Goal: Task Accomplishment & Management: Manage account settings

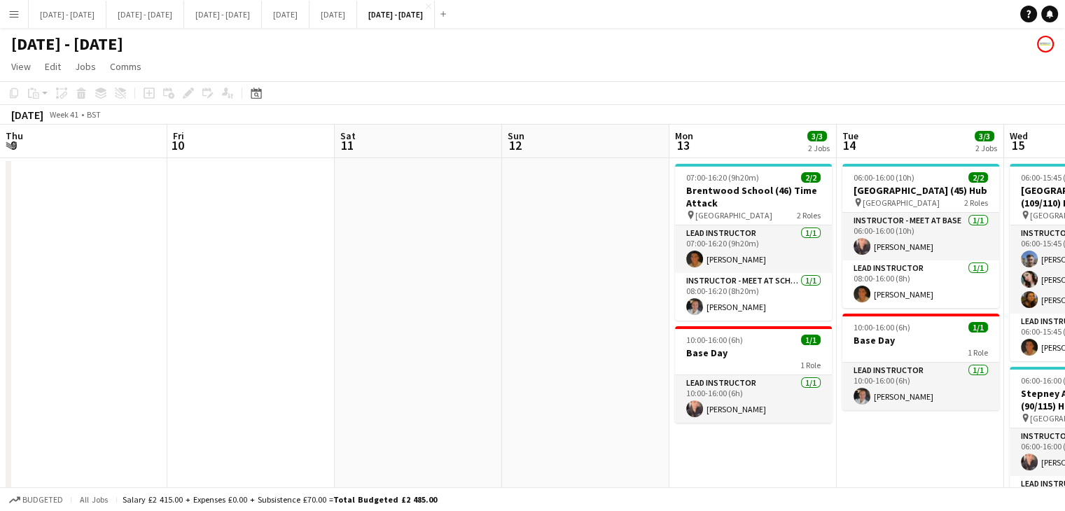
scroll to position [0, 569]
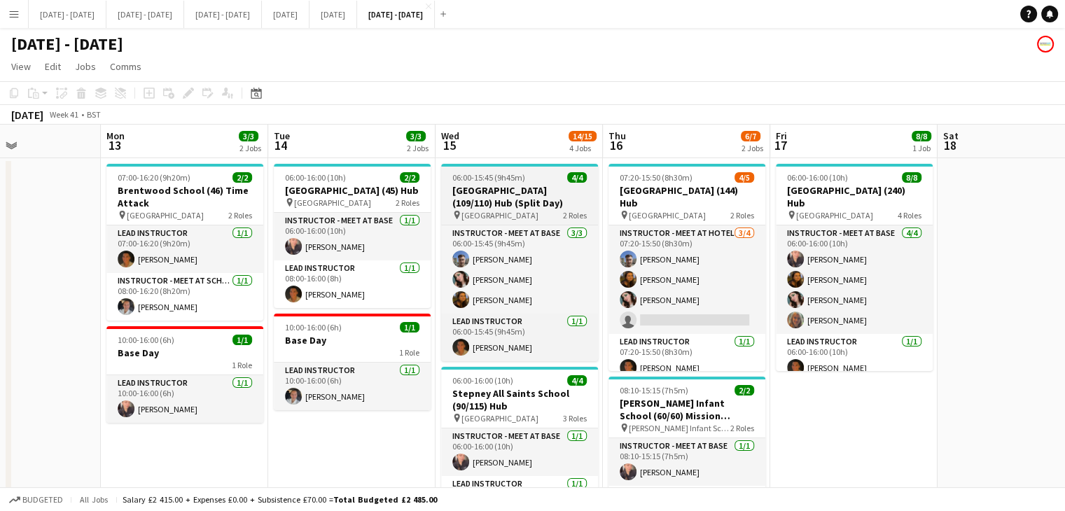
click at [473, 185] on h3 "[GEOGRAPHIC_DATA] (109/110) Hub (Split Day)" at bounding box center [519, 196] width 157 height 25
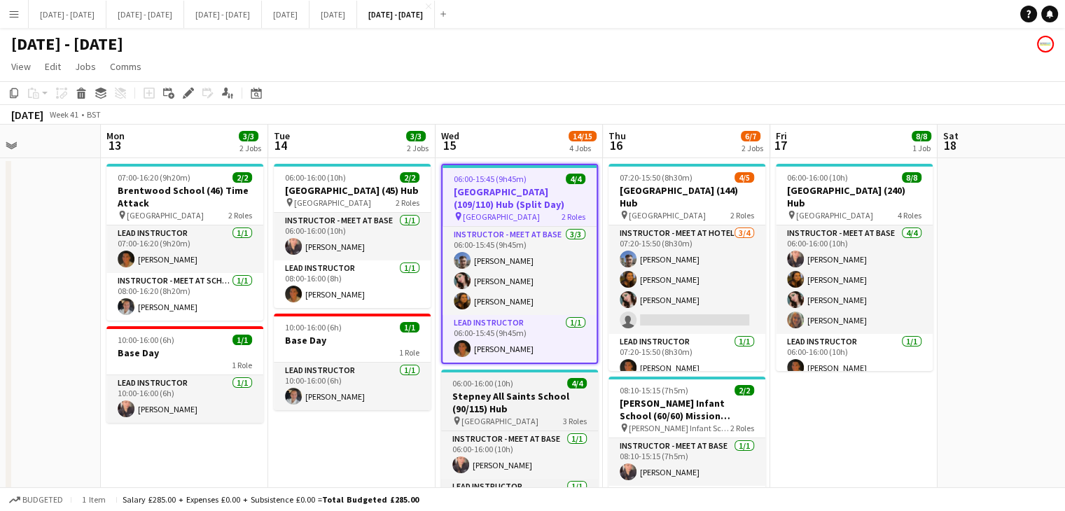
click at [542, 408] on h3 "Stepney All Saints School (90/115) Hub" at bounding box center [519, 402] width 157 height 25
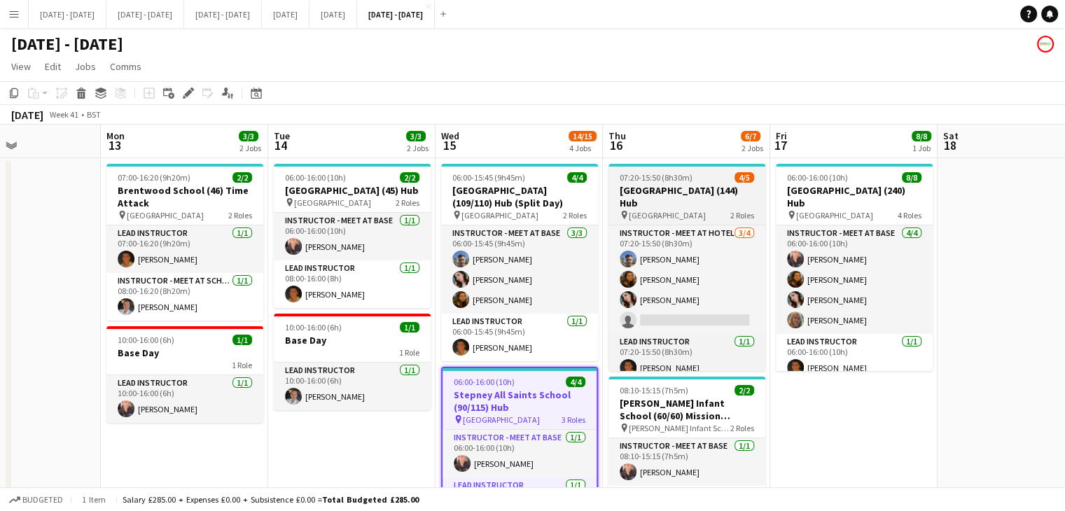
click at [719, 209] on div "pin [GEOGRAPHIC_DATA] 2 Roles" at bounding box center [687, 214] width 157 height 11
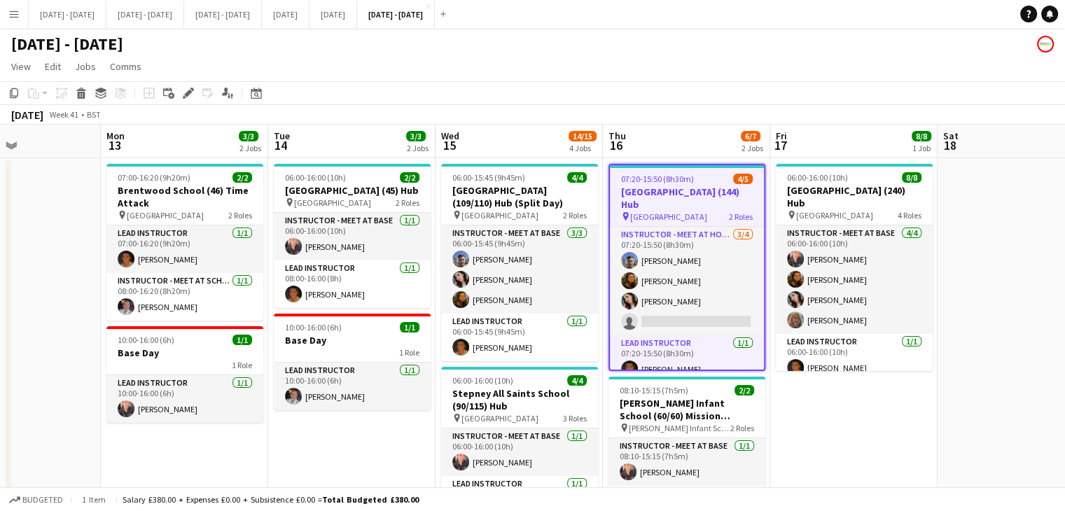
drag, startPoint x: 190, startPoint y: 92, endPoint x: 253, endPoint y: 116, distance: 67.4
click at [189, 92] on icon at bounding box center [188, 94] width 8 height 8
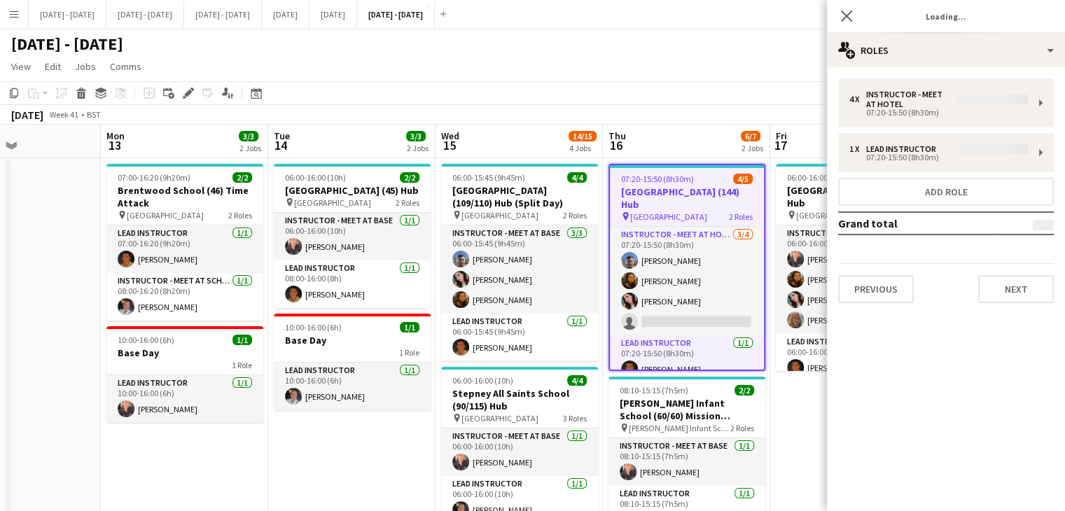
type input "**********"
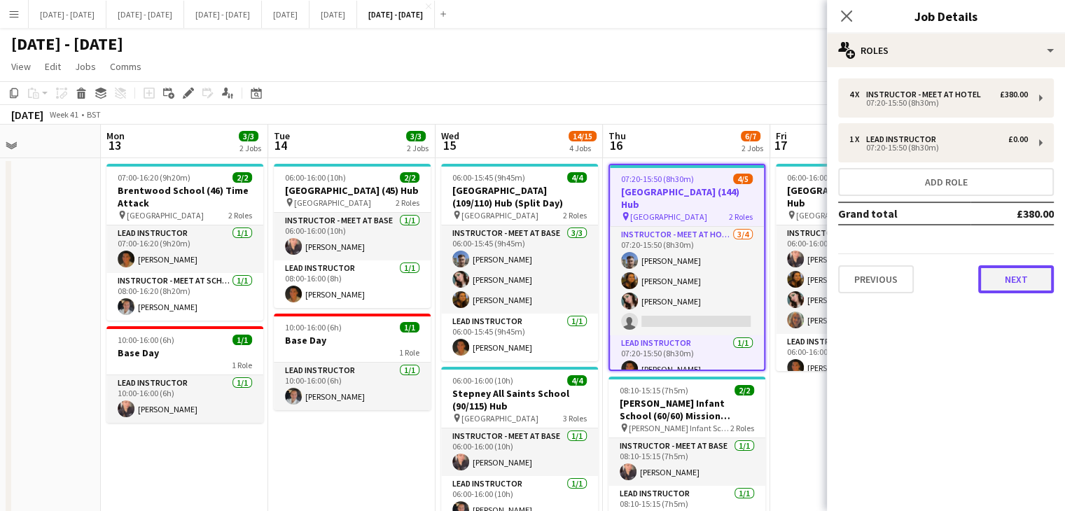
click at [1009, 283] on button "Next" at bounding box center [1016, 279] width 76 height 28
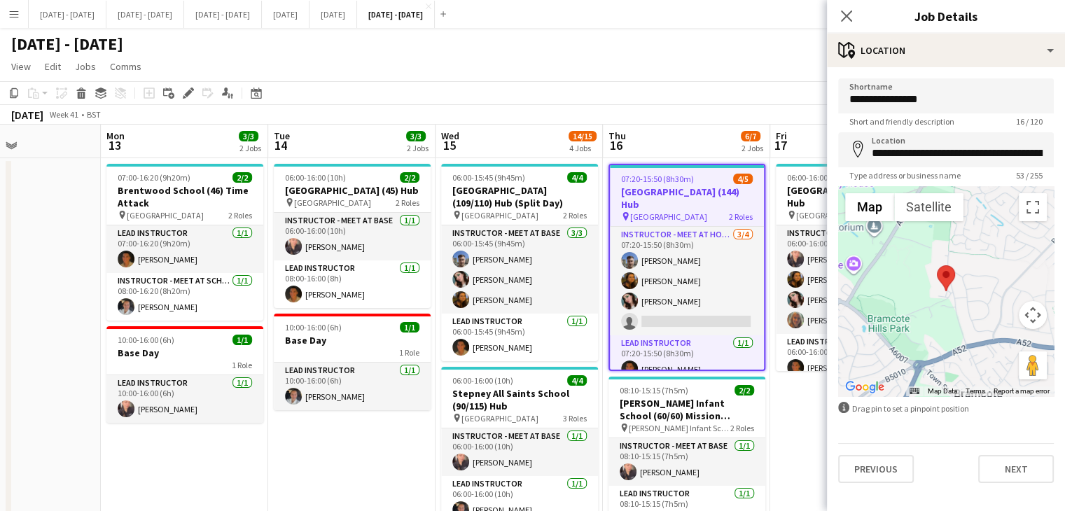
click at [1018, 449] on div "Previous Next" at bounding box center [946, 463] width 216 height 40
click at [1015, 461] on button "Next" at bounding box center [1016, 469] width 76 height 28
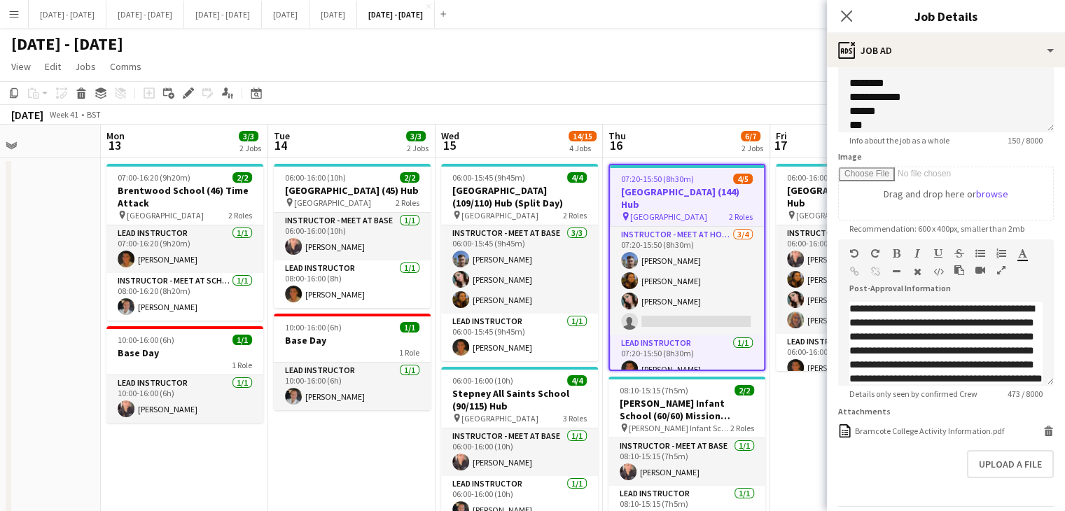
scroll to position [202, 0]
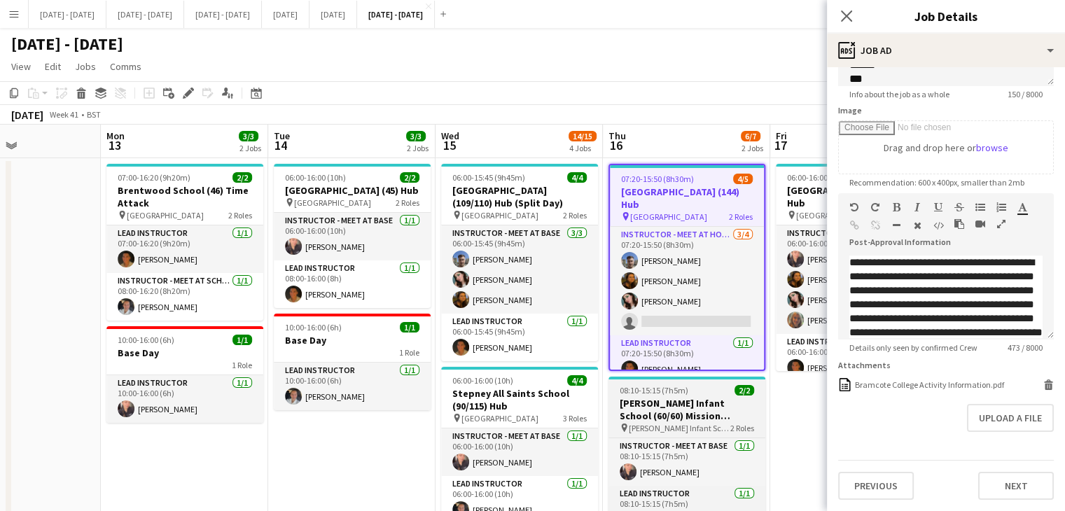
click at [697, 410] on h3 "[PERSON_NAME] Infant School (60/60) Mission Possible" at bounding box center [687, 409] width 157 height 25
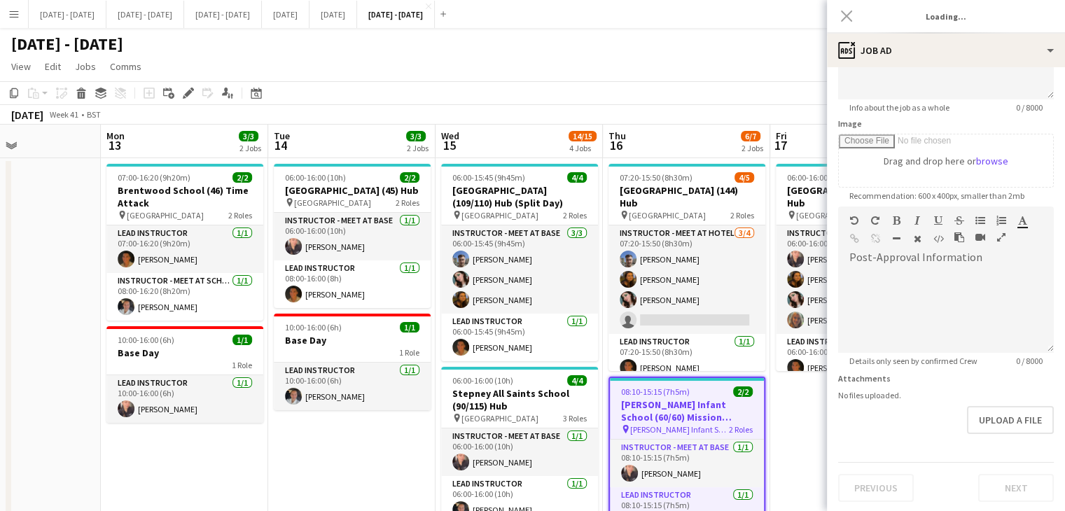
type input "**********"
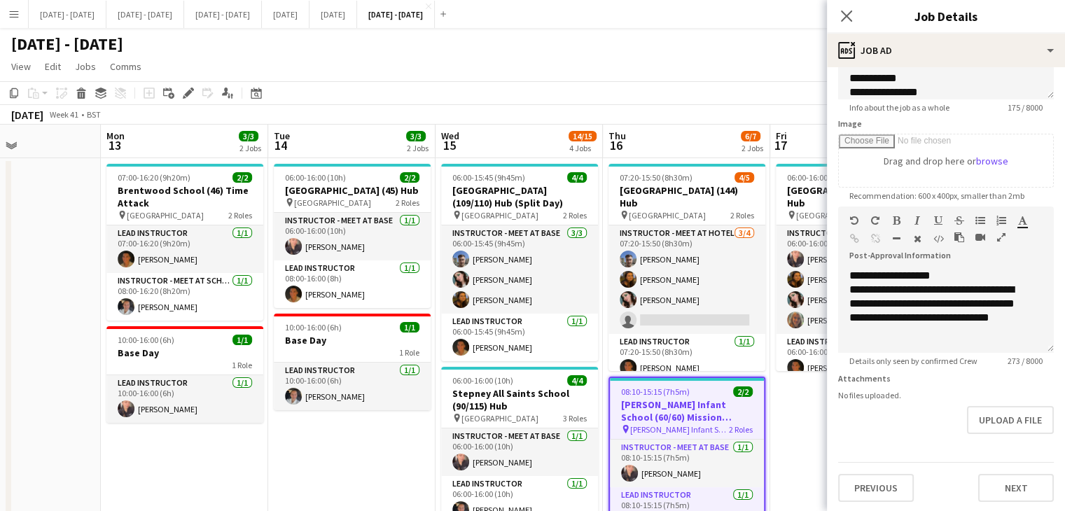
scroll to position [191, 0]
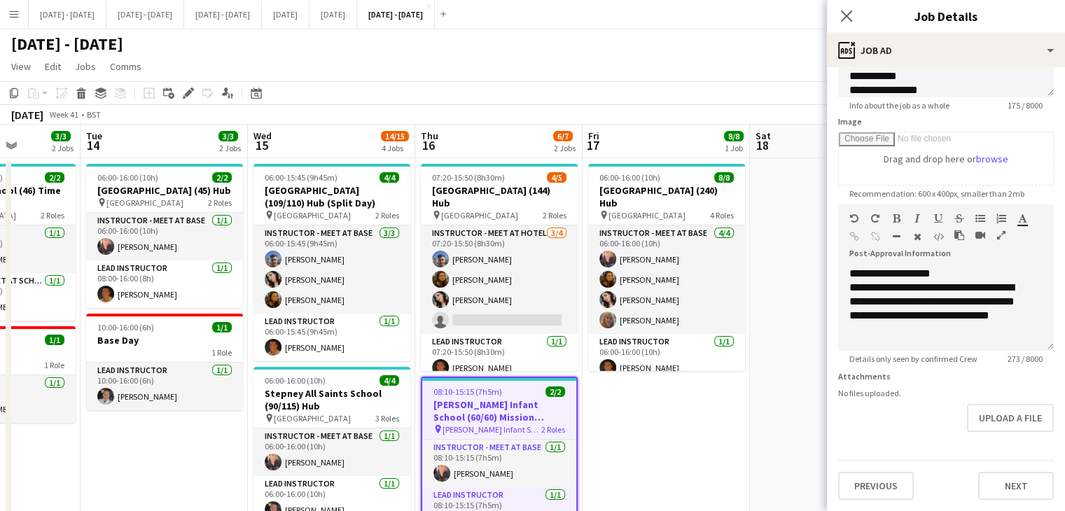
drag, startPoint x: 659, startPoint y: 132, endPoint x: 467, endPoint y: 144, distance: 192.3
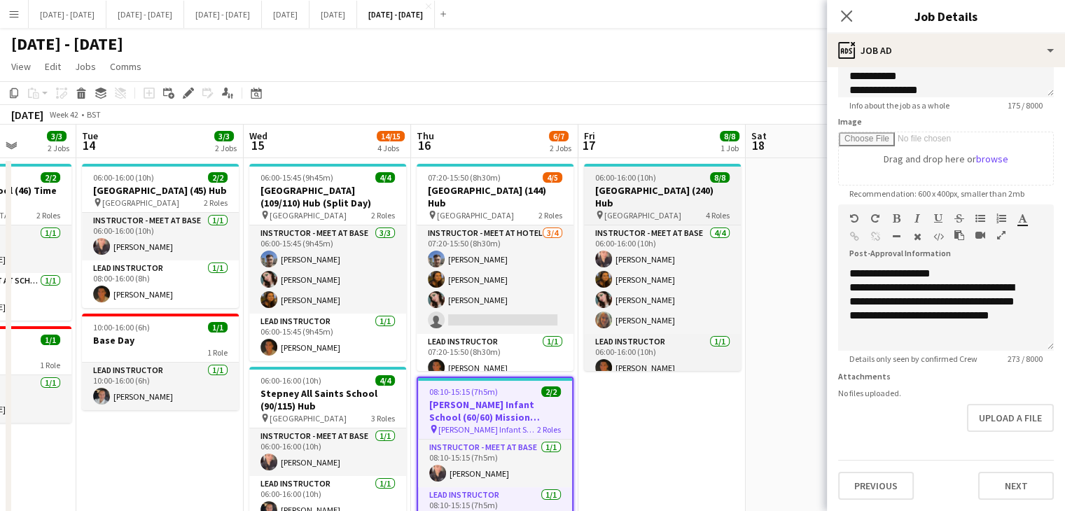
click at [637, 194] on h3 "[GEOGRAPHIC_DATA] (240) Hub" at bounding box center [662, 196] width 157 height 25
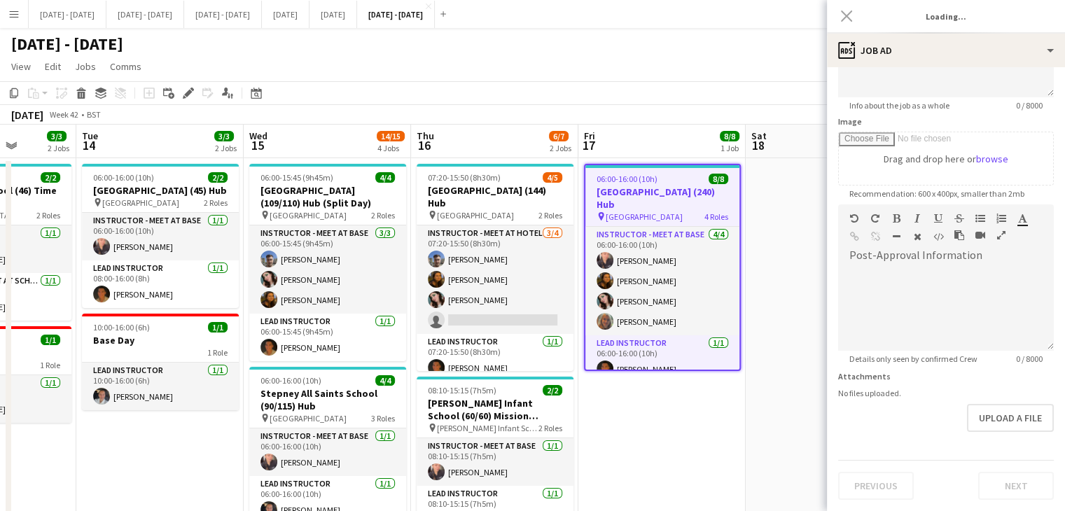
type input "**********"
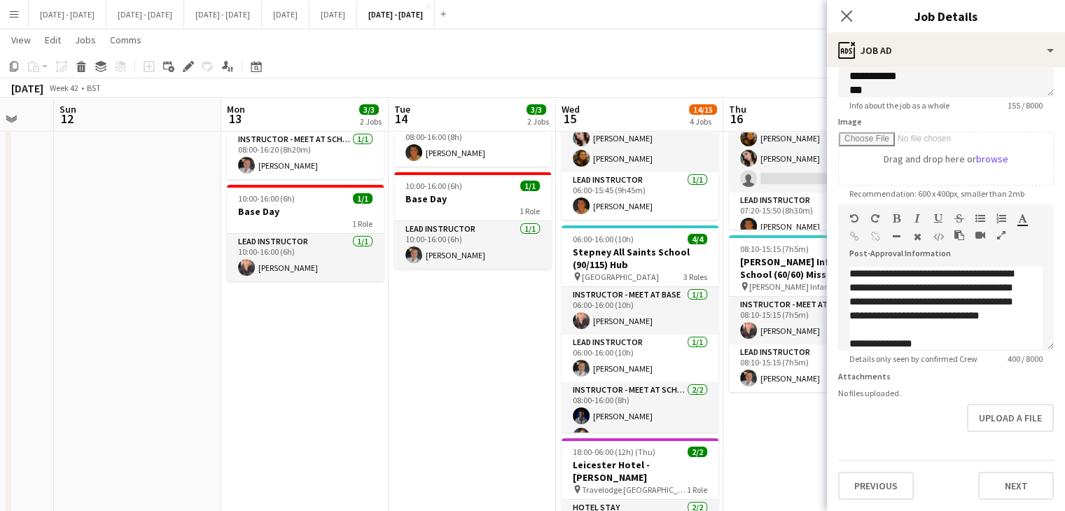
scroll to position [0, 401]
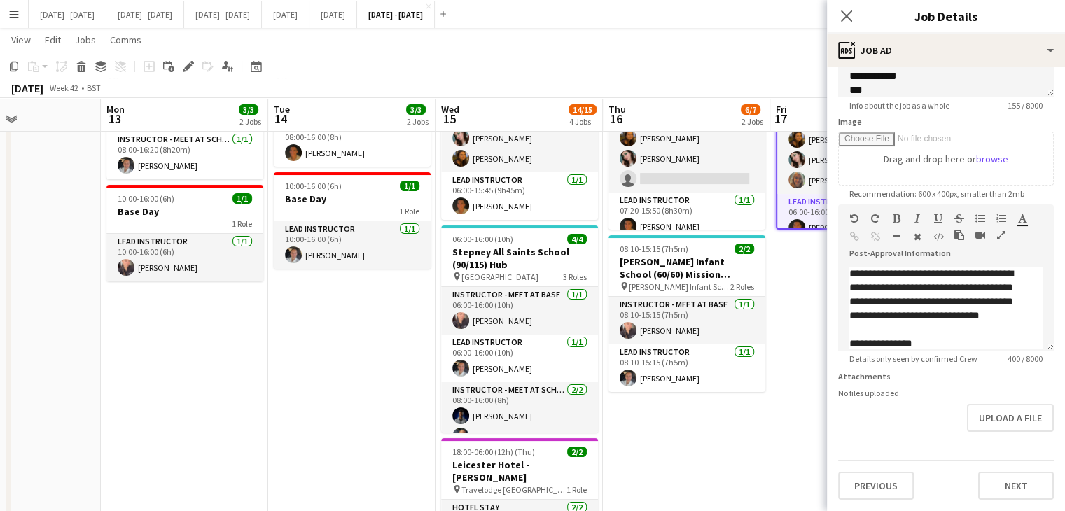
drag, startPoint x: 48, startPoint y: 439, endPoint x: 240, endPoint y: 452, distance: 192.3
click at [240, 452] on app-calendar-viewport "Fri 10 Sat 11 Sun 12 Mon 13 3/3 2 Jobs Tue 14 3/3 2 Jobs Wed 15 14/15 4 Jobs Th…" at bounding box center [532, 355] width 1065 height 881
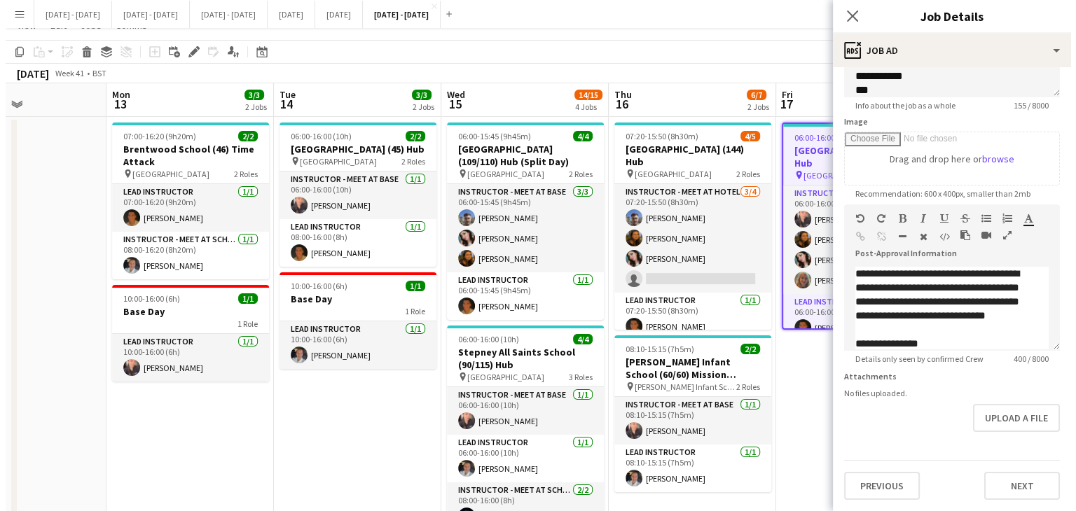
scroll to position [0, 0]
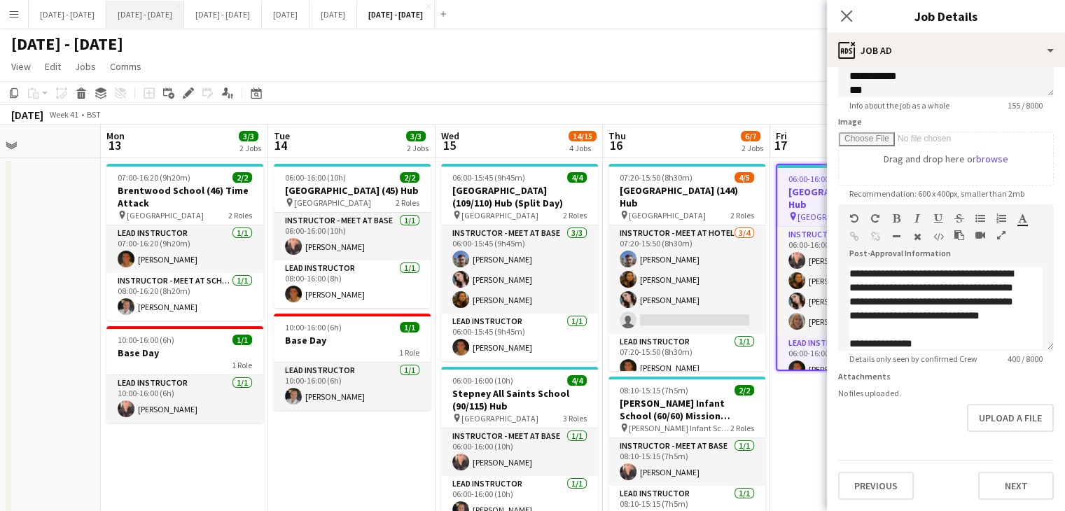
click at [167, 16] on button "[DATE] - [DATE] Close" at bounding box center [145, 14] width 78 height 27
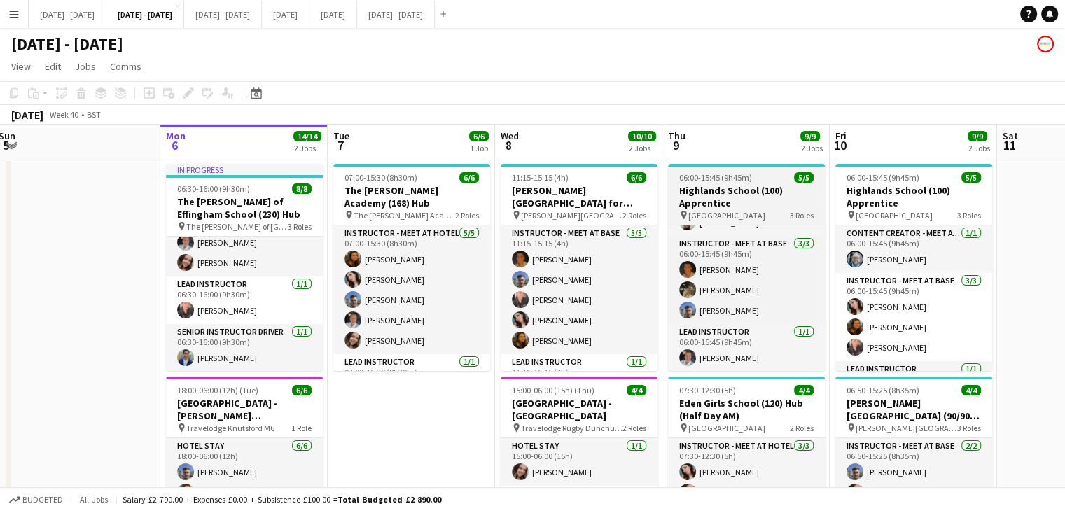
click at [745, 207] on h3 "Highlands School (100) Apprentice" at bounding box center [746, 196] width 157 height 25
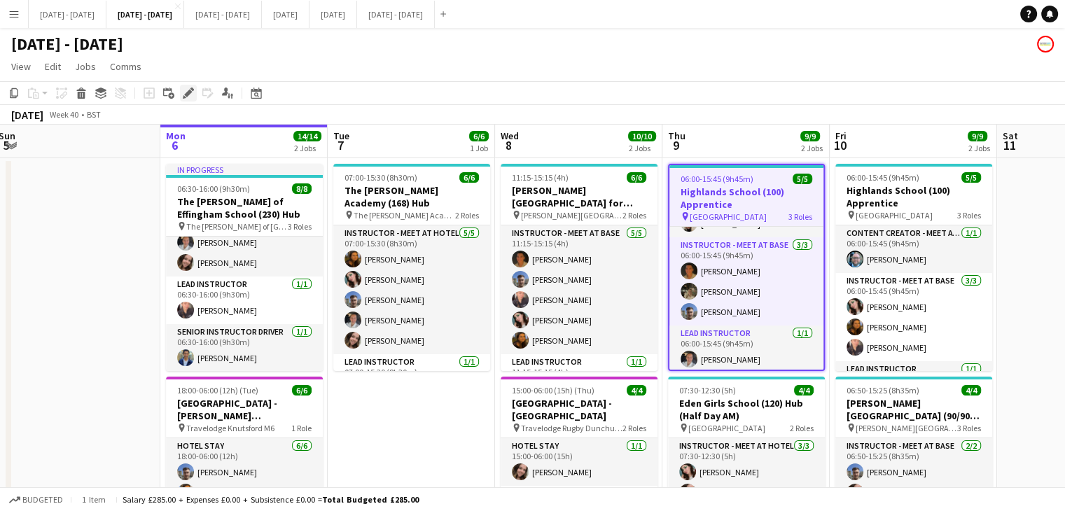
click at [191, 93] on icon "Edit" at bounding box center [188, 93] width 11 height 11
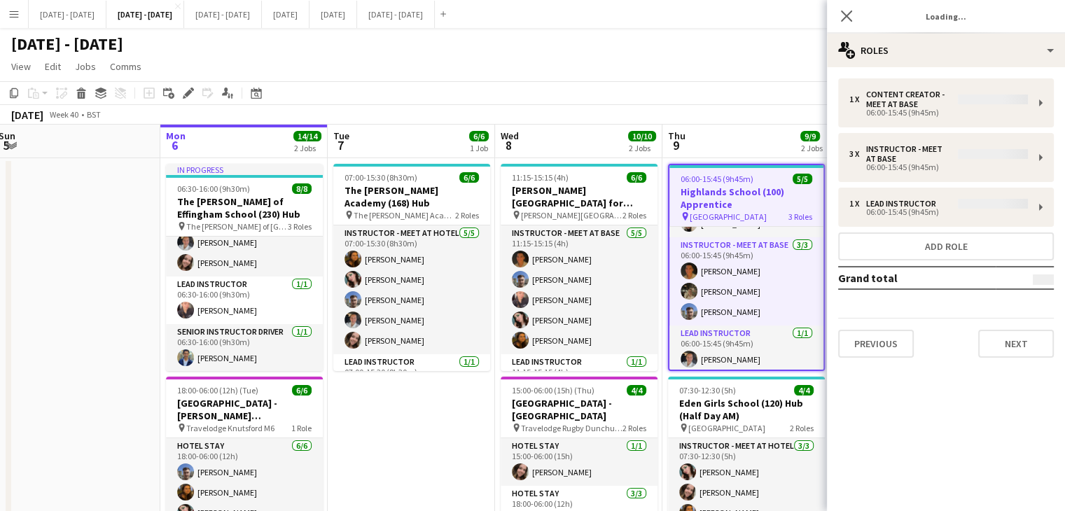
type input "**********"
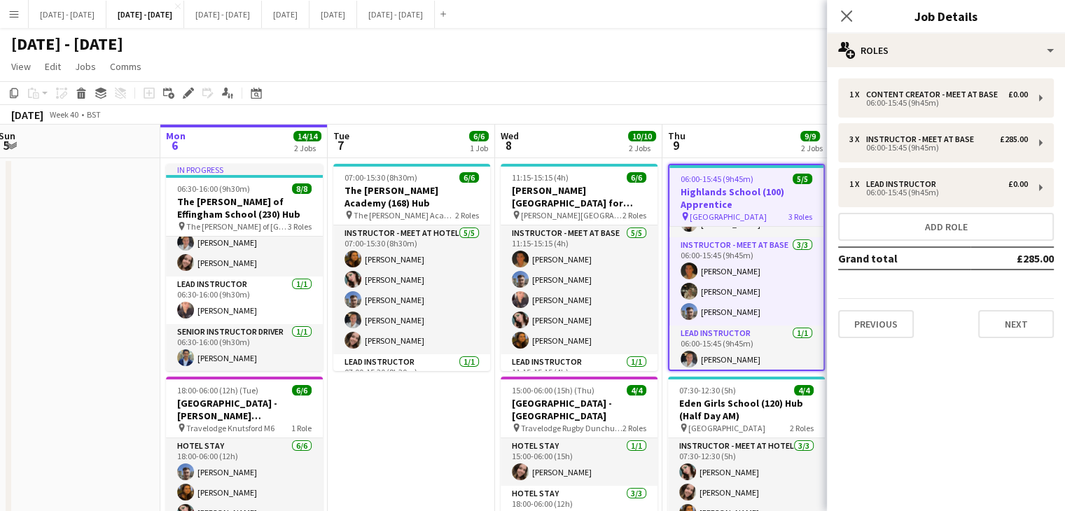
click at [1045, 346] on div "1 x Content Creator - Meet at Base £0.00 06:00-15:45 (9h45m) 3 x Instructor - M…" at bounding box center [946, 208] width 238 height 282
click at [1035, 329] on button "Next" at bounding box center [1016, 324] width 76 height 28
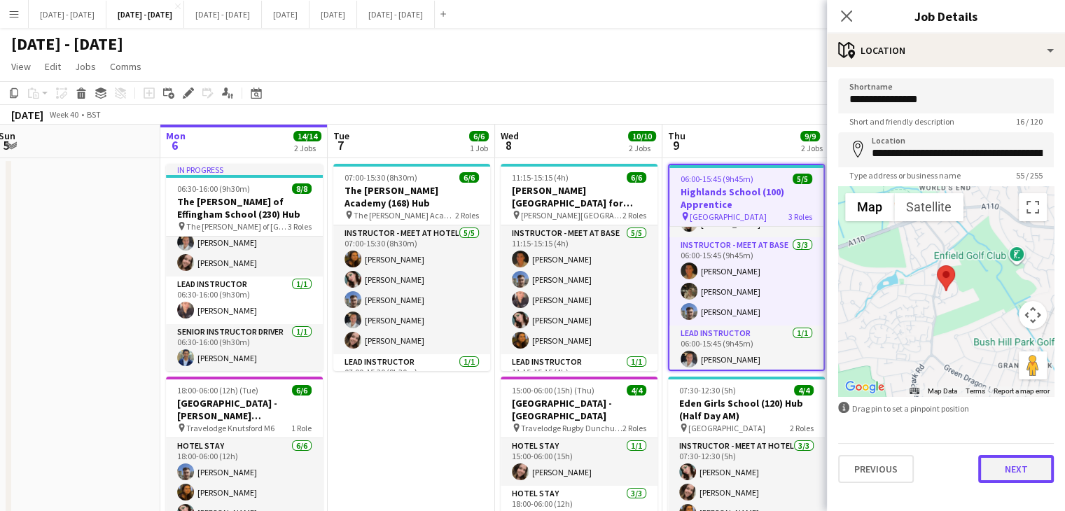
click at [1025, 478] on button "Next" at bounding box center [1016, 469] width 76 height 28
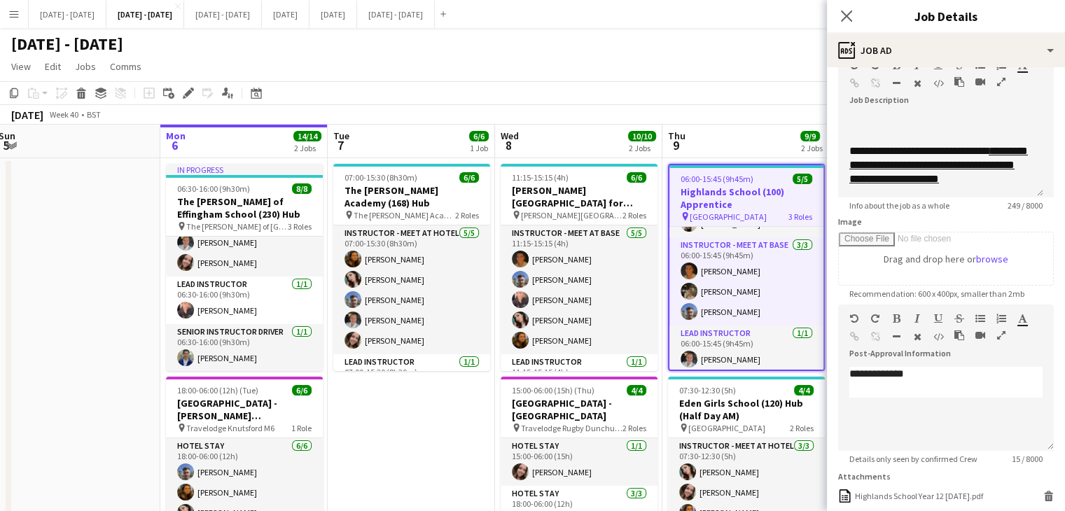
scroll to position [191, 0]
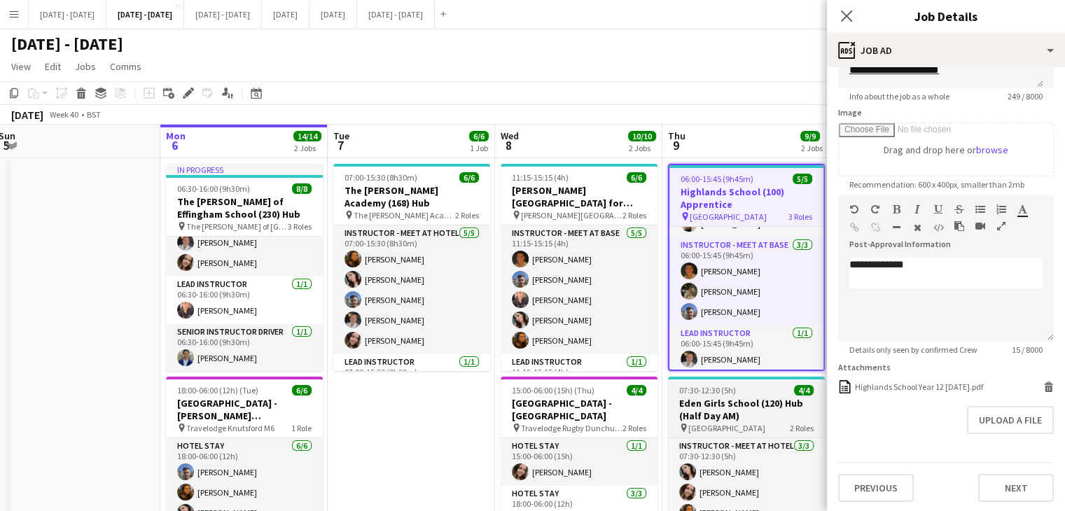
click at [720, 406] on h3 "Eden Girls School (120) Hub (Half Day AM)" at bounding box center [746, 409] width 157 height 25
type input "**********"
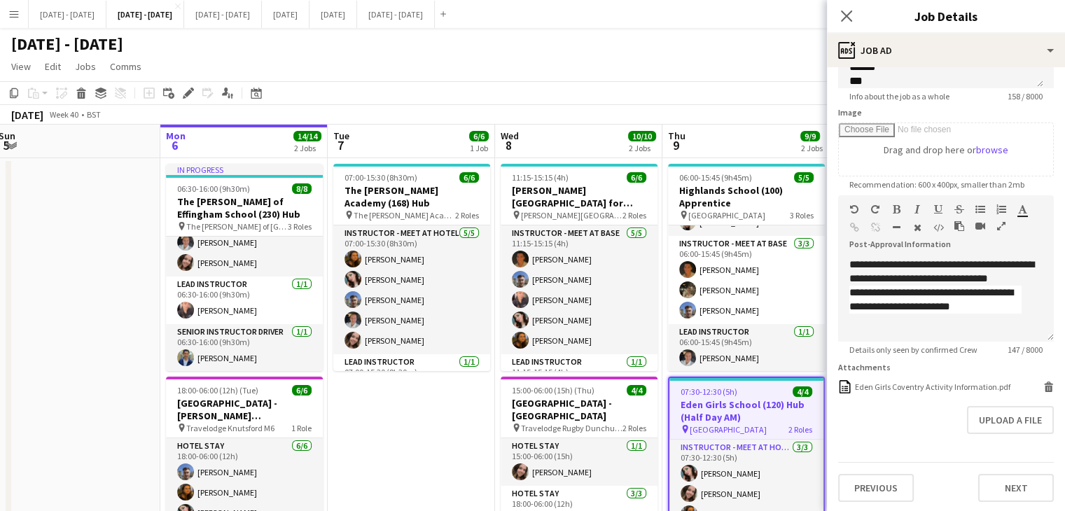
scroll to position [0, 409]
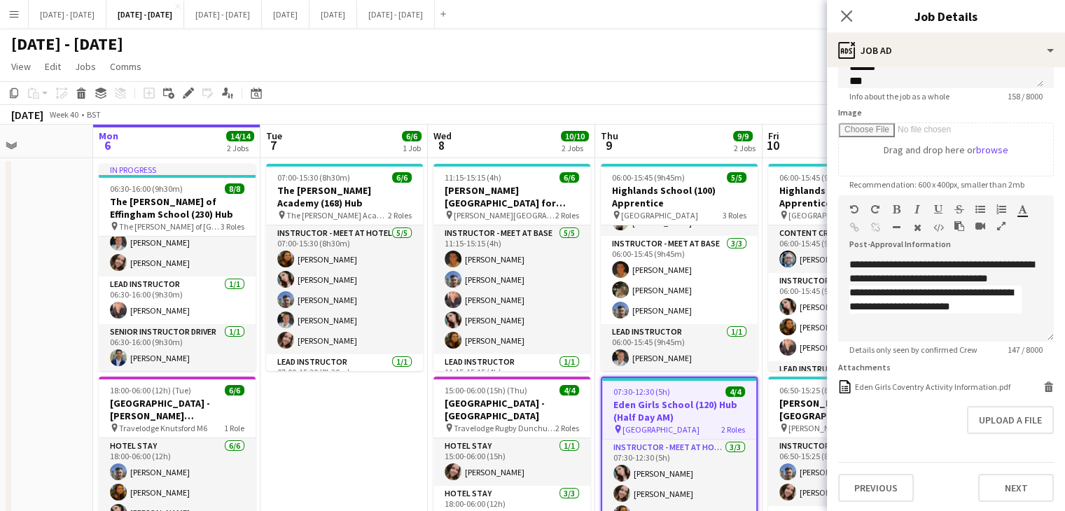
drag, startPoint x: 719, startPoint y: 143, endPoint x: 450, endPoint y: 114, distance: 270.5
click at [450, 114] on app-calendar "Copy Paste Paste Ctrl+V Paste with crew Ctrl+Shift+V Paste linked Job [GEOGRAPH…" at bounding box center [532, 346] width 1065 height 531
click at [798, 186] on h3 "Highlands School (100) Apprentice" at bounding box center [846, 196] width 157 height 25
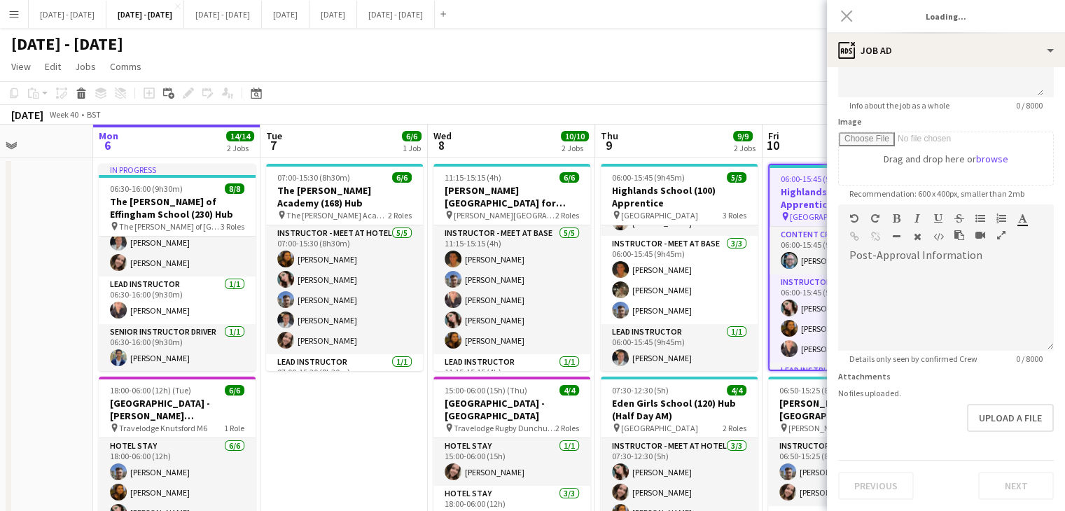
type input "**********"
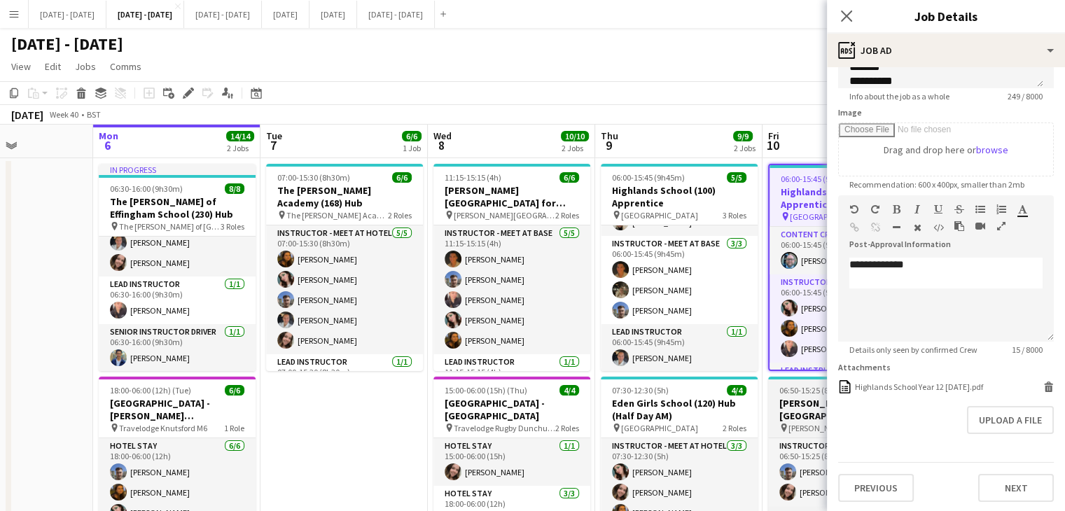
click at [805, 399] on h3 "[PERSON_NAME][GEOGRAPHIC_DATA] (90/90) Time Attack (Split Day)" at bounding box center [846, 409] width 157 height 25
type input "**********"
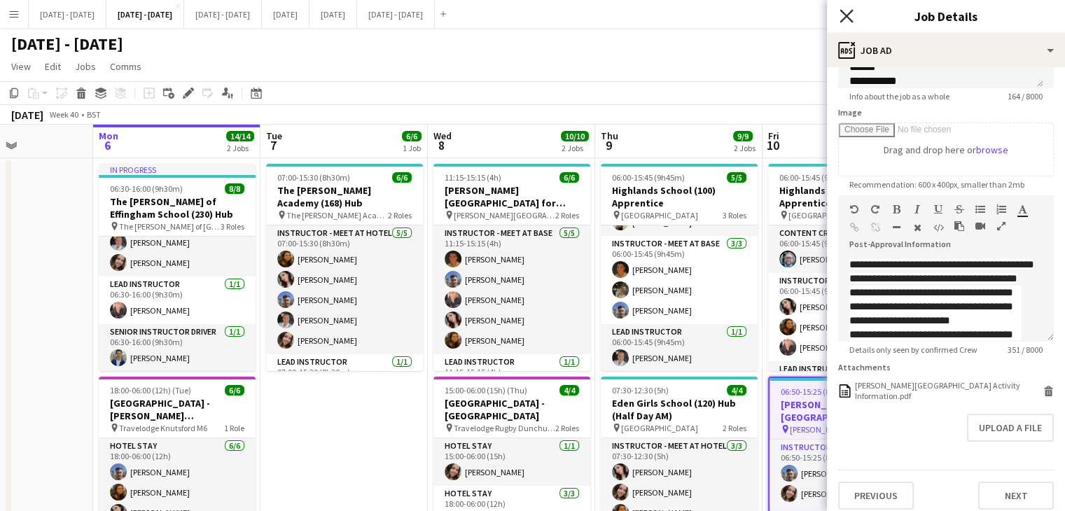
click at [845, 15] on icon at bounding box center [846, 15] width 13 height 13
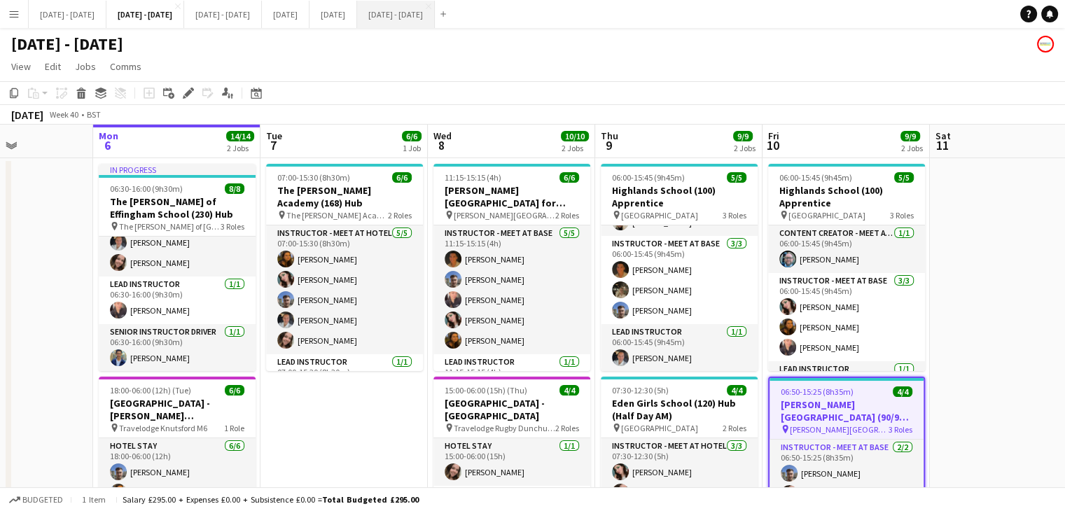
click at [435, 15] on button "[DATE] - [DATE] Close" at bounding box center [396, 14] width 78 height 27
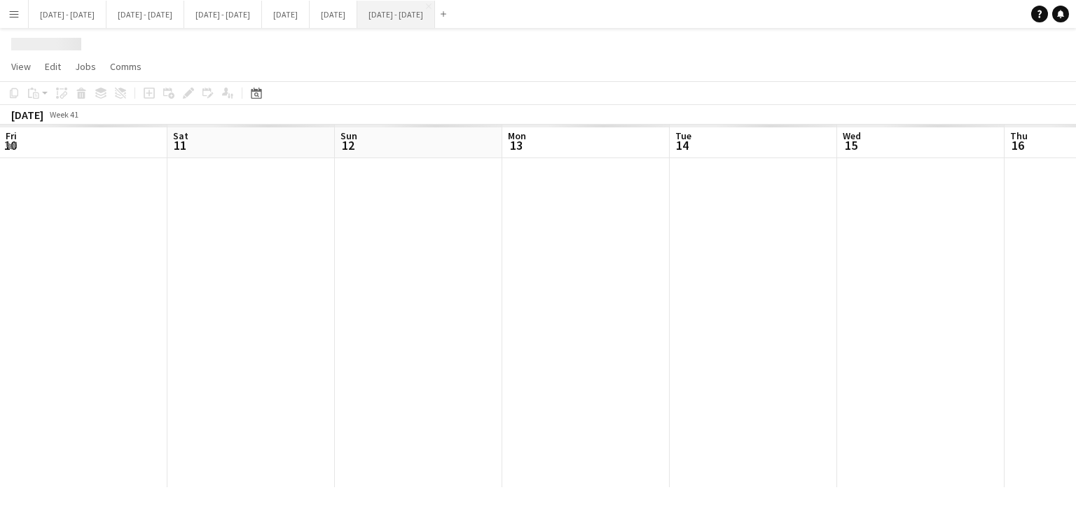
scroll to position [0, 401]
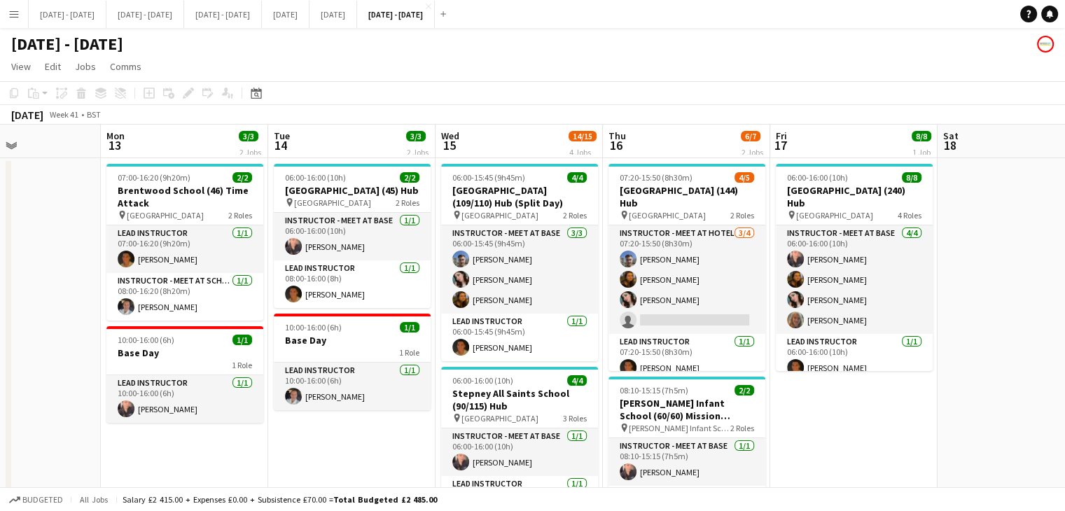
click at [13, 9] on app-icon "Menu" at bounding box center [13, 13] width 11 height 11
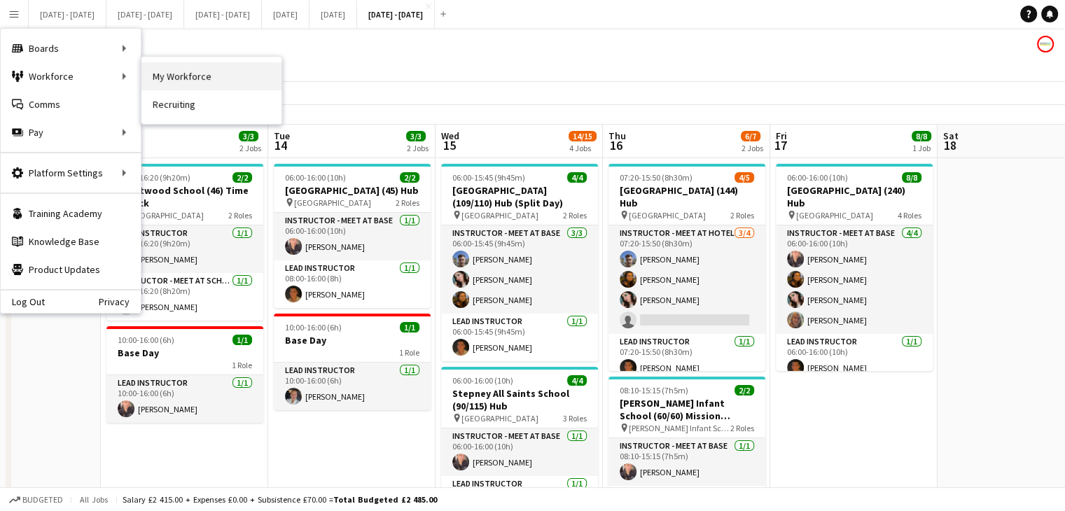
click at [168, 80] on link "My Workforce" at bounding box center [211, 76] width 140 height 28
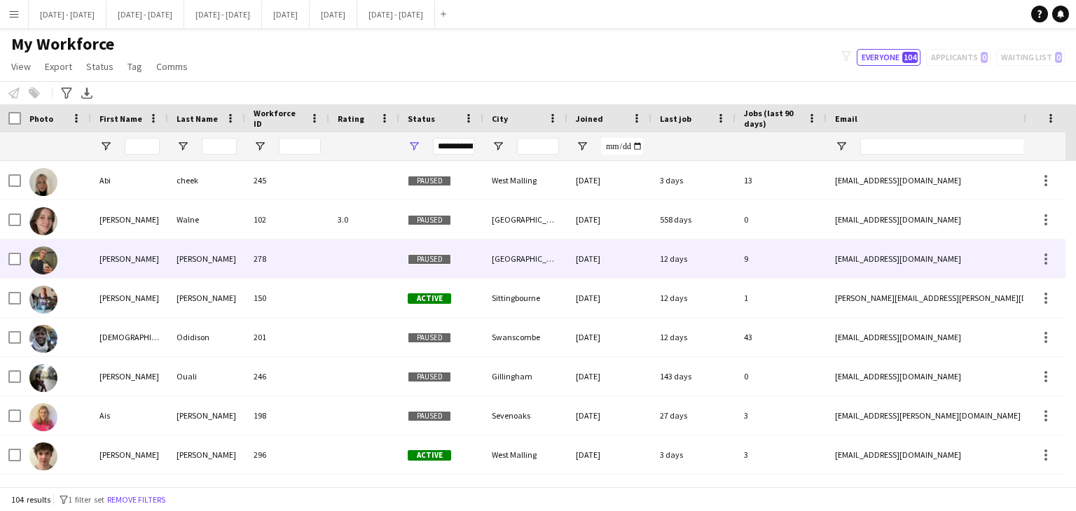
click at [222, 264] on div "[PERSON_NAME]" at bounding box center [206, 259] width 77 height 39
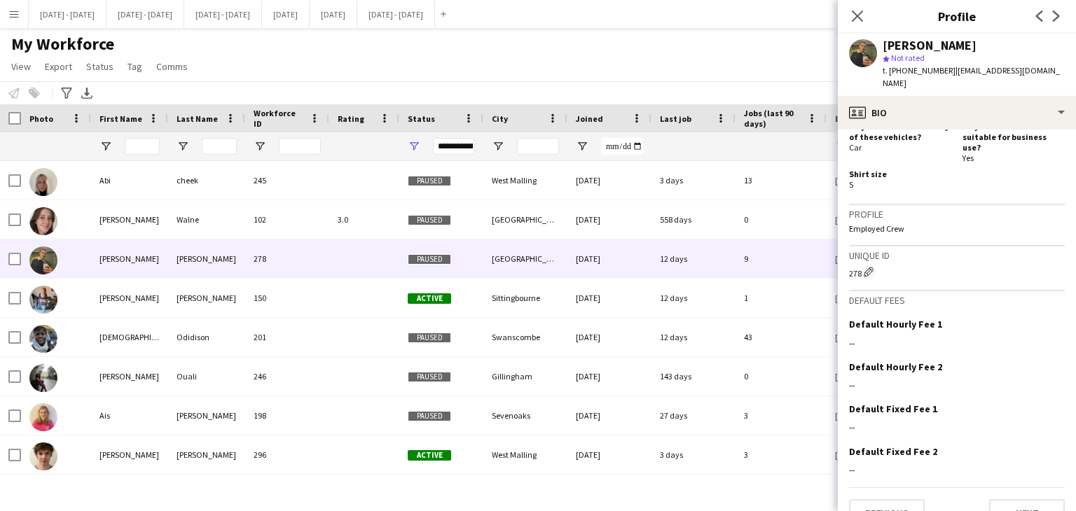
scroll to position [630, 0]
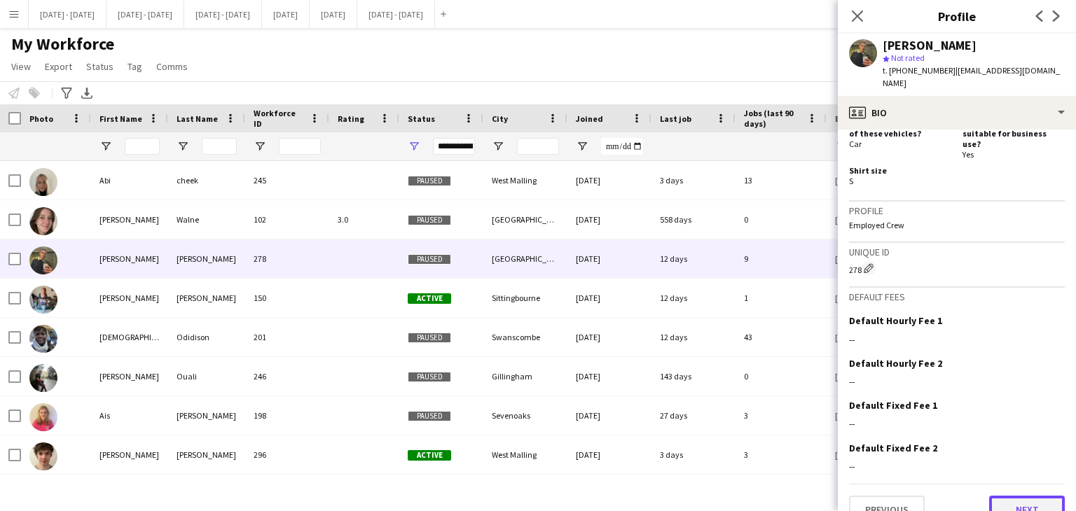
click at [1018, 496] on button "Next" at bounding box center [1027, 510] width 76 height 28
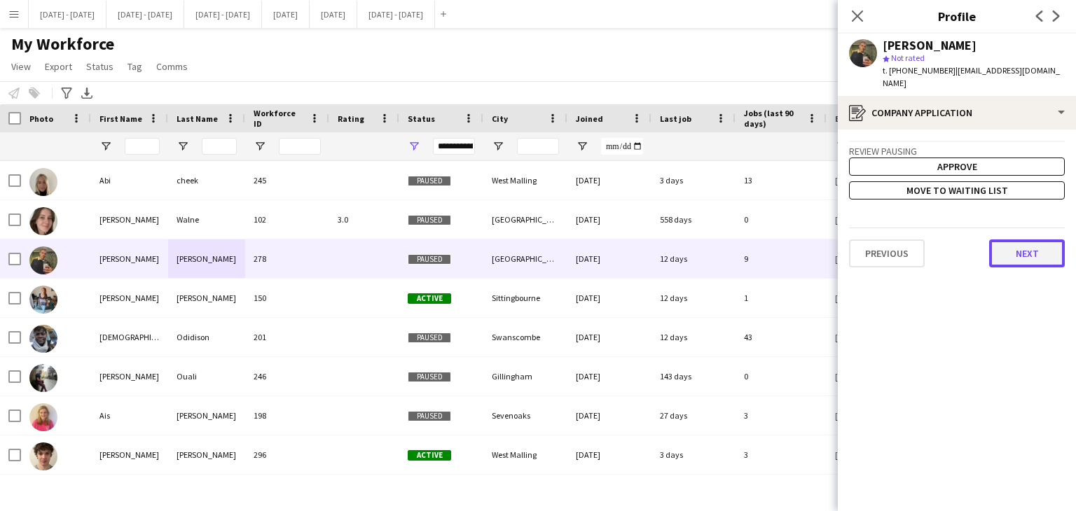
click at [1003, 240] on button "Next" at bounding box center [1027, 254] width 76 height 28
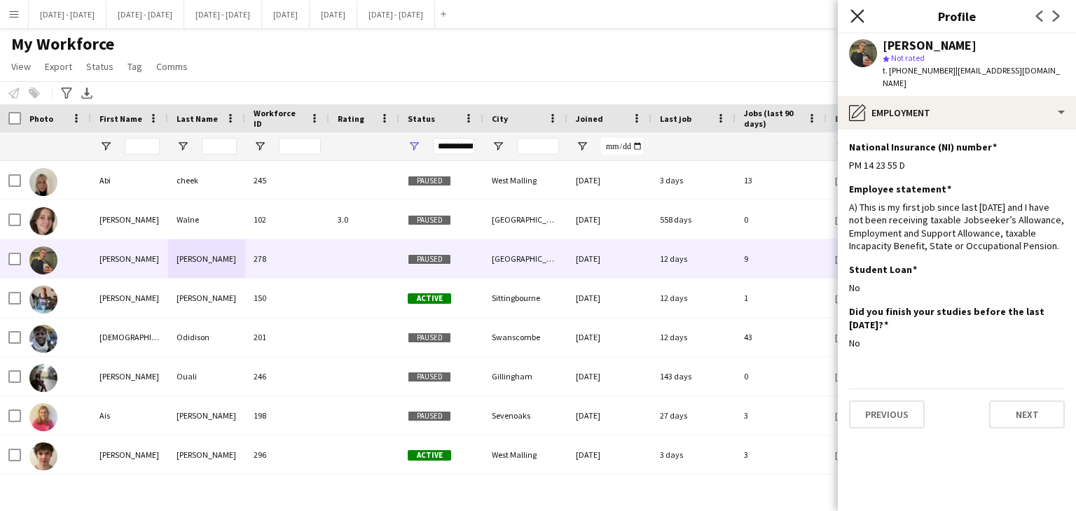
click at [861, 14] on icon "Close pop-in" at bounding box center [856, 15] width 13 height 13
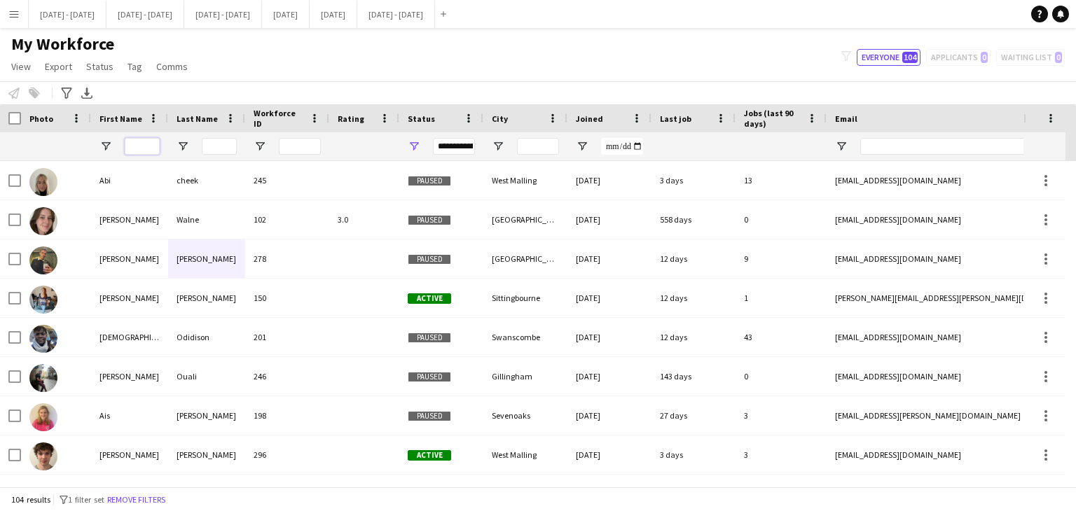
click at [146, 139] on input "First Name Filter Input" at bounding box center [142, 146] width 35 height 17
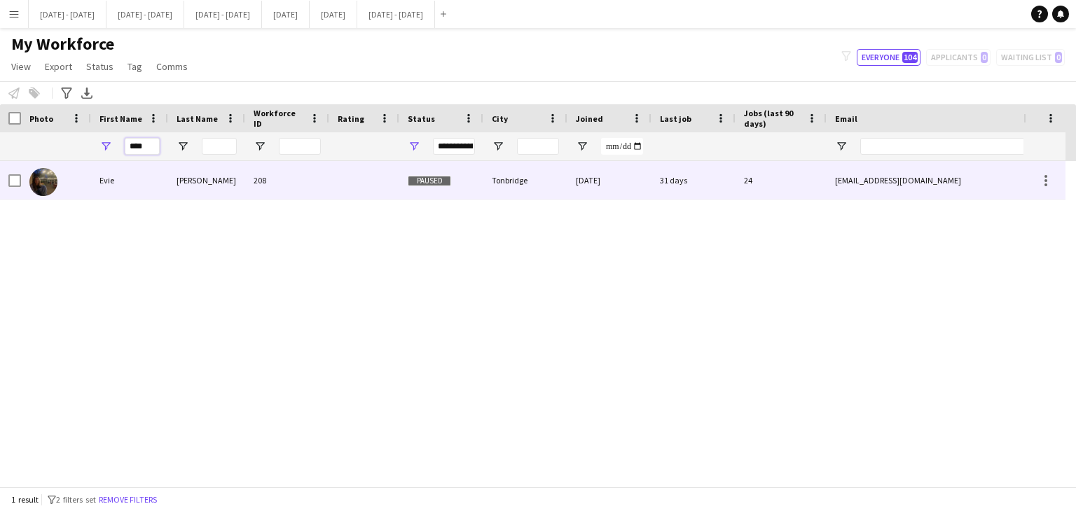
type input "****"
click at [143, 195] on div "Evie" at bounding box center [129, 180] width 77 height 39
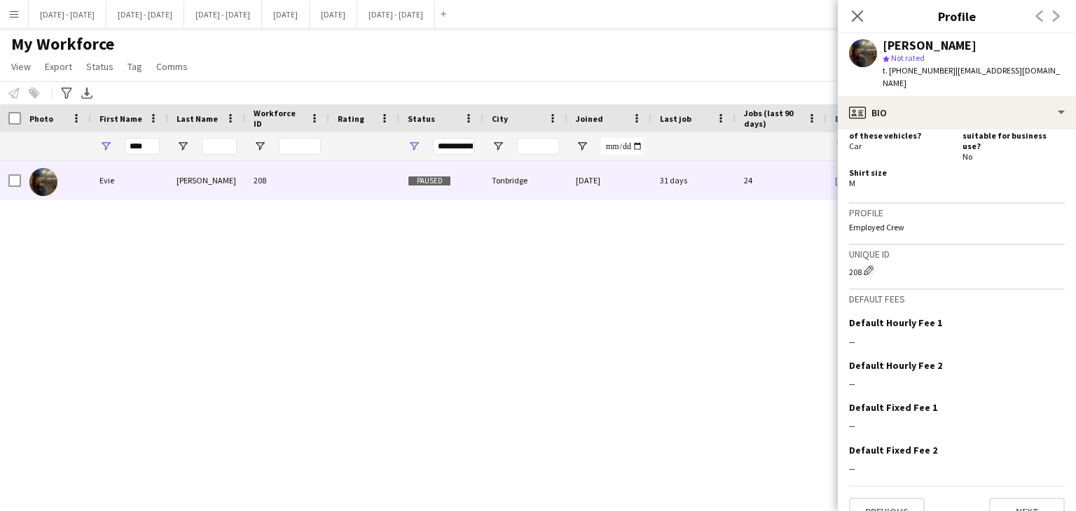
scroll to position [642, 0]
click at [1038, 500] on app-crew-profile-bio "Open photos pop-in Gender [DEMOGRAPHIC_DATA] Birthday [DEMOGRAPHIC_DATA] (20 ye…" at bounding box center [957, 321] width 238 height 382
click at [1036, 497] on button "Next" at bounding box center [1027, 511] width 76 height 28
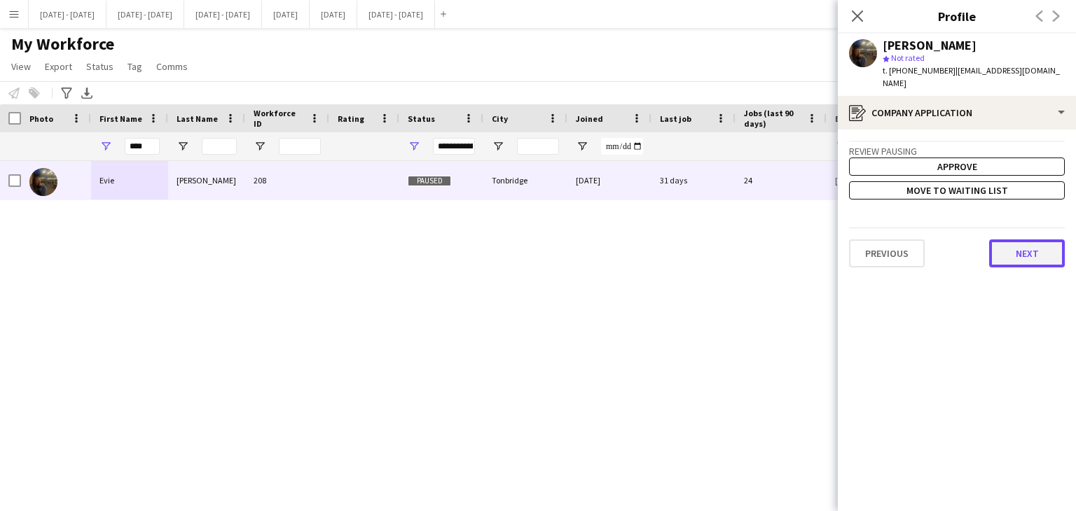
click at [1010, 243] on button "Next" at bounding box center [1027, 254] width 76 height 28
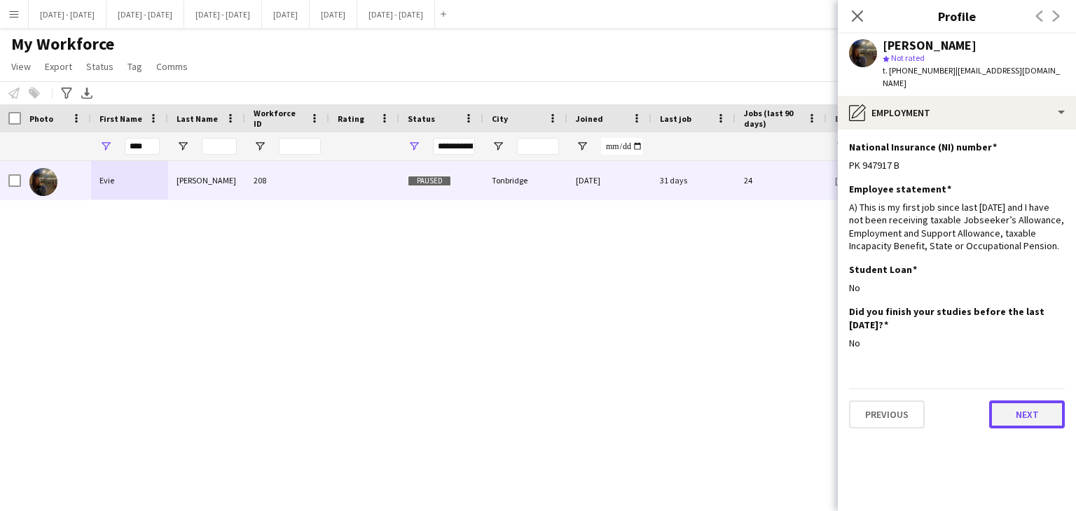
click at [1018, 401] on button "Next" at bounding box center [1027, 415] width 76 height 28
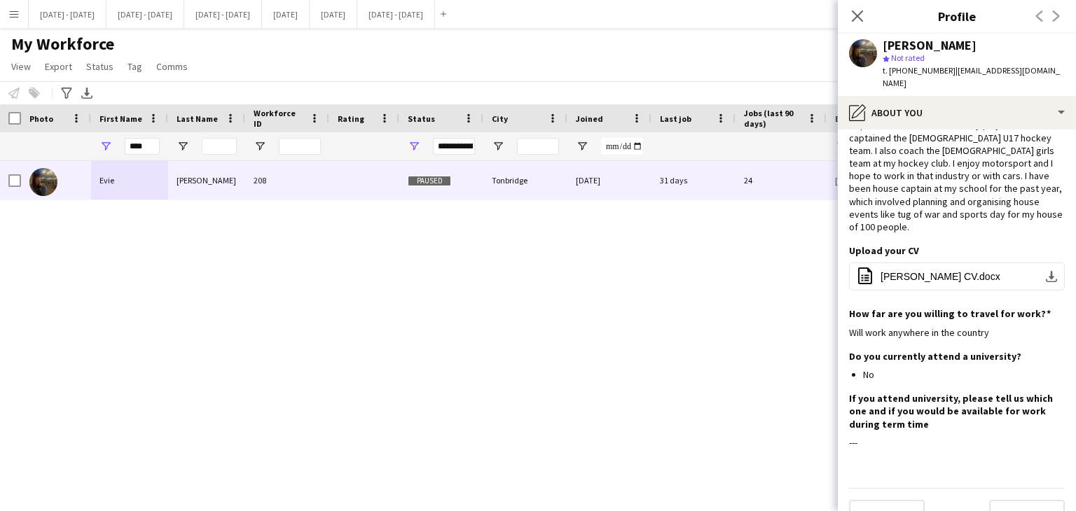
scroll to position [81, 0]
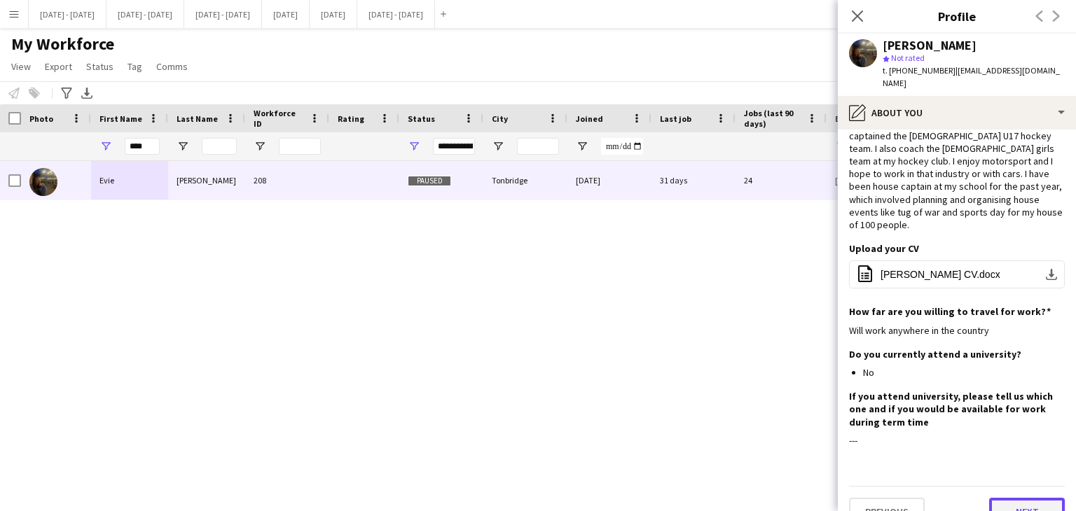
click at [990, 498] on button "Next" at bounding box center [1027, 512] width 76 height 28
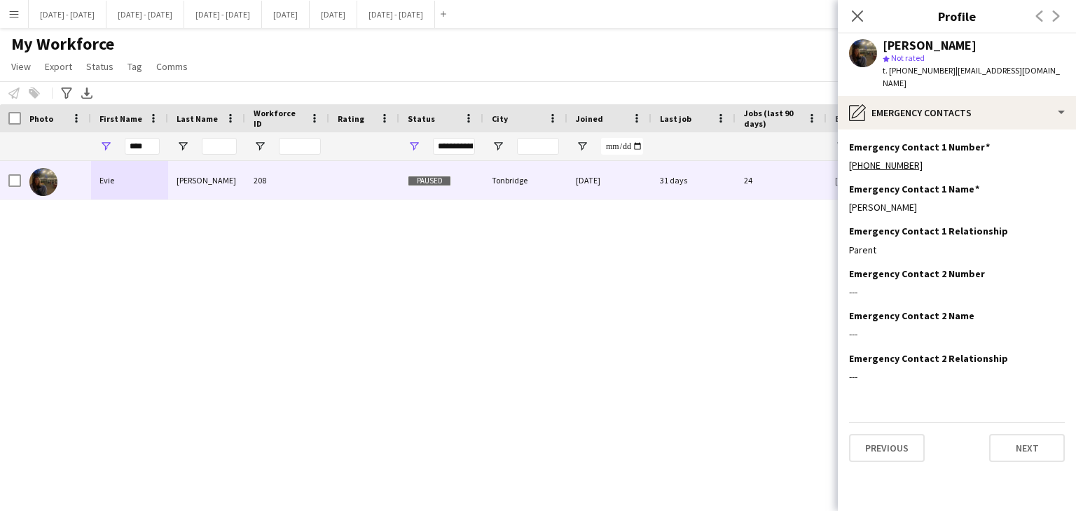
click at [1038, 422] on div "Previous Next" at bounding box center [957, 442] width 216 height 40
click at [1032, 434] on button "Next" at bounding box center [1027, 448] width 76 height 28
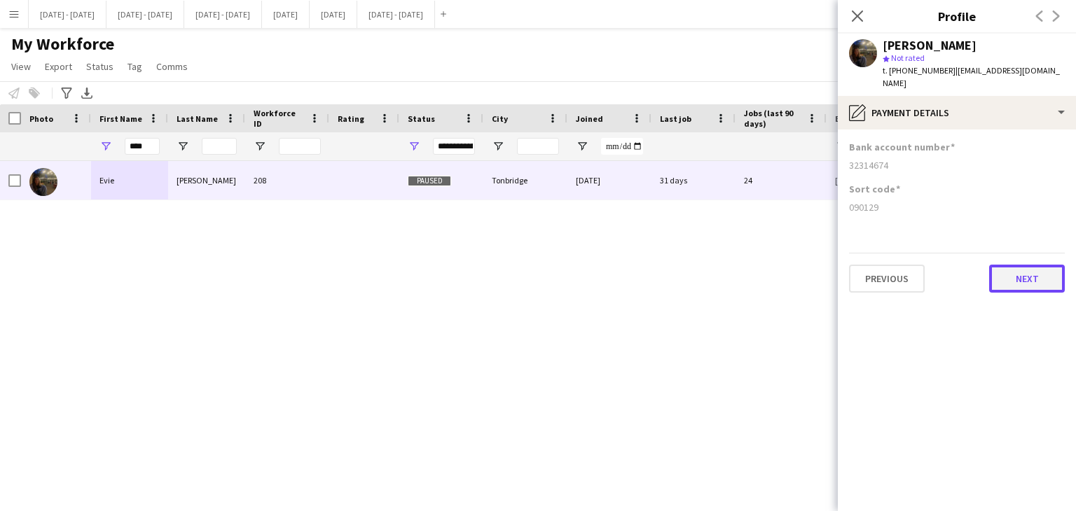
click at [1042, 265] on button "Next" at bounding box center [1027, 279] width 76 height 28
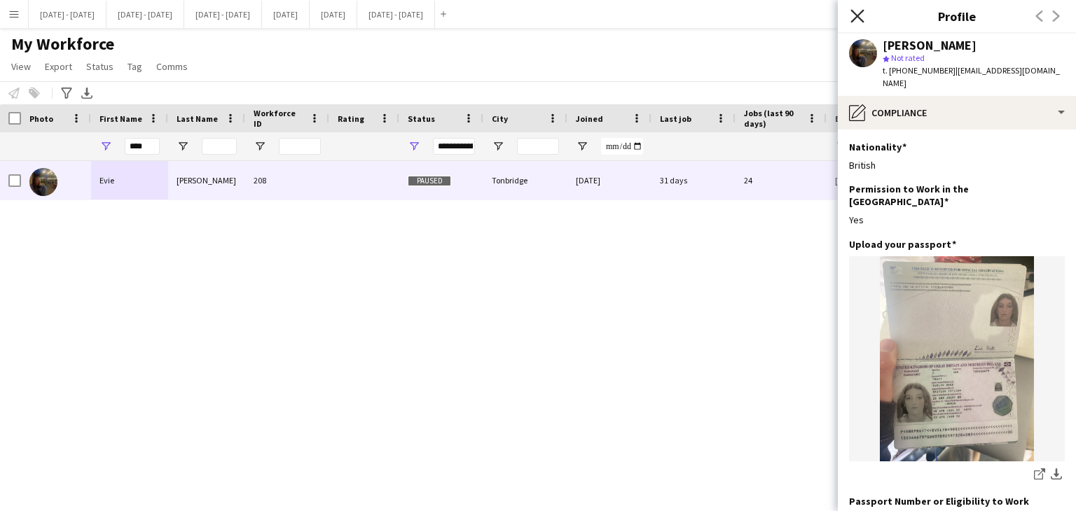
click at [857, 13] on icon "Close pop-in" at bounding box center [856, 15] width 13 height 13
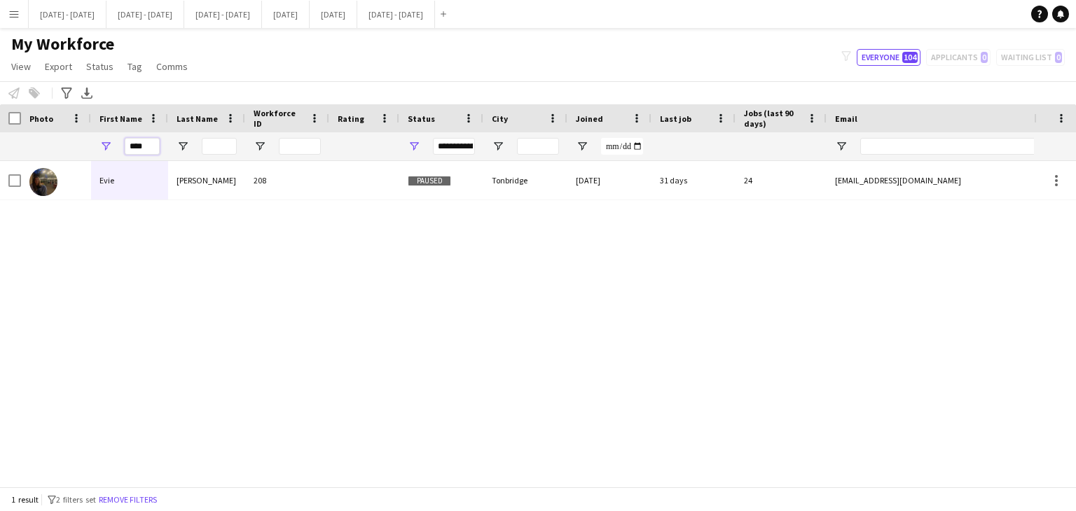
drag, startPoint x: 147, startPoint y: 144, endPoint x: 117, endPoint y: 149, distance: 30.5
click at [117, 149] on div "****" at bounding box center [129, 146] width 77 height 28
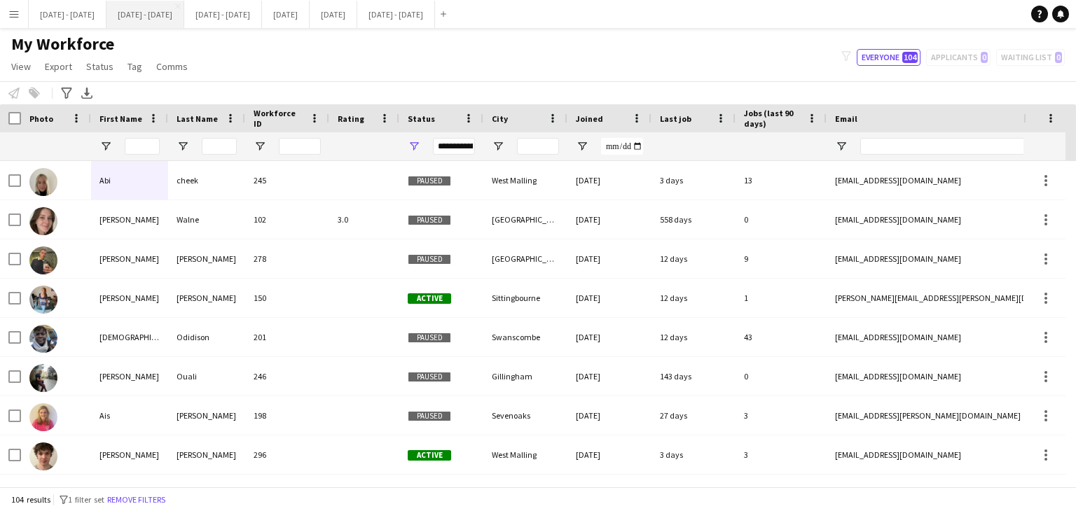
click at [164, 14] on button "[DATE] - [DATE] Close" at bounding box center [145, 14] width 78 height 27
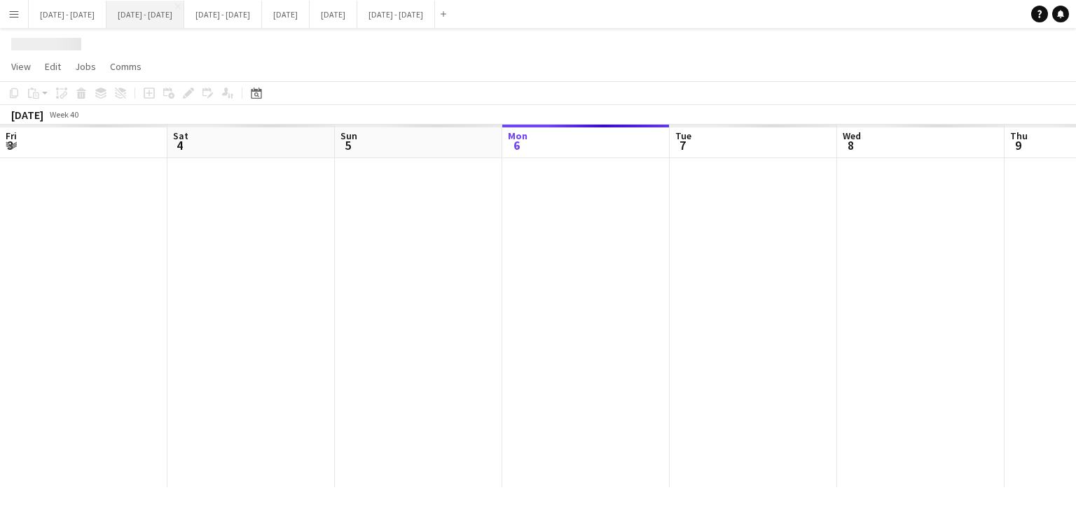
scroll to position [0, 409]
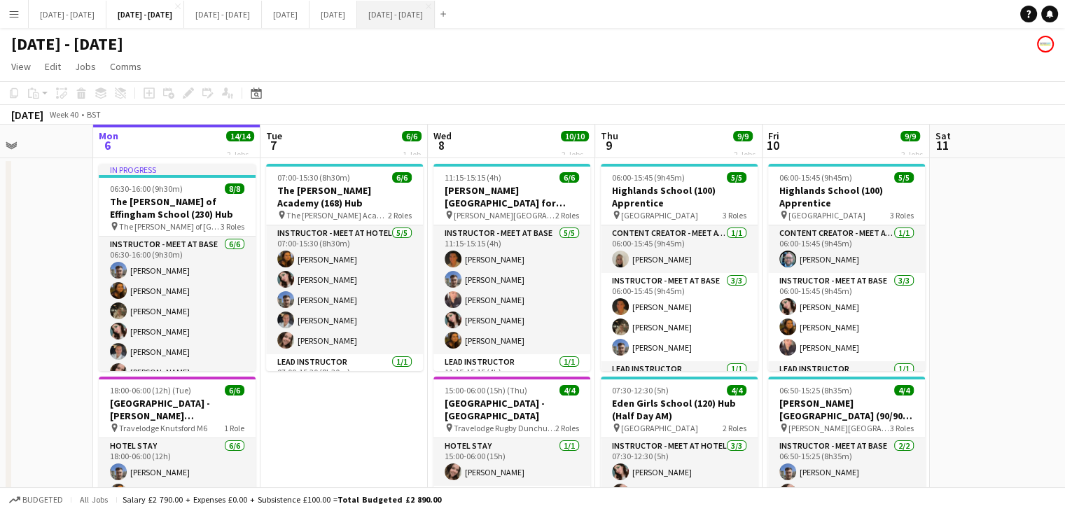
click at [435, 16] on button "[DATE] - [DATE] Close" at bounding box center [396, 14] width 78 height 27
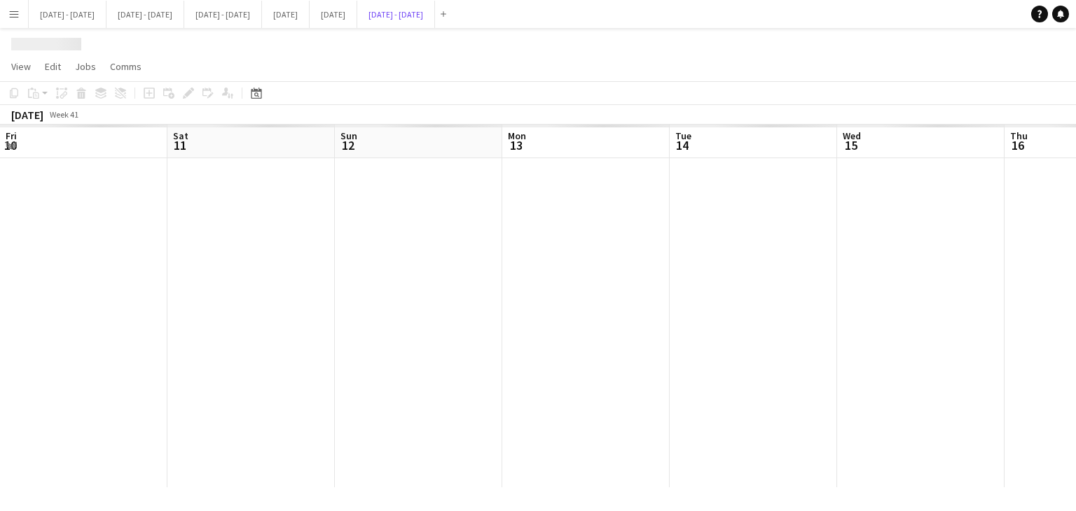
scroll to position [0, 401]
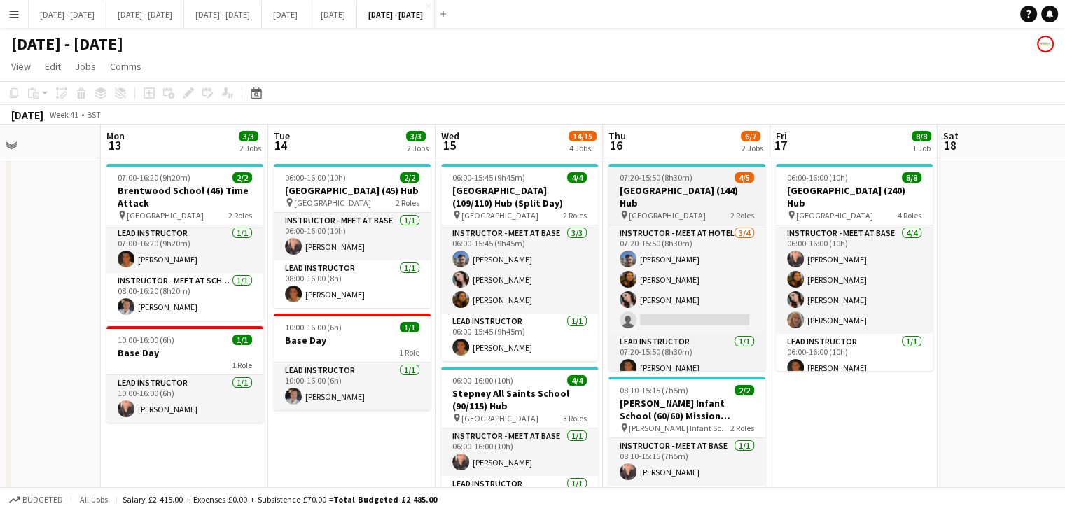
click at [672, 209] on div "pin [GEOGRAPHIC_DATA] 2 Roles" at bounding box center [687, 214] width 157 height 11
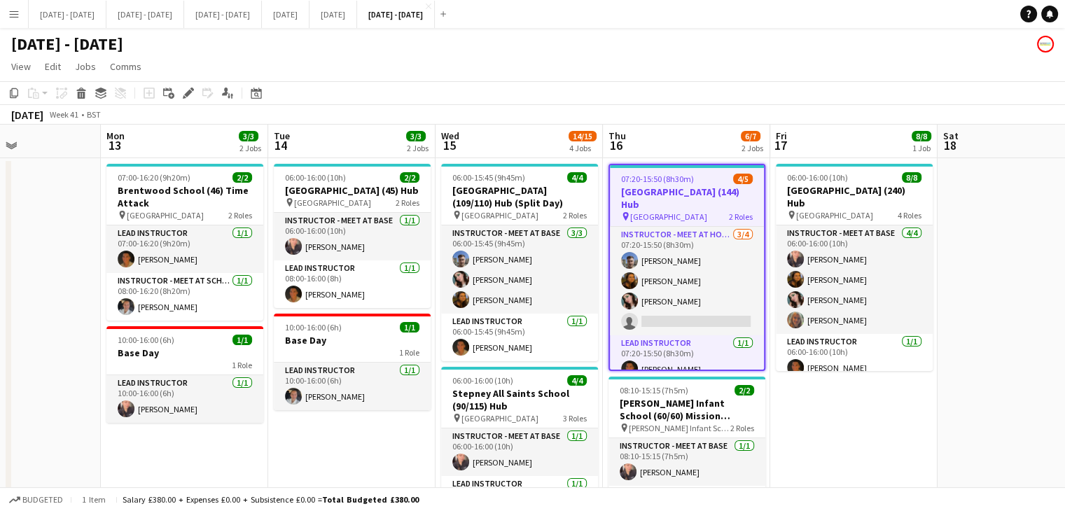
click at [11, 4] on button "Menu" at bounding box center [14, 14] width 28 height 28
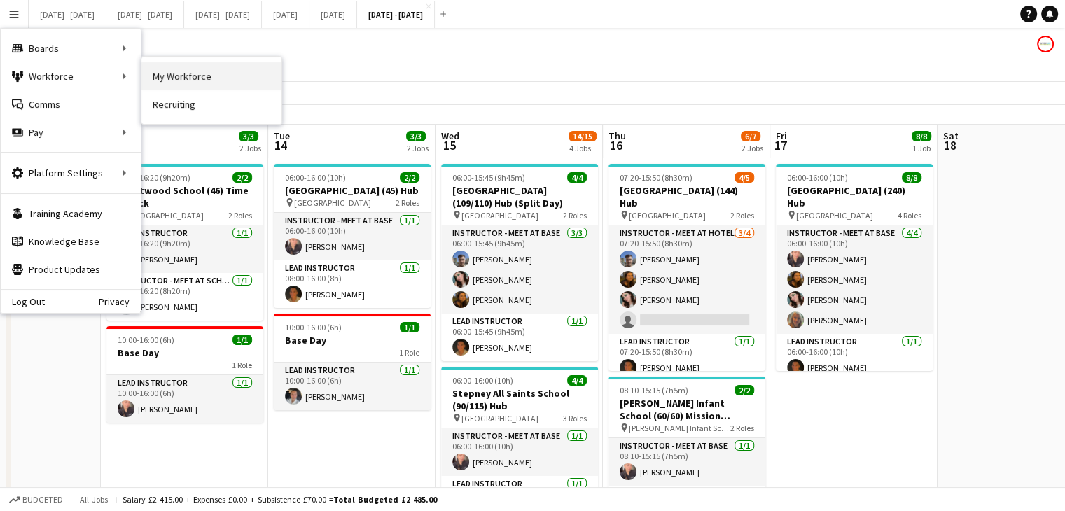
click at [193, 76] on link "My Workforce" at bounding box center [211, 76] width 140 height 28
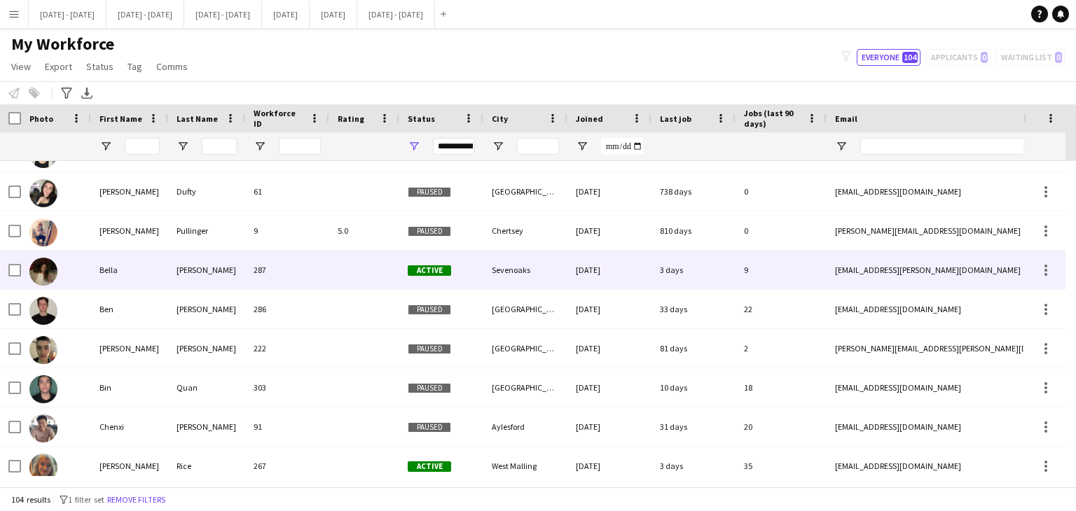
scroll to position [420, 0]
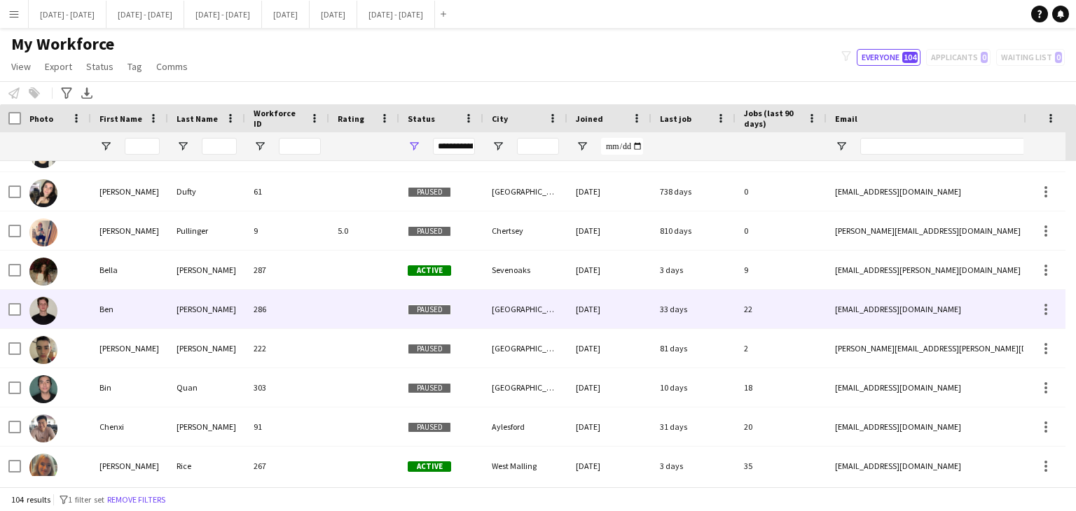
click at [312, 310] on div "286" at bounding box center [287, 309] width 84 height 39
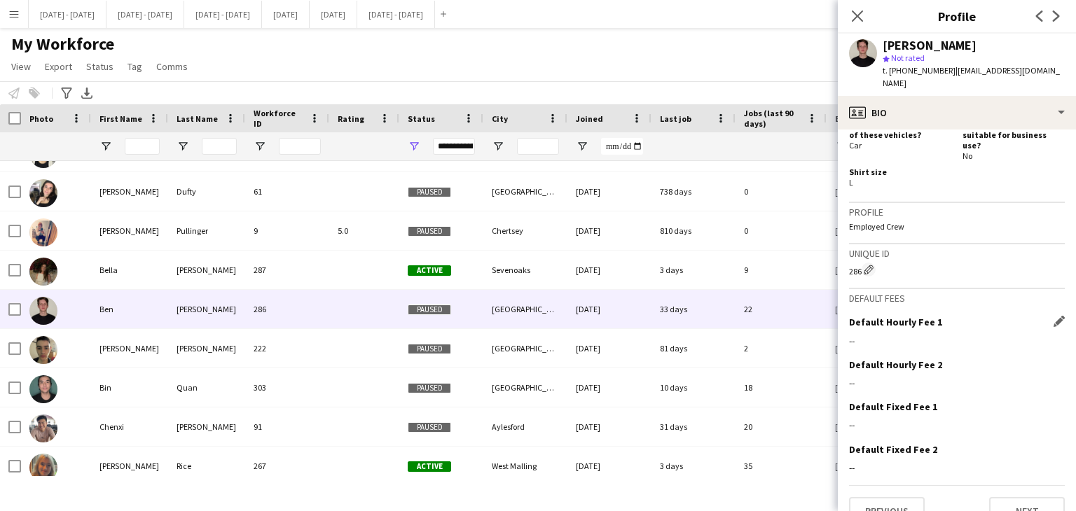
scroll to position [671, 0]
click at [1023, 497] on button "Next" at bounding box center [1027, 511] width 76 height 28
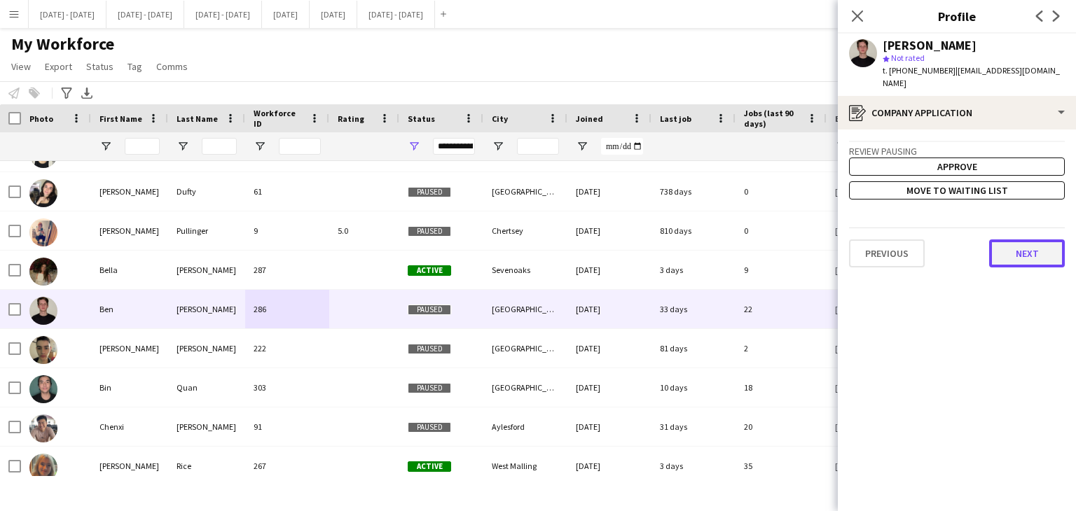
click at [1046, 249] on button "Next" at bounding box center [1027, 254] width 76 height 28
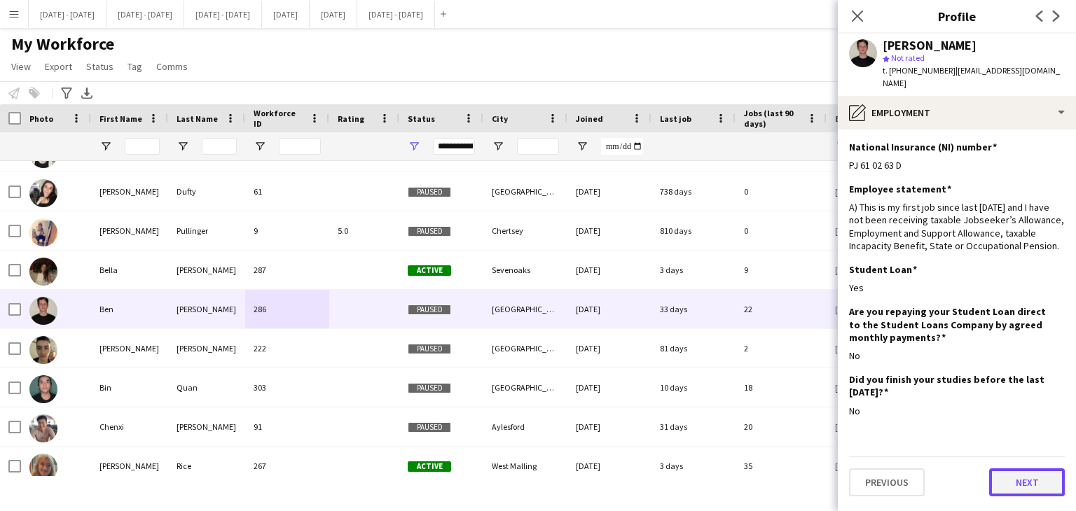
click at [1030, 471] on button "Next" at bounding box center [1027, 483] width 76 height 28
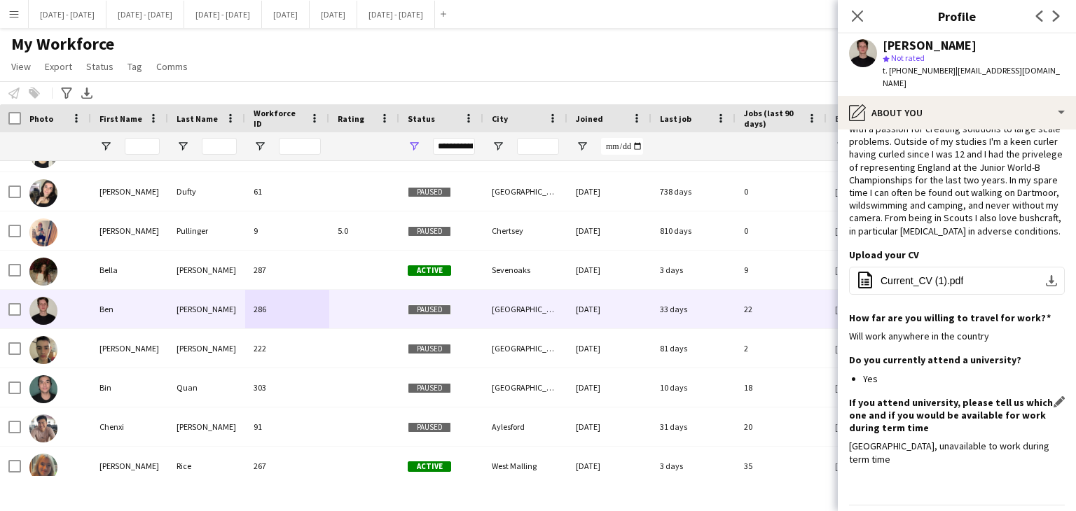
scroll to position [93, 0]
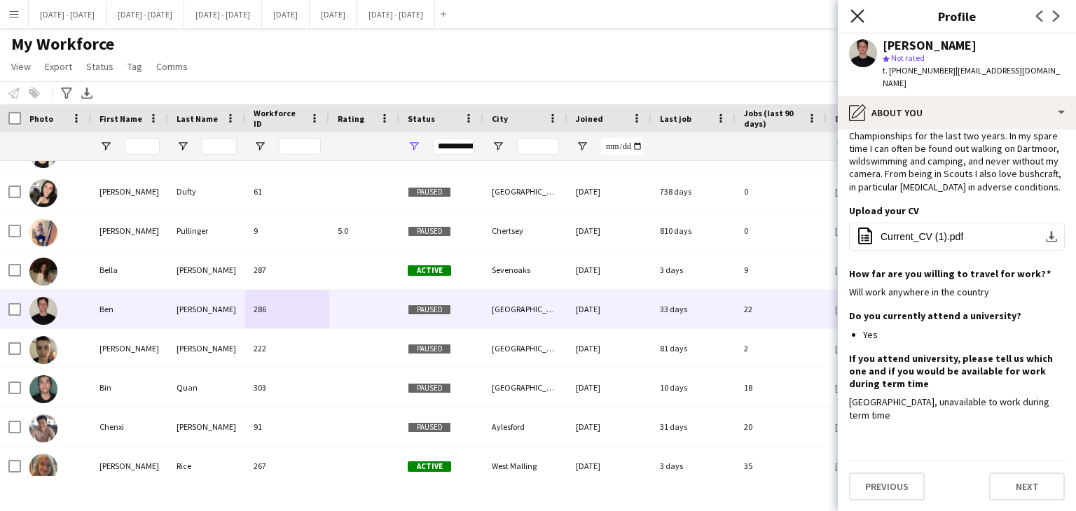
click at [852, 15] on icon "Close pop-in" at bounding box center [856, 15] width 13 height 13
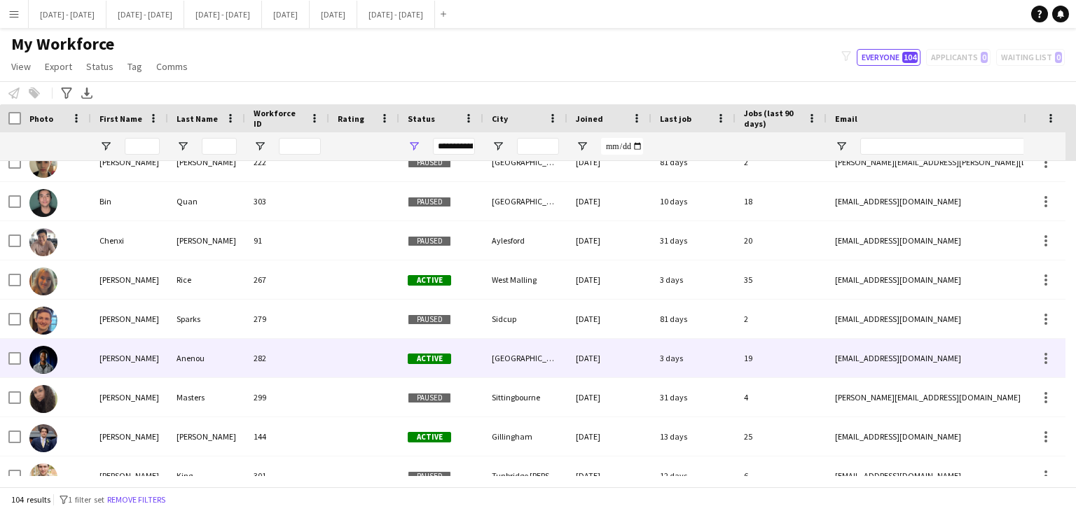
scroll to position [630, 0]
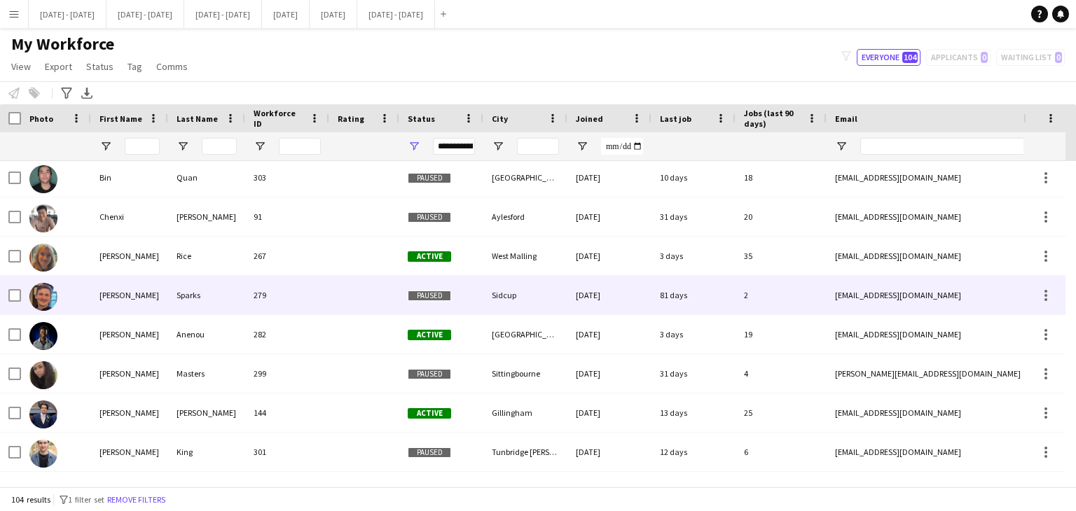
click at [361, 307] on div at bounding box center [364, 295] width 70 height 39
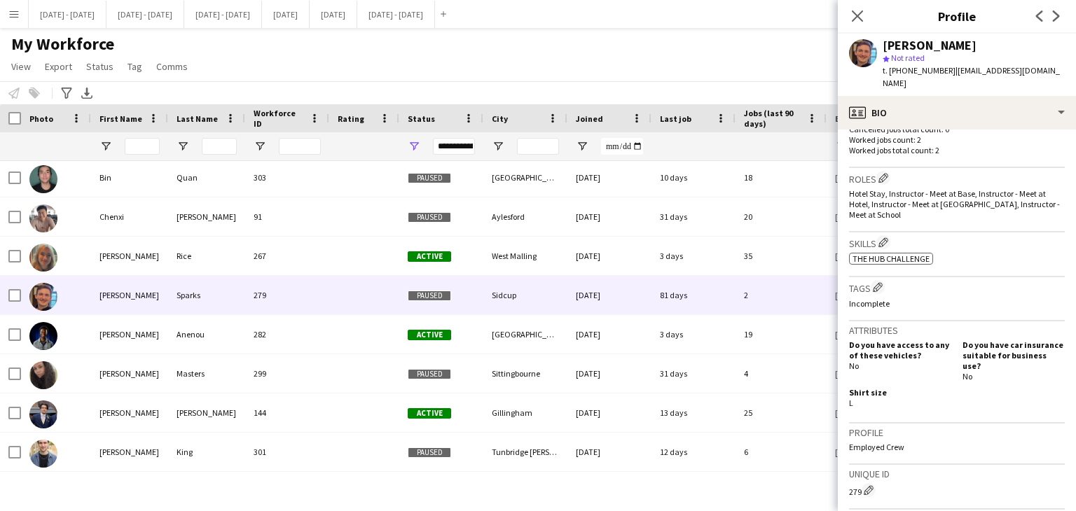
scroll to position [642, 0]
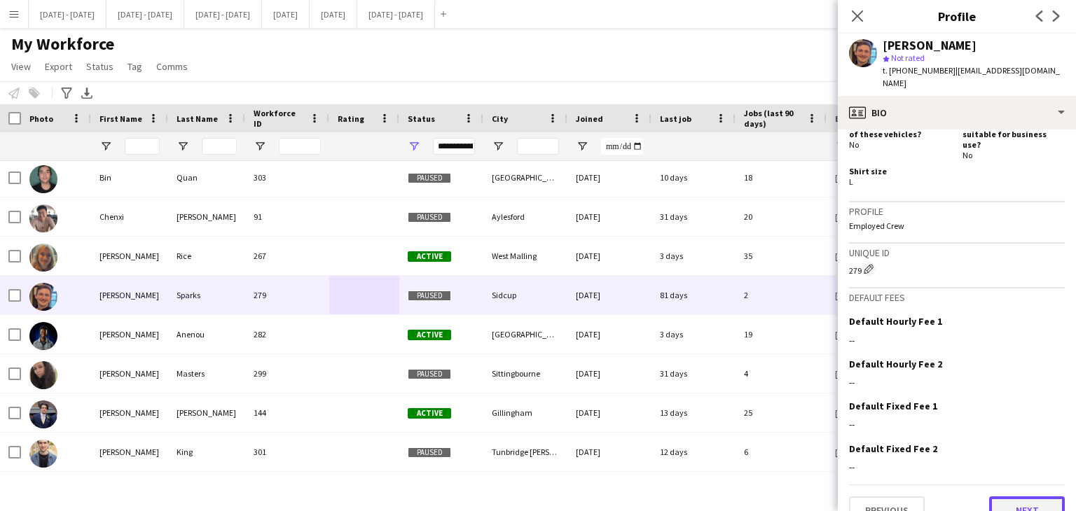
click at [1016, 497] on button "Next" at bounding box center [1027, 511] width 76 height 28
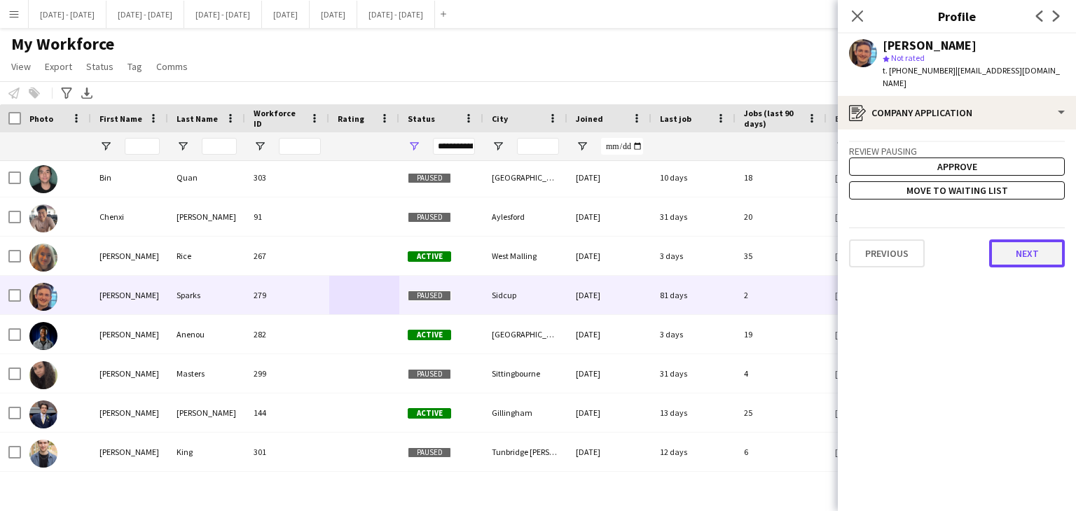
click at [1050, 240] on button "Next" at bounding box center [1027, 254] width 76 height 28
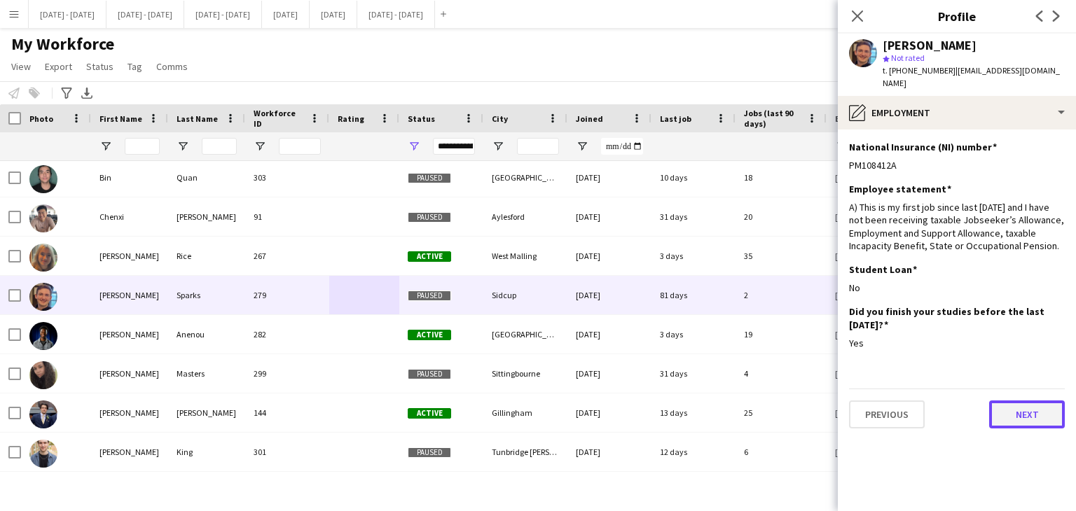
click at [1031, 401] on button "Next" at bounding box center [1027, 415] width 76 height 28
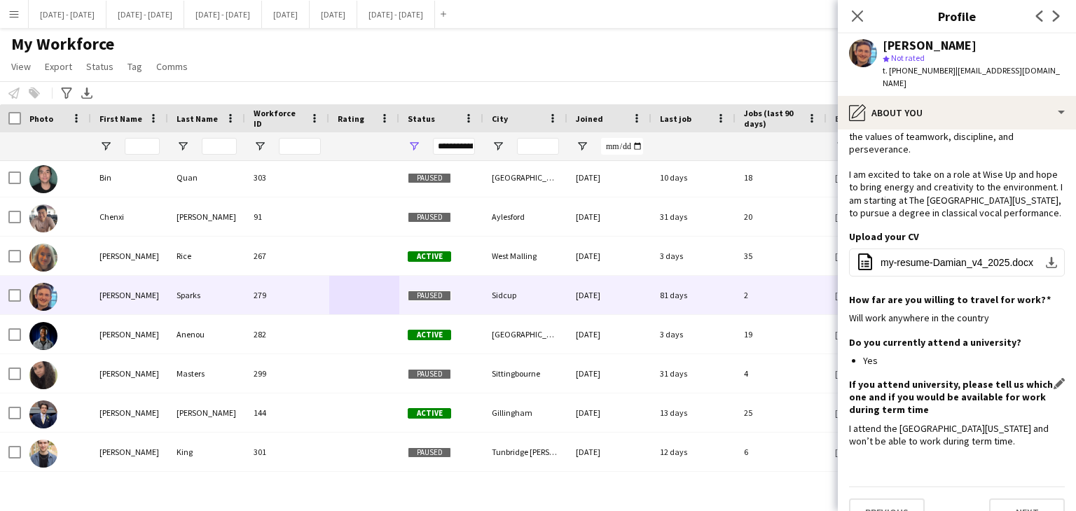
scroll to position [81, 0]
click at [857, 12] on icon "Close pop-in" at bounding box center [856, 15] width 13 height 13
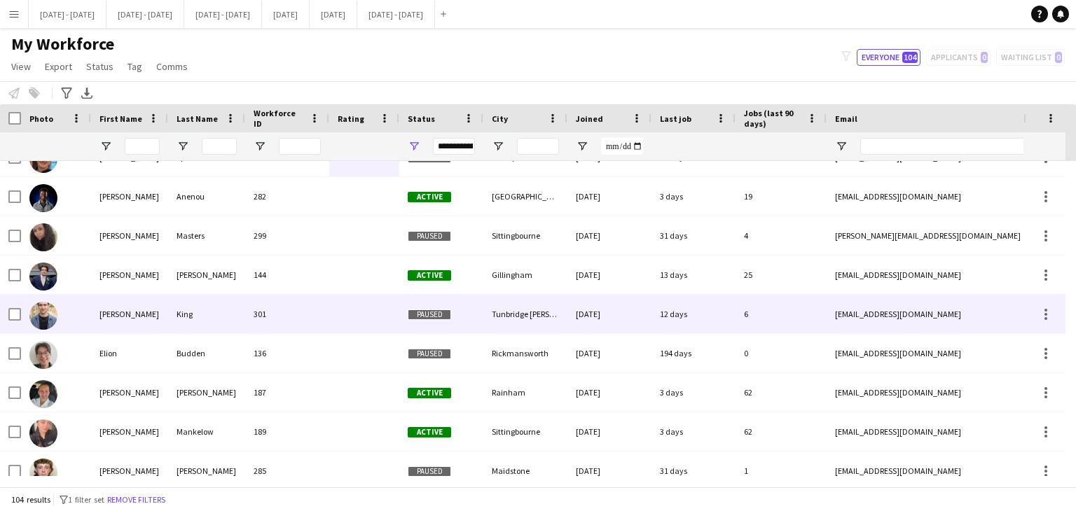
scroll to position [0, 0]
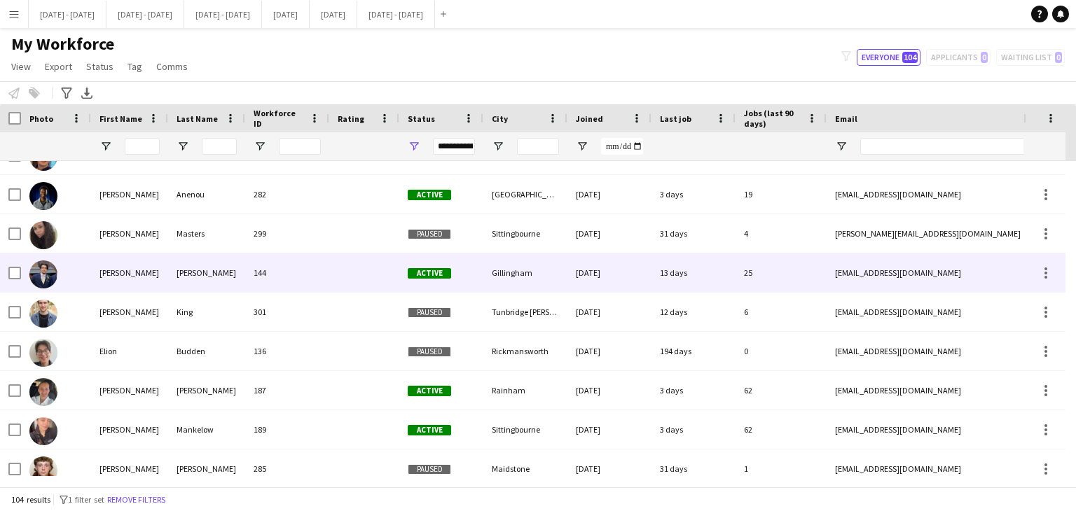
click at [281, 278] on div "144" at bounding box center [287, 273] width 84 height 39
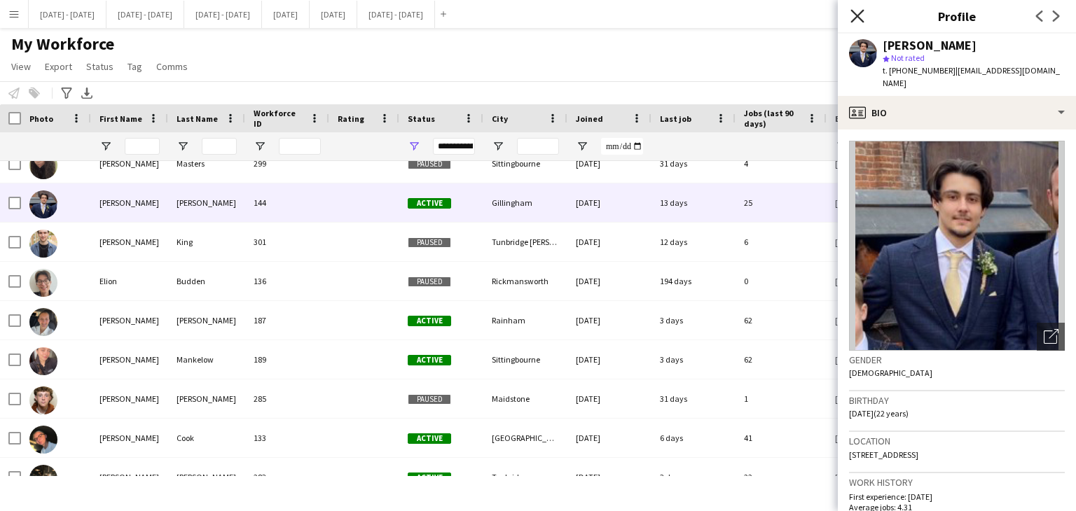
click at [857, 17] on icon at bounding box center [856, 15] width 13 height 13
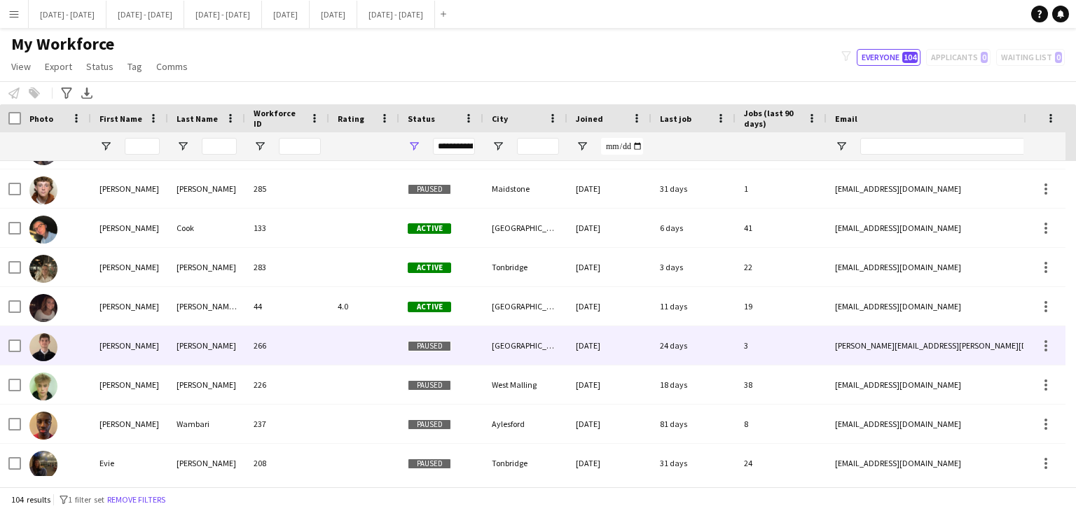
click at [347, 359] on div at bounding box center [364, 345] width 70 height 39
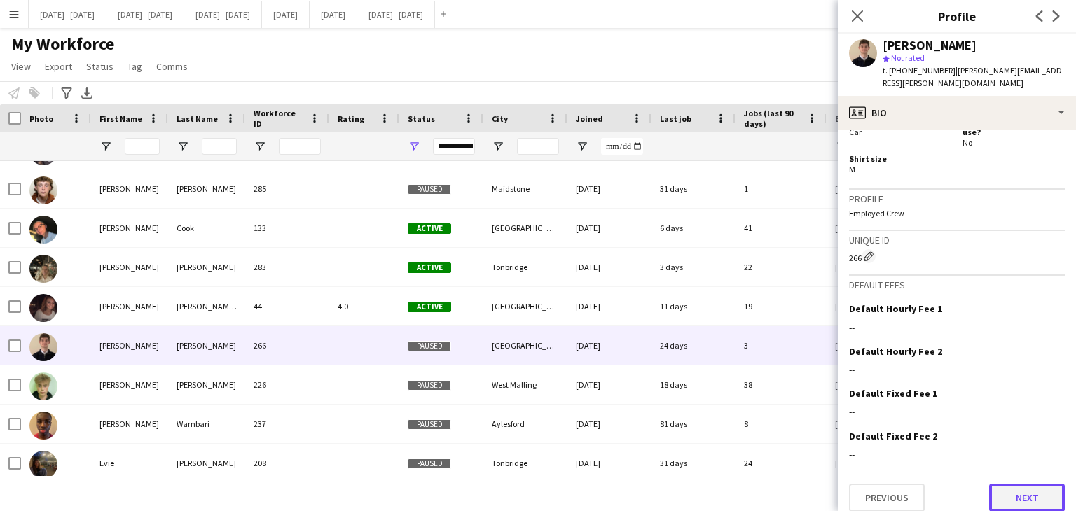
click at [1010, 484] on button "Next" at bounding box center [1027, 498] width 76 height 28
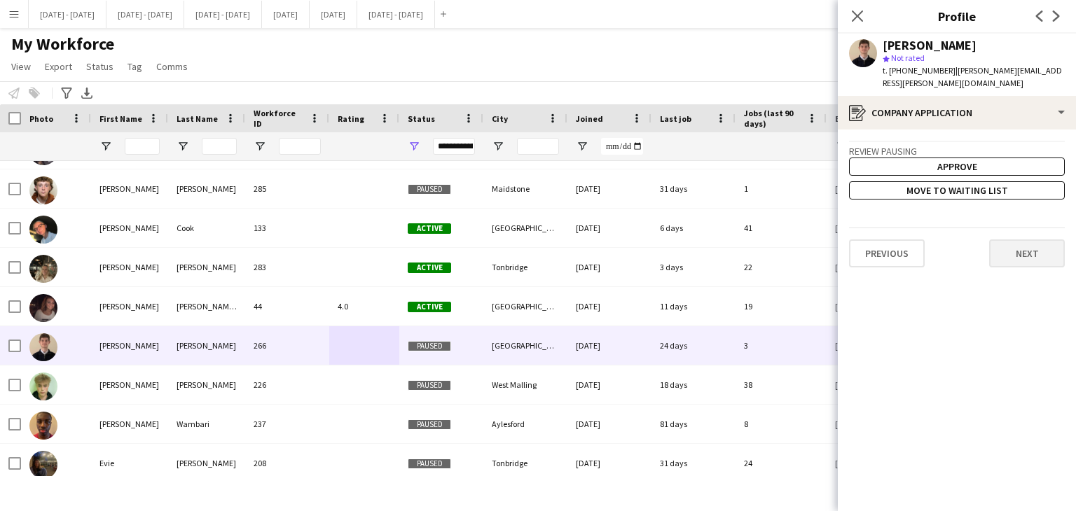
click at [1019, 228] on div "Previous Next" at bounding box center [957, 248] width 216 height 40
click at [1025, 251] on button "Next" at bounding box center [1027, 254] width 76 height 28
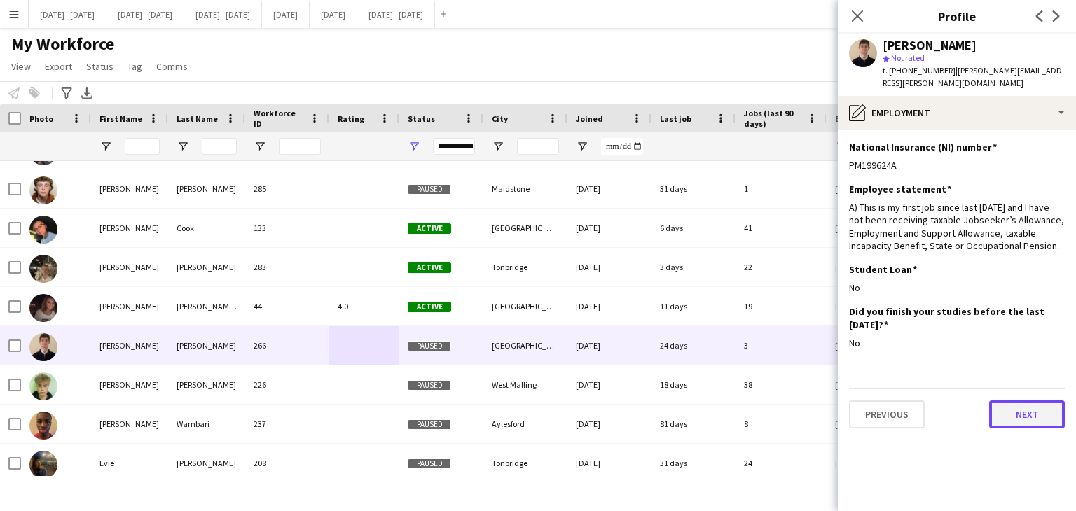
click at [1026, 401] on button "Next" at bounding box center [1027, 415] width 76 height 28
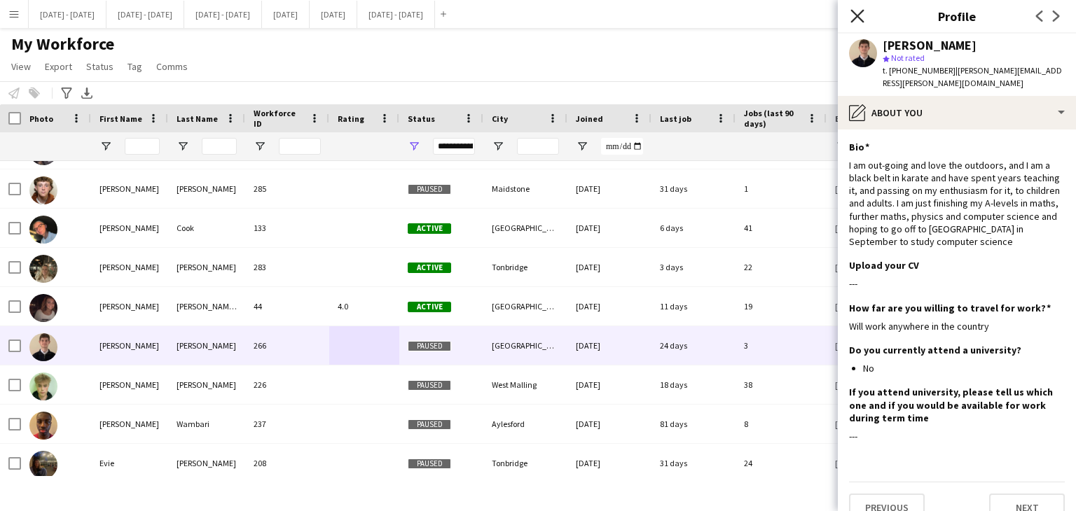
click at [854, 11] on icon "Close pop-in" at bounding box center [856, 15] width 13 height 13
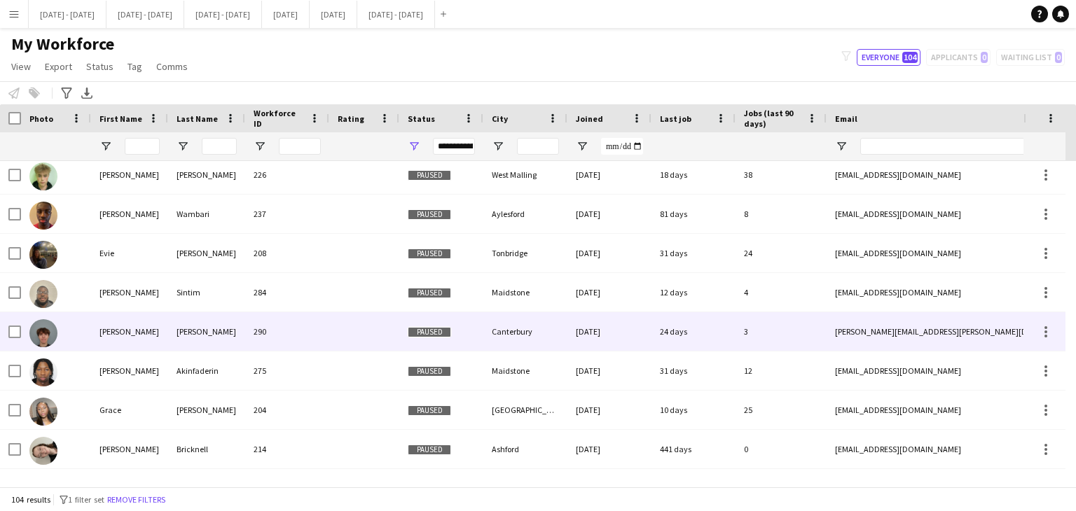
click at [321, 328] on div "290" at bounding box center [287, 331] width 84 height 39
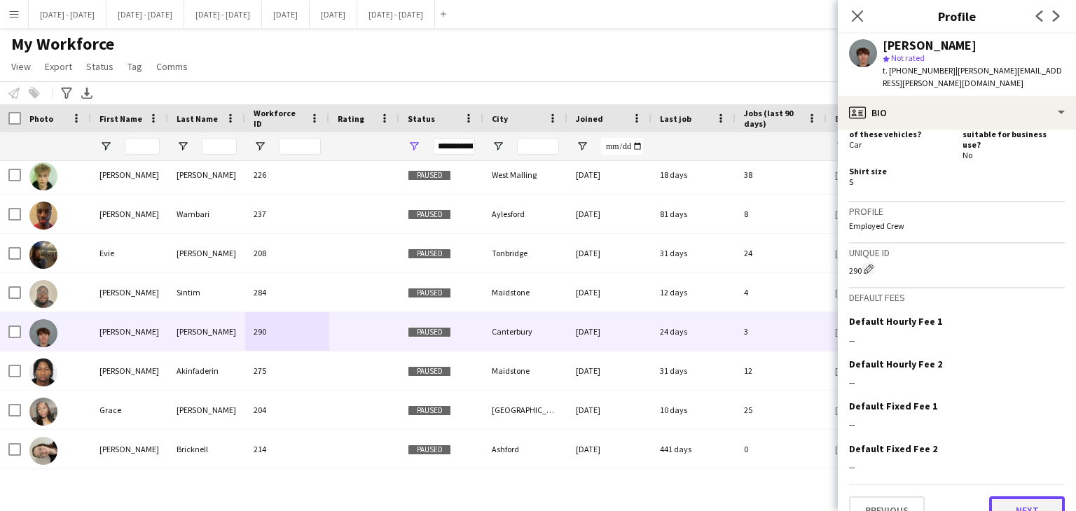
click at [1020, 497] on button "Next" at bounding box center [1027, 511] width 76 height 28
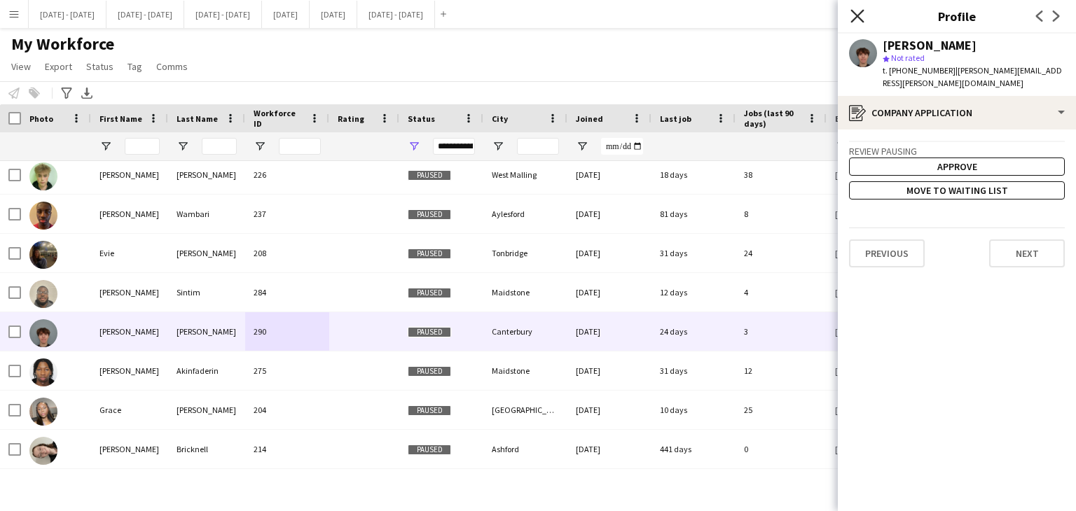
click at [860, 15] on icon "Close pop-in" at bounding box center [856, 15] width 13 height 13
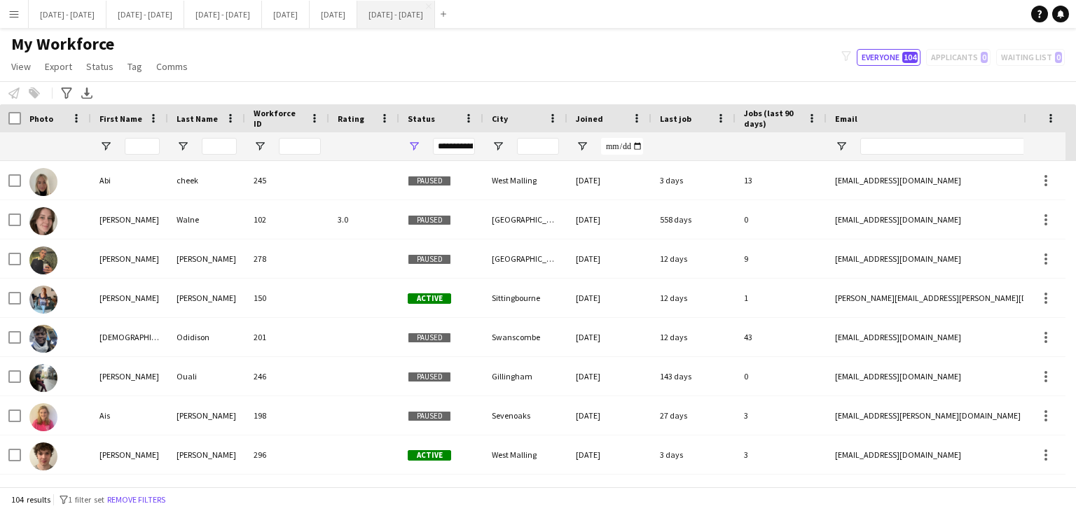
click at [435, 15] on button "[DATE] - [DATE] Close" at bounding box center [396, 14] width 78 height 27
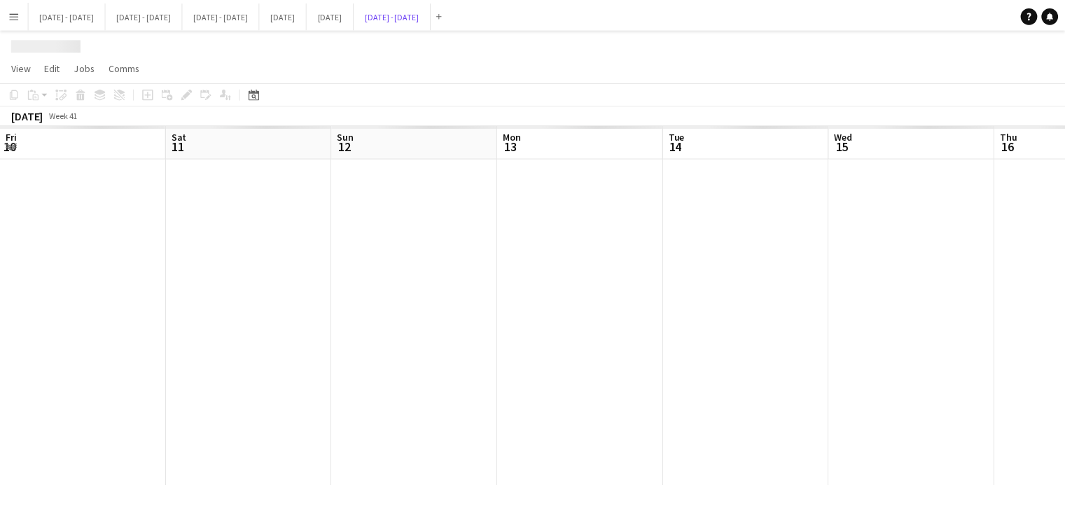
scroll to position [0, 401]
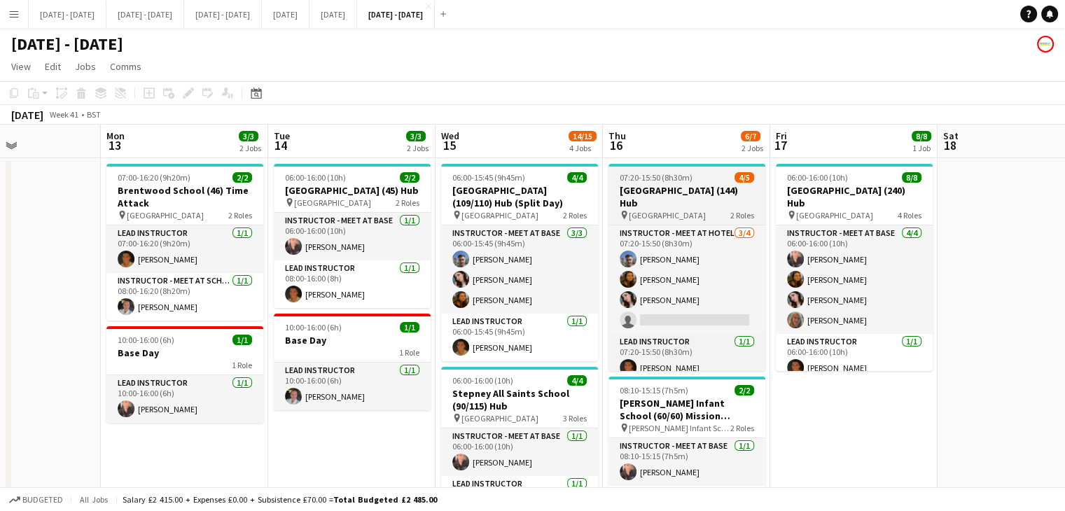
click at [692, 191] on h3 "[GEOGRAPHIC_DATA] (144) Hub" at bounding box center [687, 196] width 157 height 25
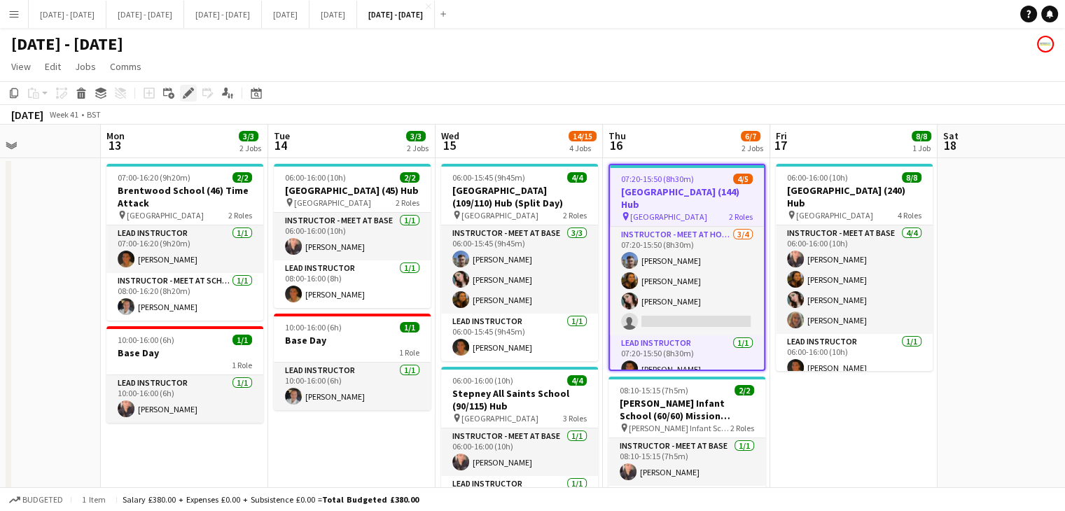
click at [190, 96] on icon "Edit" at bounding box center [188, 93] width 11 height 11
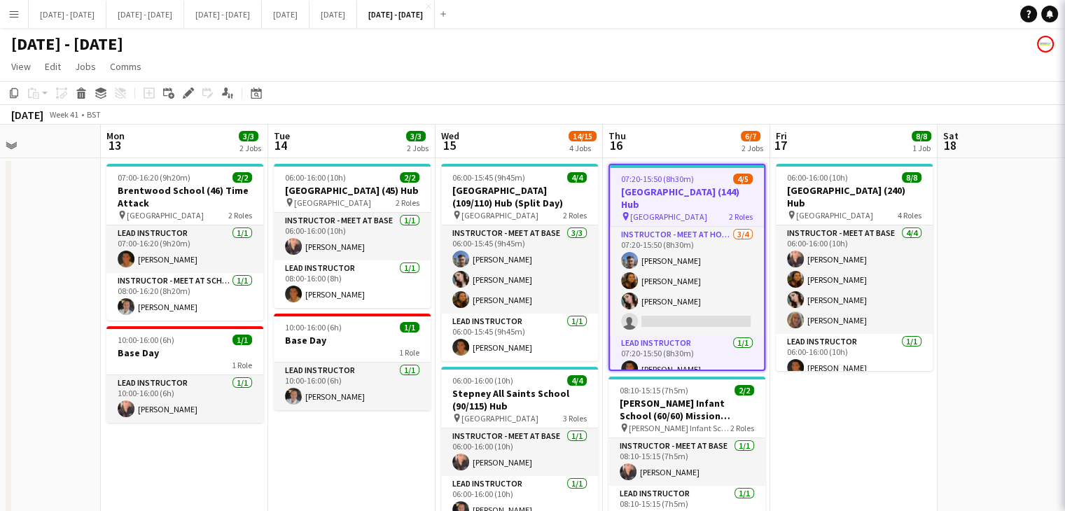
type input "**********"
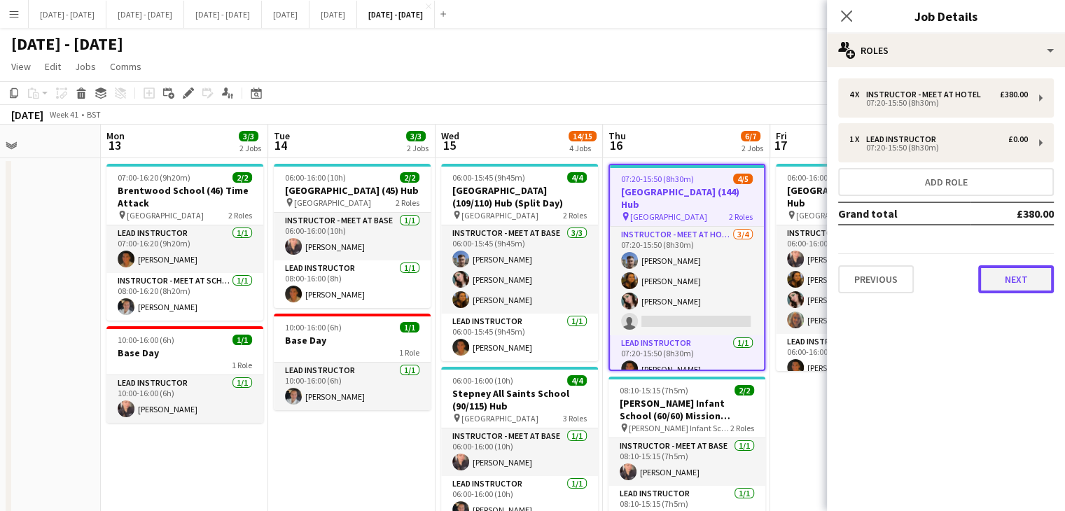
click at [1034, 286] on button "Next" at bounding box center [1016, 279] width 76 height 28
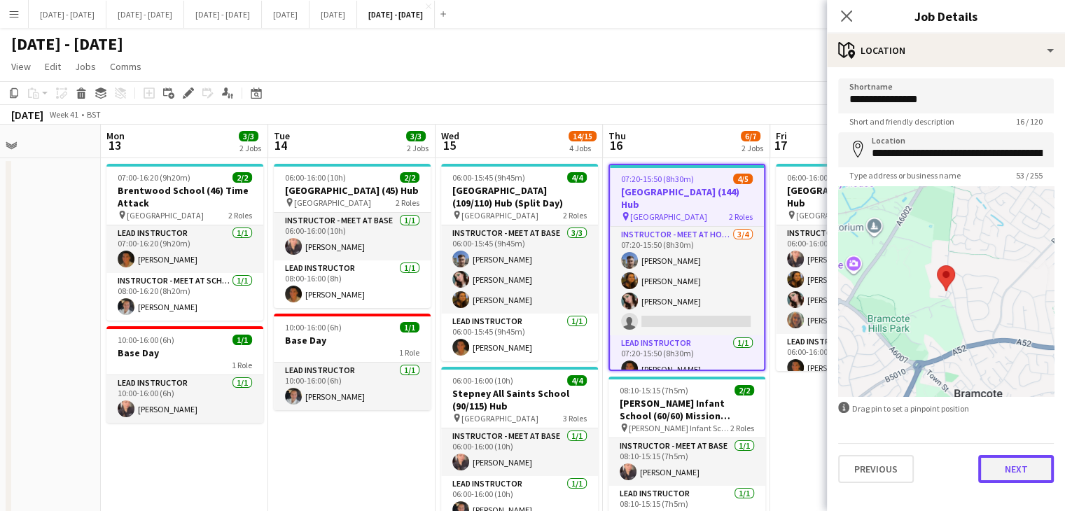
click at [1023, 463] on button "Next" at bounding box center [1016, 469] width 76 height 28
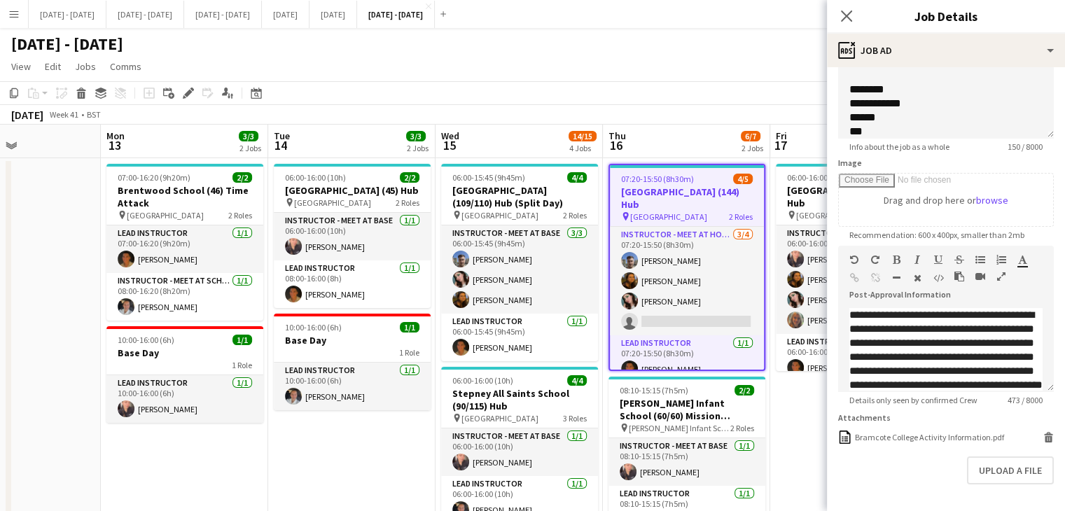
scroll to position [202, 0]
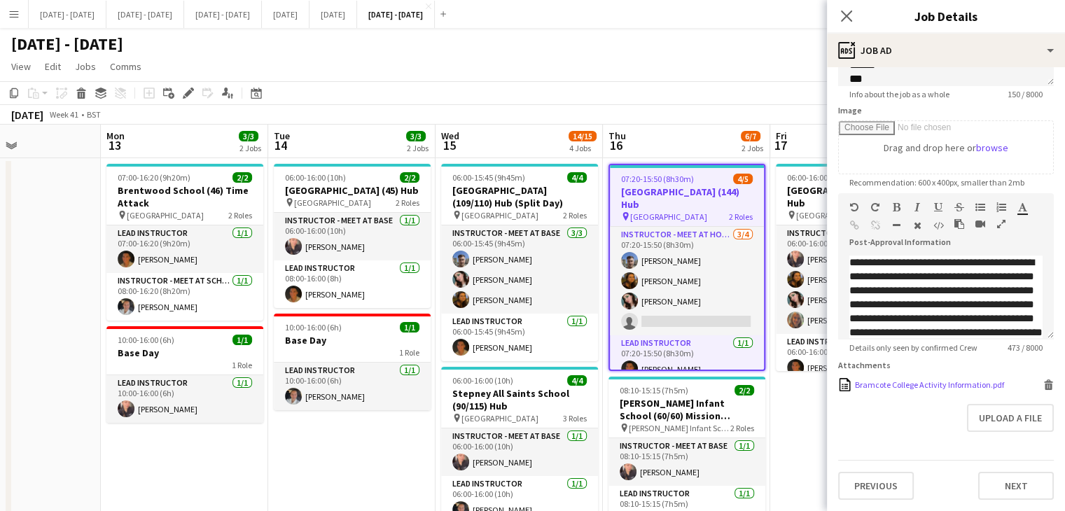
click at [911, 390] on div "Bramcote College Activity Information.pdf" at bounding box center [929, 385] width 149 height 11
click at [190, 95] on icon "Edit" at bounding box center [188, 93] width 11 height 11
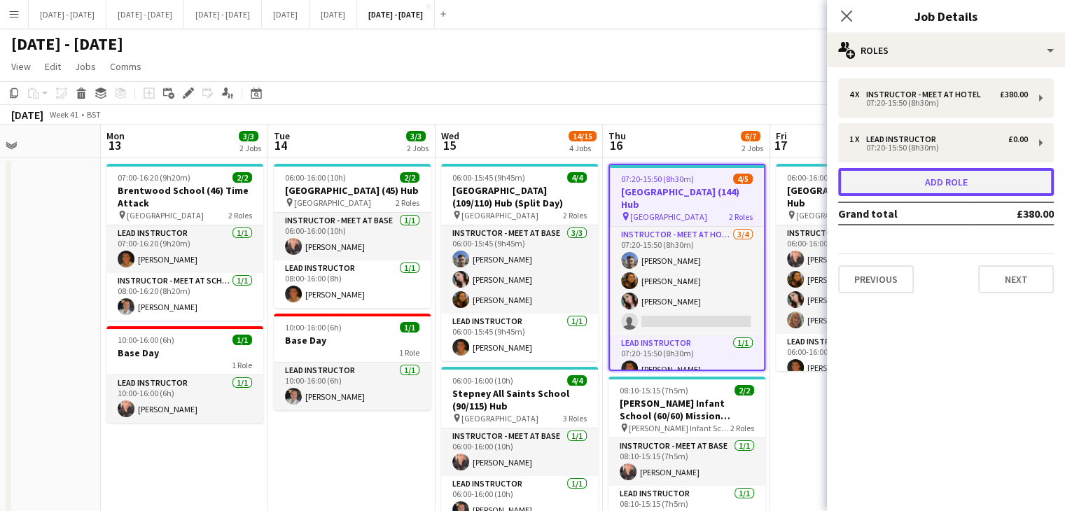
click at [974, 181] on button "Add role" at bounding box center [946, 182] width 216 height 28
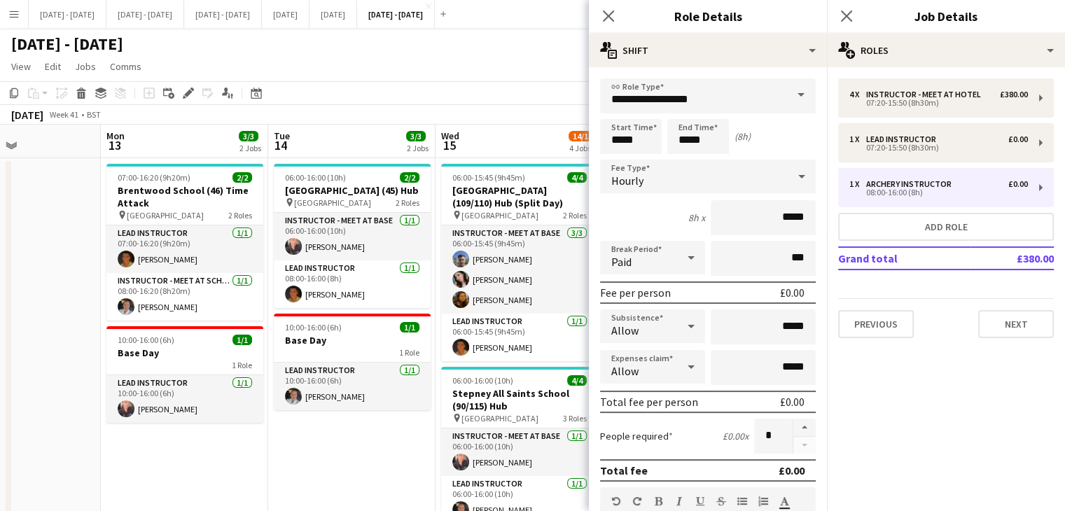
click at [793, 98] on span at bounding box center [801, 95] width 29 height 34
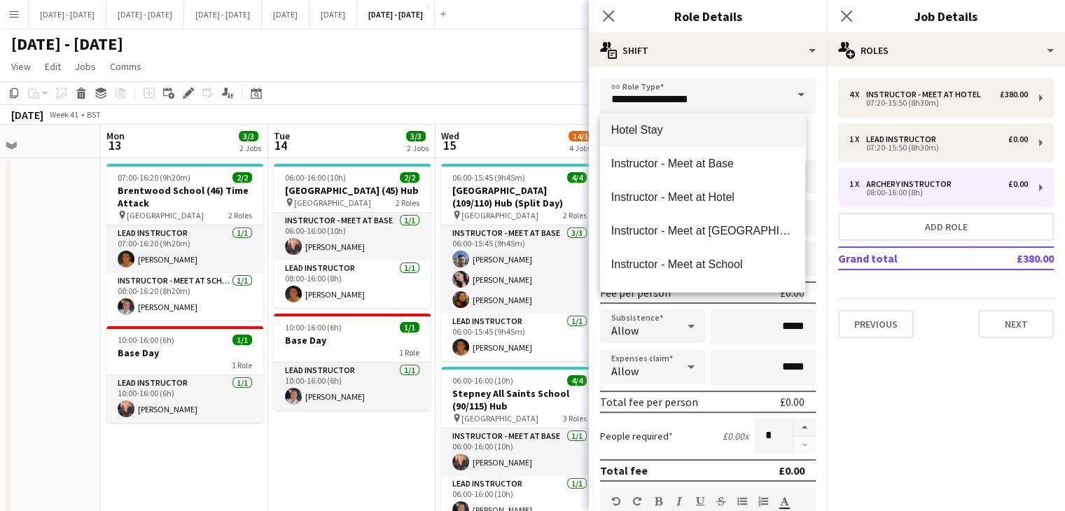
scroll to position [350, 0]
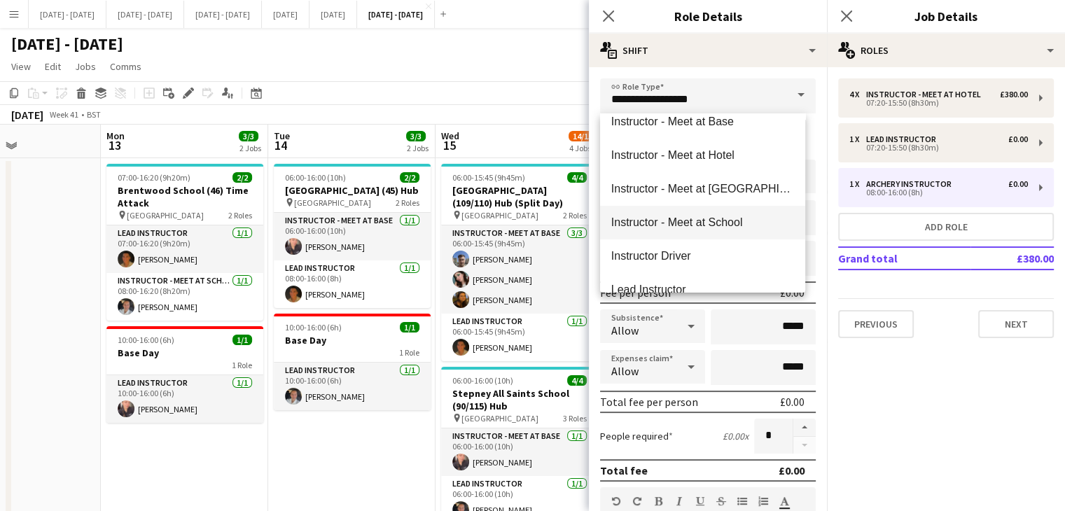
click at [721, 220] on span "Instructor - Meet at School" at bounding box center [702, 222] width 183 height 13
type input "**********"
type input "******"
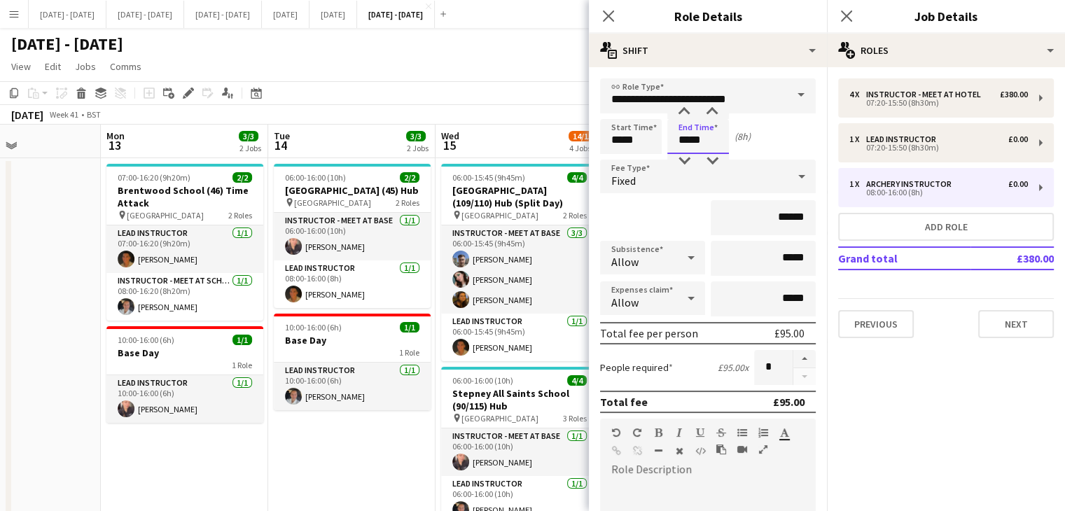
drag, startPoint x: 696, startPoint y: 141, endPoint x: 616, endPoint y: 136, distance: 80.0
click at [637, 140] on div "Start Time ***** End Time ***** (8h)" at bounding box center [708, 136] width 216 height 35
type input "*****"
click at [692, 172] on div "Fixed" at bounding box center [694, 177] width 188 height 34
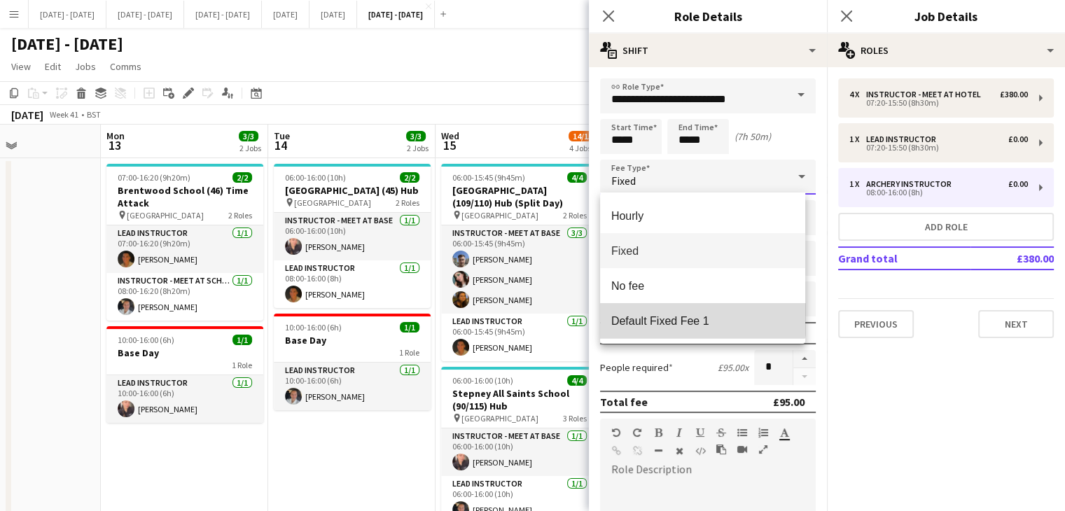
click at [689, 312] on mat-option "Default Fixed Fee 1" at bounding box center [702, 320] width 205 height 35
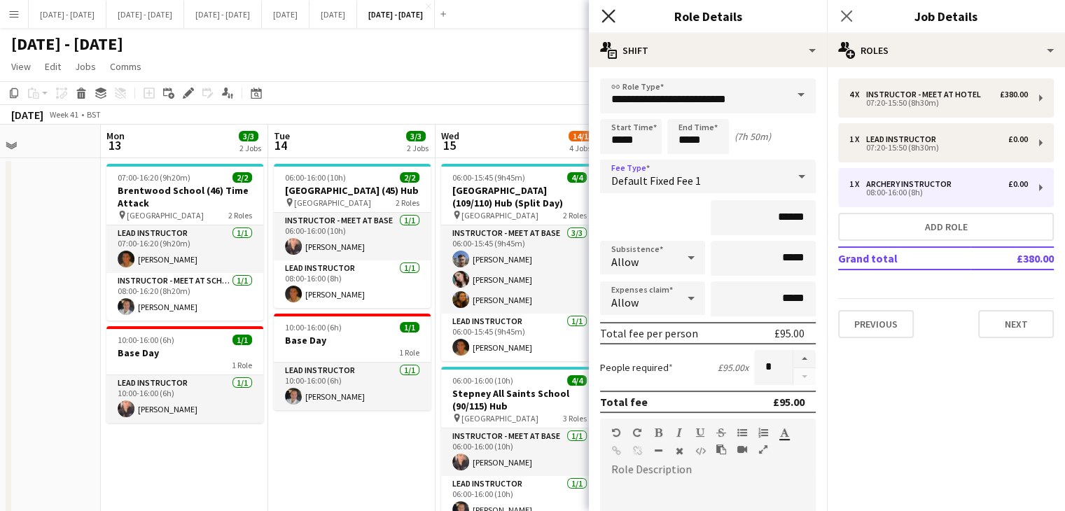
click at [611, 17] on icon "Close pop-in" at bounding box center [608, 15] width 13 height 13
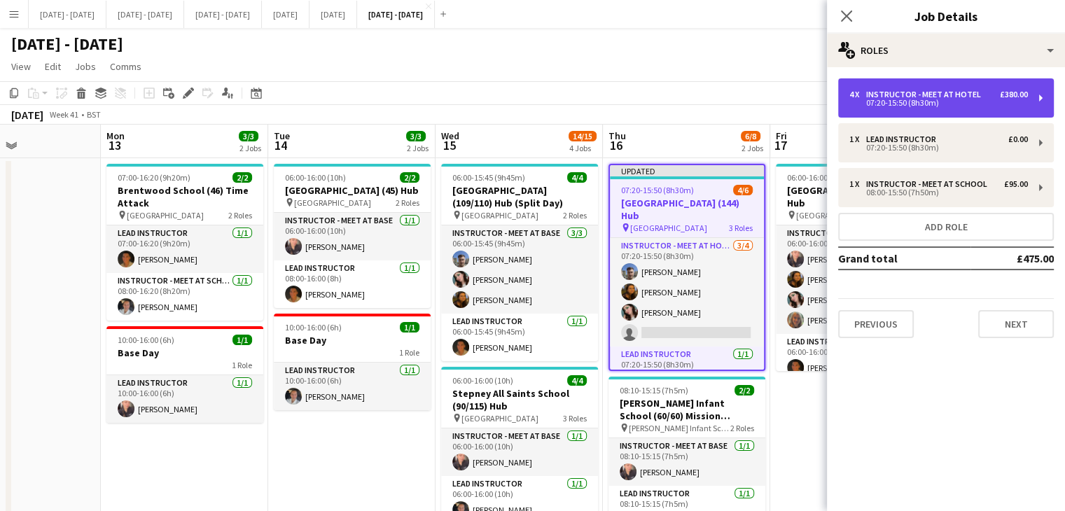
click at [947, 99] on div "07:20-15:50 (8h30m)" at bounding box center [939, 102] width 179 height 7
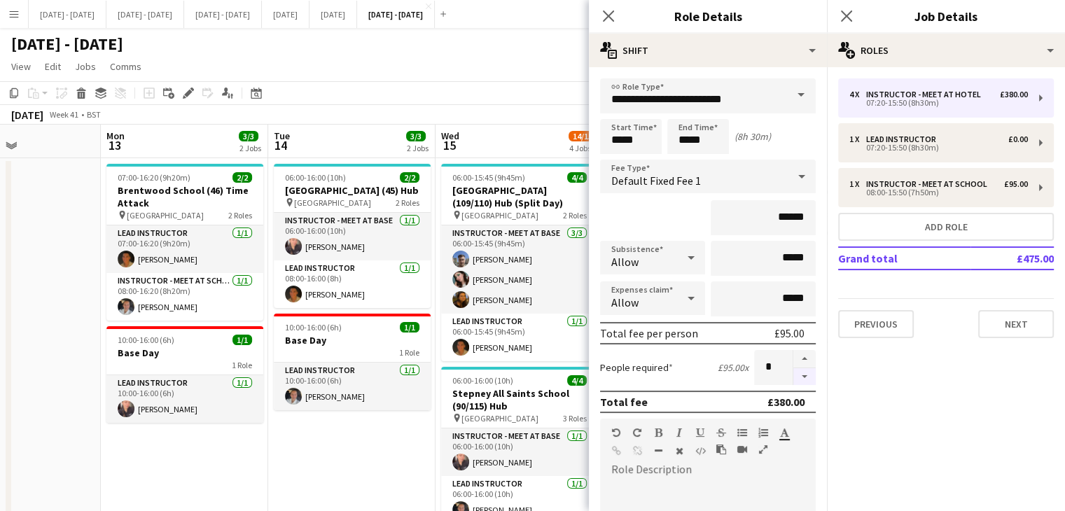
click at [796, 377] on button "button" at bounding box center [805, 377] width 22 height 18
type input "*"
click at [608, 17] on icon at bounding box center [608, 15] width 13 height 13
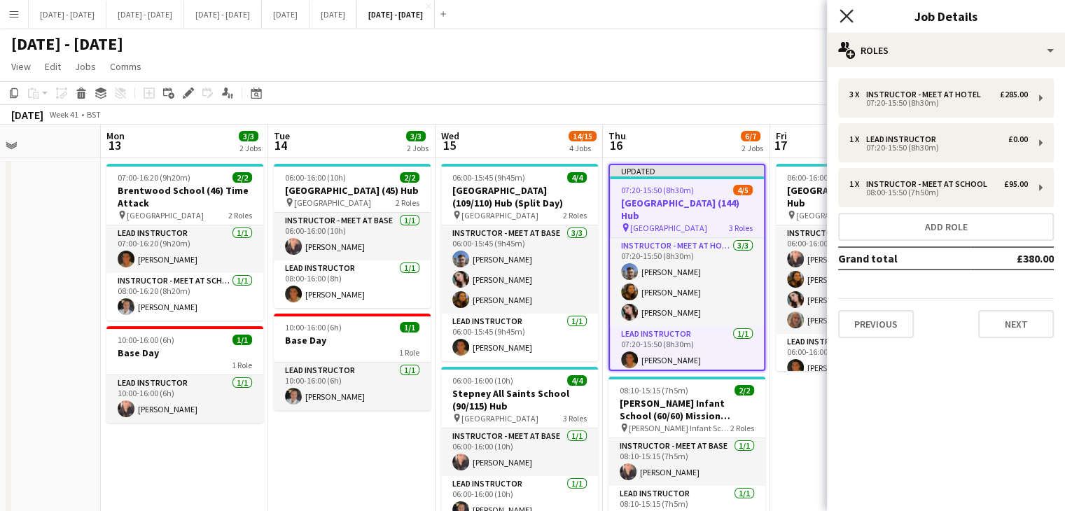
click at [843, 14] on icon "Close pop-in" at bounding box center [846, 15] width 13 height 13
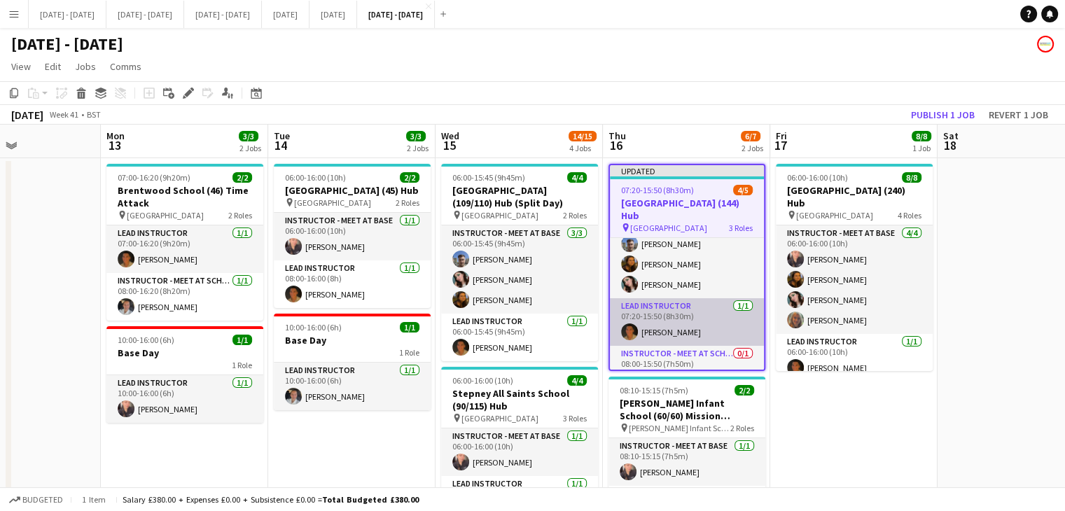
scroll to position [39, 0]
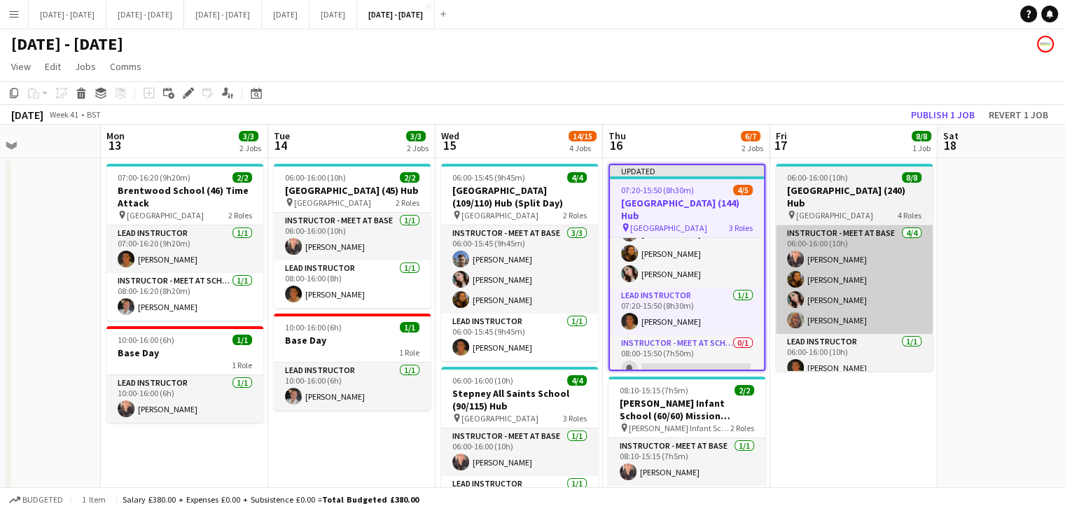
click at [696, 343] on app-card-role "Instructor - Meet at School 0/1 08:00-15:50 (7h50m) single-neutral-actions" at bounding box center [687, 359] width 154 height 48
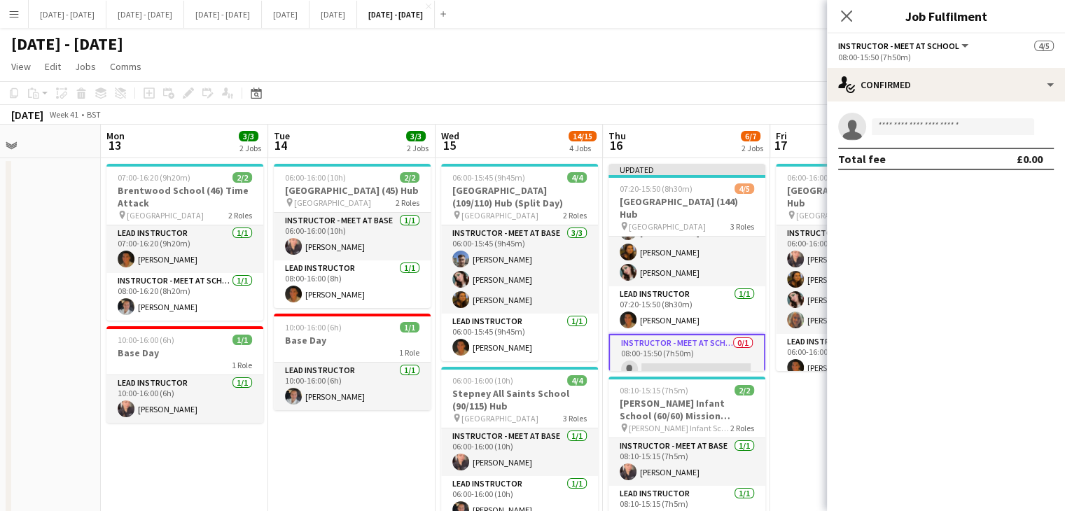
click at [929, 106] on div "single-neutral-actions Total fee £0.00" at bounding box center [946, 142] width 238 height 80
click at [929, 119] on input at bounding box center [953, 126] width 162 height 17
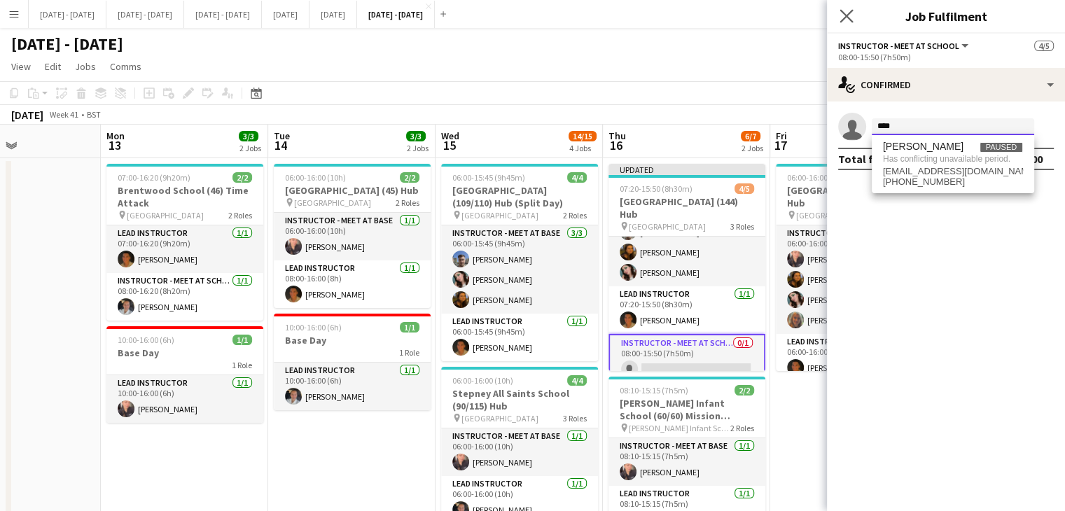
type input "****"
click at [840, 8] on app-icon "Close pop-in" at bounding box center [847, 16] width 20 height 20
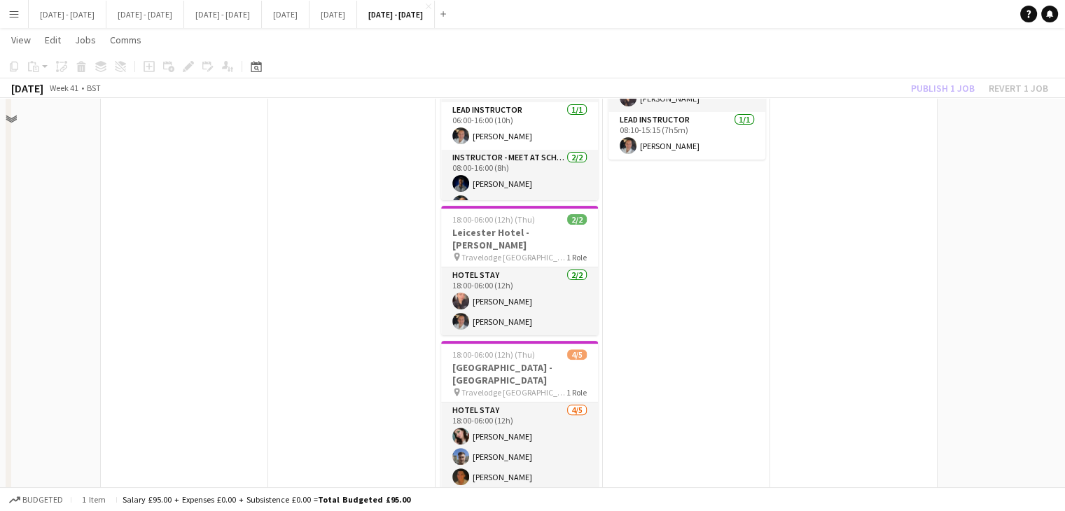
scroll to position [448, 0]
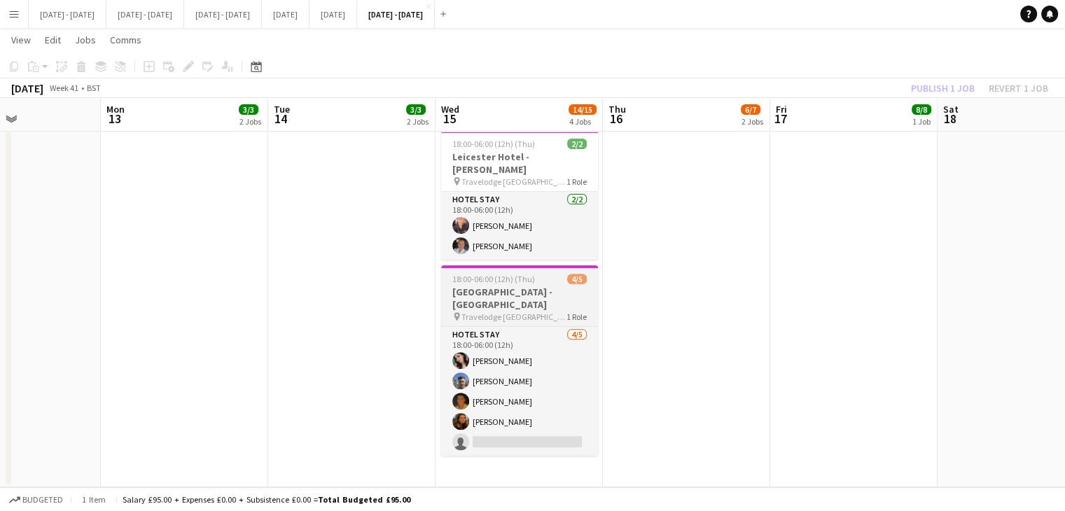
click at [508, 286] on h3 "[GEOGRAPHIC_DATA] - [GEOGRAPHIC_DATA]" at bounding box center [519, 298] width 157 height 25
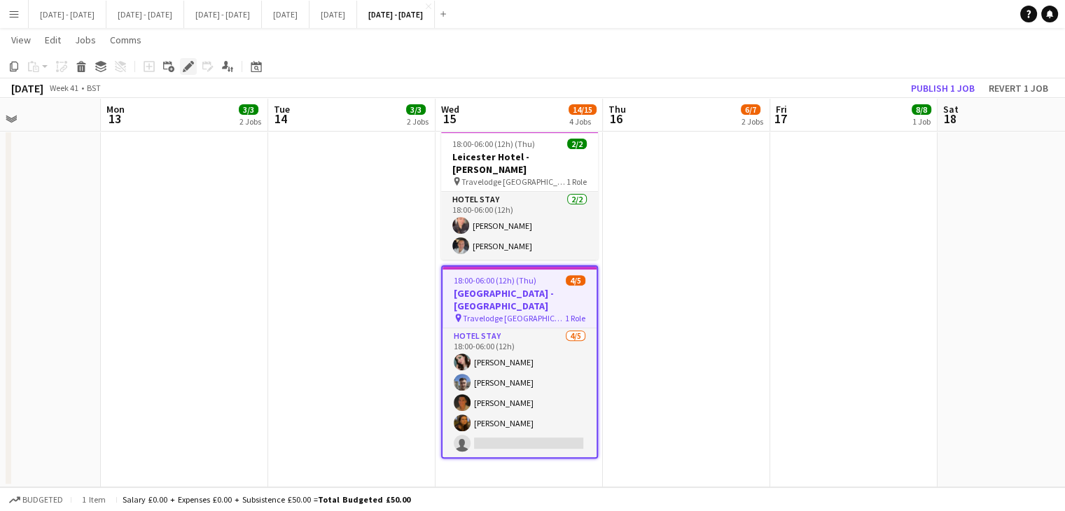
click at [189, 64] on icon at bounding box center [188, 67] width 8 height 8
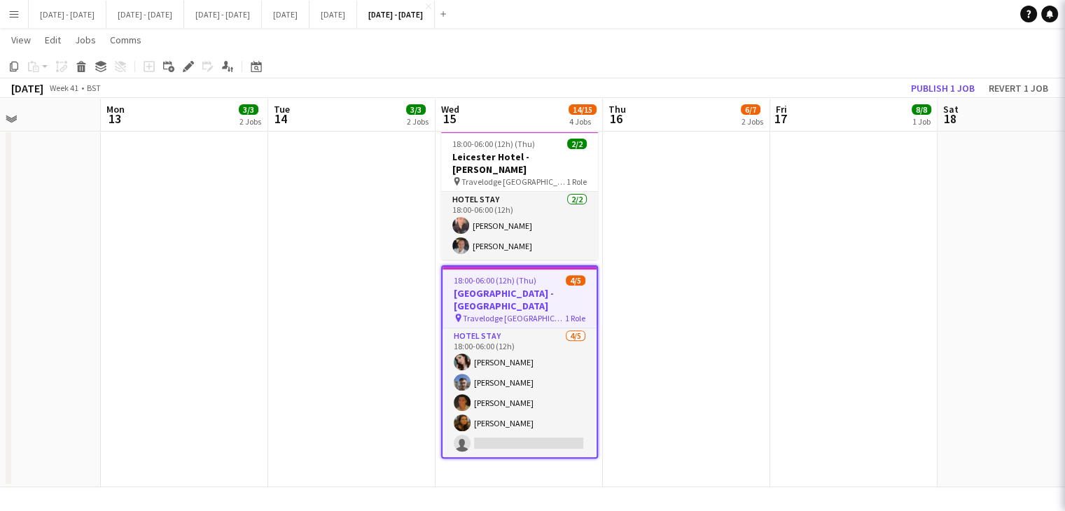
type input "**********"
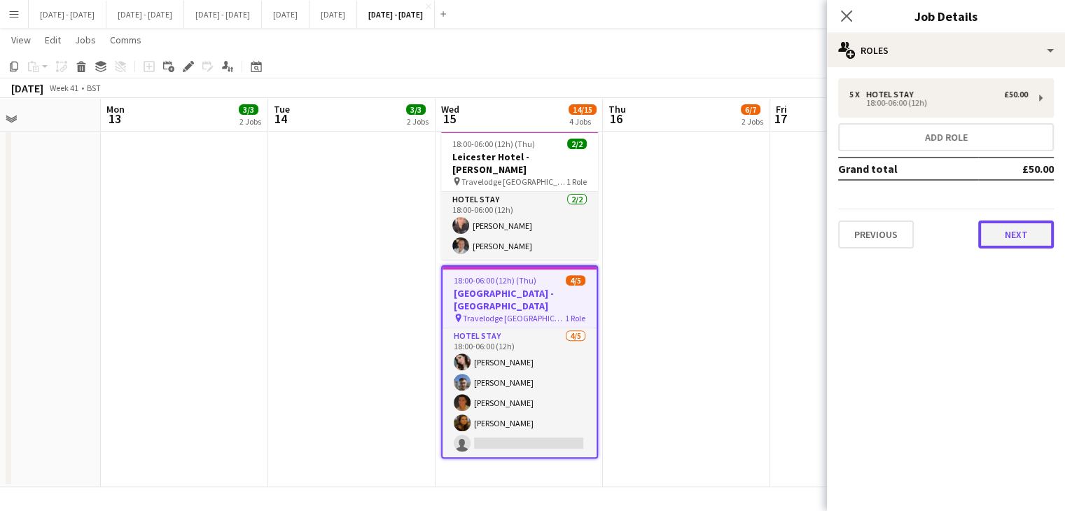
click at [1020, 233] on button "Next" at bounding box center [1016, 235] width 76 height 28
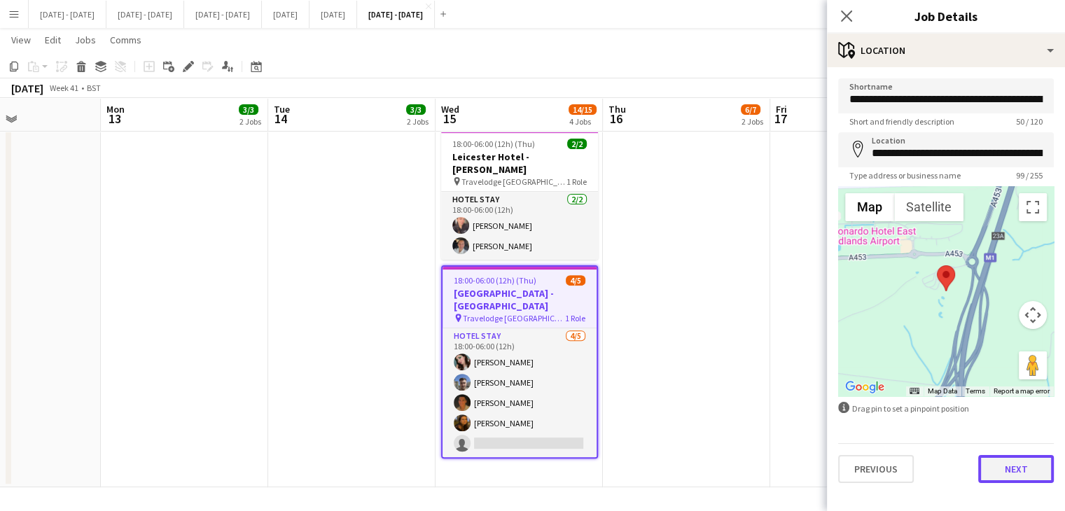
click at [1012, 480] on button "Next" at bounding box center [1016, 469] width 76 height 28
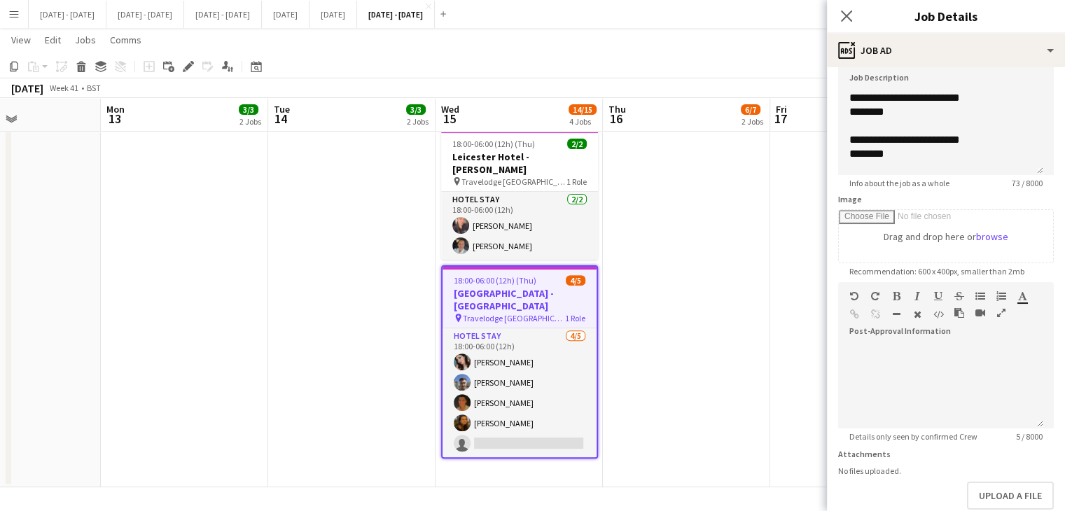
scroll to position [0, 0]
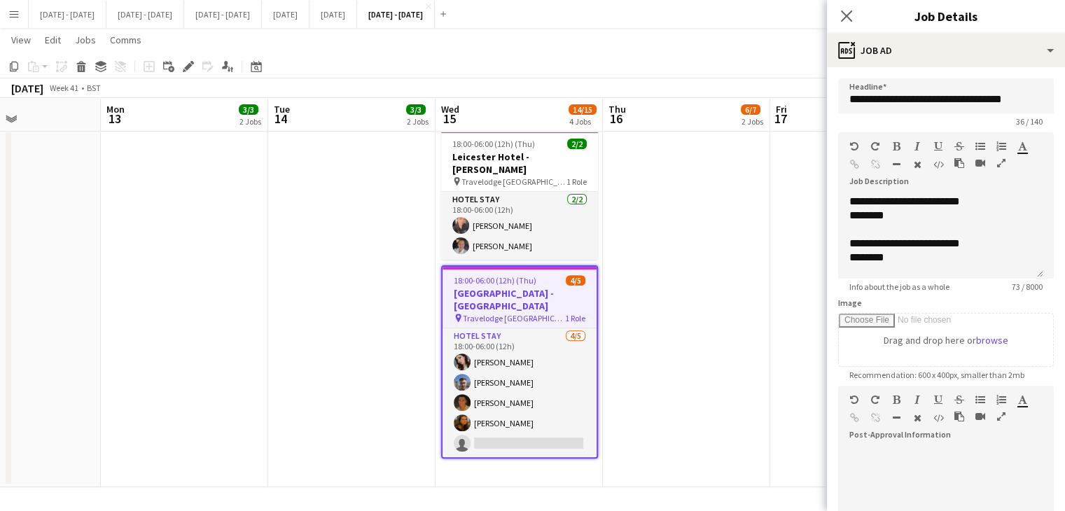
click at [501, 293] on h3 "[GEOGRAPHIC_DATA] - [GEOGRAPHIC_DATA]" at bounding box center [520, 299] width 154 height 25
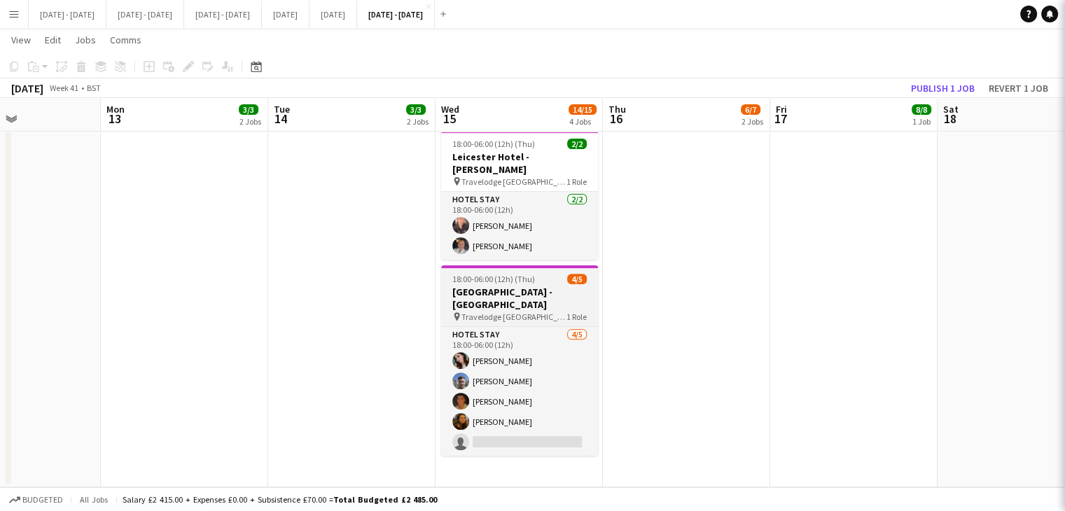
click at [501, 293] on h3 "[GEOGRAPHIC_DATA] - [GEOGRAPHIC_DATA]" at bounding box center [519, 298] width 157 height 25
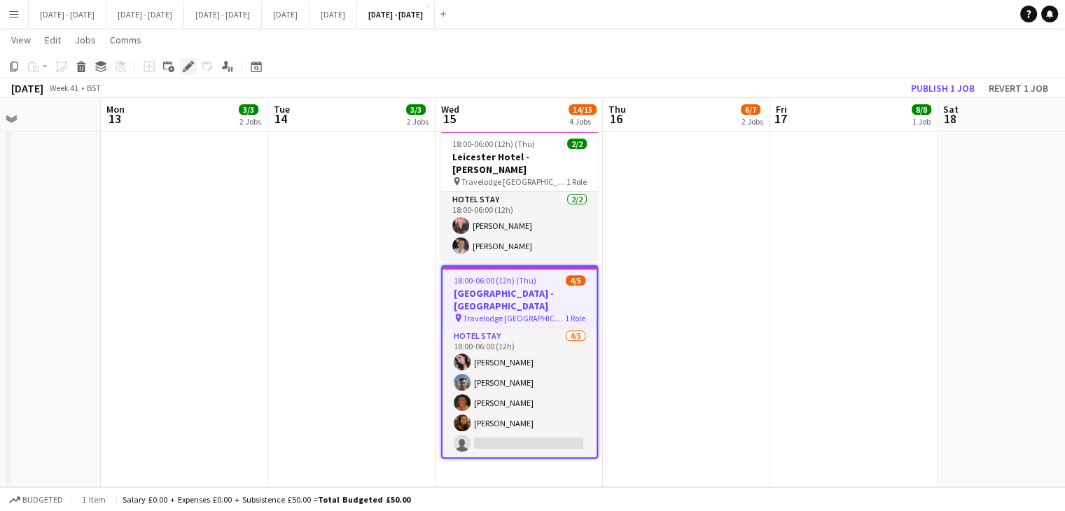
click at [185, 71] on icon at bounding box center [185, 71] width 4 height 4
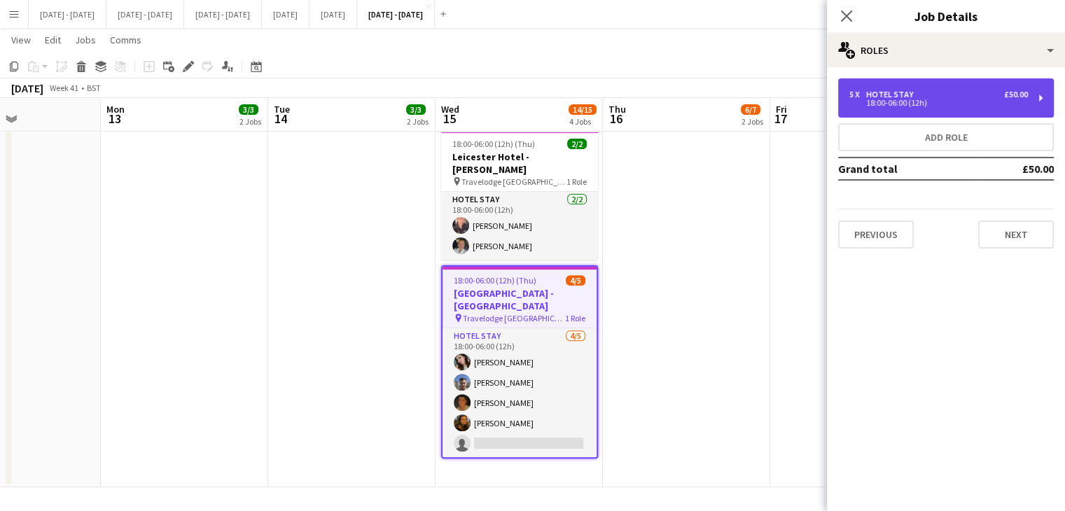
click at [955, 92] on div "5 x Hotel Stay £50.00" at bounding box center [939, 95] width 179 height 10
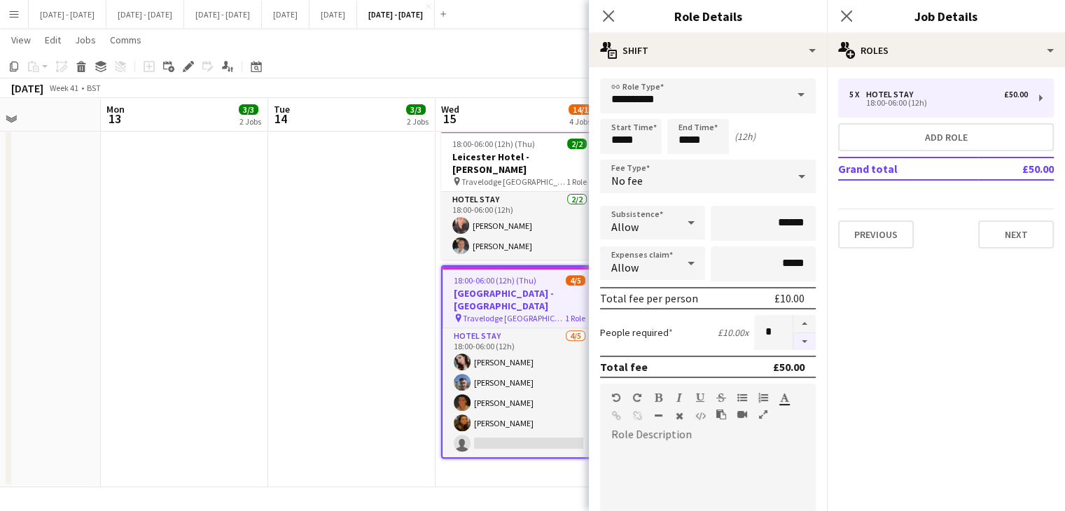
click at [794, 341] on button "button" at bounding box center [805, 342] width 22 height 18
type input "*"
click at [608, 11] on icon "Close pop-in" at bounding box center [608, 15] width 13 height 13
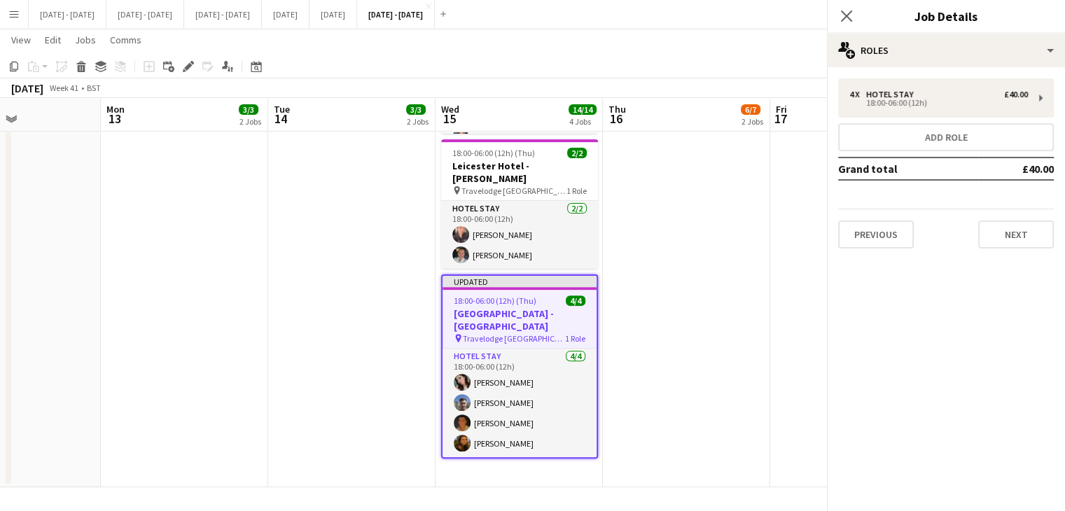
scroll to position [439, 0]
click at [849, 18] on icon at bounding box center [846, 15] width 13 height 13
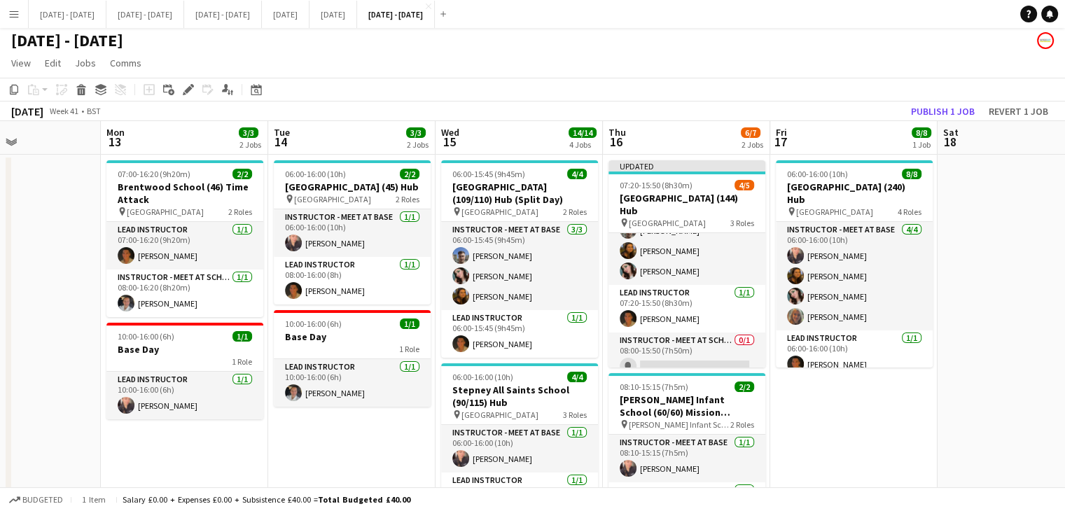
scroll to position [0, 0]
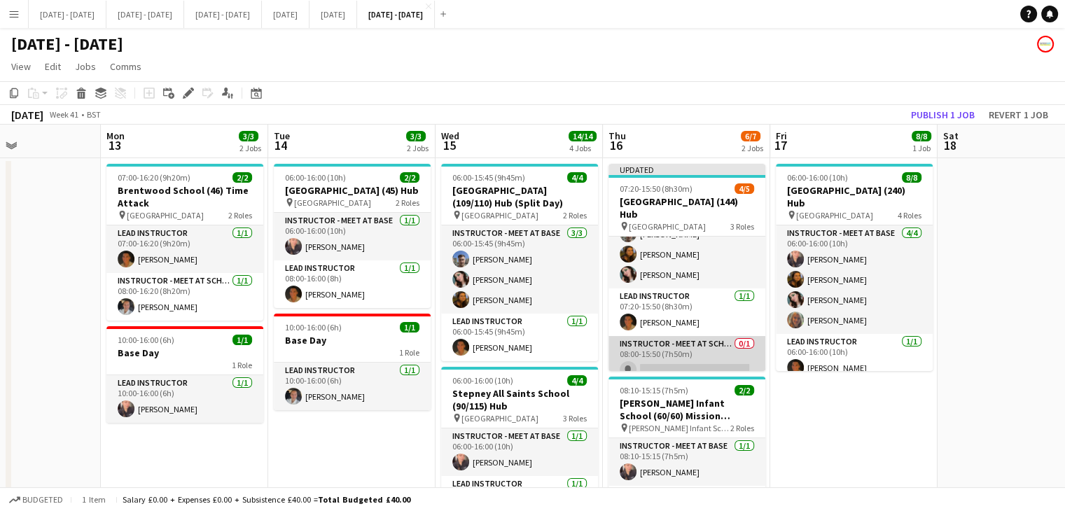
click at [657, 355] on app-card-role "Instructor - Meet at School 0/1 08:00-15:50 (7h50m) single-neutral-actions" at bounding box center [687, 360] width 157 height 48
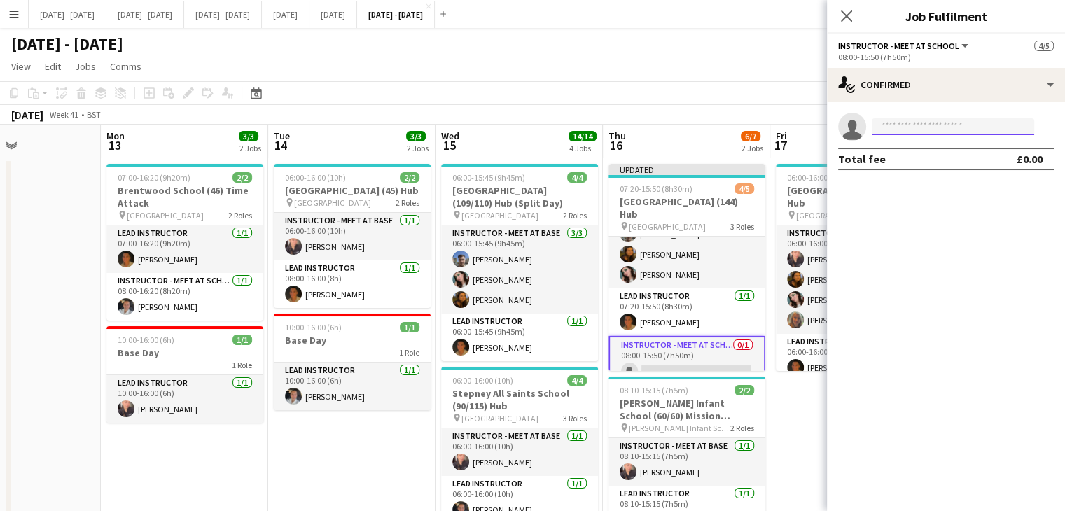
click at [900, 135] on body "Menu Boards Boards Boards All jobs Status Workforce Workforce My Workforce Recr…" at bounding box center [532, 476] width 1065 height 952
type input "***"
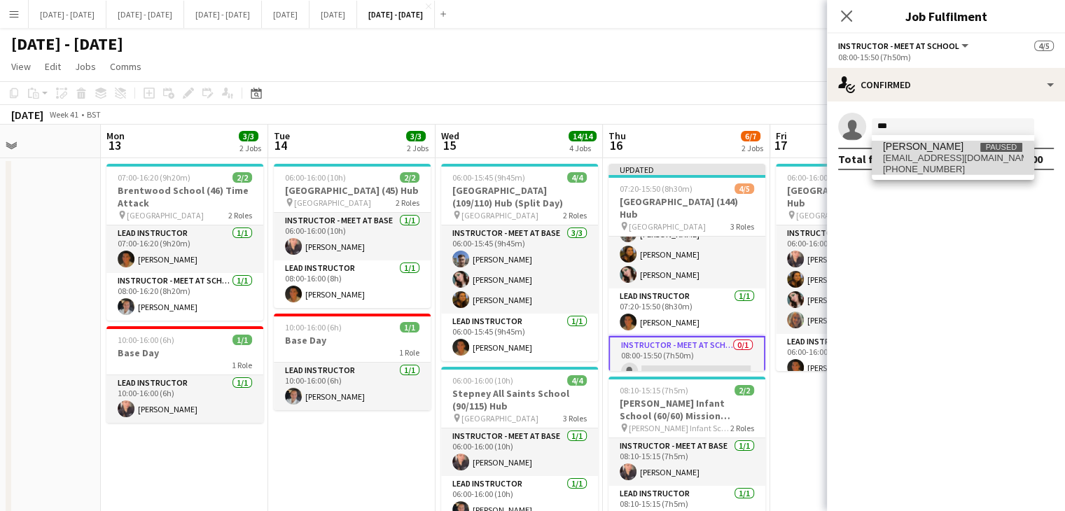
click at [902, 158] on span "[EMAIL_ADDRESS][DOMAIN_NAME]" at bounding box center [953, 158] width 140 height 11
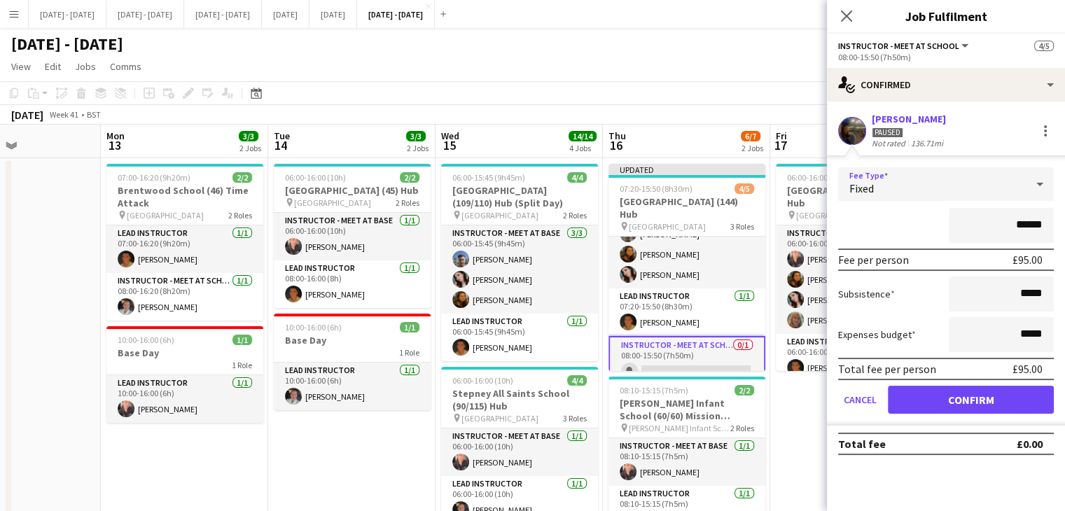
click at [988, 184] on div "Fixed" at bounding box center [932, 184] width 188 height 34
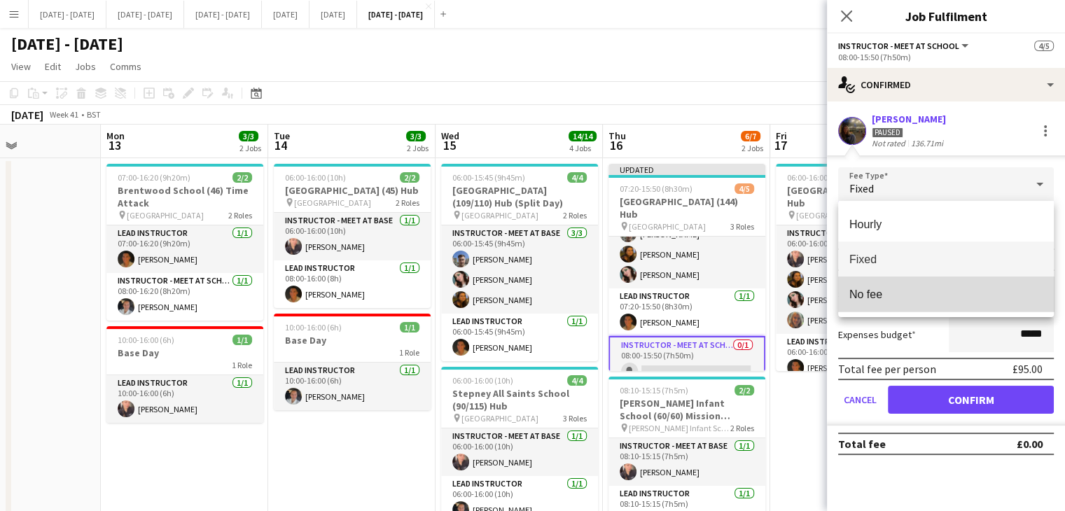
click at [960, 301] on mat-option "No fee" at bounding box center [946, 294] width 216 height 35
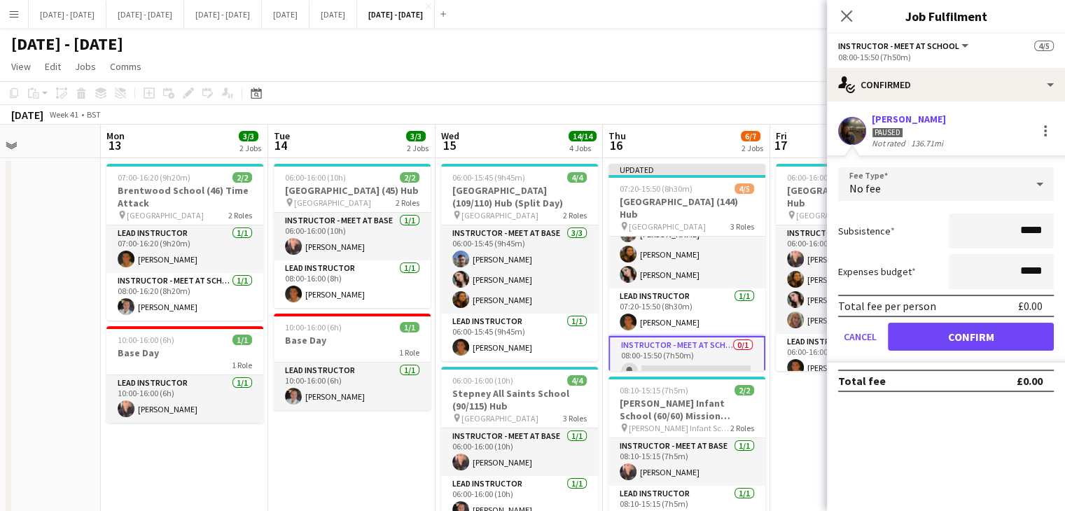
click at [995, 188] on div "No fee" at bounding box center [932, 184] width 188 height 34
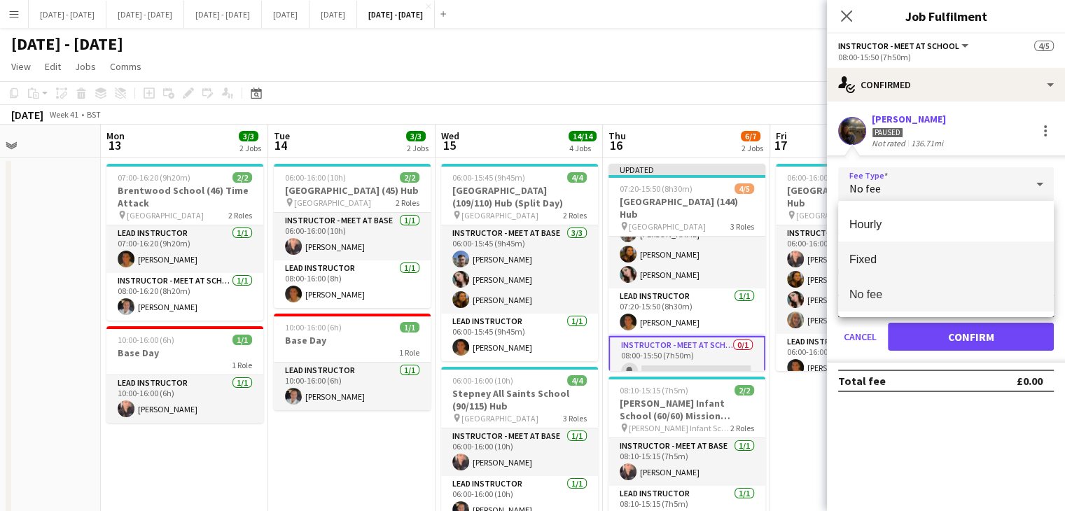
click at [905, 254] on span "Fixed" at bounding box center [946, 259] width 193 height 13
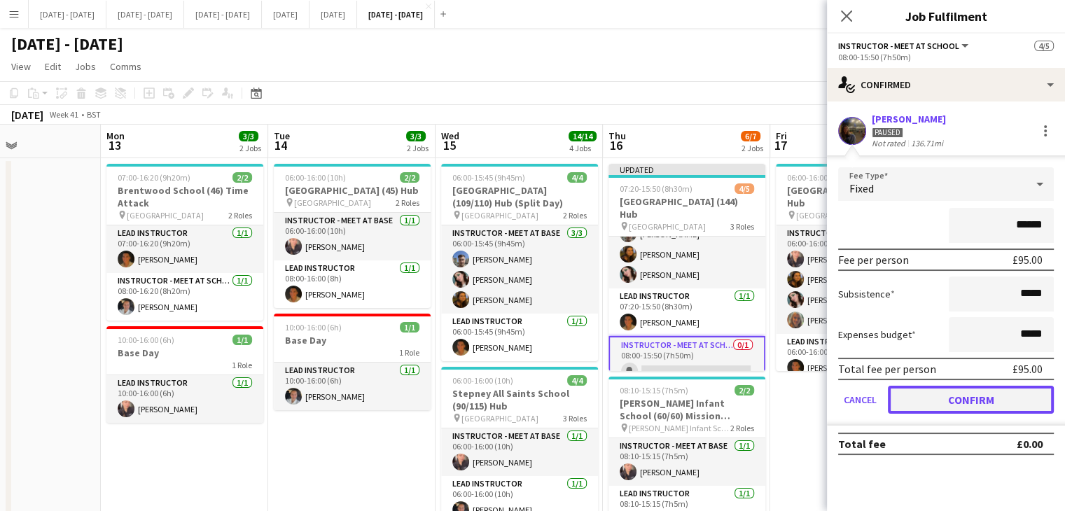
click at [974, 396] on button "Confirm" at bounding box center [971, 400] width 166 height 28
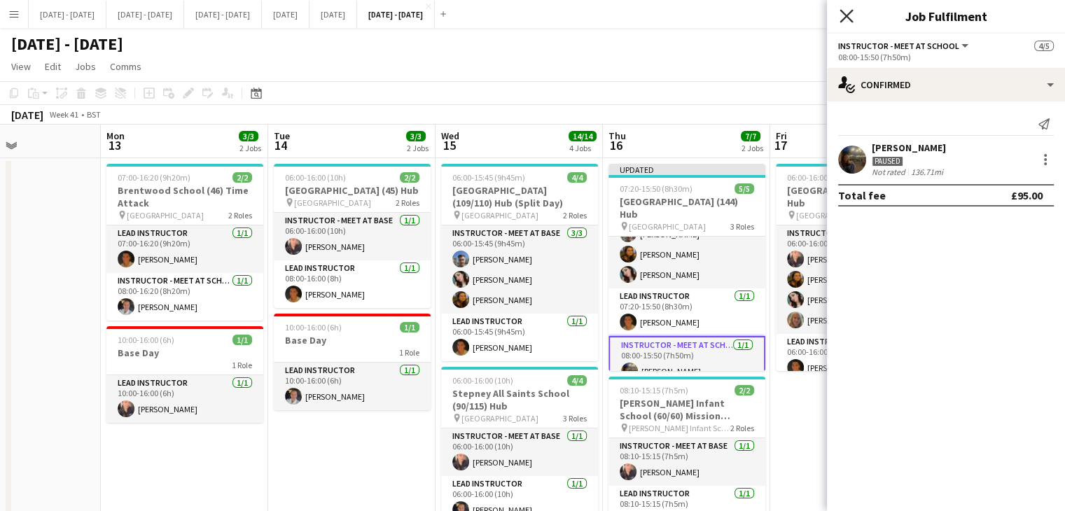
click at [847, 18] on icon "Close pop-in" at bounding box center [846, 15] width 13 height 13
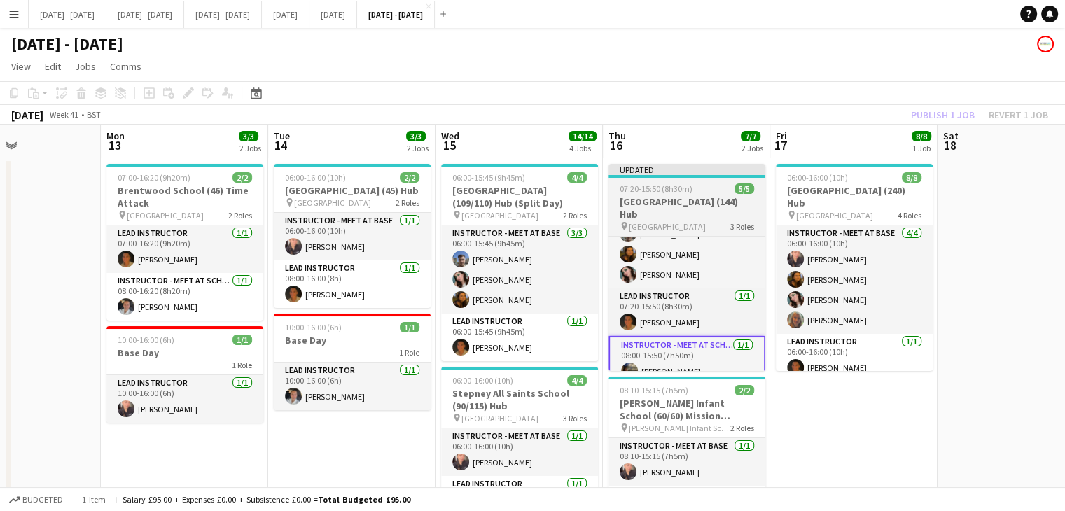
click at [657, 221] on span "[GEOGRAPHIC_DATA]" at bounding box center [667, 226] width 77 height 11
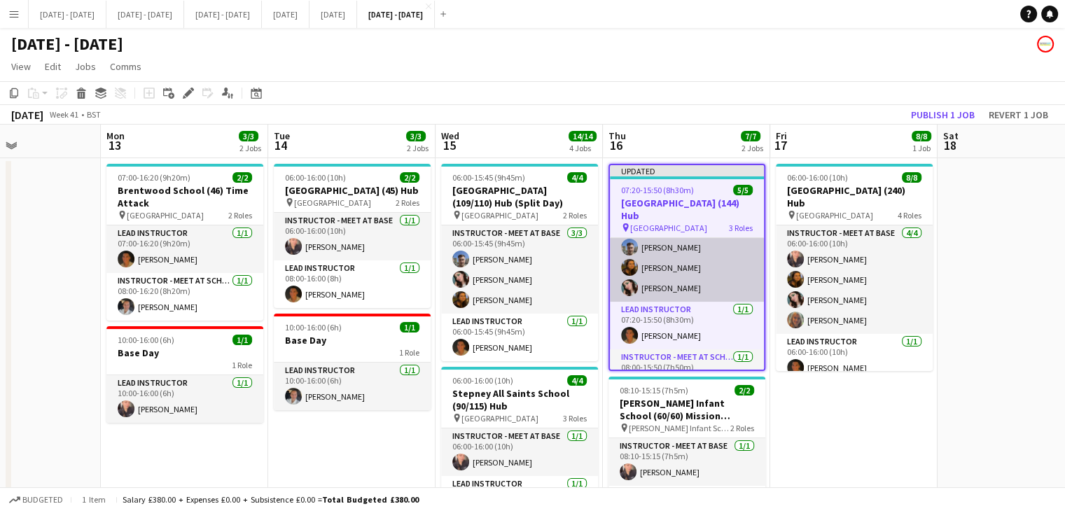
scroll to position [39, 0]
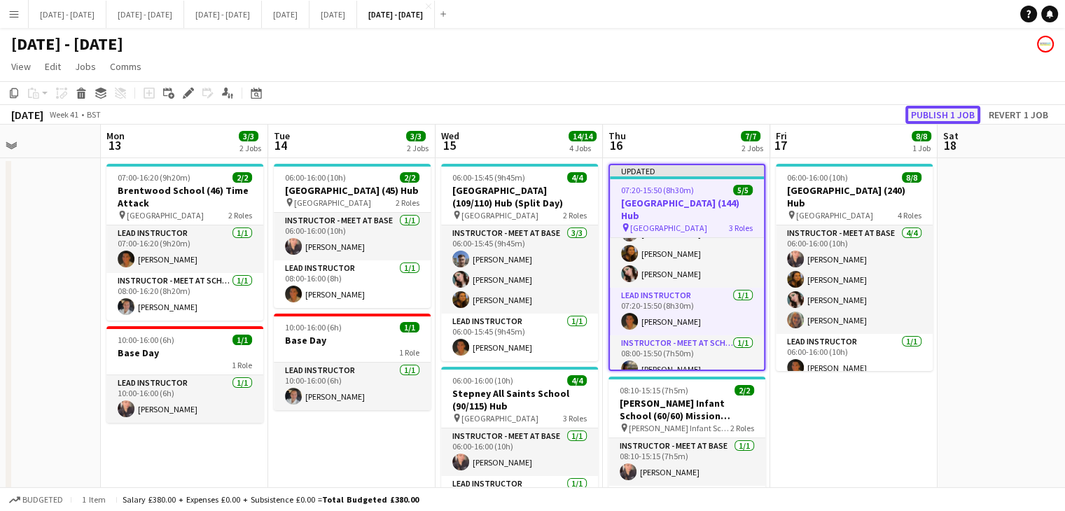
click at [936, 116] on button "Publish 1 job" at bounding box center [943, 115] width 75 height 18
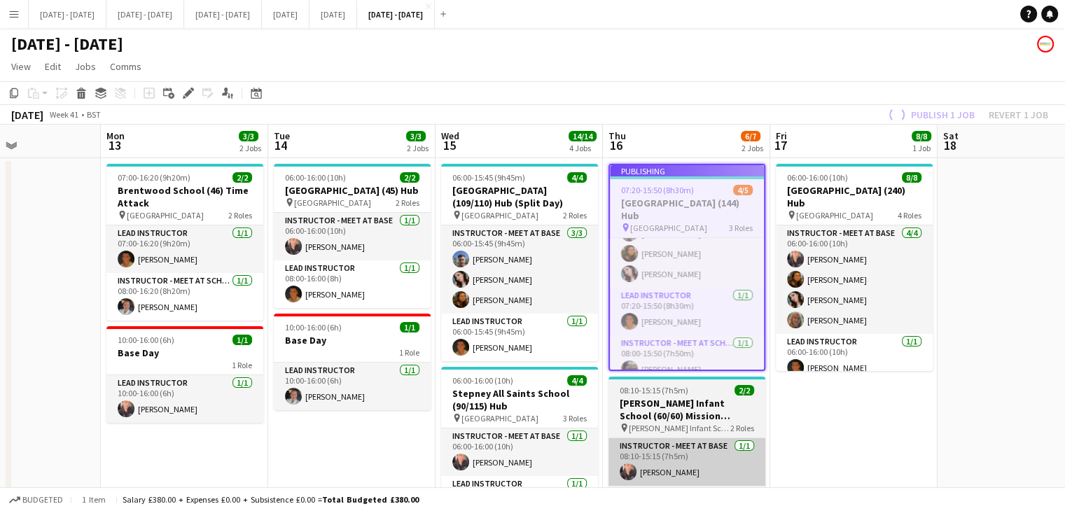
scroll to position [27, 0]
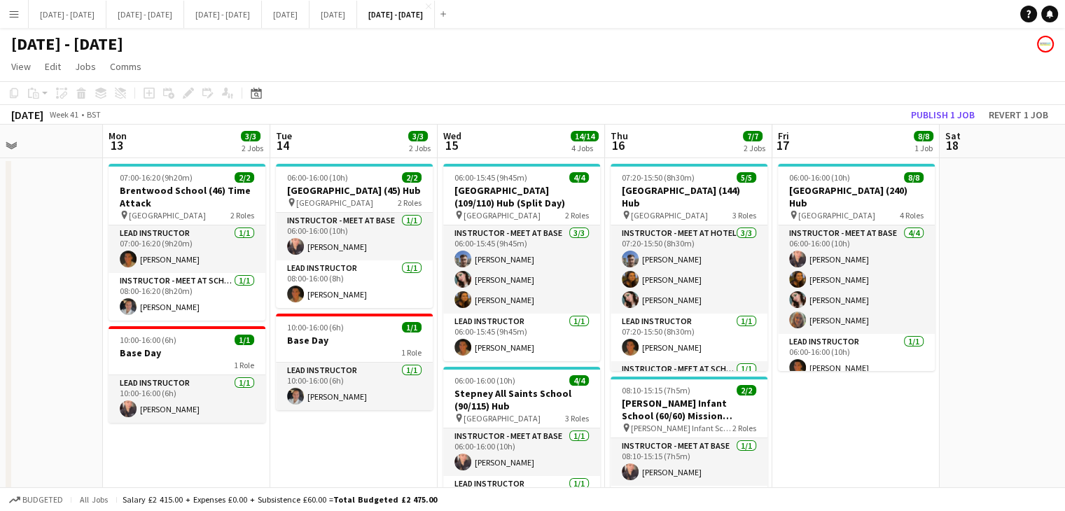
scroll to position [0, 401]
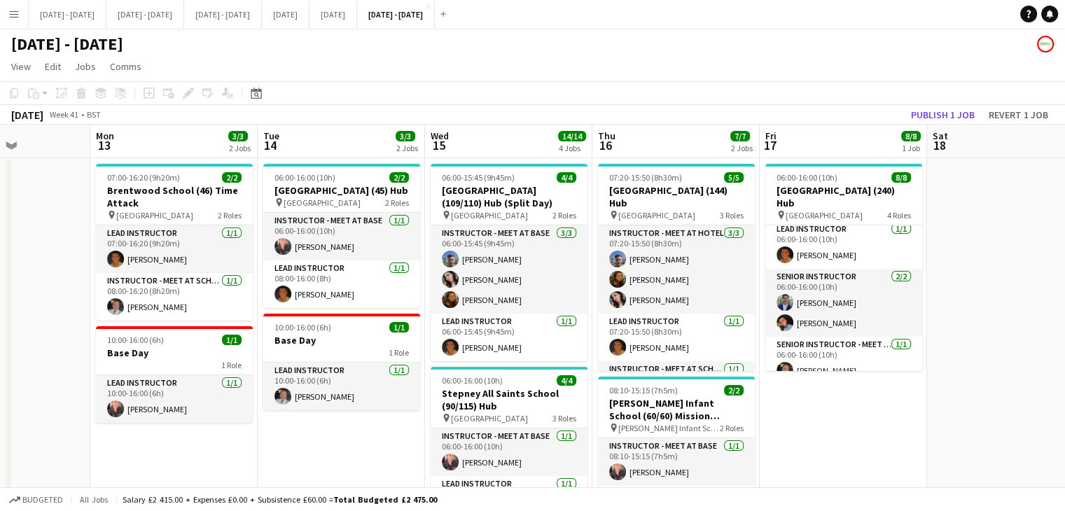
scroll to position [0, 415]
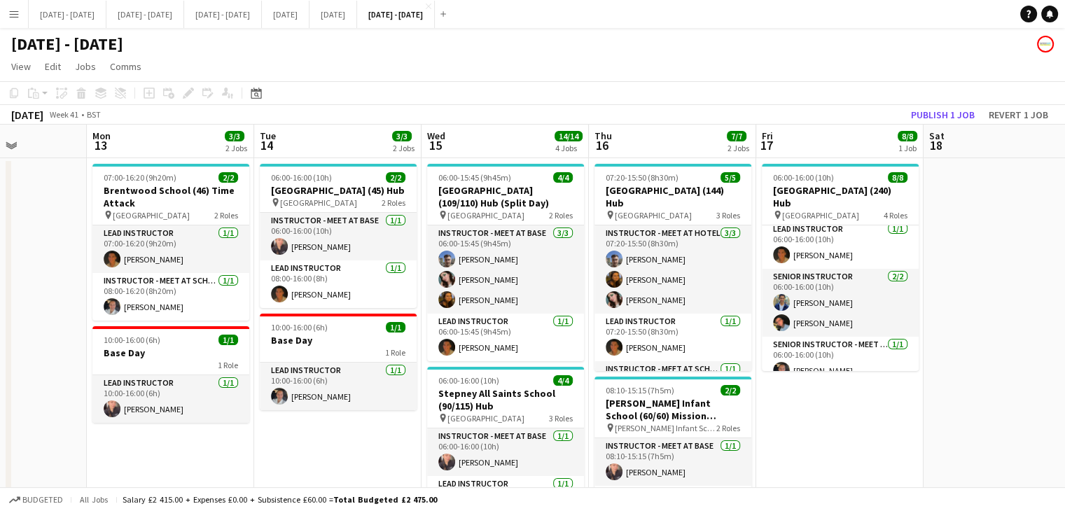
drag, startPoint x: 347, startPoint y: 464, endPoint x: 332, endPoint y: 466, distance: 14.8
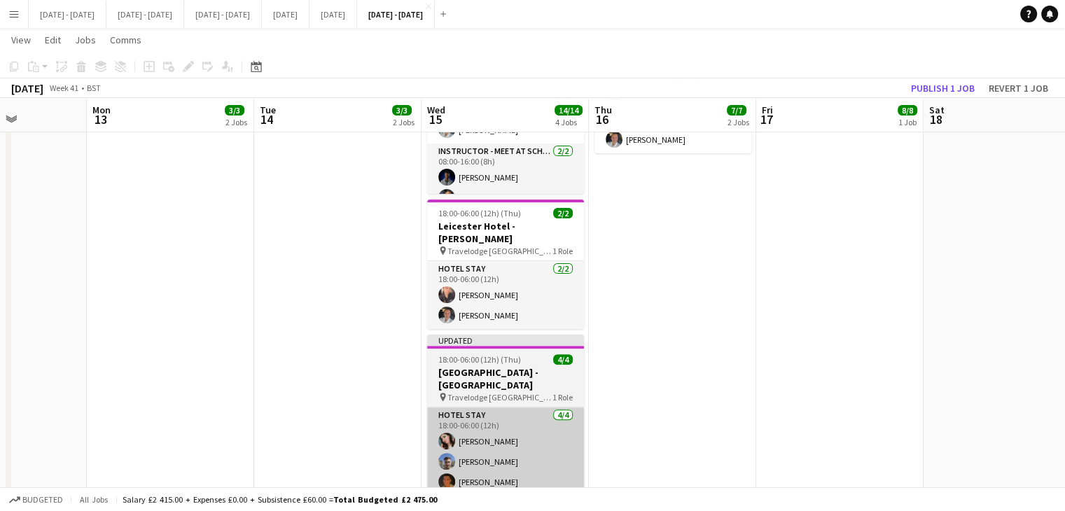
scroll to position [439, 0]
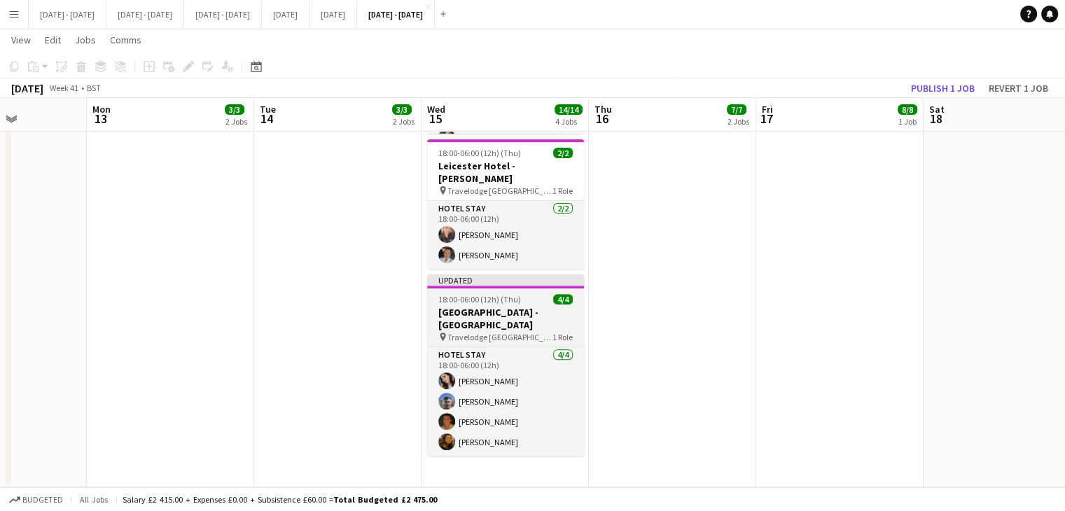
click at [477, 312] on h3 "[GEOGRAPHIC_DATA] - [GEOGRAPHIC_DATA]" at bounding box center [505, 318] width 157 height 25
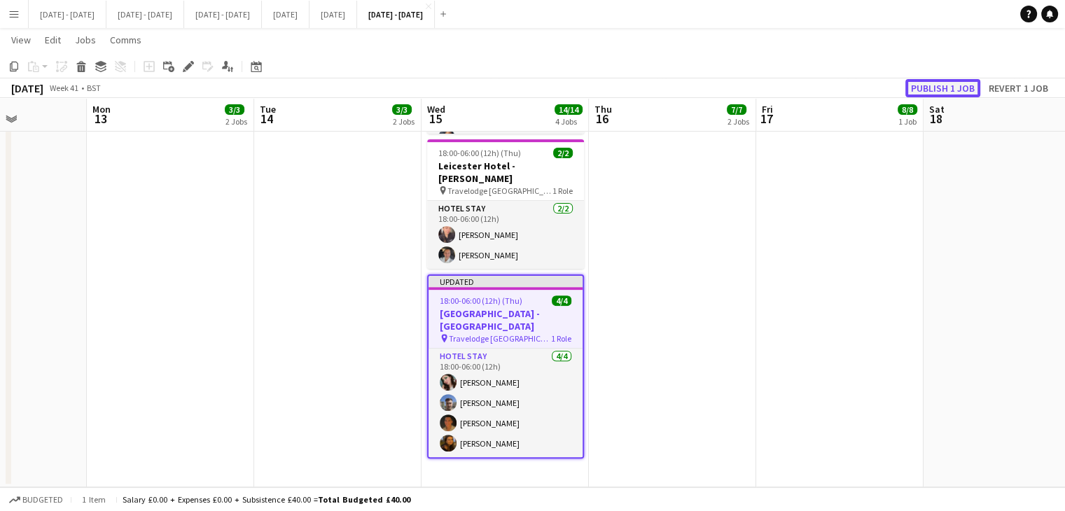
click at [960, 82] on button "Publish 1 job" at bounding box center [943, 88] width 75 height 18
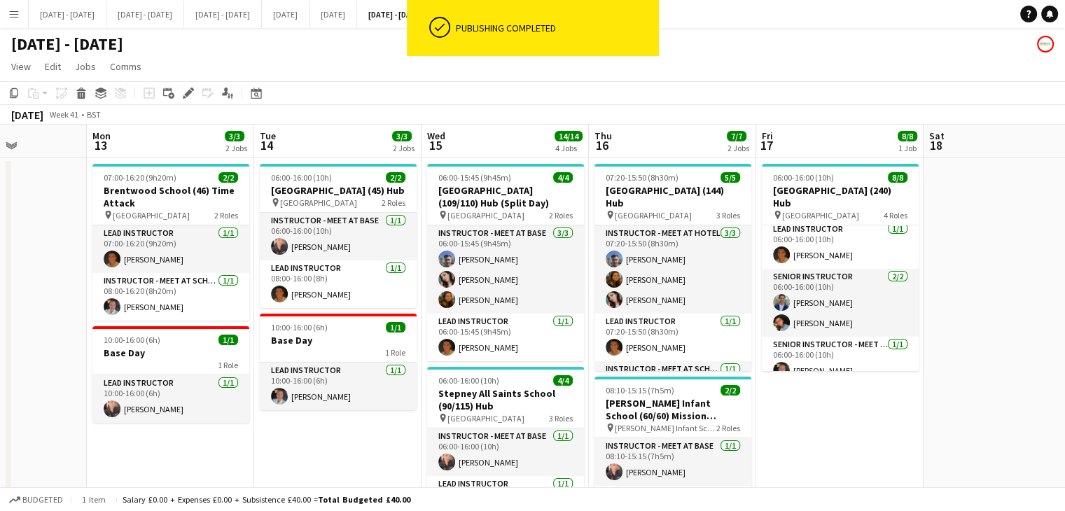
scroll to position [0, 390]
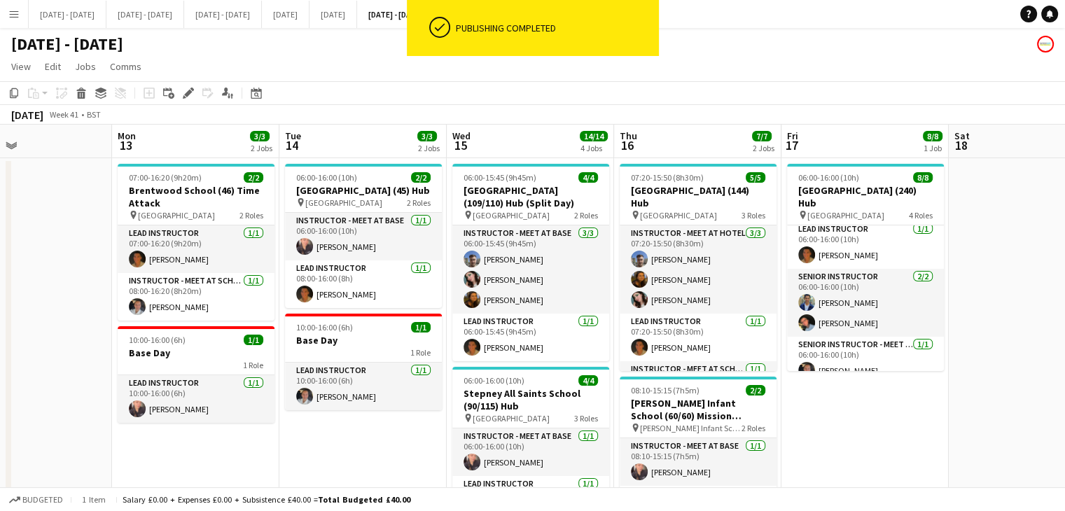
drag, startPoint x: 871, startPoint y: 434, endPoint x: 897, endPoint y: 428, distance: 26.0
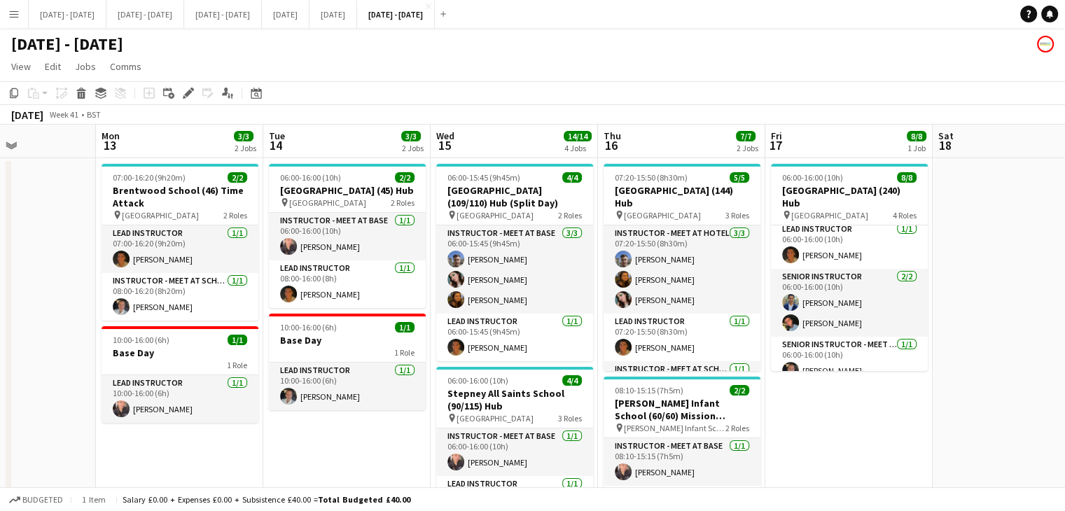
scroll to position [0, 415]
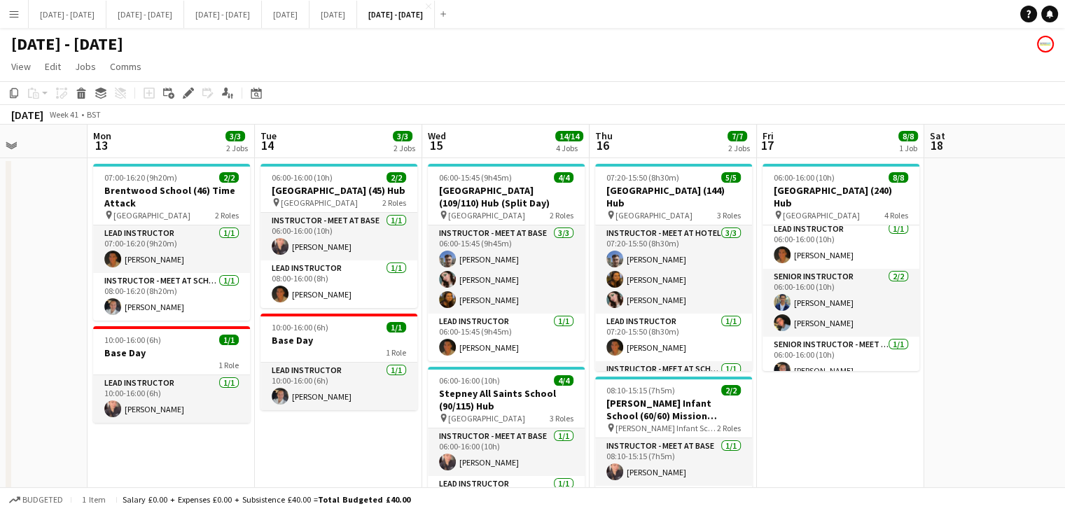
drag, startPoint x: 535, startPoint y: 151, endPoint x: 511, endPoint y: 155, distance: 24.2
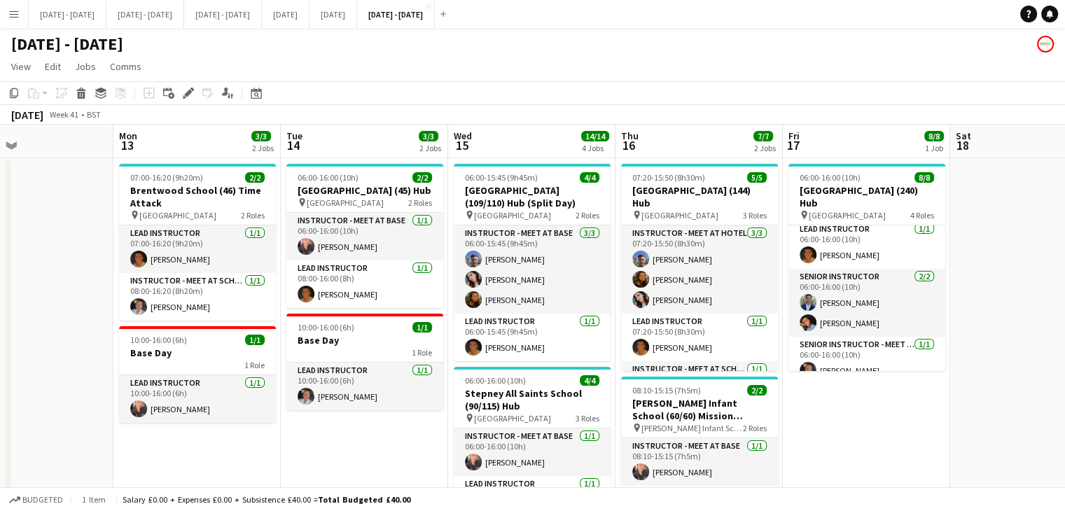
scroll to position [0, 367]
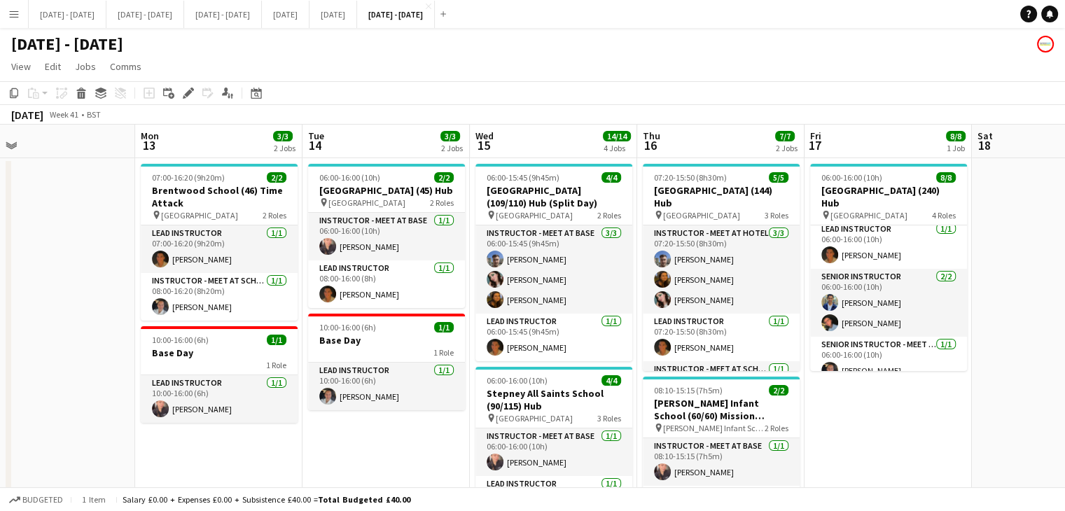
drag, startPoint x: 344, startPoint y: 463, endPoint x: 389, endPoint y: 454, distance: 46.4
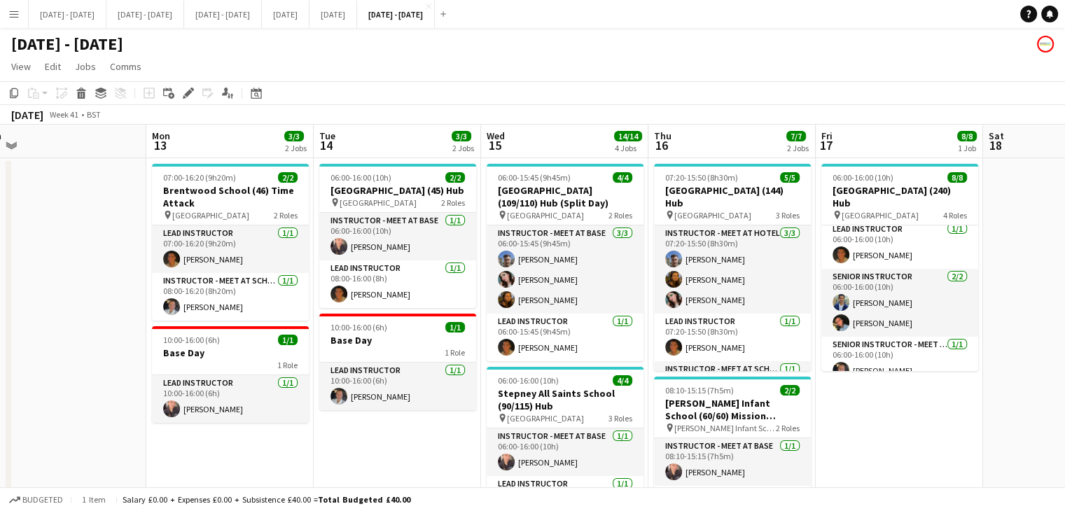
scroll to position [0, 359]
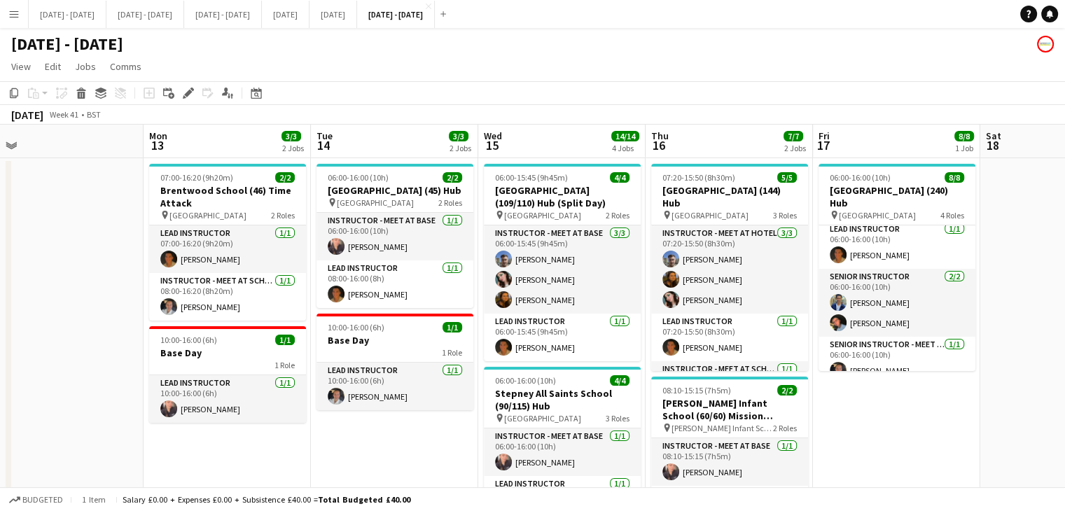
drag, startPoint x: 569, startPoint y: 134, endPoint x: 577, endPoint y: 150, distance: 17.6
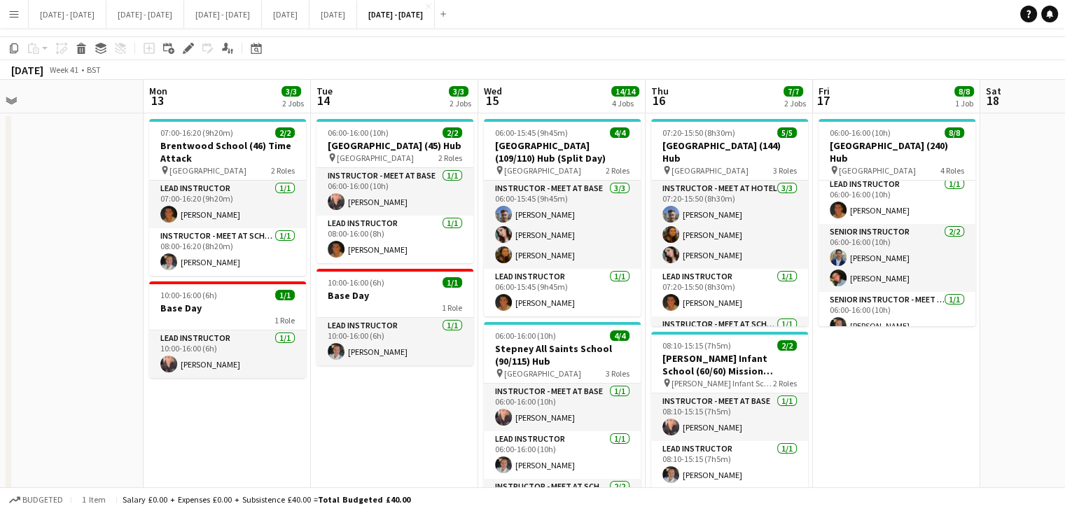
scroll to position [0, 0]
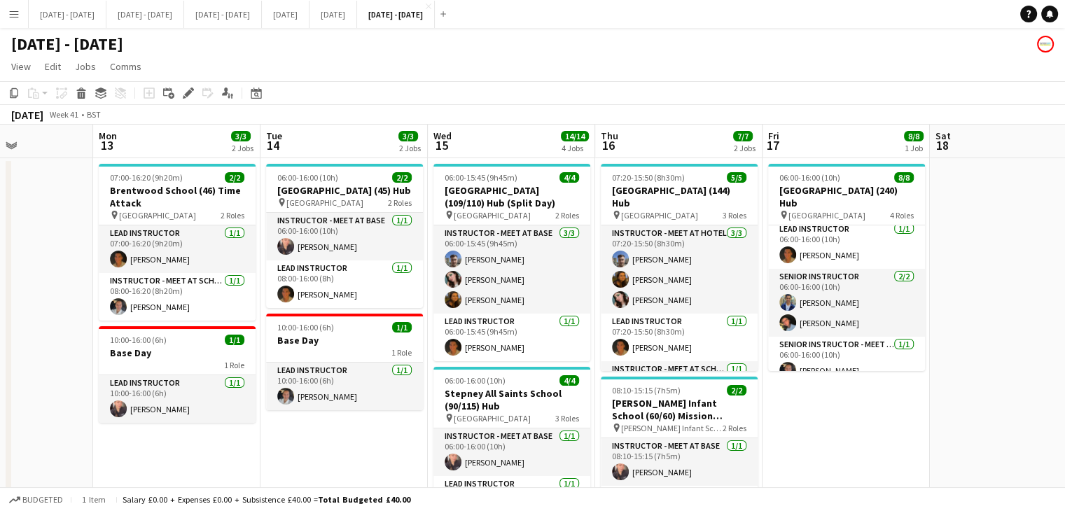
drag, startPoint x: 708, startPoint y: 133, endPoint x: 656, endPoint y: 144, distance: 53.0
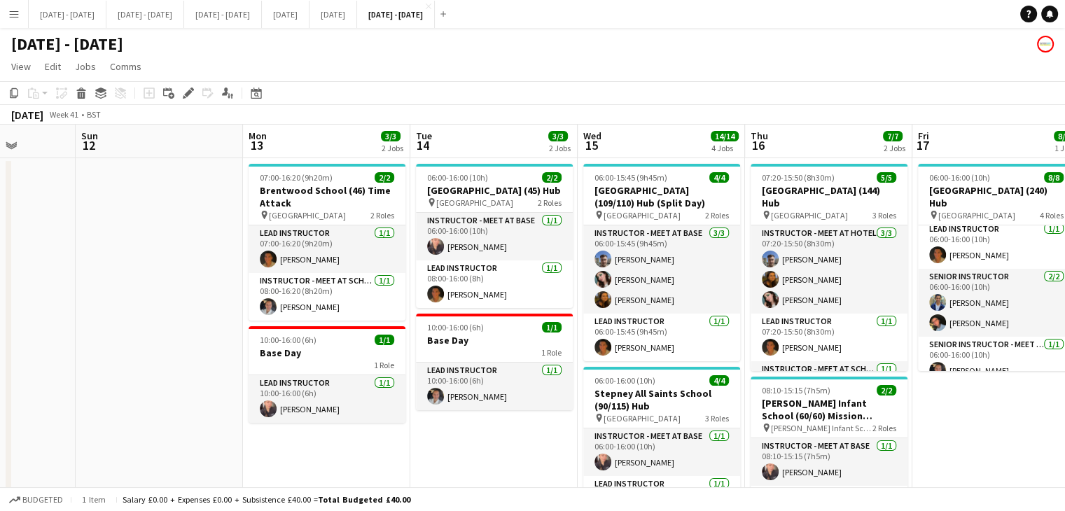
drag, startPoint x: 849, startPoint y: 431, endPoint x: 1002, endPoint y: 446, distance: 153.4
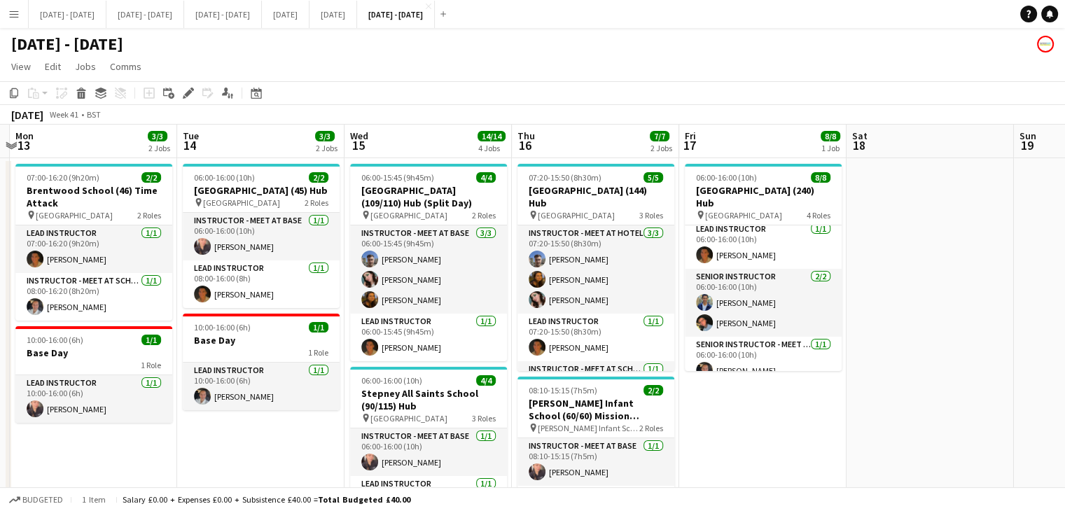
drag, startPoint x: 875, startPoint y: 149, endPoint x: 641, endPoint y: 157, distance: 234.1
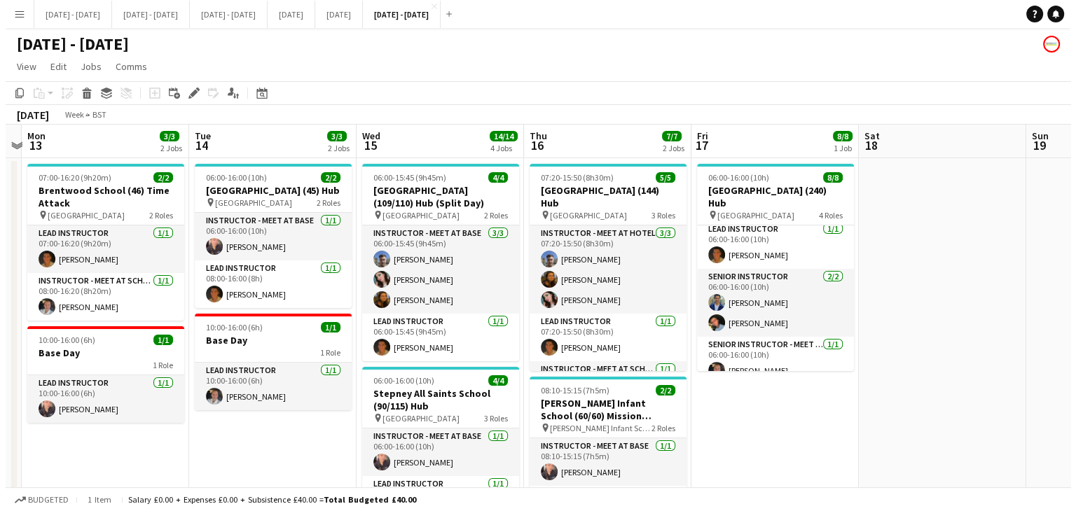
scroll to position [0, 305]
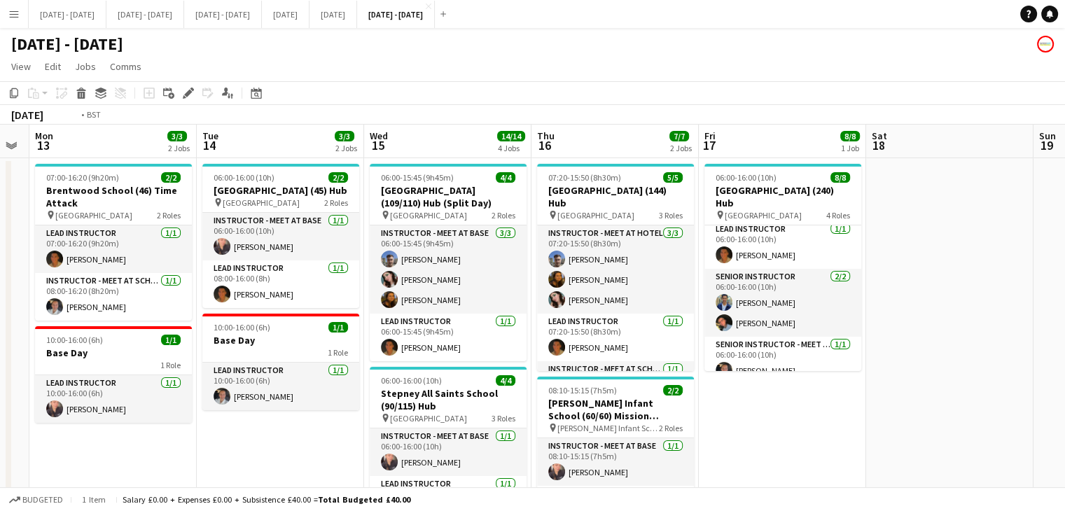
drag, startPoint x: 547, startPoint y: 222, endPoint x: 964, endPoint y: 221, distance: 416.7
click at [261, 15] on button "20th - 24th Oct 2025 Close" at bounding box center [223, 14] width 78 height 27
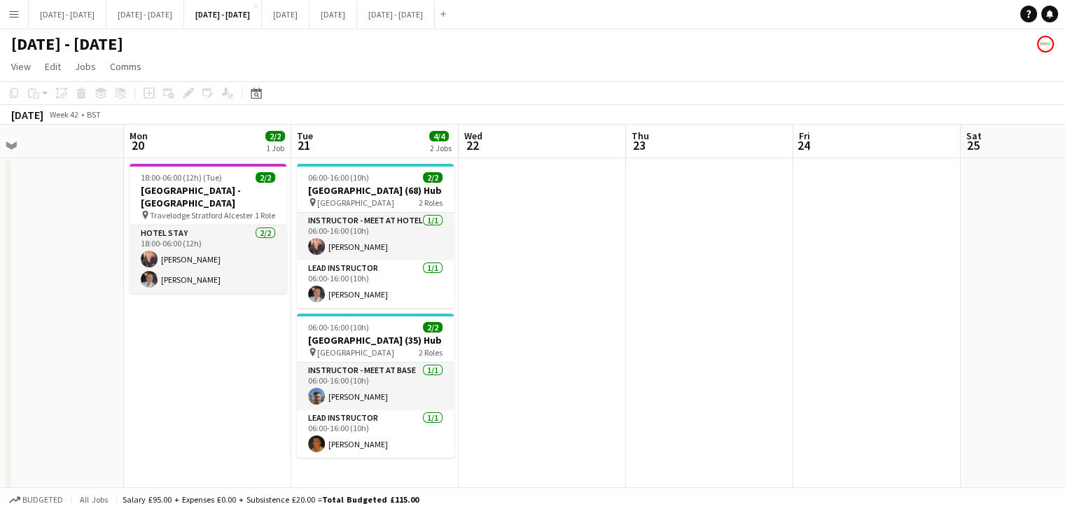
scroll to position [0, 501]
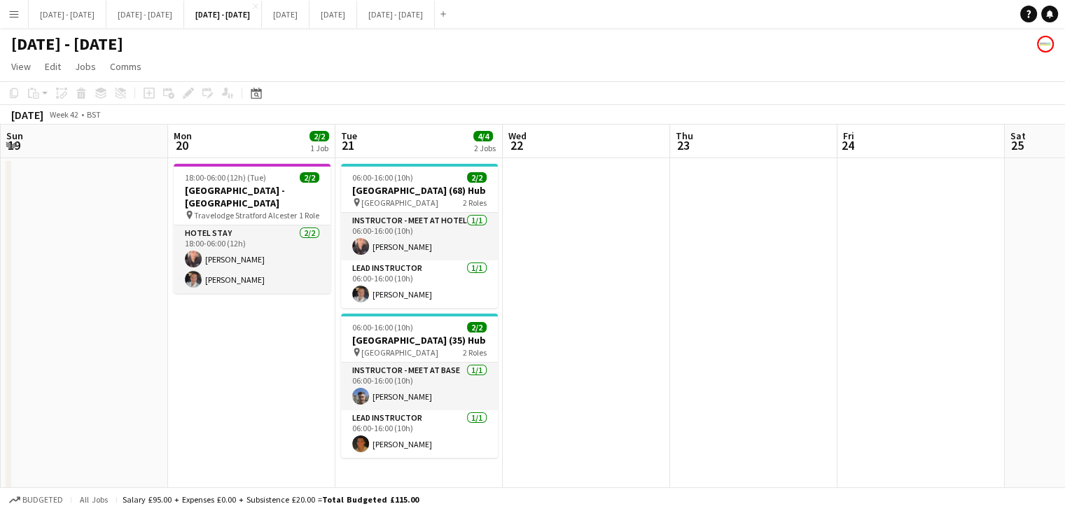
drag, startPoint x: 550, startPoint y: 358, endPoint x: 590, endPoint y: 357, distance: 40.6
click at [590, 357] on app-calendar-viewport "Thu 16 Fri 17 Sat 18 Sun 19 Mon 20 2/2 1 Job Tue 21 4/4 2 Jobs Wed 22 Thu 23 Fr…" at bounding box center [532, 319] width 1065 height 389
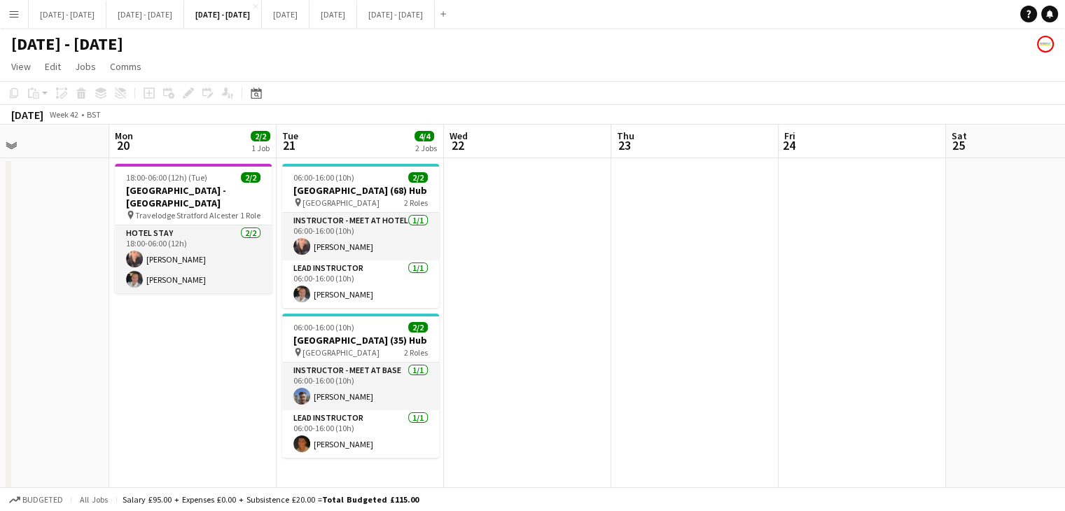
scroll to position [0, 559]
drag, startPoint x: 557, startPoint y: 350, endPoint x: 499, endPoint y: 396, distance: 73.7
click at [499, 396] on app-calendar-viewport "Thu 16 Fri 17 Sat 18 Sun 19 Mon 20 2/2 1 Job Tue 21 4/4 2 Jobs Wed 22 Thu 23 Fr…" at bounding box center [532, 319] width 1065 height 389
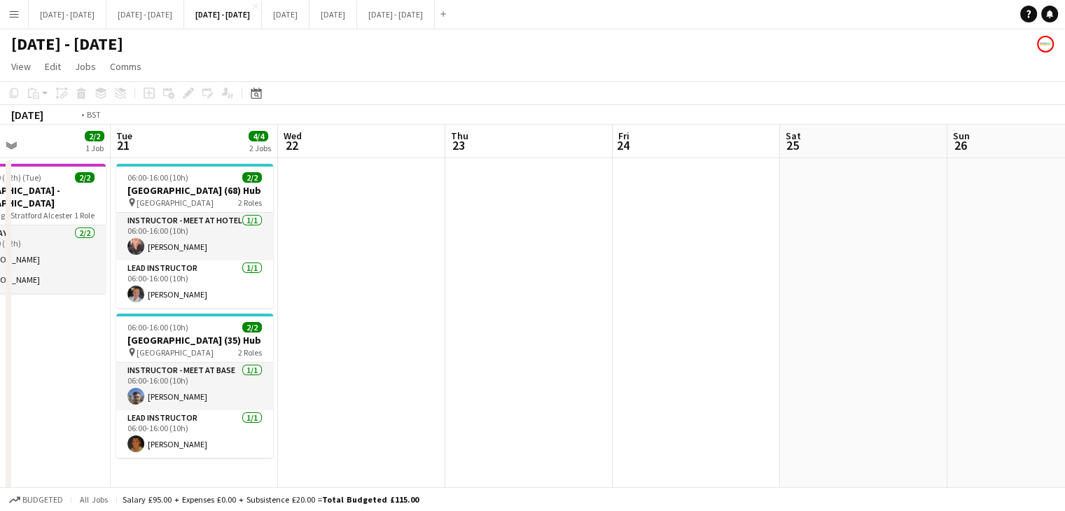
scroll to position [0, 321]
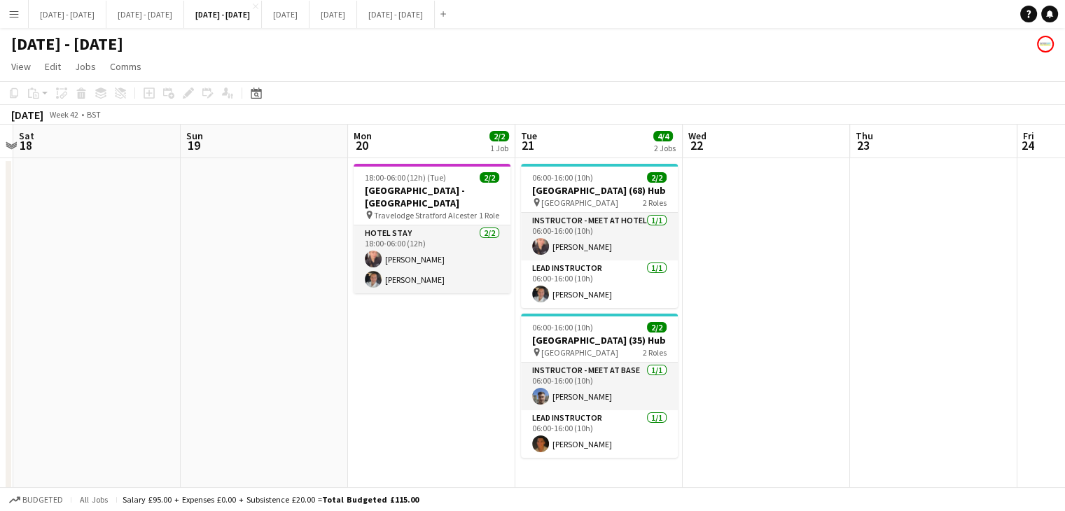
drag, startPoint x: 665, startPoint y: 392, endPoint x: 902, endPoint y: 367, distance: 238.8
click at [902, 367] on app-calendar-viewport "Thu 16 Fri 17 Sat 18 Sun 19 Mon 20 2/2 1 Job Tue 21 4/4 2 Jobs Wed 22 Thu 23 Fr…" at bounding box center [532, 319] width 1065 height 389
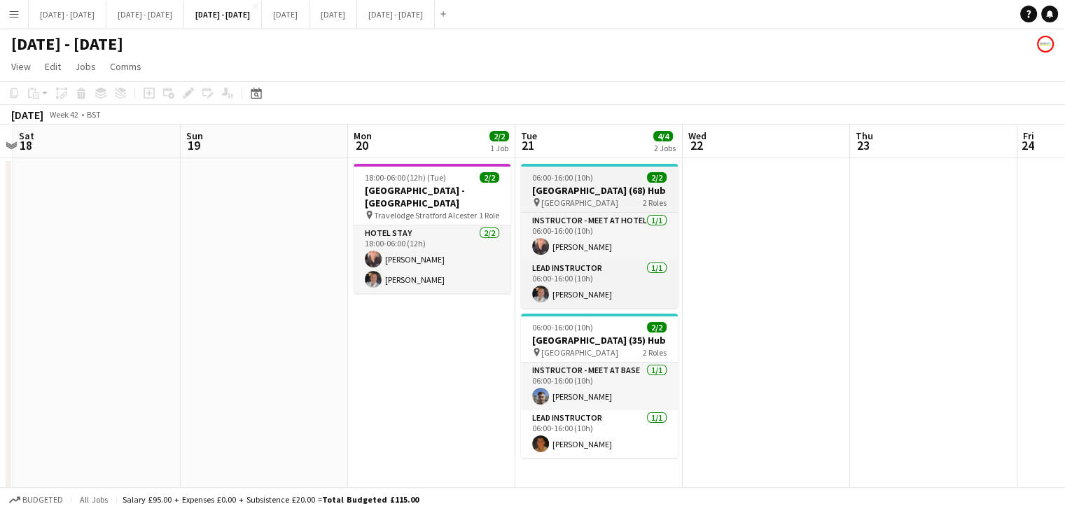
click at [604, 197] on h3 "Blackminster Middle School (68) Hub" at bounding box center [599, 190] width 157 height 13
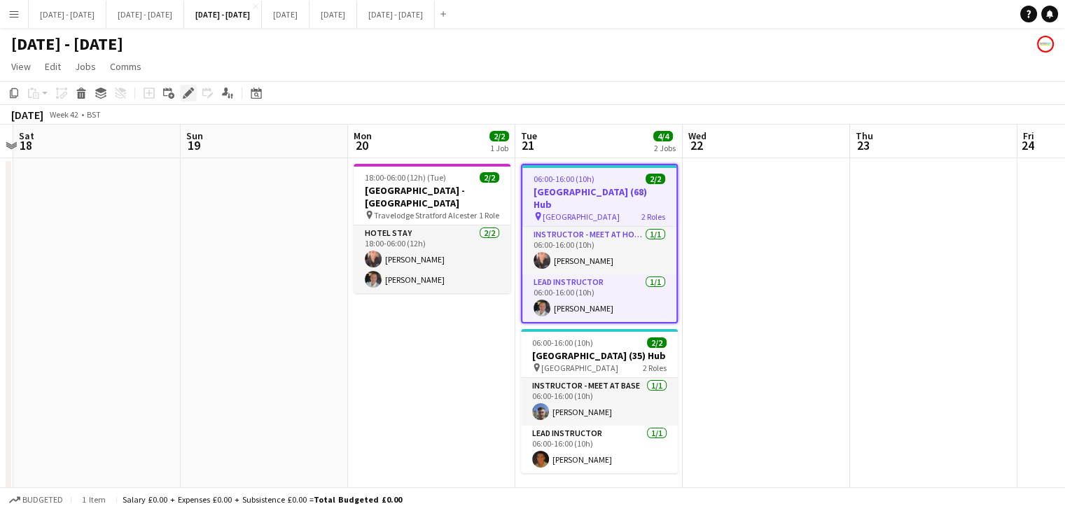
click at [183, 89] on icon "Edit" at bounding box center [188, 93] width 11 height 11
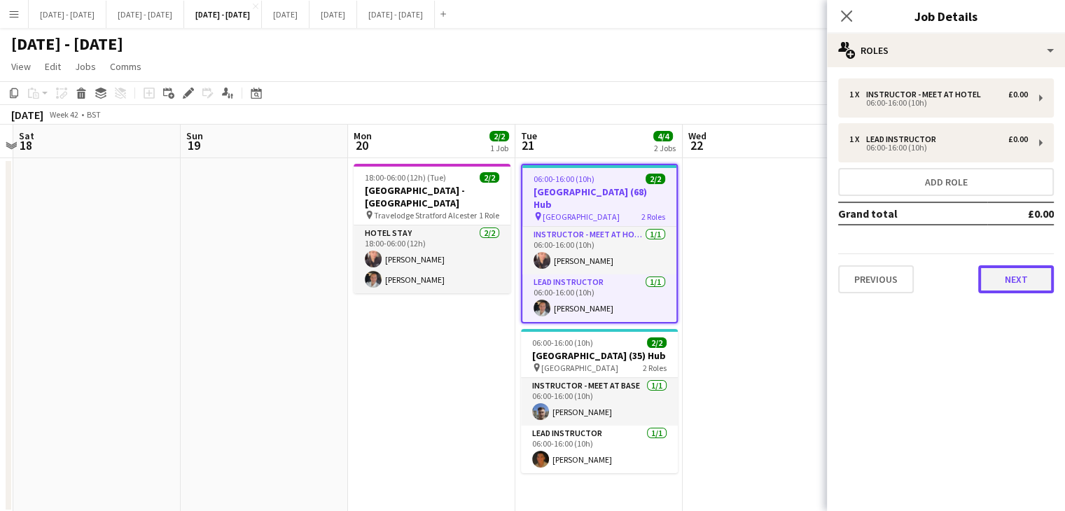
click at [1011, 284] on button "Next" at bounding box center [1016, 279] width 76 height 28
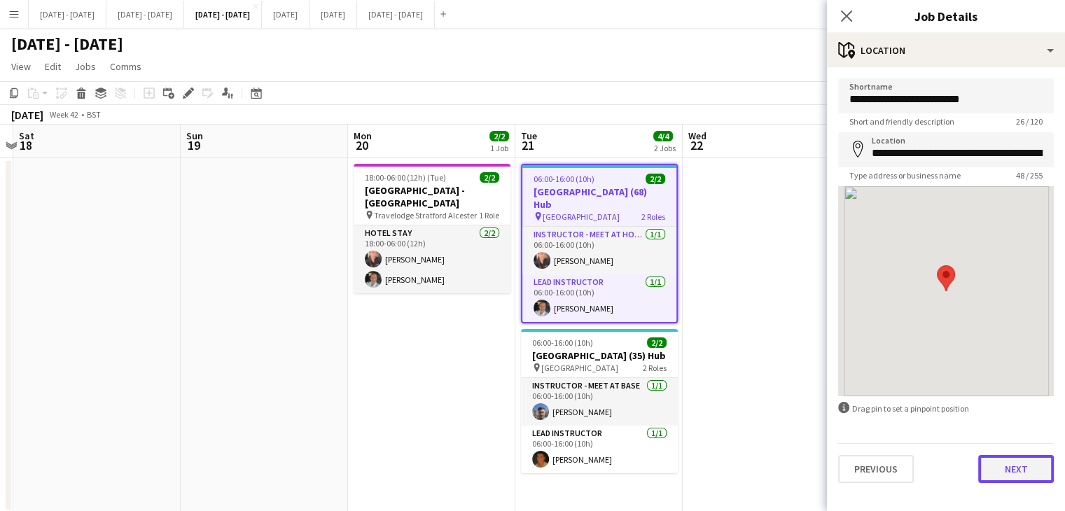
click at [1017, 469] on button "Next" at bounding box center [1016, 469] width 76 height 28
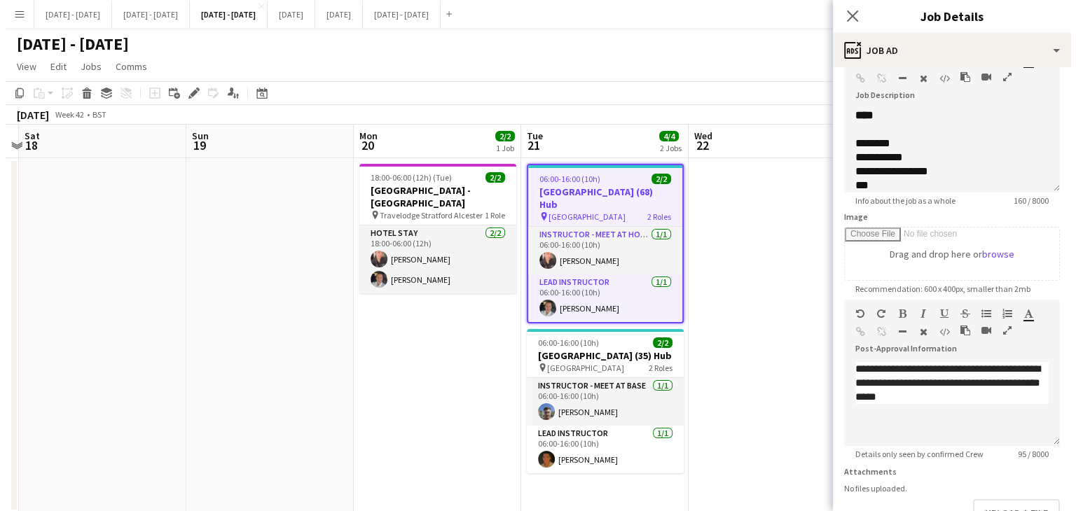
scroll to position [179, 0]
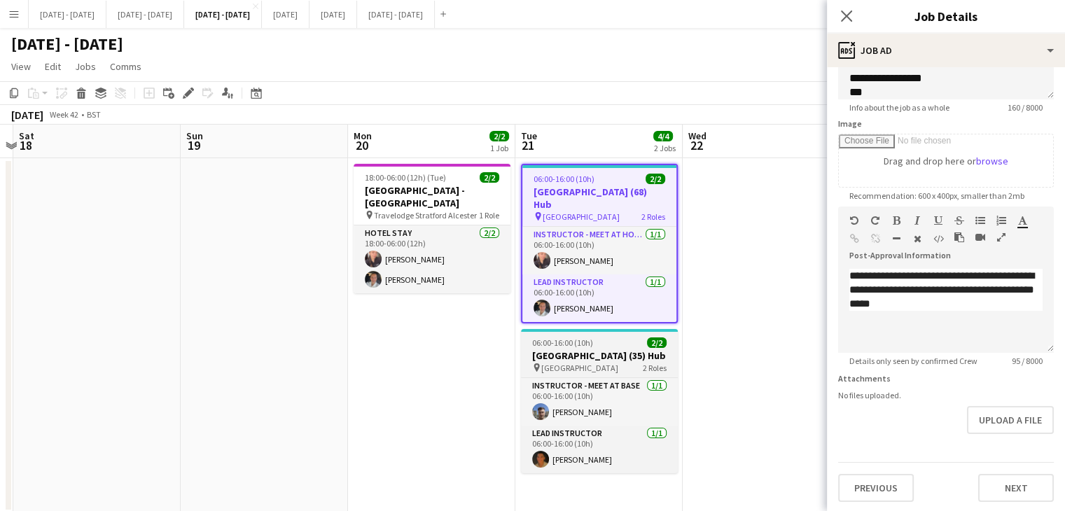
click at [597, 359] on h3 "West Thames College (35) Hub" at bounding box center [599, 356] width 157 height 13
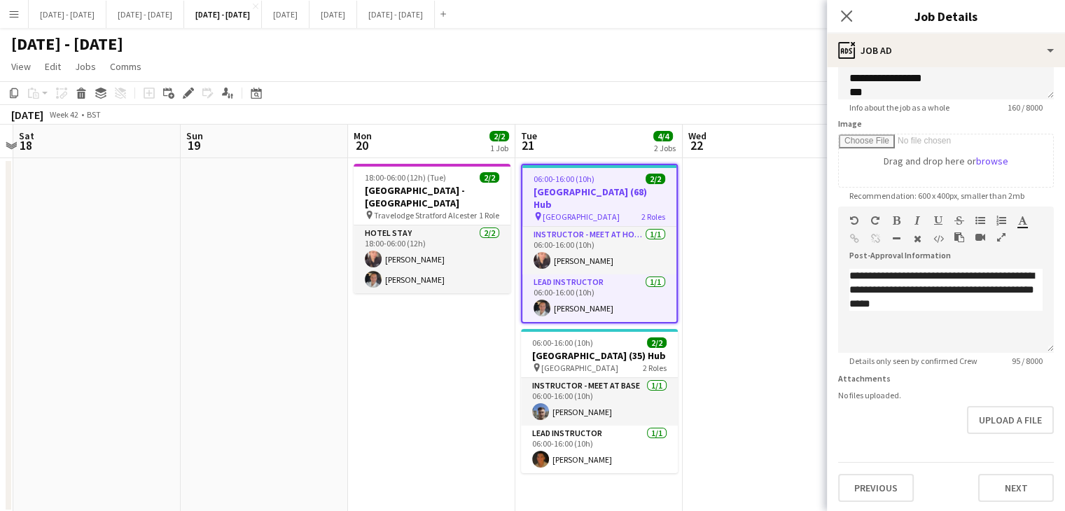
type input "**********"
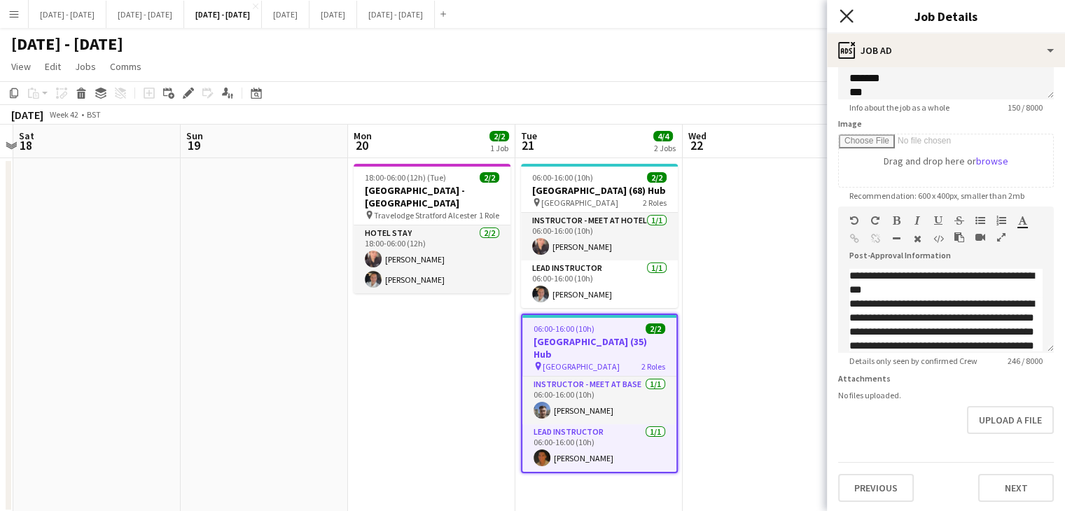
click at [847, 15] on icon at bounding box center [846, 15] width 13 height 13
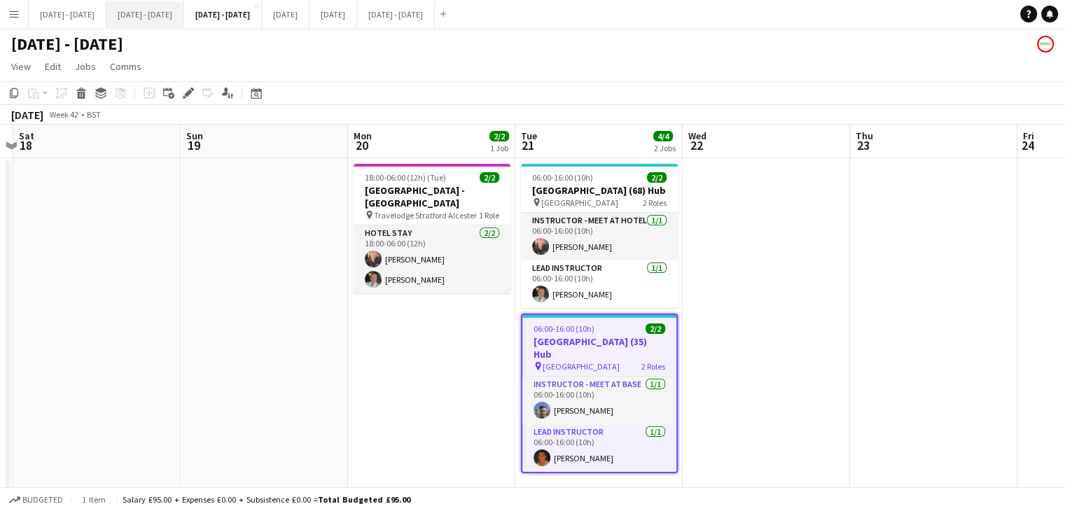
click at [157, 18] on button "[DATE] - [DATE] Close" at bounding box center [145, 14] width 78 height 27
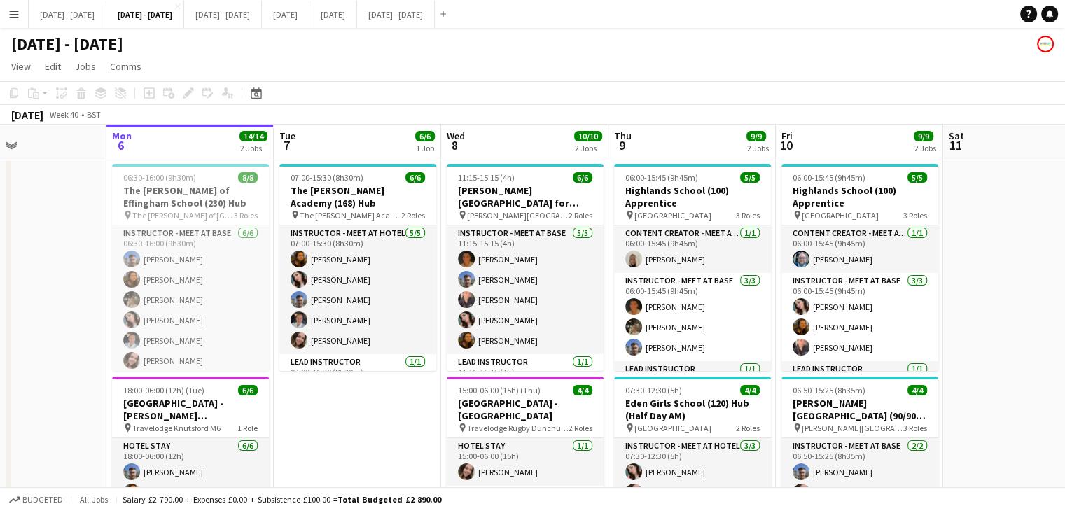
scroll to position [0, 381]
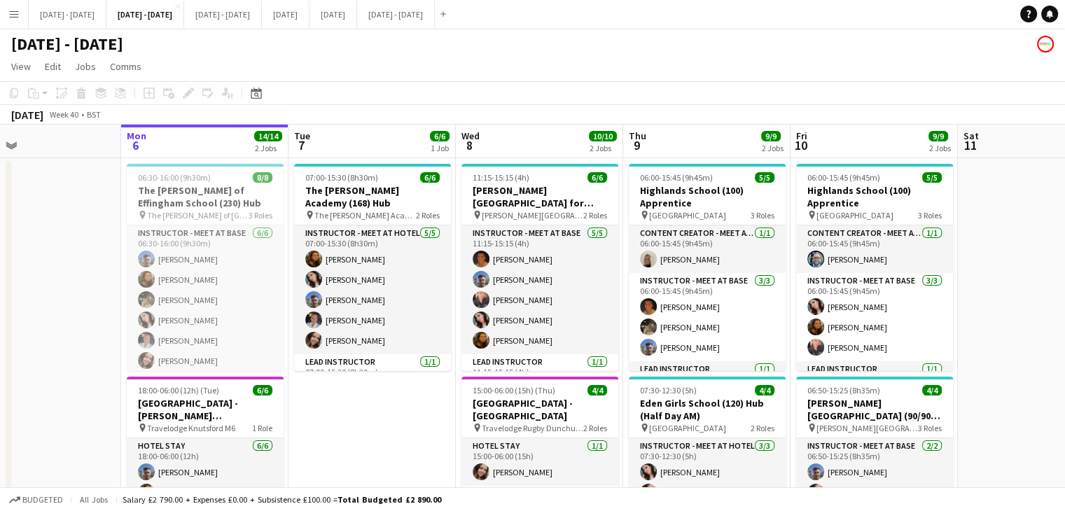
drag, startPoint x: 357, startPoint y: 452, endPoint x: 385, endPoint y: 446, distance: 28.6
click at [385, 446] on app-calendar-viewport "Fri 3 Sat 4 Sun 5 Mon 6 14/14 2 Jobs Tue 7 6/6 1 Job Wed 8 10/10 2 Jobs Thu 9 9…" at bounding box center [532, 368] width 1065 height 487
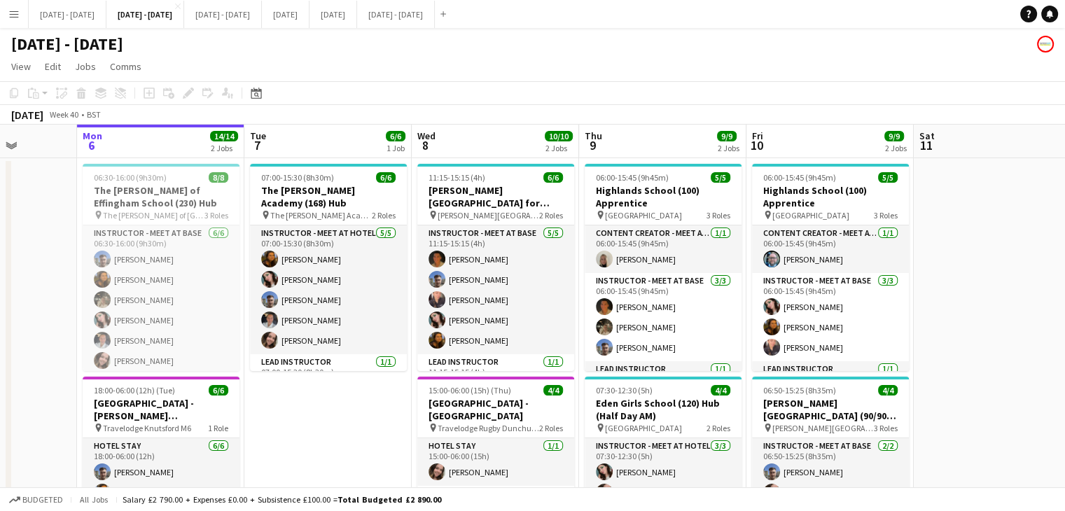
scroll to position [0, 426]
drag, startPoint x: 361, startPoint y: 422, endPoint x: 317, endPoint y: 427, distance: 44.5
click at [317, 427] on app-calendar-viewport "Fri 3 Sat 4 Sun 5 Mon 6 14/14 2 Jobs Tue 7 6/6 1 Job Wed 8 10/10 2 Jobs Thu 9 9…" at bounding box center [532, 368] width 1065 height 487
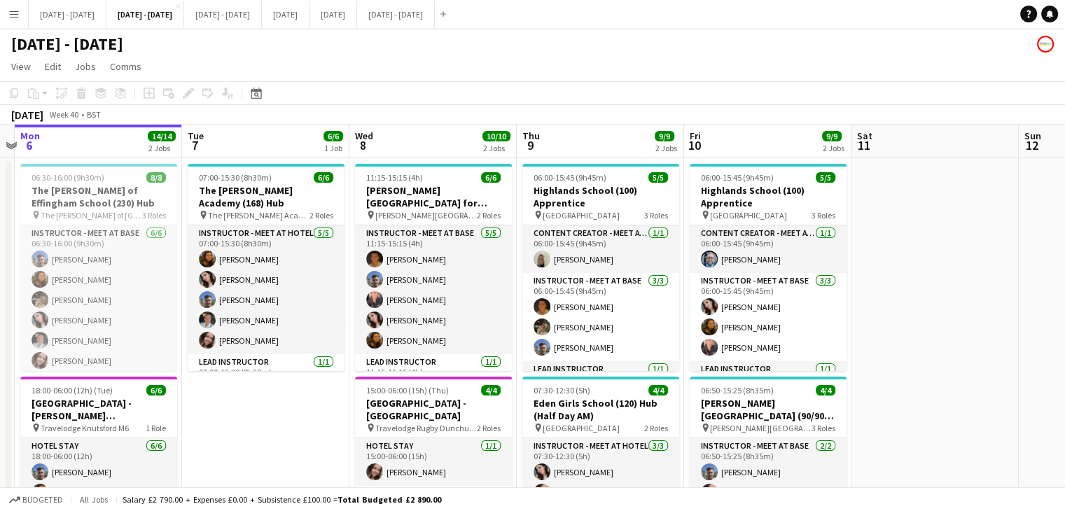
scroll to position [0, 375]
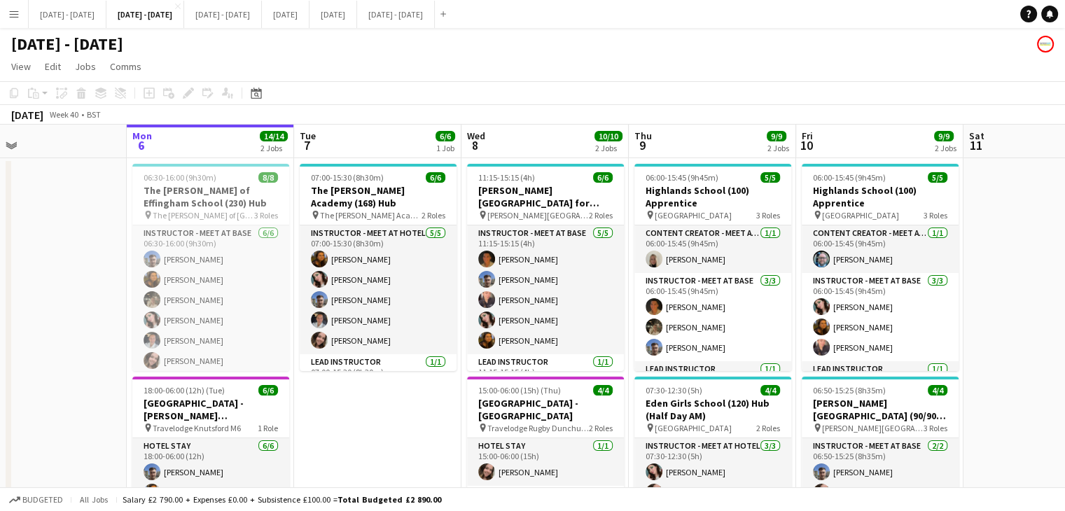
drag, startPoint x: 995, startPoint y: 276, endPoint x: 1105, endPoint y: 267, distance: 110.3
click at [1065, 267] on html "Menu Boards Boards Boards All jobs Status Workforce Workforce My Workforce Recr…" at bounding box center [532, 318] width 1065 height 636
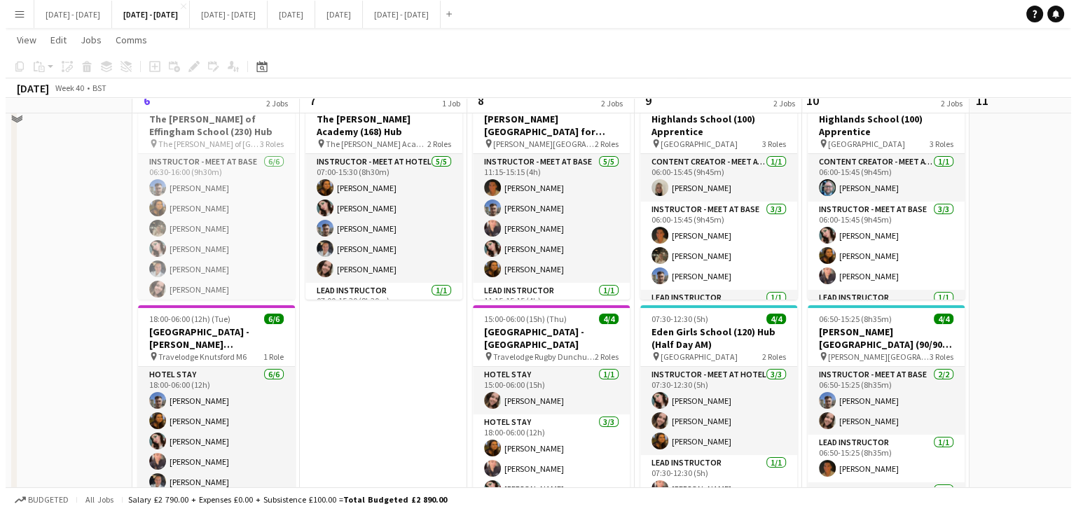
scroll to position [0, 0]
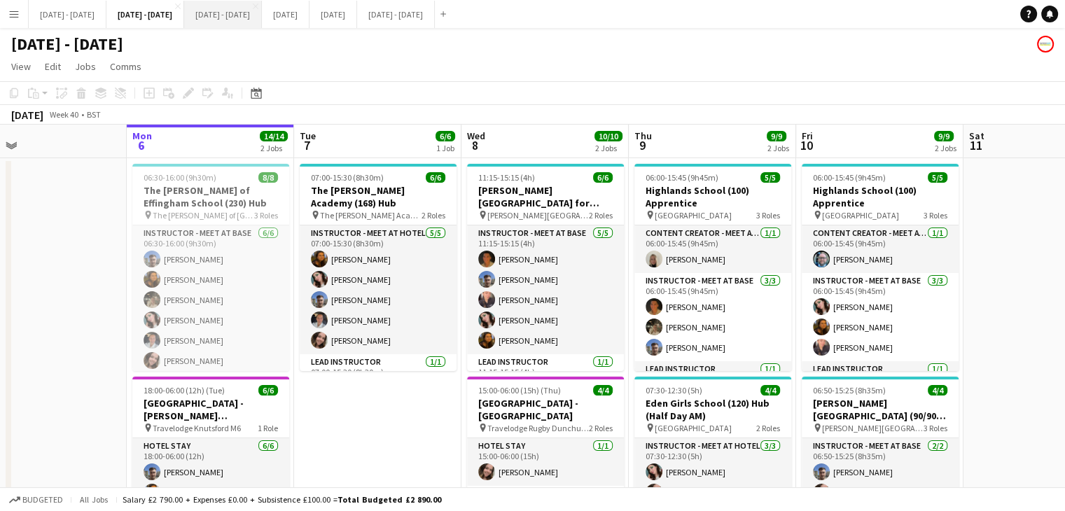
click at [247, 22] on button "20th - 24th Oct 2025 Close" at bounding box center [223, 14] width 78 height 27
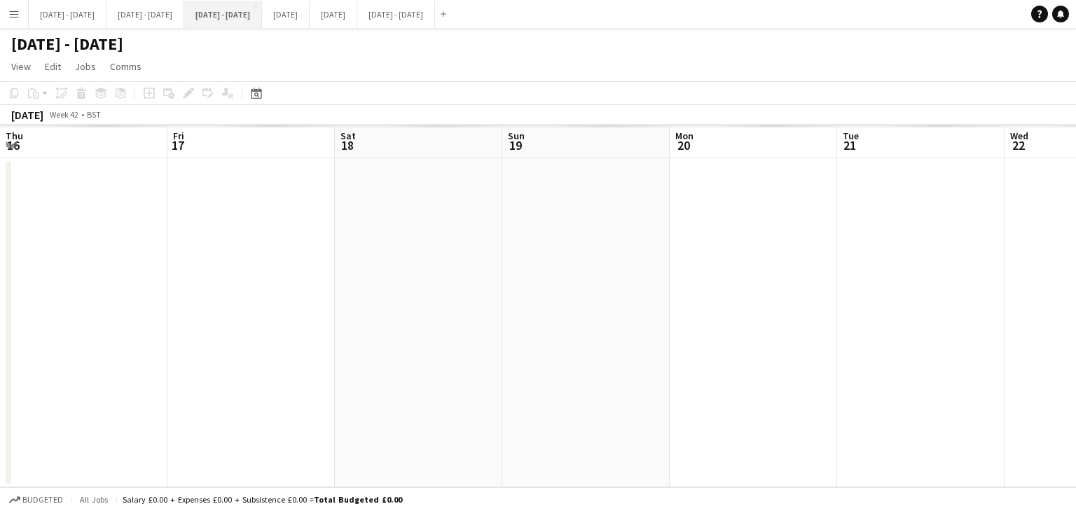
scroll to position [0, 321]
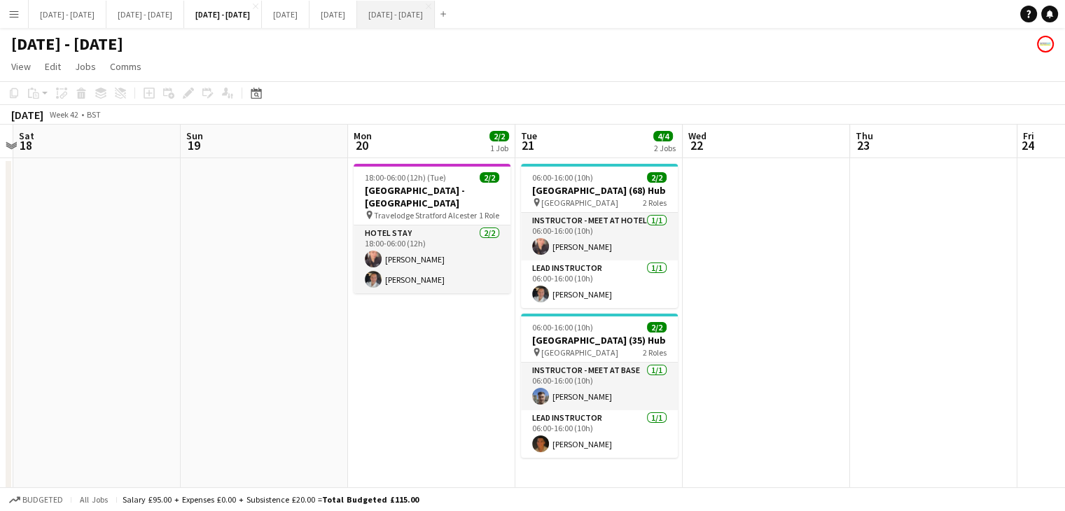
click at [435, 23] on button "[DATE] - [DATE] Close" at bounding box center [396, 14] width 78 height 27
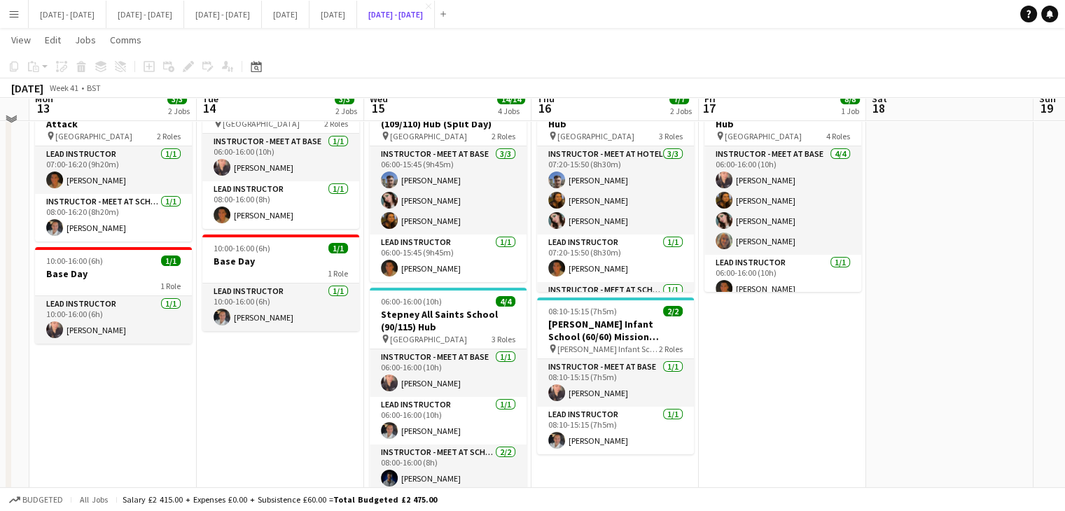
scroll to position [8, 0]
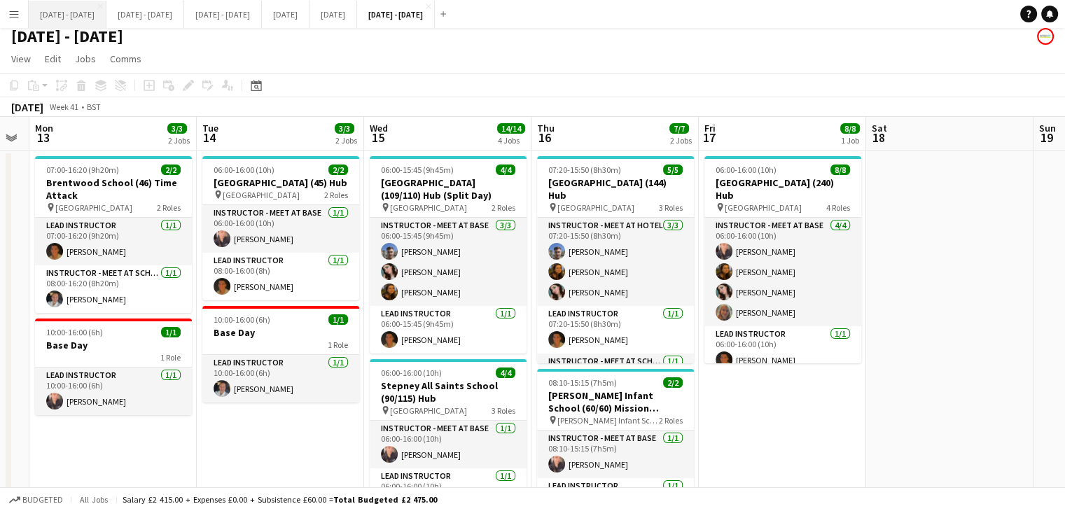
click at [67, 8] on button "Sept 29th - Oct 3rd 2025 Close" at bounding box center [68, 14] width 78 height 27
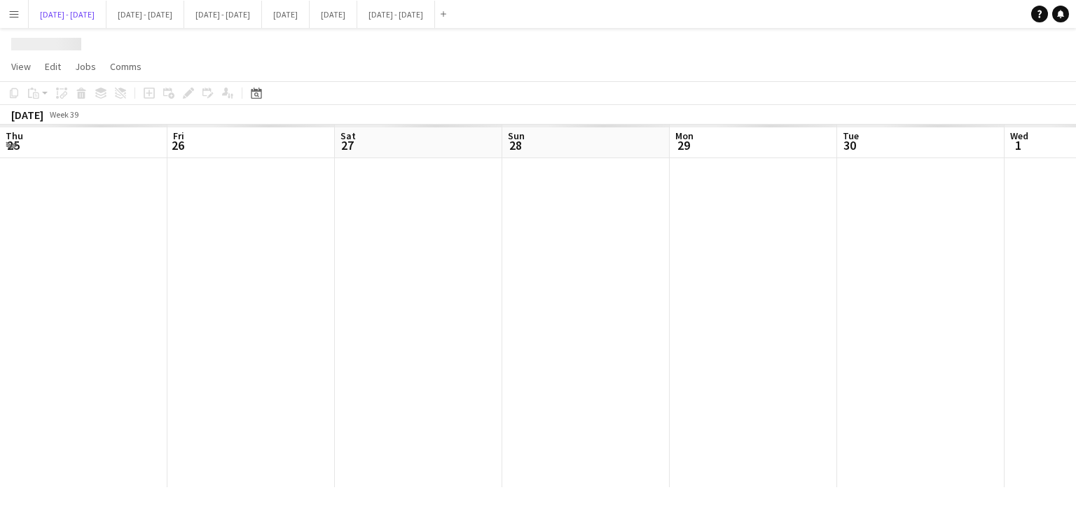
scroll to position [0, 544]
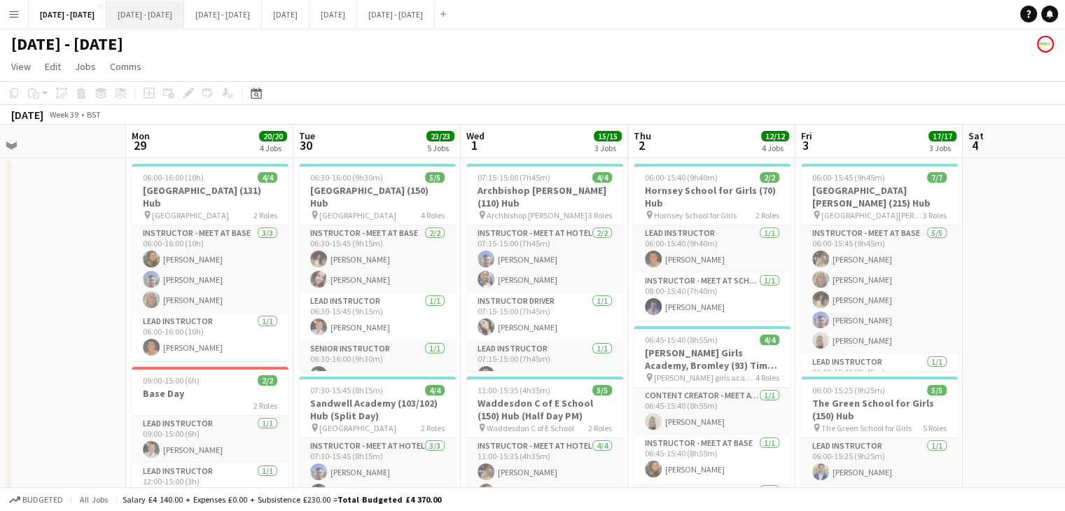
click at [174, 19] on button "[DATE] - [DATE] Close" at bounding box center [145, 14] width 78 height 27
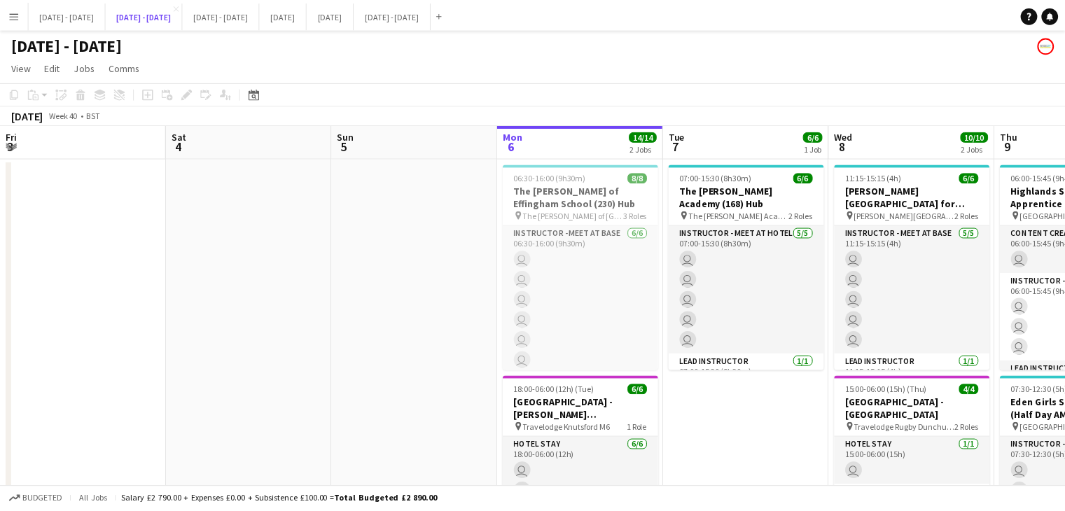
scroll to position [0, 375]
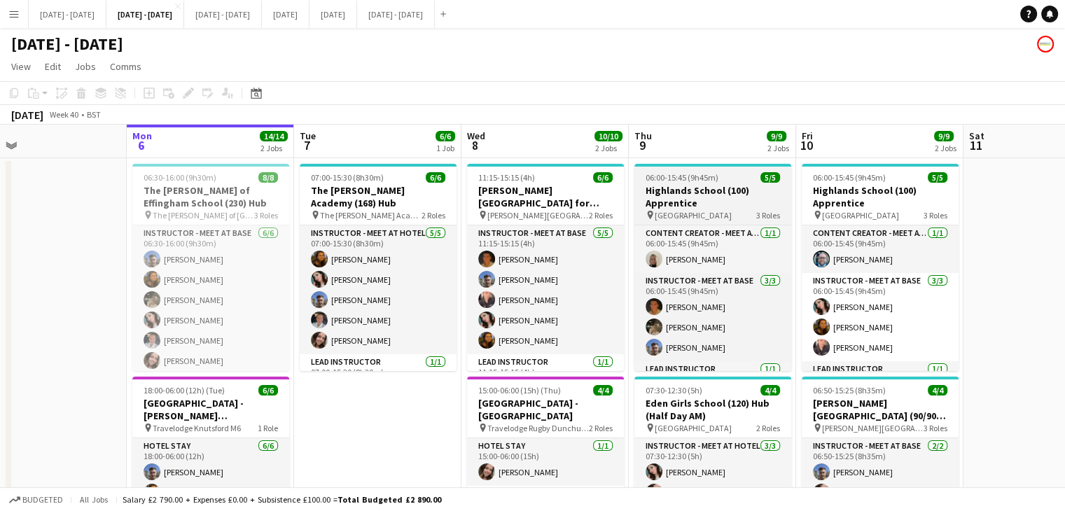
click at [679, 184] on h3 "Highlands School (100) Apprentice" at bounding box center [713, 196] width 157 height 25
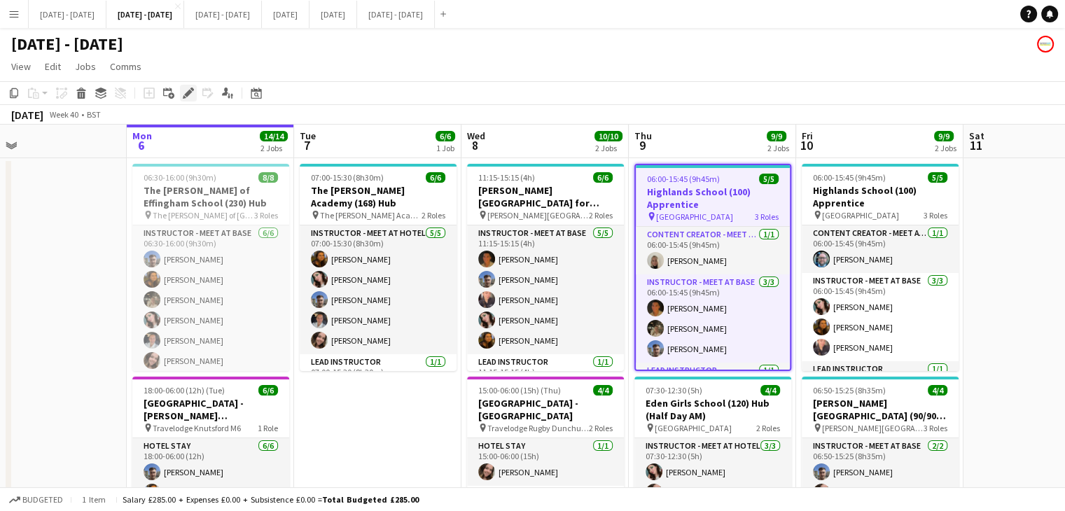
click at [184, 90] on icon "Edit" at bounding box center [188, 93] width 11 height 11
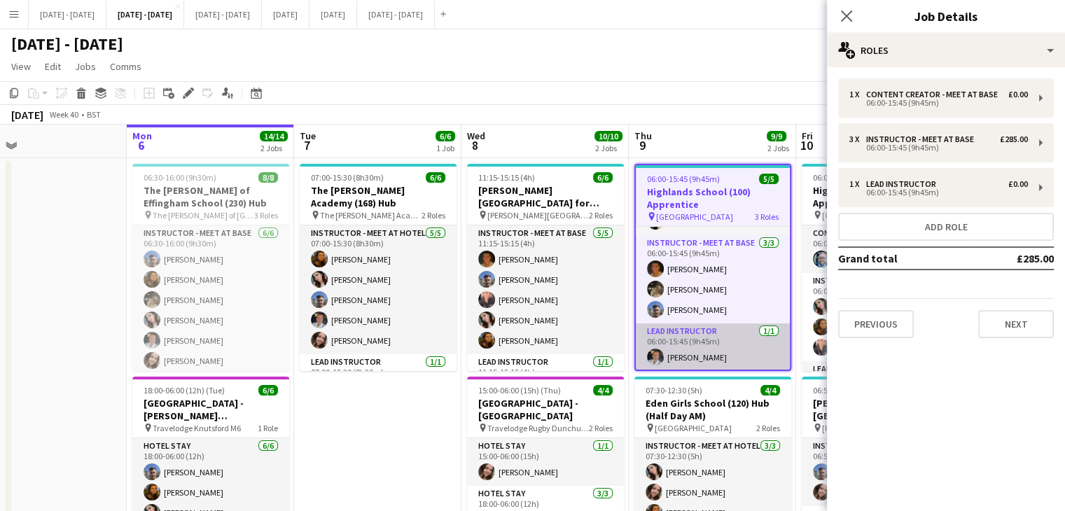
scroll to position [0, 0]
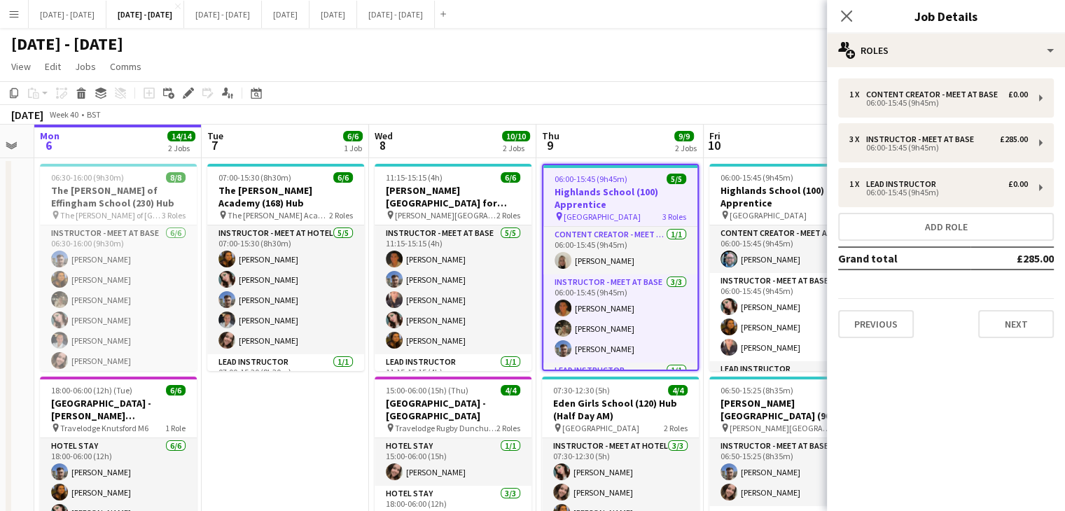
drag, startPoint x: 719, startPoint y: 146, endPoint x: 619, endPoint y: 145, distance: 99.5
click at [619, 145] on app-calendar-viewport "Fri 3 Sat 4 Sun 5 Mon 6 14/14 2 Jobs Tue 7 6/6 1 Job Wed 8 10/10 2 Jobs Thu 9 9…" at bounding box center [532, 368] width 1065 height 487
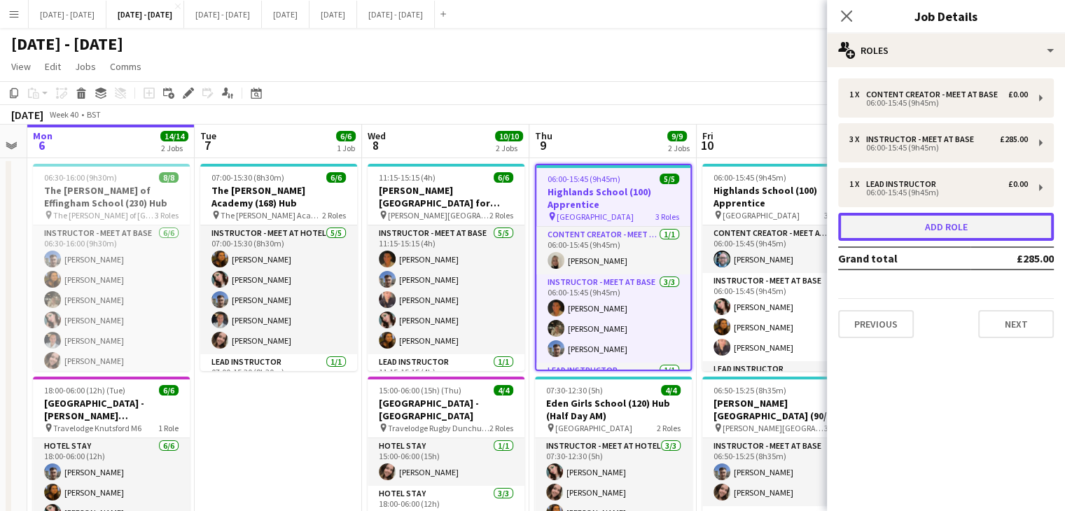
click at [978, 221] on button "Add role" at bounding box center [946, 227] width 216 height 28
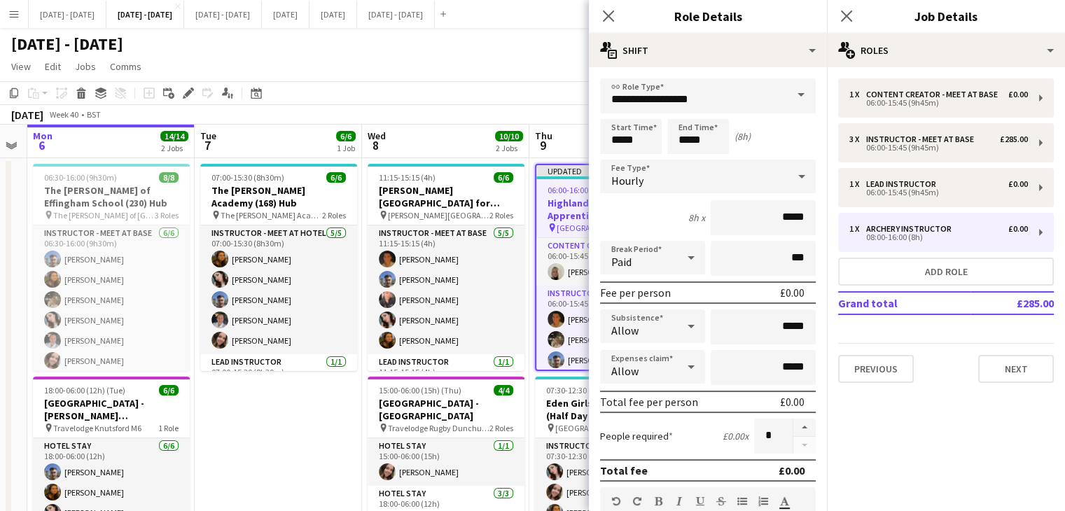
click at [787, 100] on span at bounding box center [801, 95] width 29 height 34
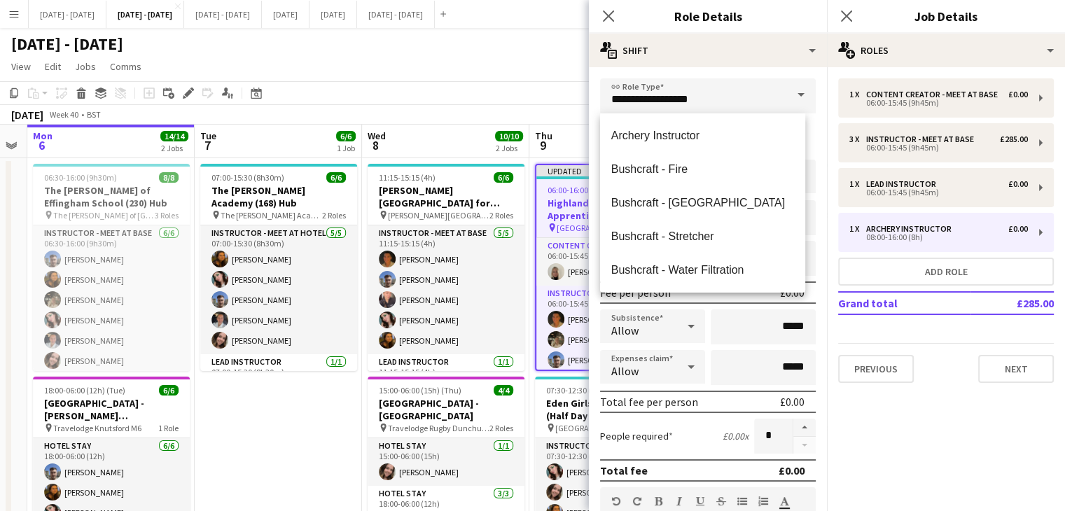
scroll to position [210, 0]
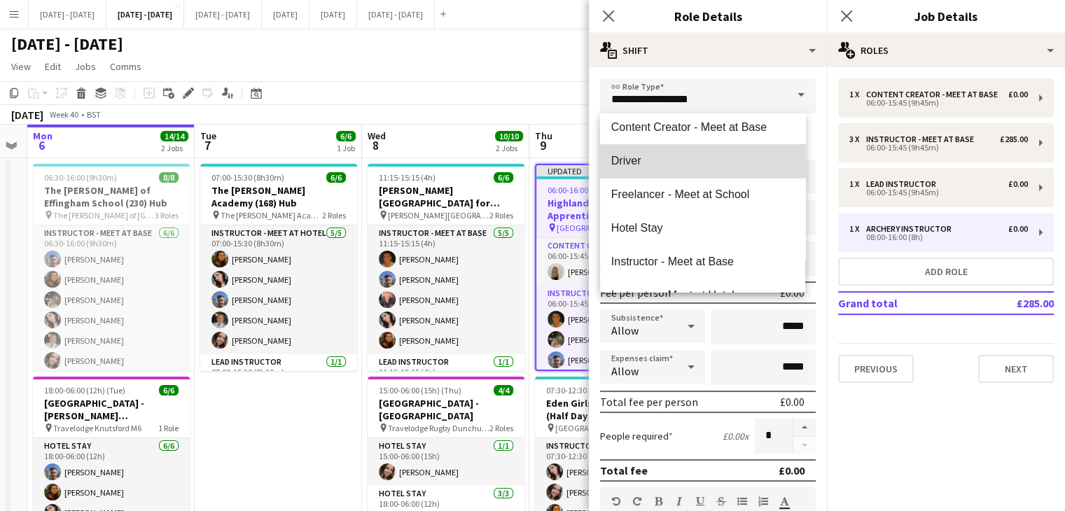
click at [721, 176] on mat-option "Driver" at bounding box center [702, 161] width 205 height 34
type input "******"
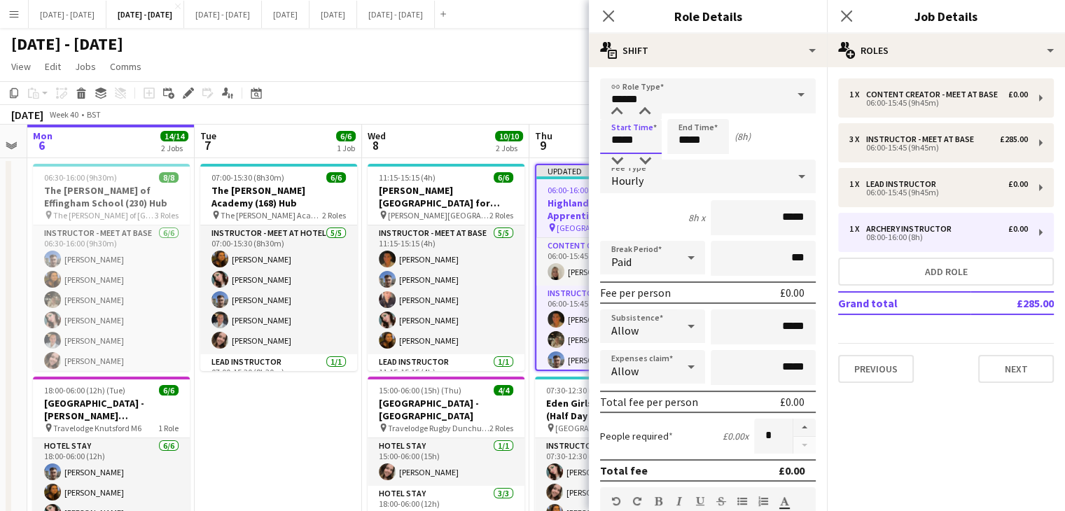
drag, startPoint x: 643, startPoint y: 138, endPoint x: 572, endPoint y: 136, distance: 71.5
click at [572, 136] on body "Menu Boards Boards Boards All jobs Status Workforce Workforce My Workforce Recr…" at bounding box center [532, 318] width 1065 height 636
type input "*****"
click at [708, 180] on div "Hourly" at bounding box center [694, 177] width 188 height 34
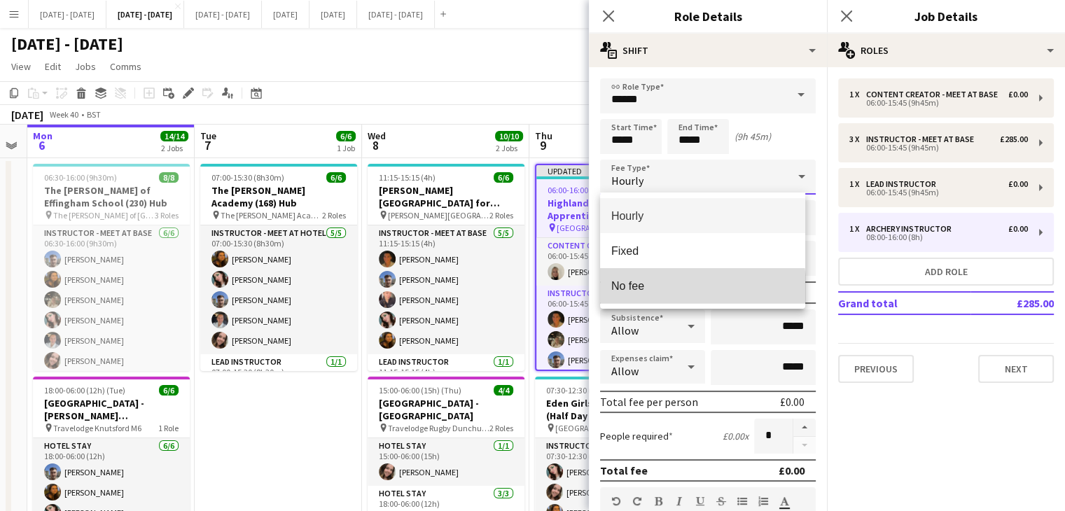
click at [678, 289] on span "No fee" at bounding box center [702, 285] width 183 height 13
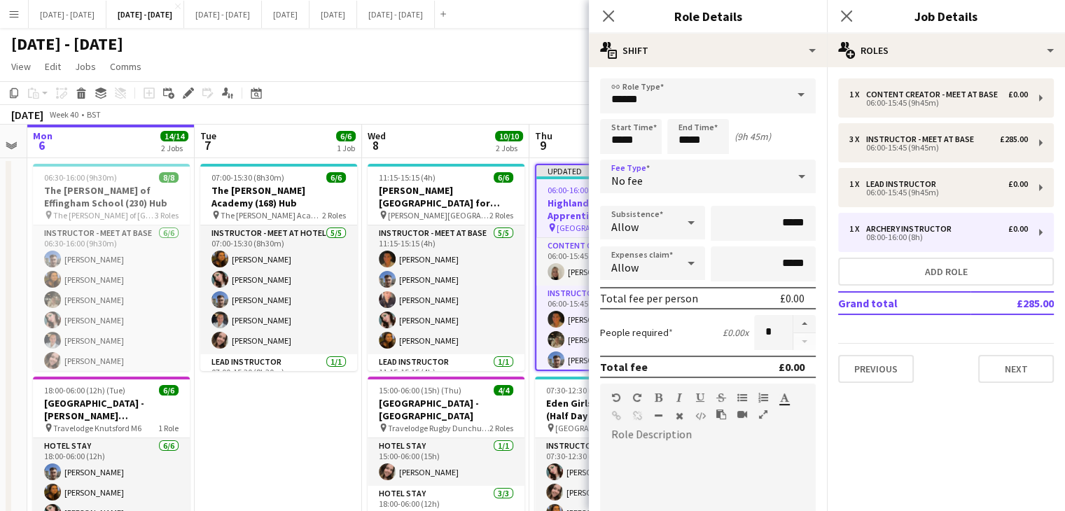
click at [611, 17] on icon "Close pop-in" at bounding box center [608, 16] width 11 height 11
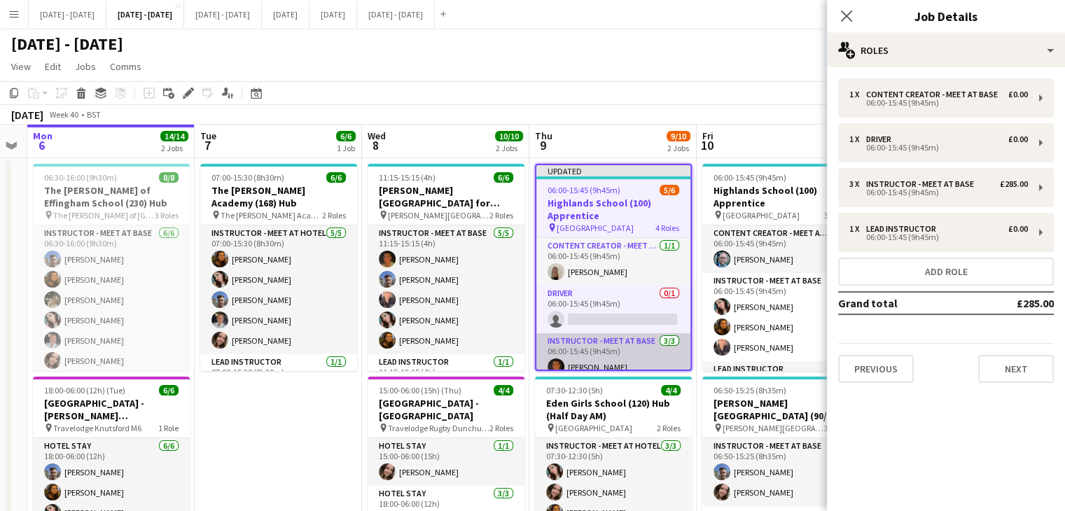
click at [600, 345] on app-card-role "Instructor - Meet at Base 3/3 06:00-15:45 (9h45m) Matthew Penollar Emily Pratt …" at bounding box center [614, 377] width 154 height 88
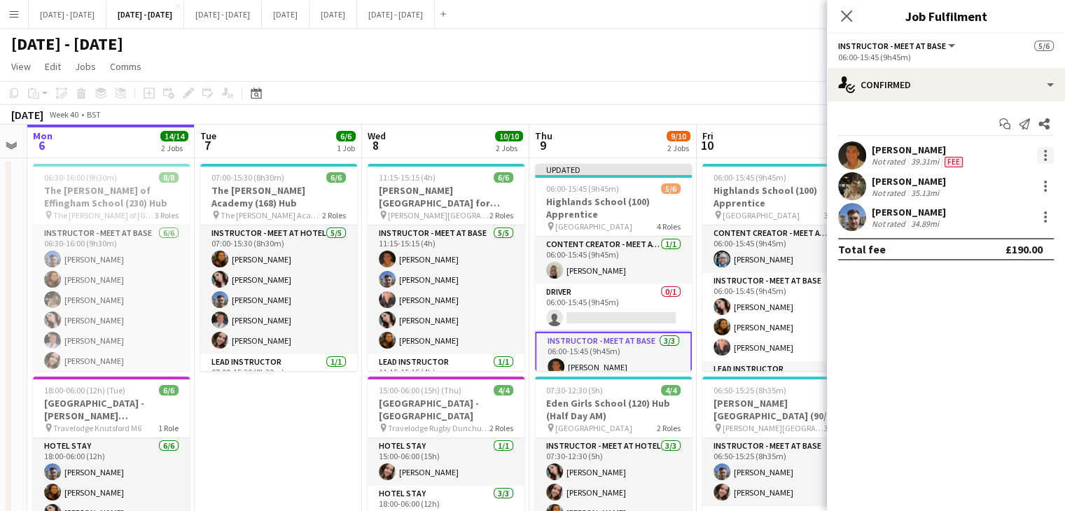
click at [1043, 156] on div at bounding box center [1045, 155] width 17 height 17
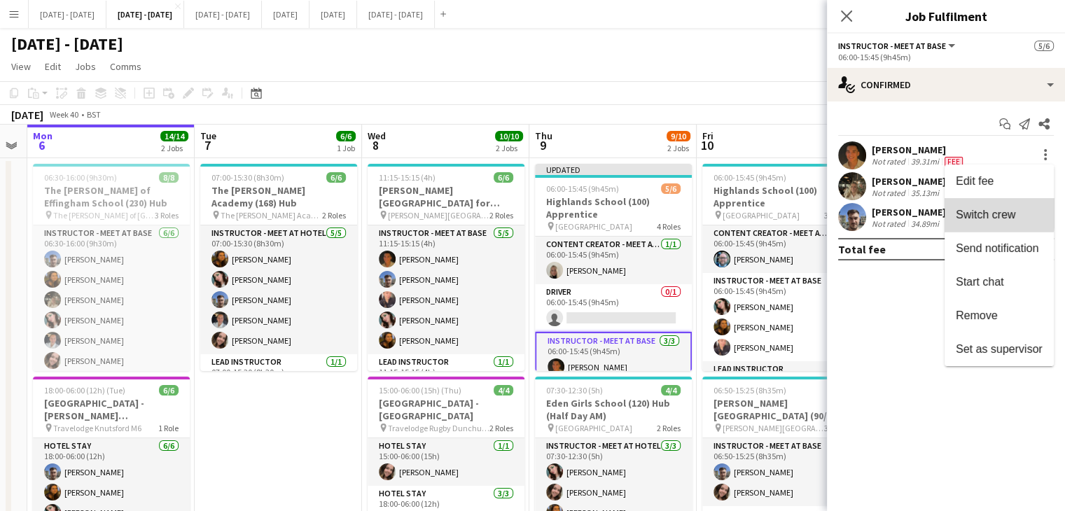
click at [964, 212] on span "Switch crew" at bounding box center [986, 215] width 60 height 12
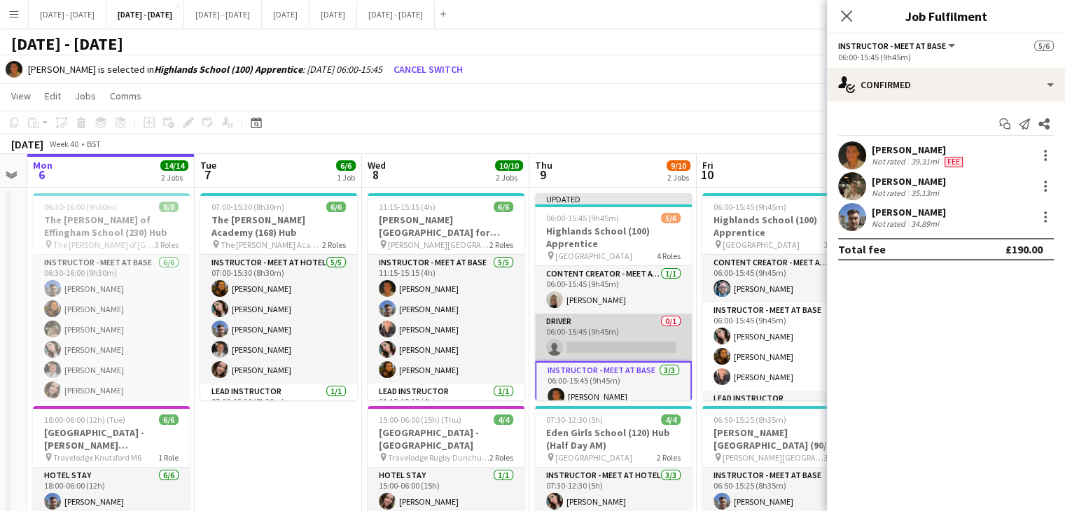
click at [623, 335] on app-card-role "Driver 0/1 06:00-15:45 (9h45m) single-neutral-actions" at bounding box center [613, 338] width 157 height 48
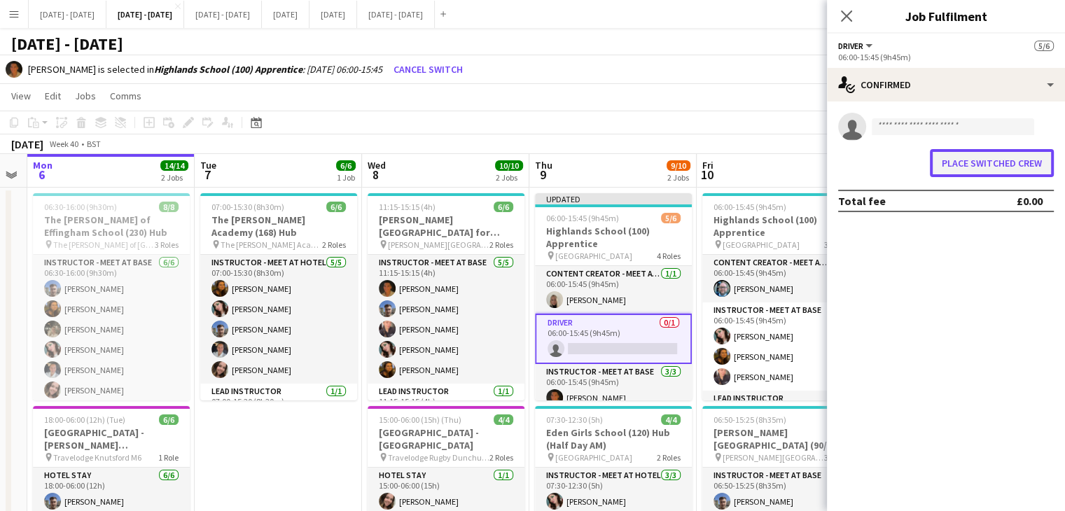
click at [992, 159] on button "Place switched crew" at bounding box center [992, 163] width 124 height 28
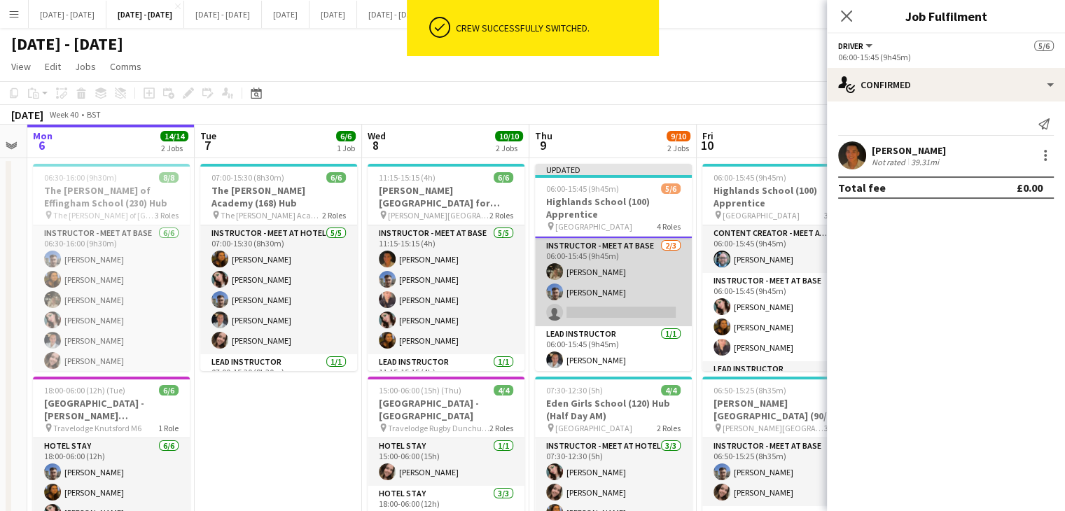
scroll to position [98, 0]
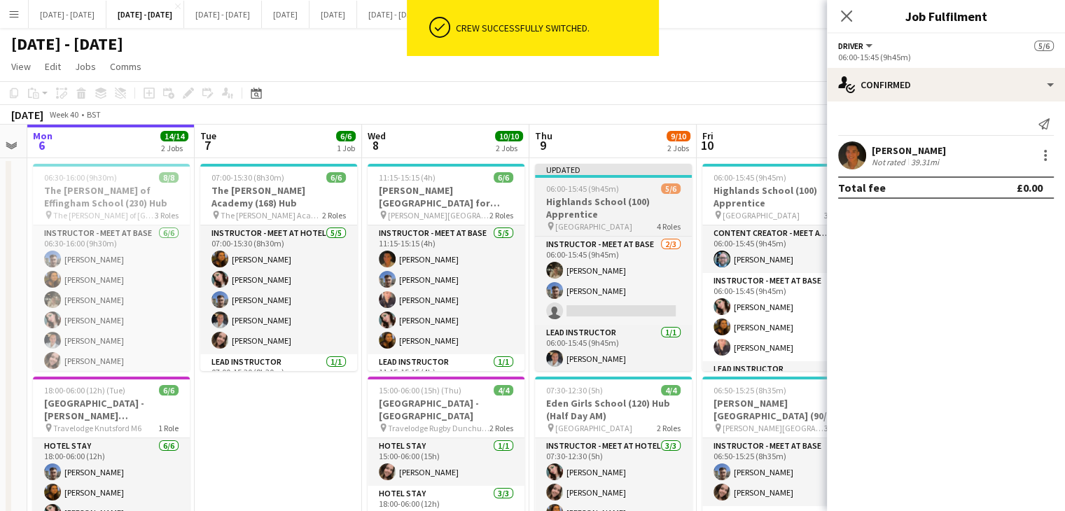
click at [588, 197] on h3 "Highlands School (100) Apprentice" at bounding box center [613, 207] width 157 height 25
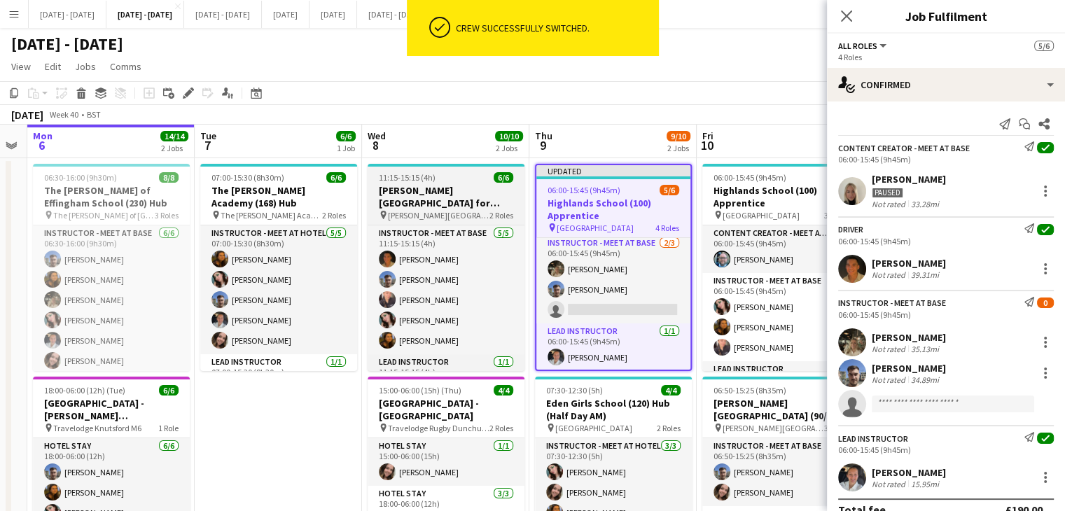
scroll to position [96, 0]
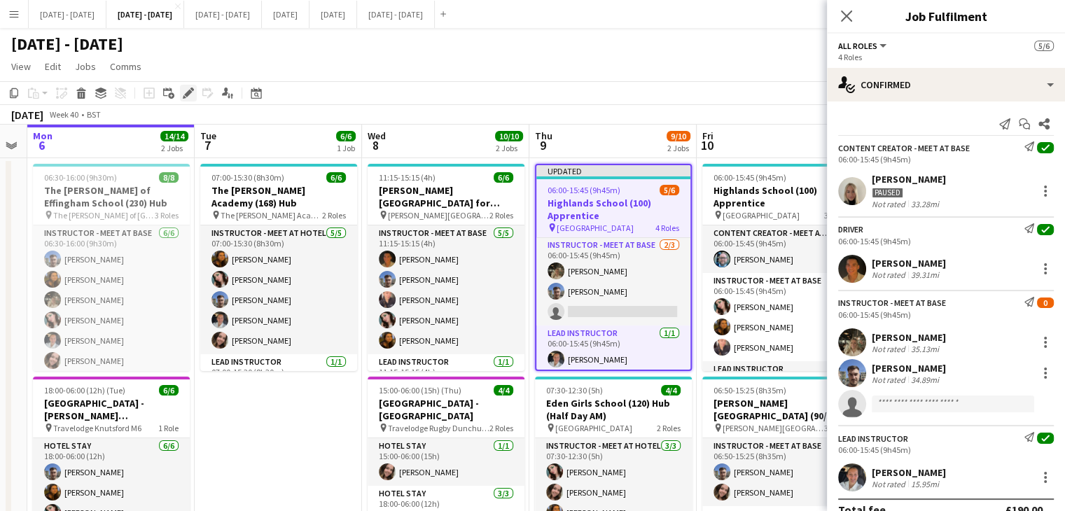
click at [192, 93] on icon "Edit" at bounding box center [188, 93] width 11 height 11
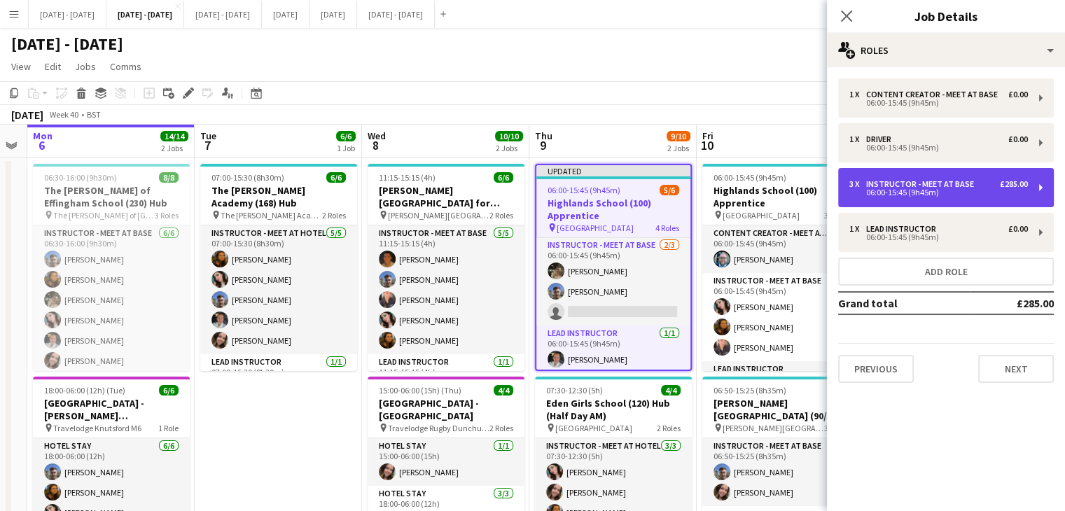
click at [978, 184] on div "3 x Instructor - Meet at Base £285.00" at bounding box center [939, 184] width 179 height 10
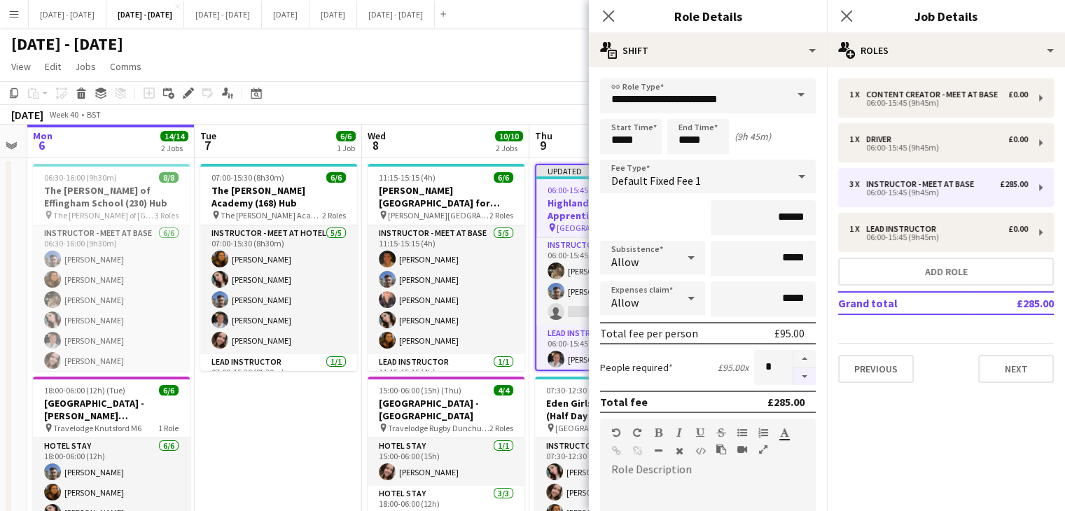
click at [794, 371] on button "button" at bounding box center [805, 377] width 22 height 18
type input "*"
click at [608, 13] on icon "Close pop-in" at bounding box center [608, 15] width 13 height 13
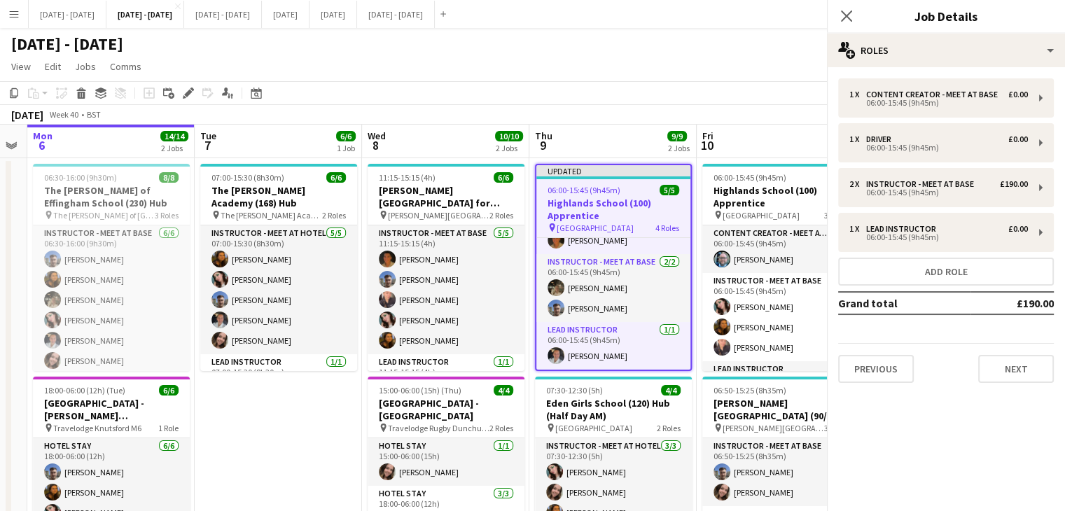
scroll to position [78, 0]
click at [854, 14] on app-icon "Close pop-in" at bounding box center [847, 16] width 20 height 20
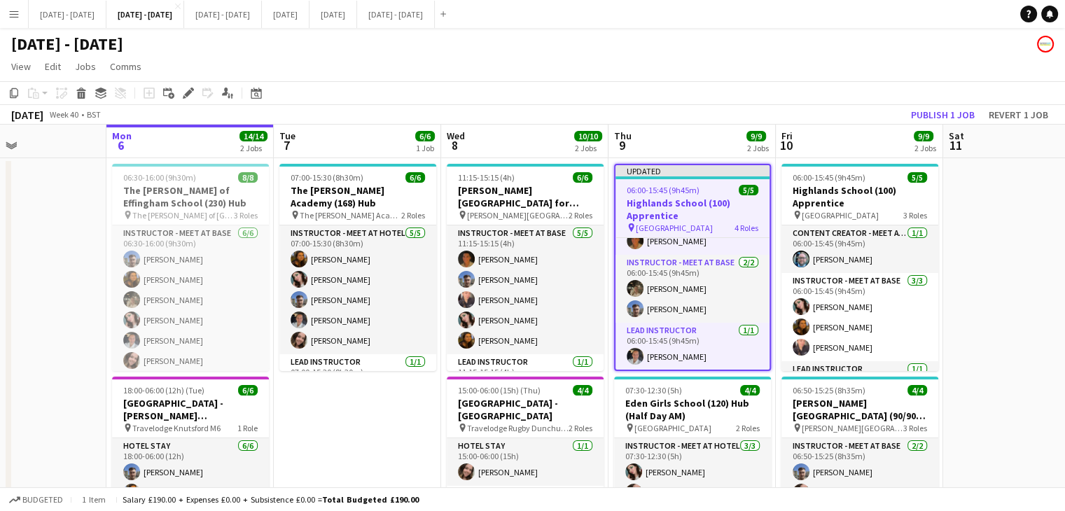
scroll to position [0, 395]
drag, startPoint x: 934, startPoint y: 236, endPoint x: 1014, endPoint y: 214, distance: 82.9
click at [1014, 214] on app-calendar-viewport "Fri 3 Sat 4 Sun 5 Mon 6 14/14 2 Jobs Tue 7 6/6 1 Job Wed 8 10/10 2 Jobs Thu 9 9…" at bounding box center [532, 368] width 1065 height 487
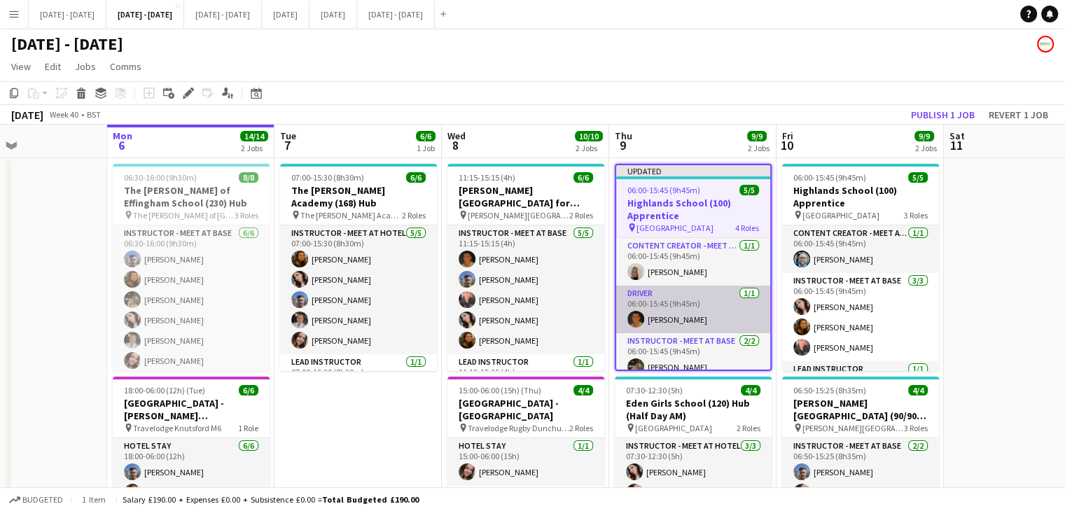
scroll to position [0, 0]
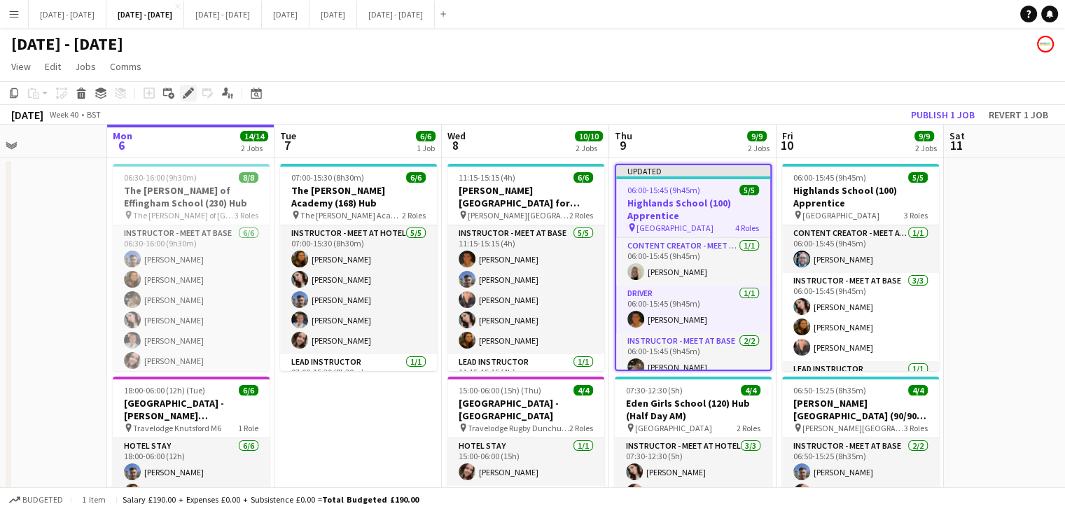
click at [189, 94] on icon at bounding box center [188, 94] width 8 height 8
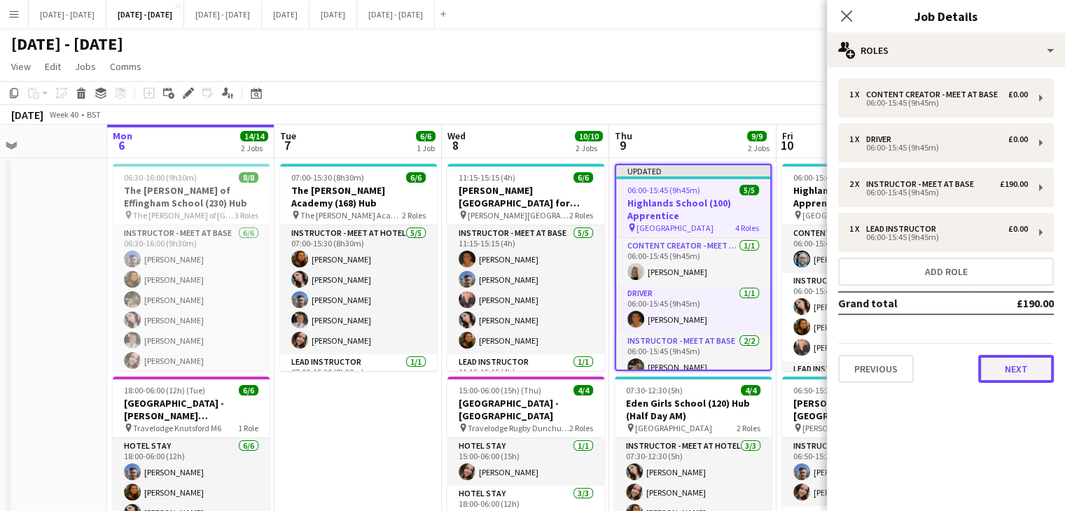
click at [1006, 367] on button "Next" at bounding box center [1016, 369] width 76 height 28
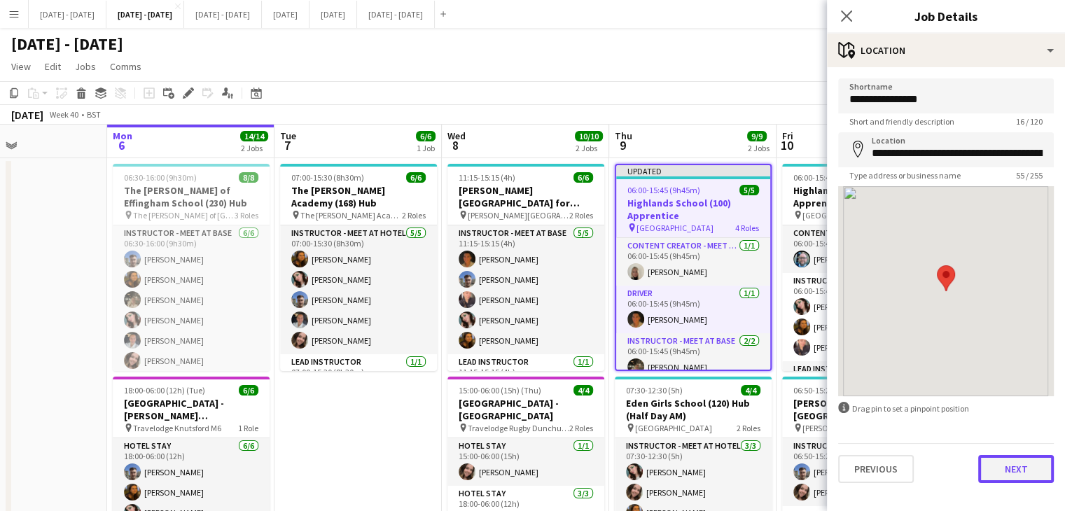
click at [1006, 470] on button "Next" at bounding box center [1016, 469] width 76 height 28
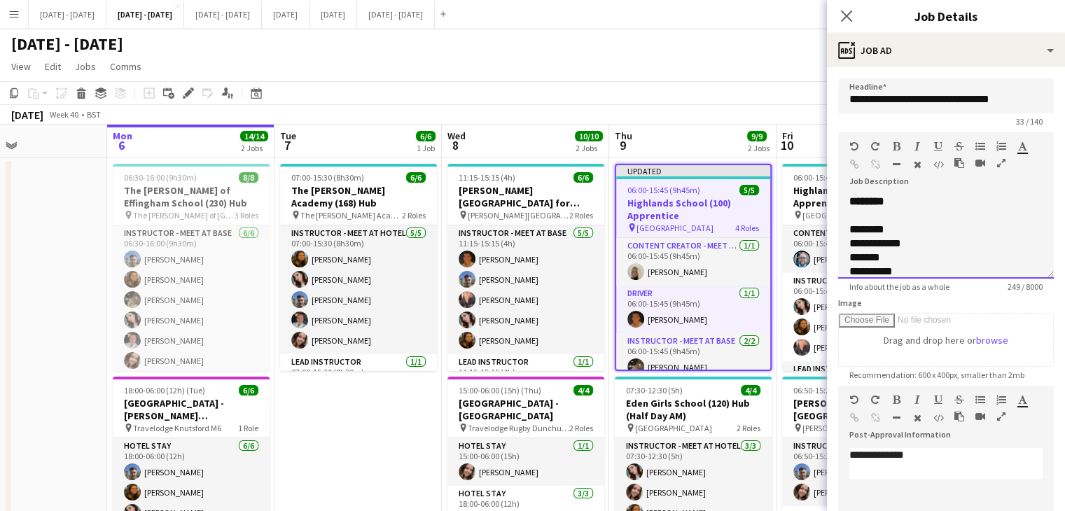
click at [923, 202] on div "**********" at bounding box center [946, 237] width 216 height 84
click at [935, 230] on b "**********" at bounding box center [938, 236] width 177 height 25
click at [1009, 229] on div "**********" at bounding box center [946, 328] width 193 height 210
drag, startPoint x: 852, startPoint y: 229, endPoint x: 1021, endPoint y: 258, distance: 171.2
click at [1021, 258] on div "**********" at bounding box center [941, 342] width 183 height 238
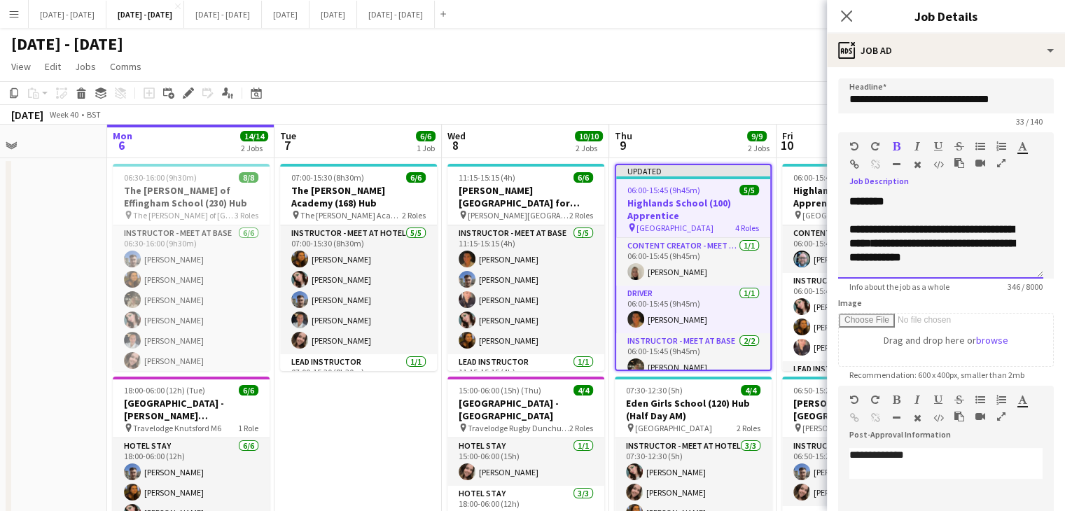
copy b "**********"
click at [843, 8] on app-icon "Close pop-in" at bounding box center [847, 16] width 20 height 20
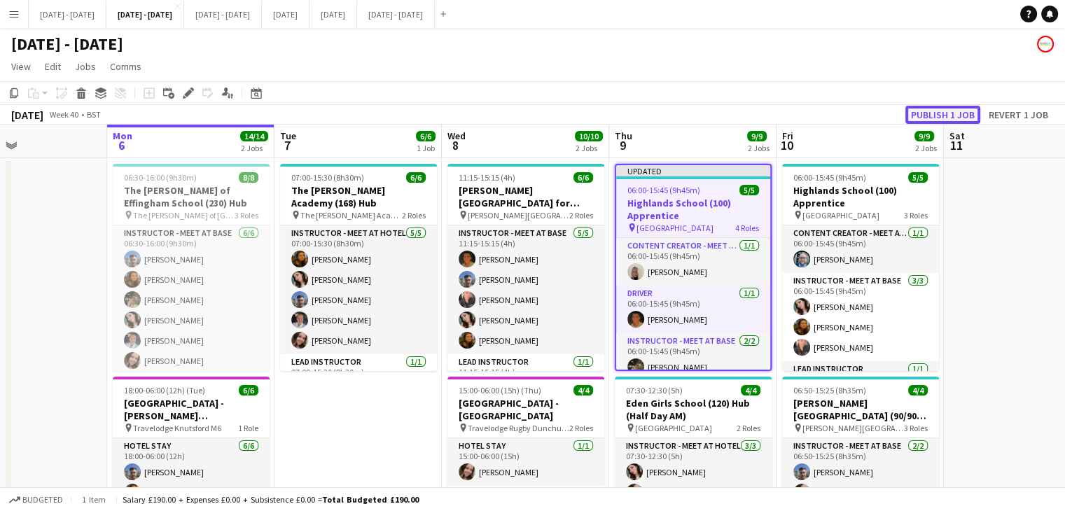
click at [953, 113] on button "Publish 1 job" at bounding box center [943, 115] width 75 height 18
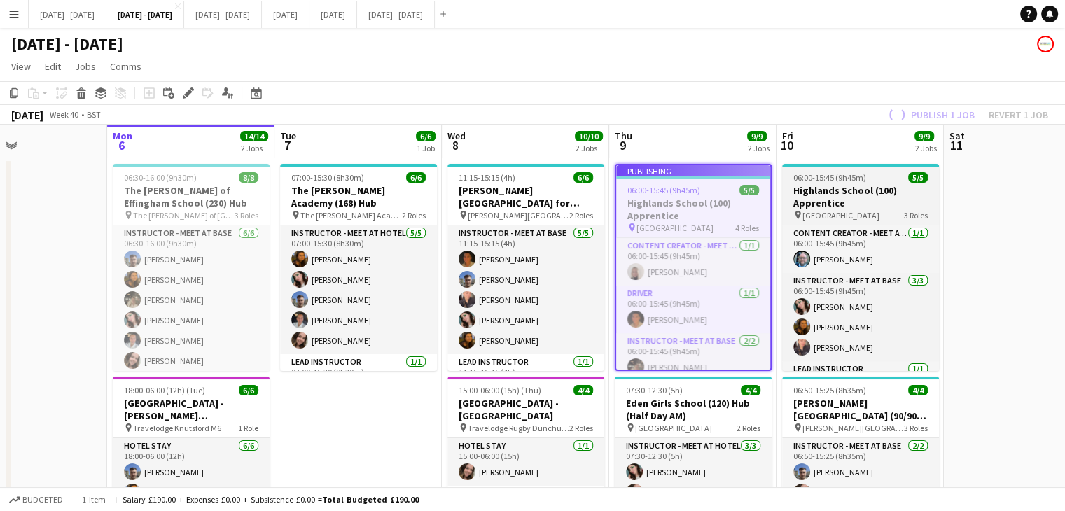
click at [873, 193] on h3 "Highlands School (100) Apprentice" at bounding box center [860, 196] width 157 height 25
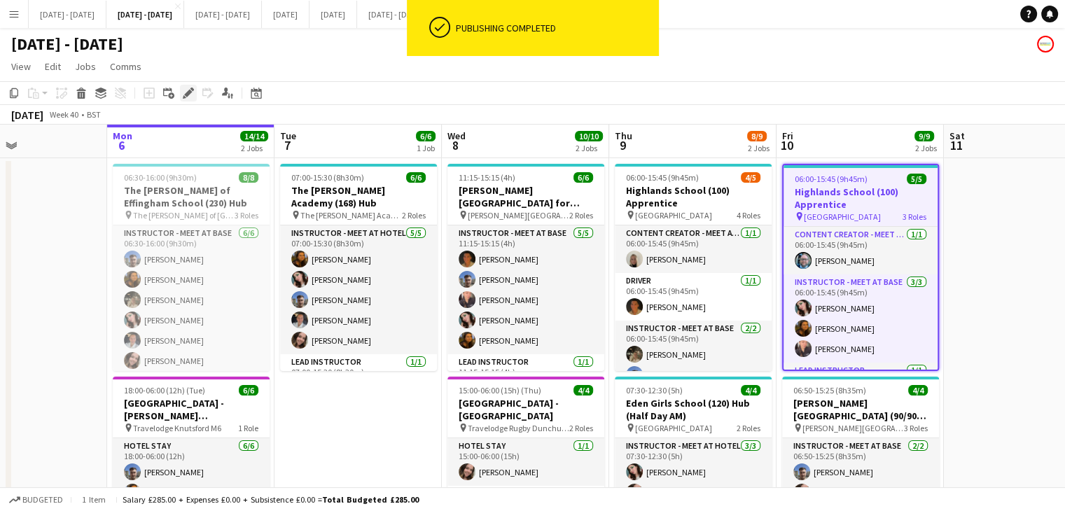
click at [193, 96] on icon "Edit" at bounding box center [188, 93] width 11 height 11
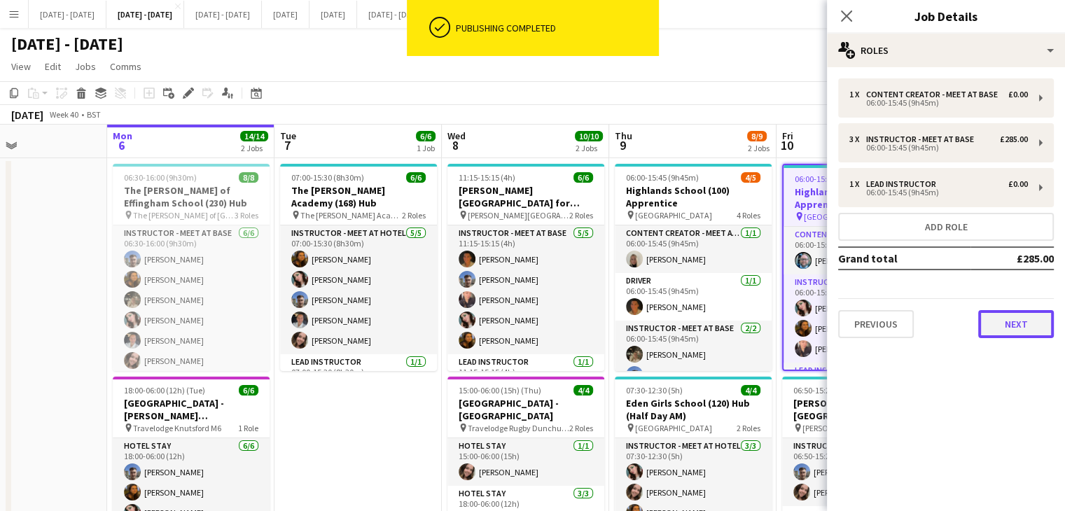
click at [1023, 319] on button "Next" at bounding box center [1016, 324] width 76 height 28
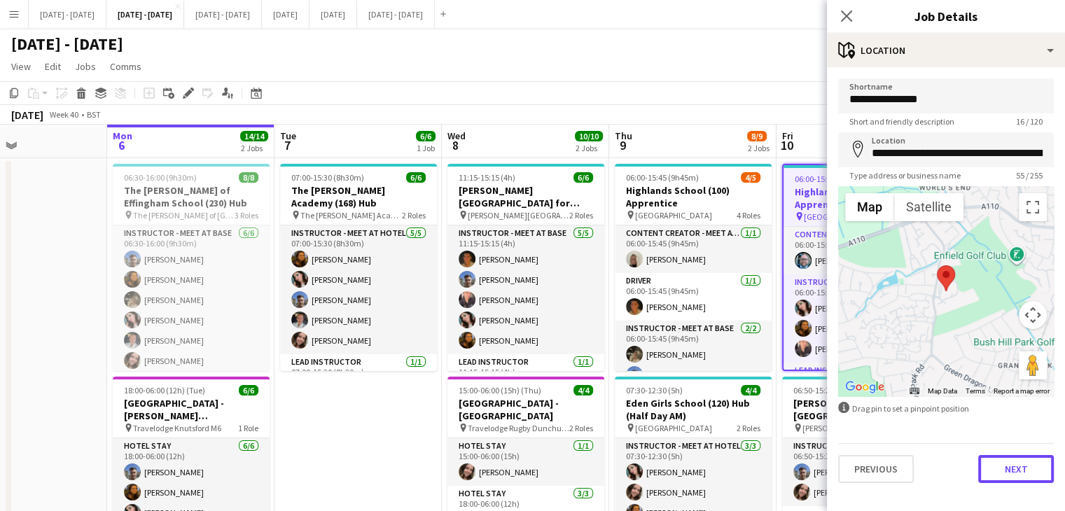
drag, startPoint x: 1021, startPoint y: 464, endPoint x: 969, endPoint y: 427, distance: 63.2
click at [1021, 465] on button "Next" at bounding box center [1016, 469] width 76 height 28
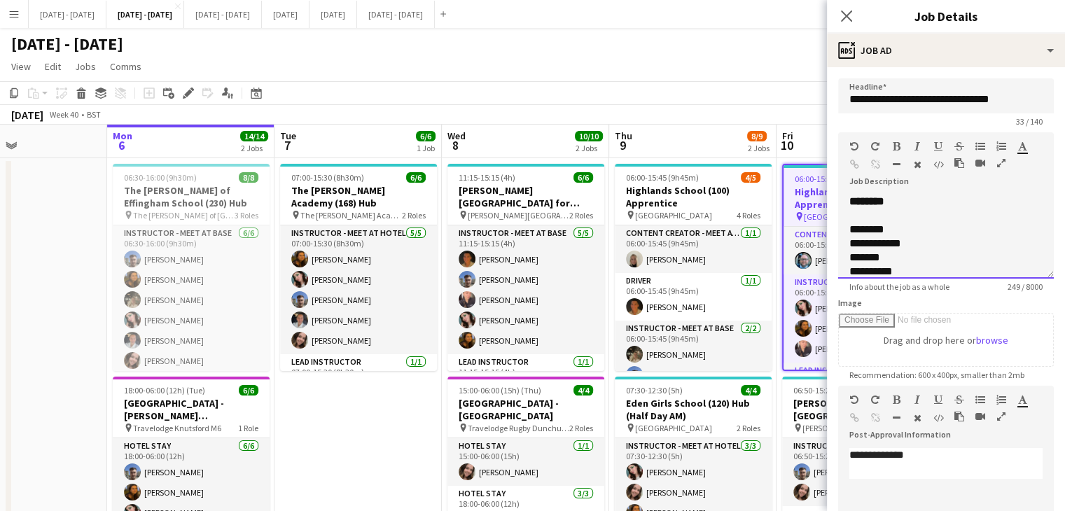
click at [911, 219] on div "**********" at bounding box center [946, 237] width 216 height 84
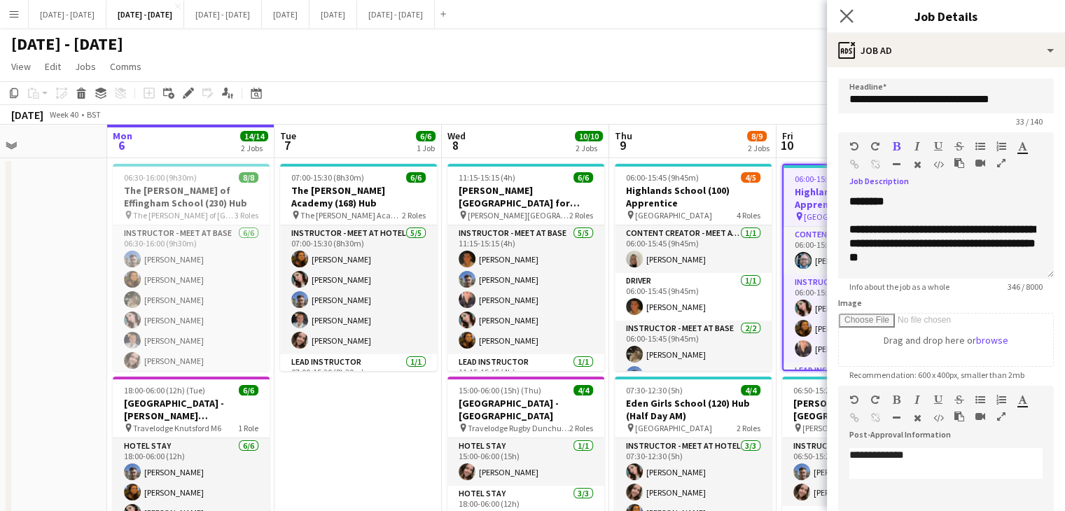
drag, startPoint x: 845, startPoint y: 11, endPoint x: 855, endPoint y: 18, distance: 11.1
click at [845, 12] on icon "Close pop-in" at bounding box center [846, 15] width 13 height 13
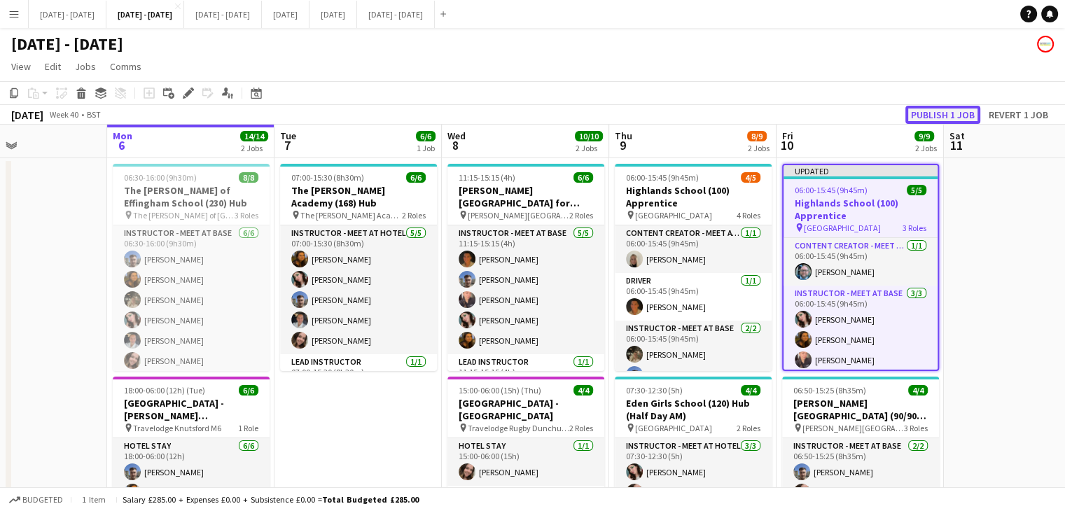
click at [964, 108] on button "Publish 1 job" at bounding box center [943, 115] width 75 height 18
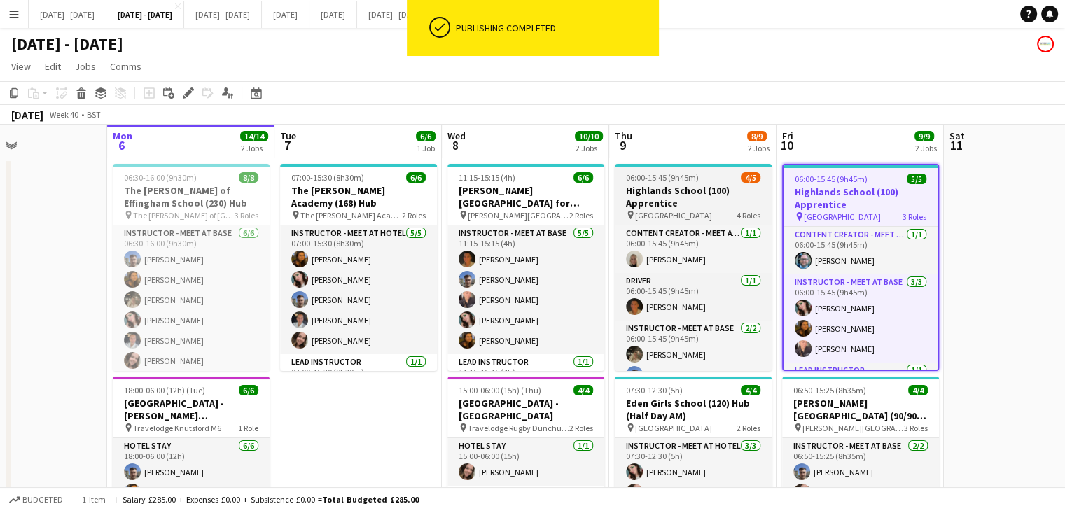
click at [649, 184] on app-job-card "06:00-15:45 (9h45m) 4/5 Highlands School (100) Apprentice pin Highlands School …" at bounding box center [693, 267] width 157 height 207
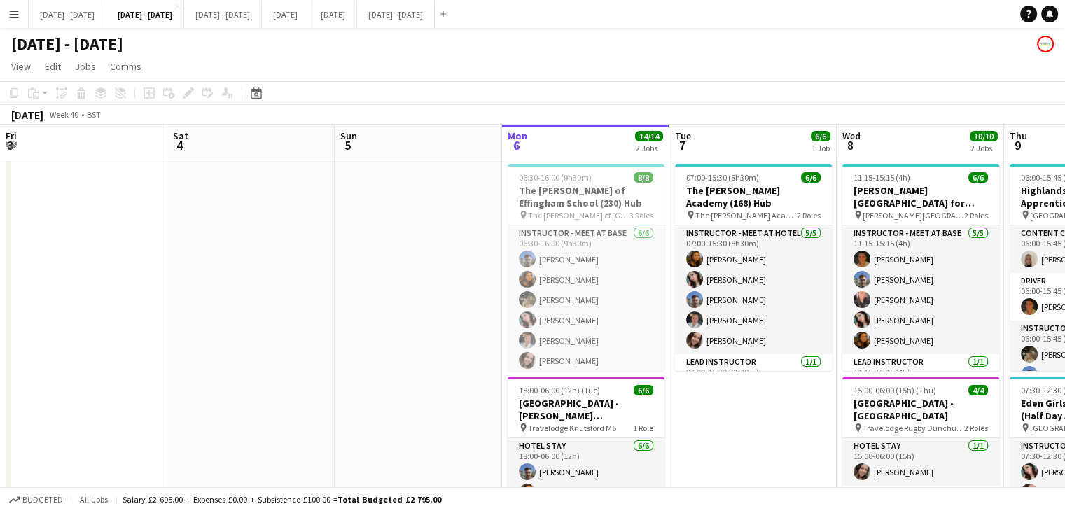
scroll to position [0, 396]
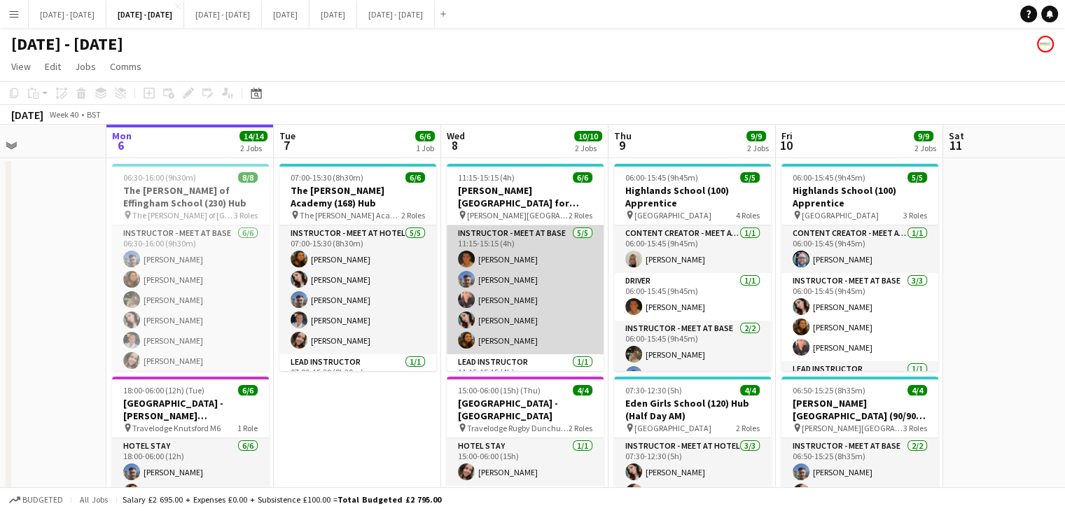
click at [482, 246] on app-card-role "Instructor - Meet at Base 5/5 11:15-15:15 (4h) Matthew Penollar Matt Dailly Ell…" at bounding box center [525, 290] width 157 height 129
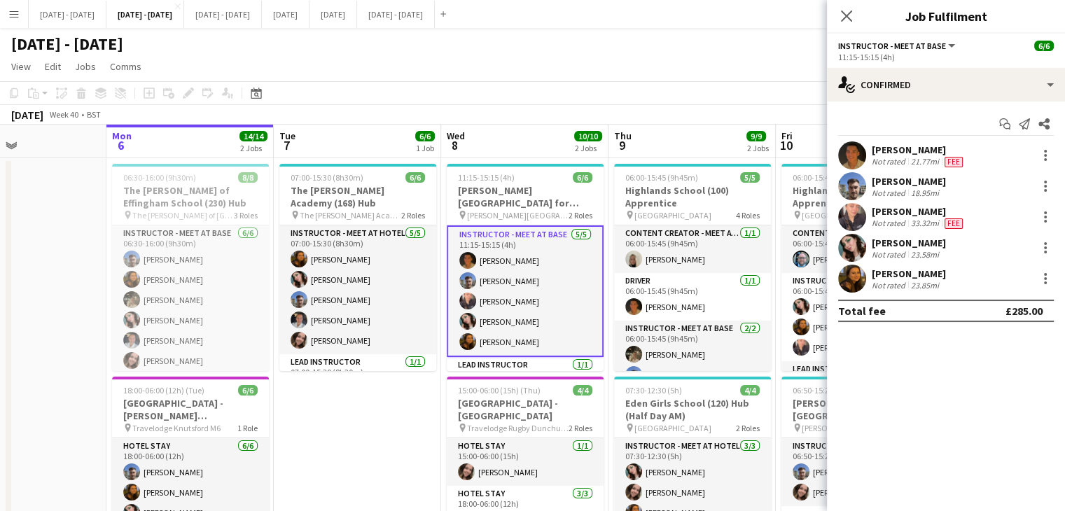
click at [846, 15] on icon at bounding box center [846, 16] width 11 height 11
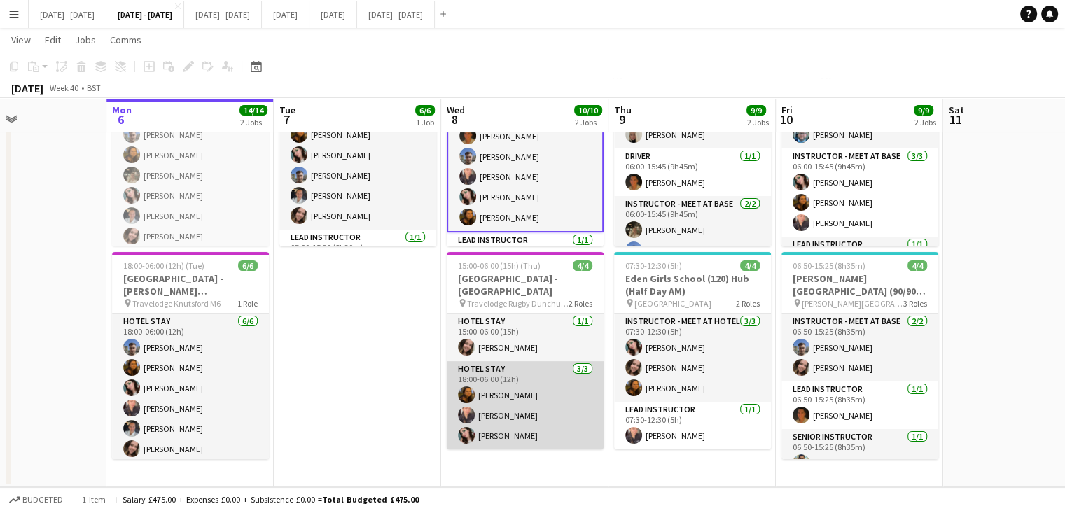
scroll to position [0, 0]
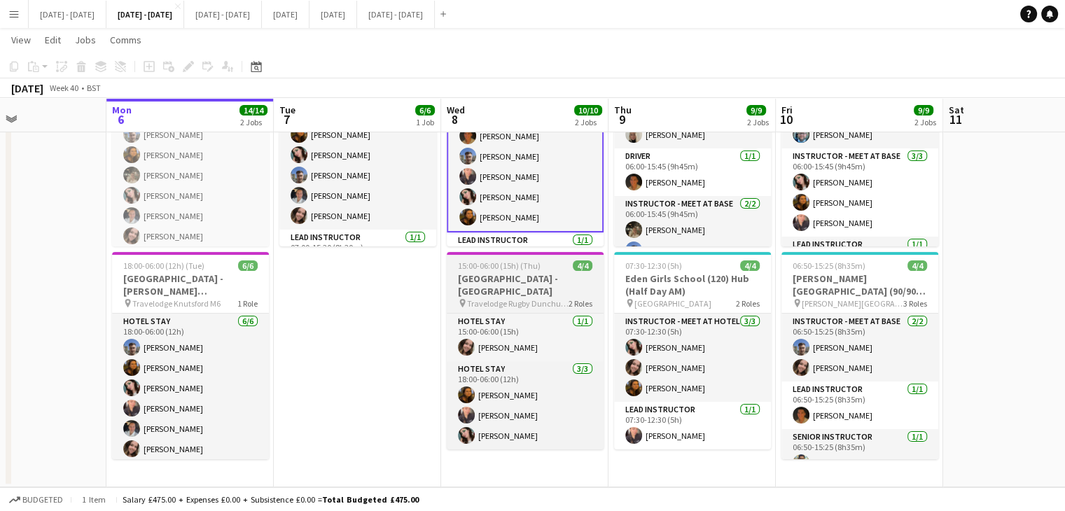
click at [507, 286] on h3 "[GEOGRAPHIC_DATA] - [GEOGRAPHIC_DATA]" at bounding box center [525, 284] width 157 height 25
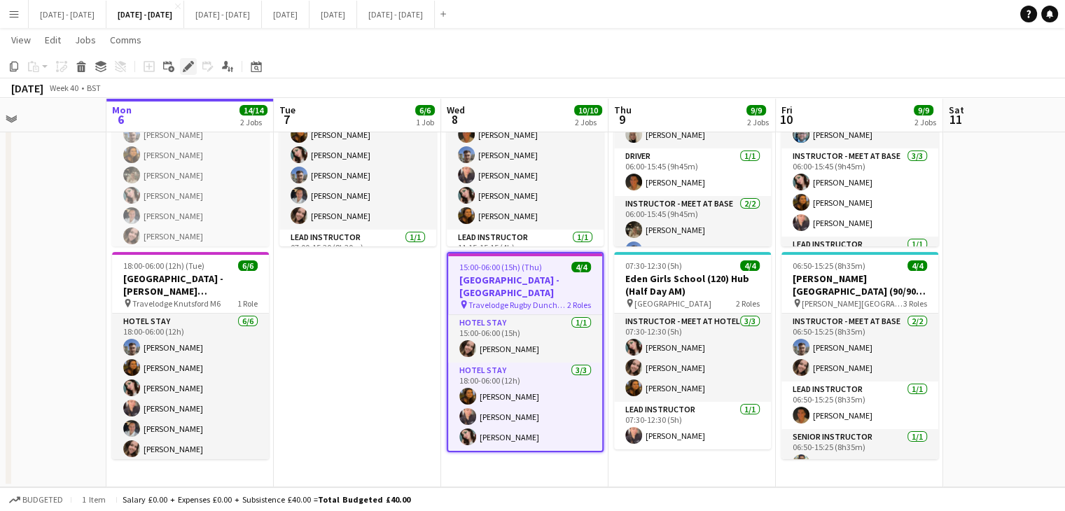
click at [184, 65] on icon "Edit" at bounding box center [188, 66] width 11 height 11
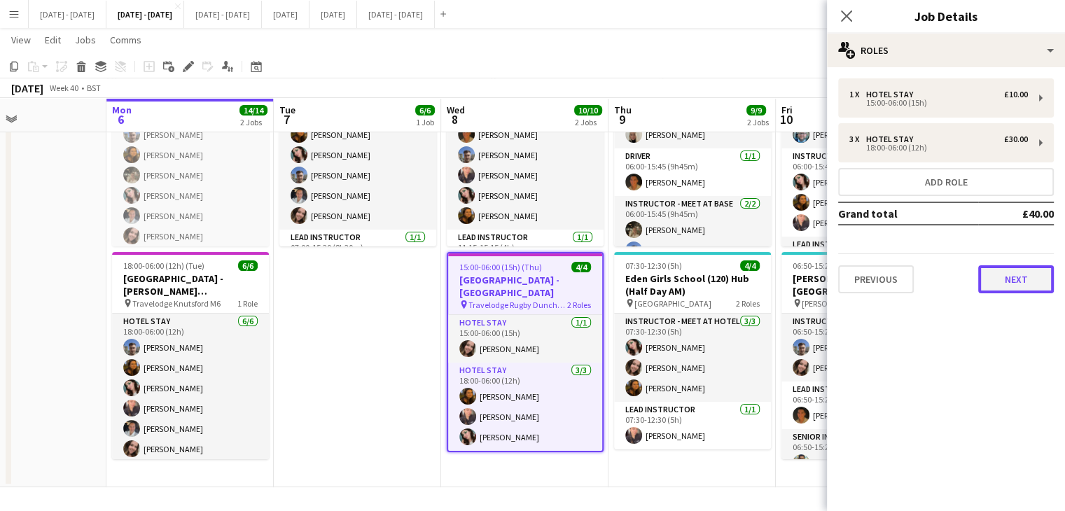
click at [1006, 275] on button "Next" at bounding box center [1016, 279] width 76 height 28
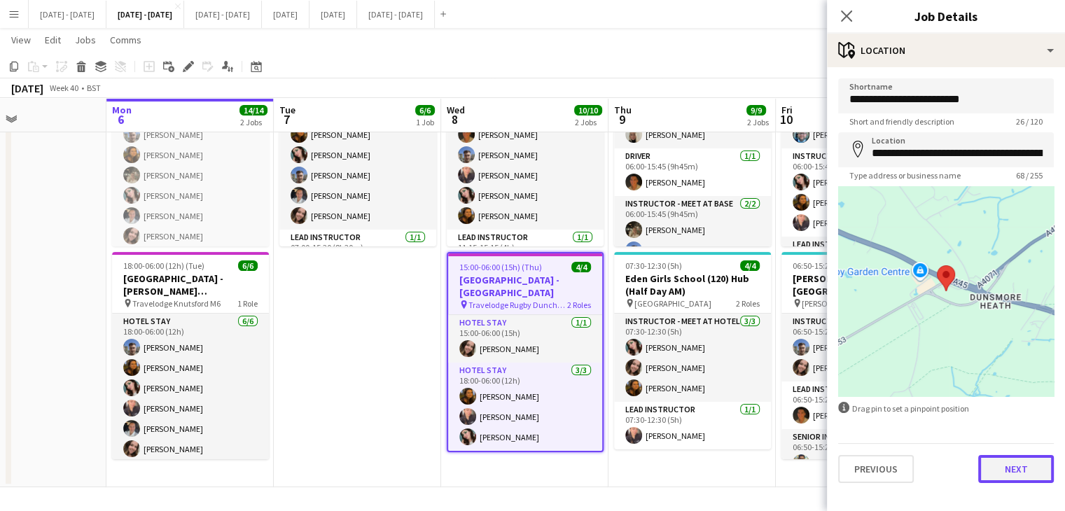
click at [992, 464] on button "Next" at bounding box center [1016, 469] width 76 height 28
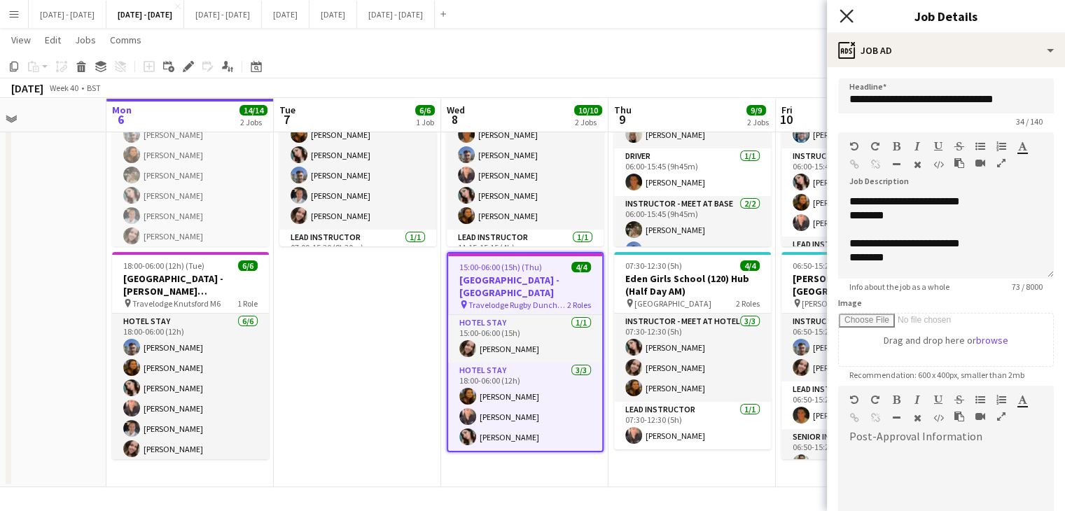
click at [843, 14] on icon "Close pop-in" at bounding box center [846, 15] width 13 height 13
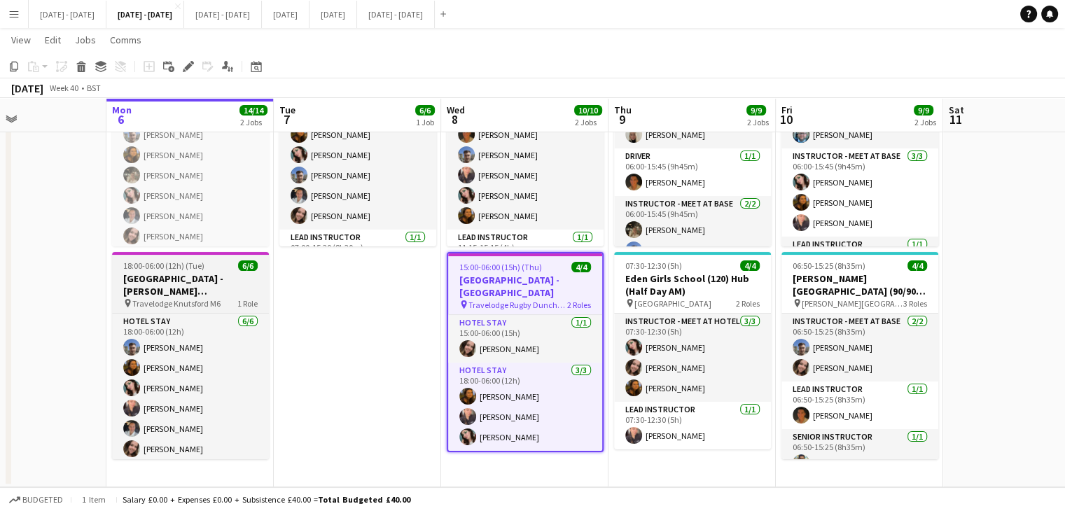
click at [192, 289] on h3 "[GEOGRAPHIC_DATA] - [PERSON_NAME][GEOGRAPHIC_DATA]" at bounding box center [190, 284] width 157 height 25
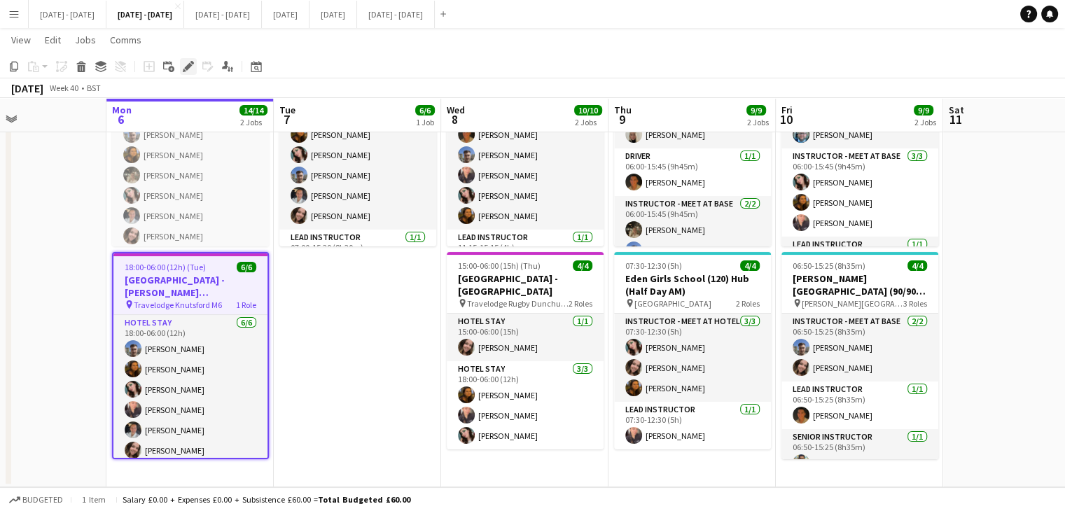
click at [184, 68] on icon "Edit" at bounding box center [188, 66] width 11 height 11
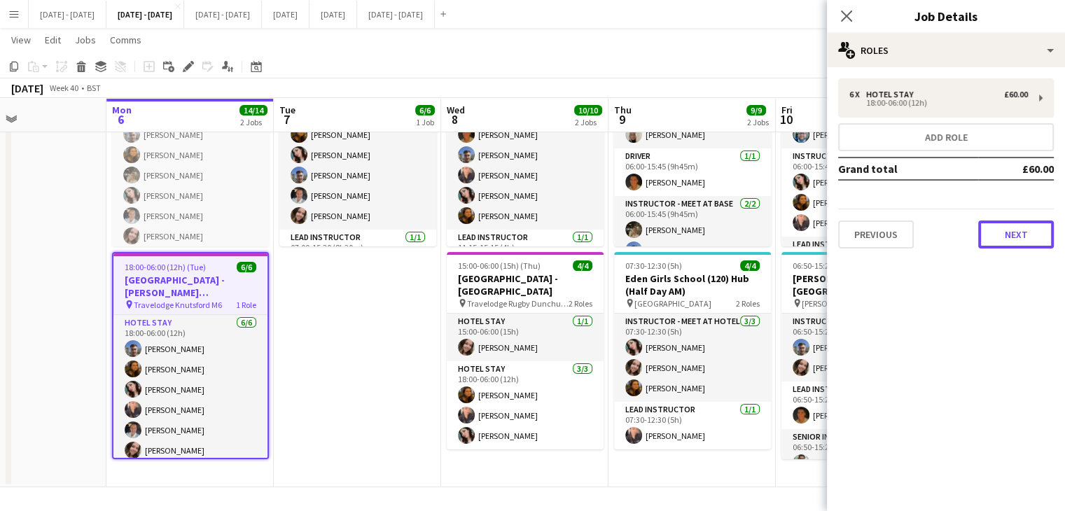
click at [1009, 236] on button "Next" at bounding box center [1016, 235] width 76 height 28
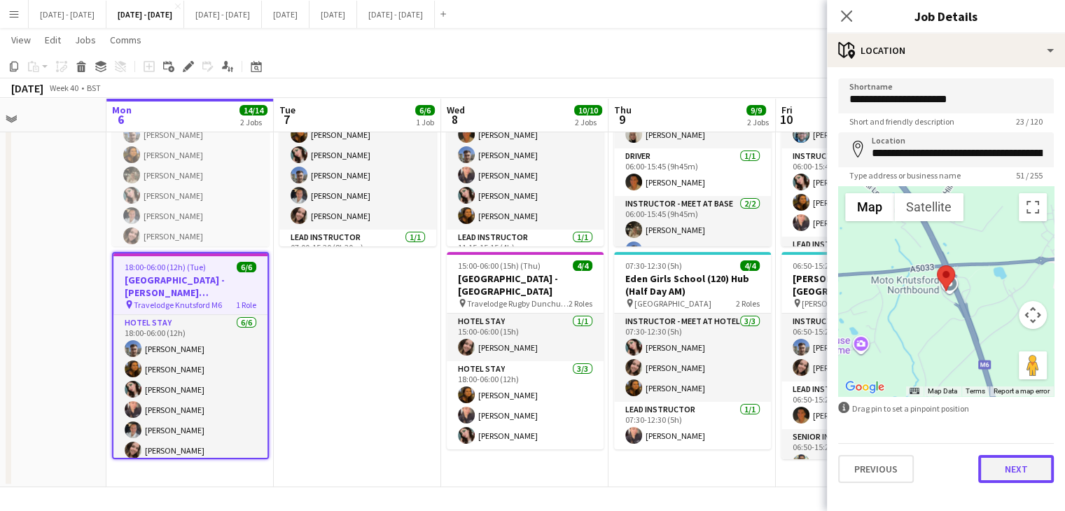
click at [1015, 469] on button "Next" at bounding box center [1016, 469] width 76 height 28
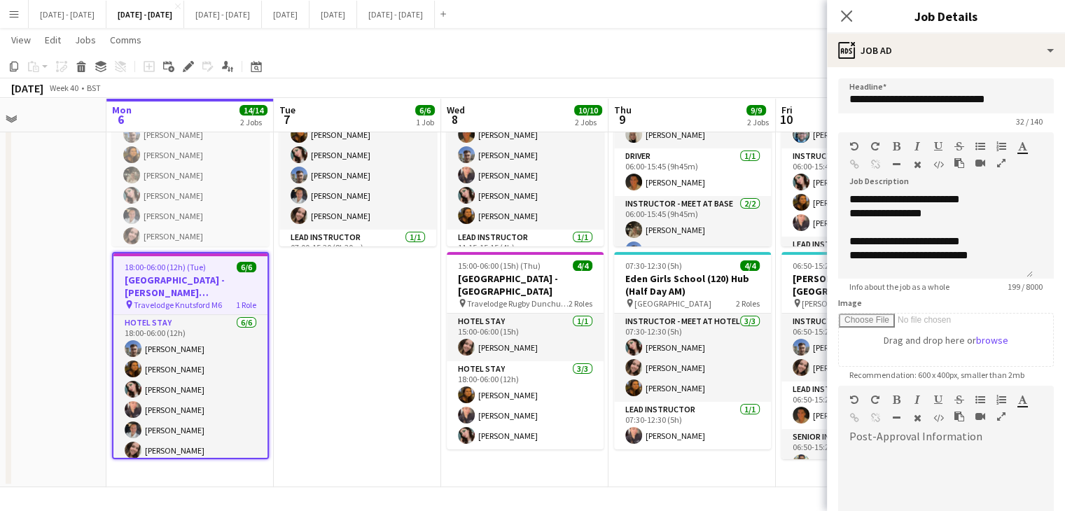
scroll to position [95, 0]
click at [843, 12] on icon "Close pop-in" at bounding box center [846, 15] width 13 height 13
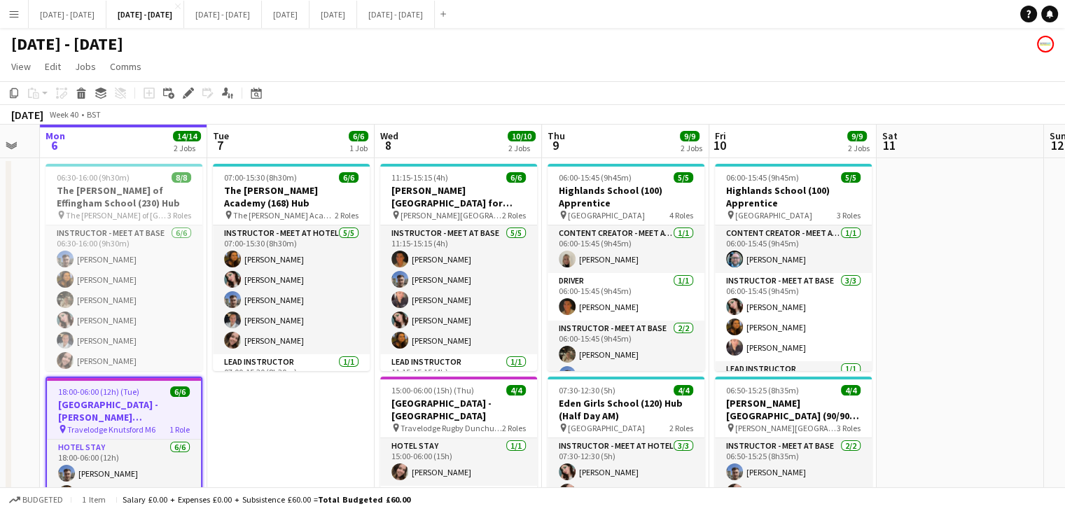
scroll to position [0, 485]
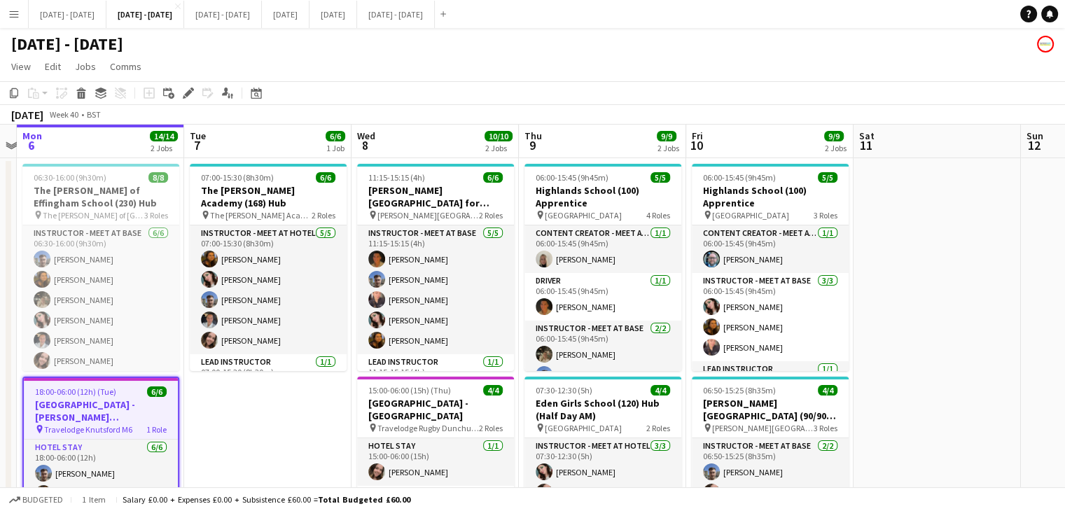
drag, startPoint x: 382, startPoint y: 431, endPoint x: 293, endPoint y: 441, distance: 90.1
click at [293, 441] on app-calendar-viewport "Fri 3 Sat 4 Sun 5 Mon 6 14/14 2 Jobs Tue 7 6/6 1 Job Wed 8 10/10 2 Jobs Thu 9 9…" at bounding box center [532, 368] width 1065 height 487
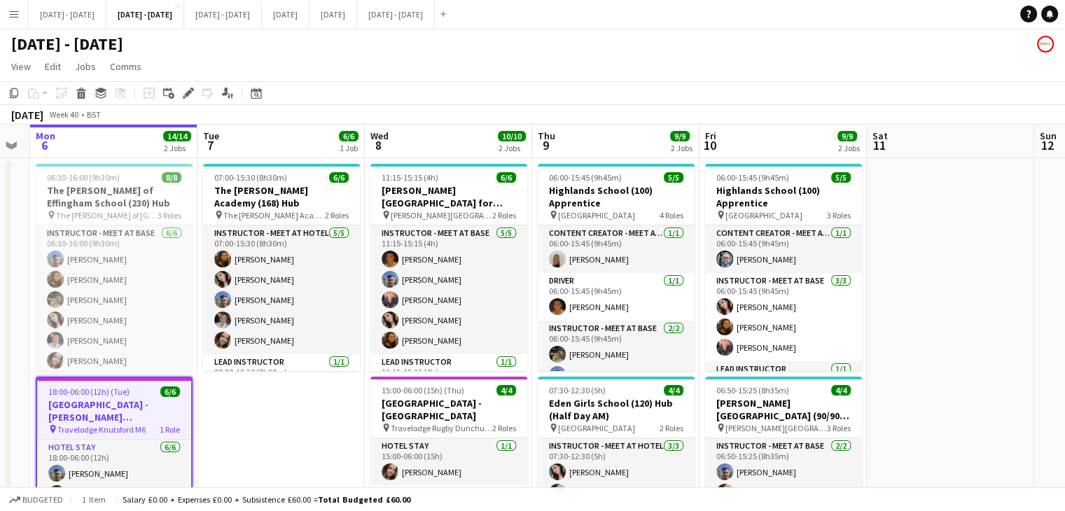
scroll to position [0, 454]
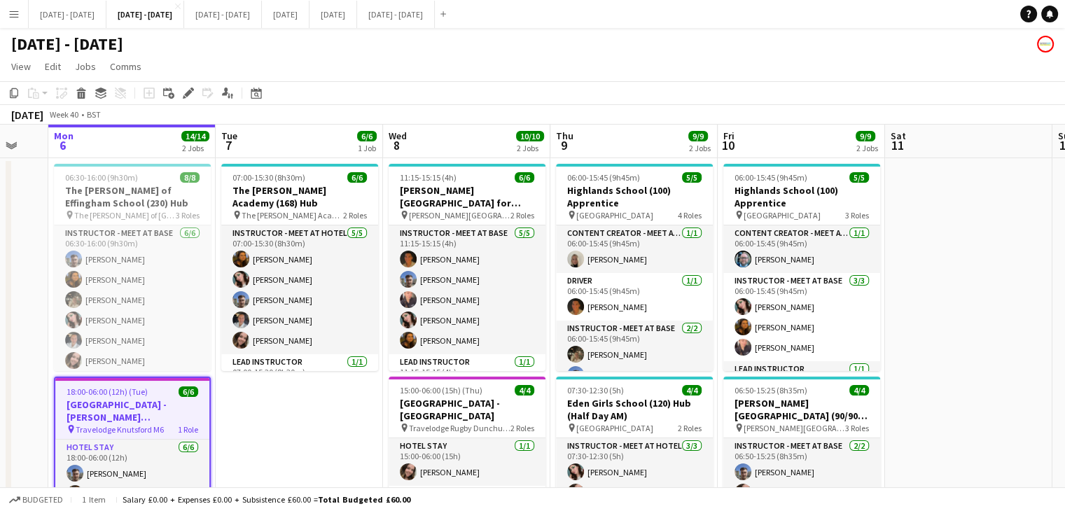
drag, startPoint x: 923, startPoint y: 331, endPoint x: 955, endPoint y: 320, distance: 33.9
click at [955, 320] on app-calendar-viewport "Fri 3 Sat 4 Sun 5 Mon 6 14/14 2 Jobs Tue 7 6/6 1 Job Wed 8 10/10 2 Jobs Thu 9 9…" at bounding box center [532, 368] width 1065 height 487
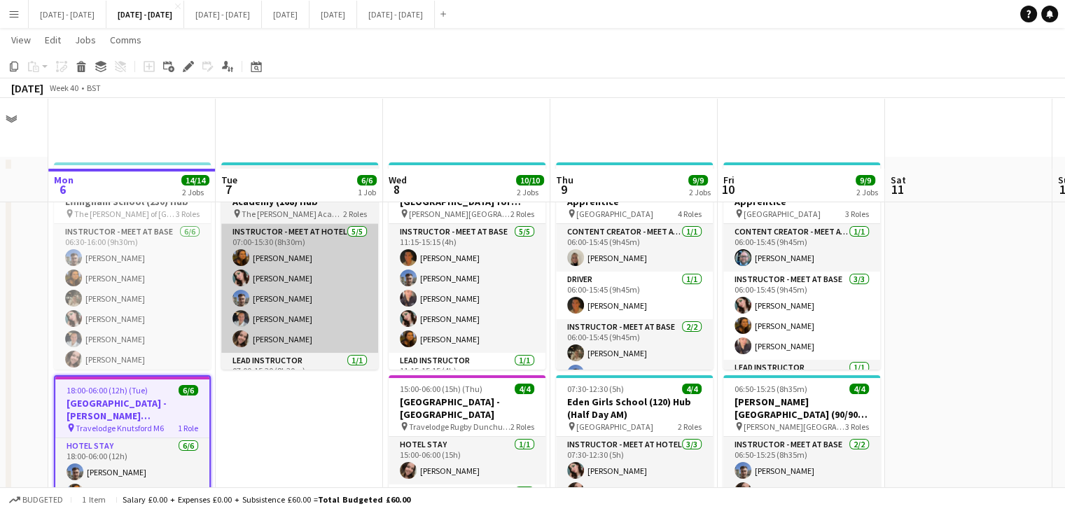
scroll to position [0, 0]
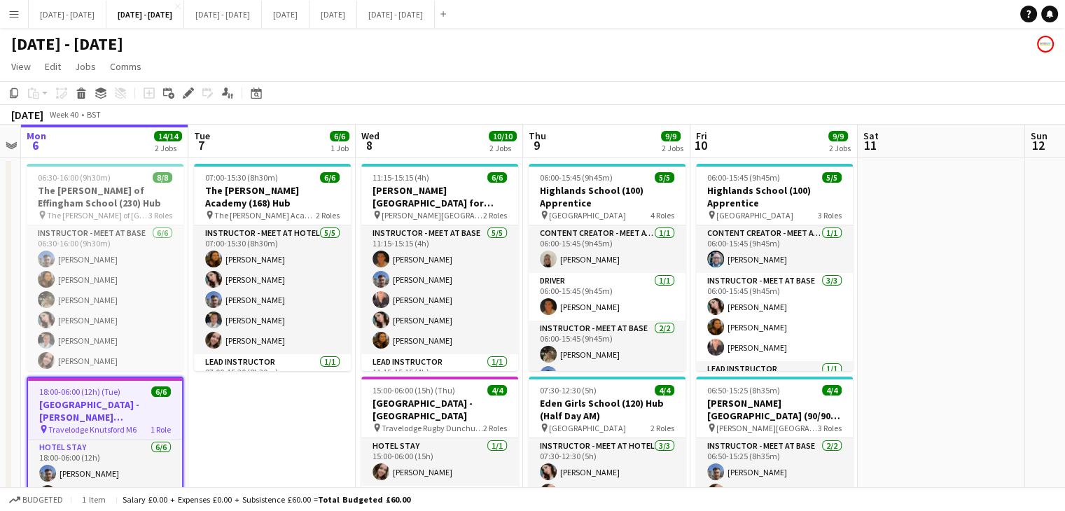
drag, startPoint x: 965, startPoint y: 298, endPoint x: 936, endPoint y: 305, distance: 29.6
click at [936, 305] on app-calendar-viewport "Fri 3 Sat 4 Sun 5 Mon 6 14/14 2 Jobs Tue 7 6/6 1 Job Wed 8 10/10 2 Jobs Thu 9 9…" at bounding box center [532, 368] width 1065 height 487
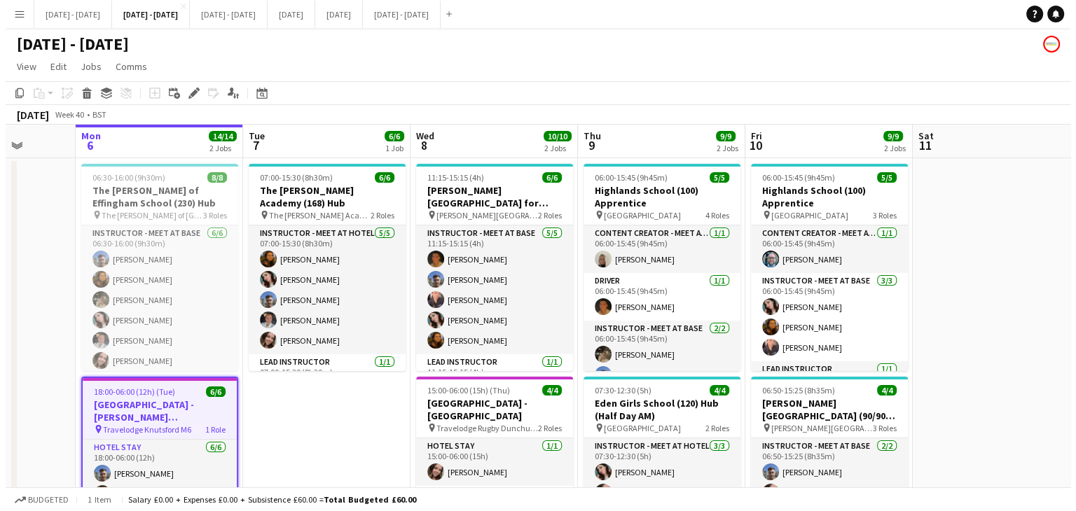
scroll to position [0, 426]
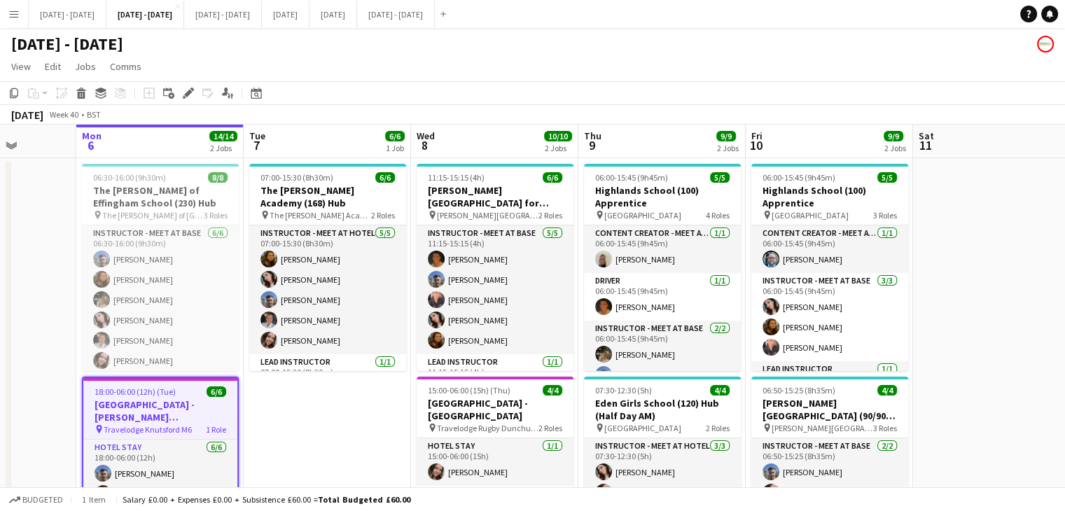
drag, startPoint x: 263, startPoint y: 414, endPoint x: 320, endPoint y: 407, distance: 57.2
click at [320, 407] on app-calendar-viewport "Fri 3 Sat 4 Sun 5 Mon 6 14/14 2 Jobs Tue 7 6/6 1 Job Wed 8 10/10 2 Jobs Thu 9 9…" at bounding box center [532, 368] width 1065 height 487
click at [435, 23] on button "[DATE] - [DATE] Close" at bounding box center [396, 14] width 78 height 27
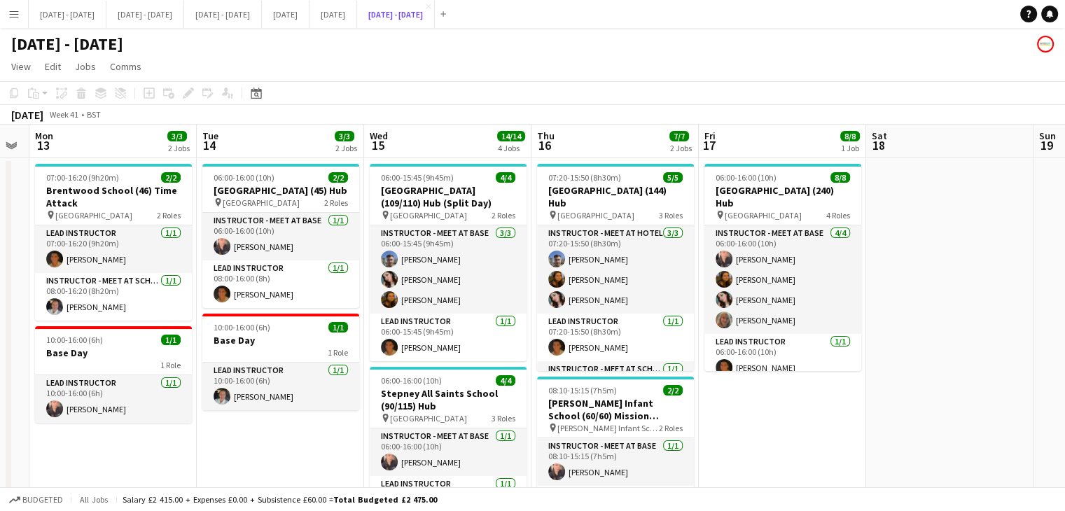
scroll to position [70, 0]
